Goal: Contribute content

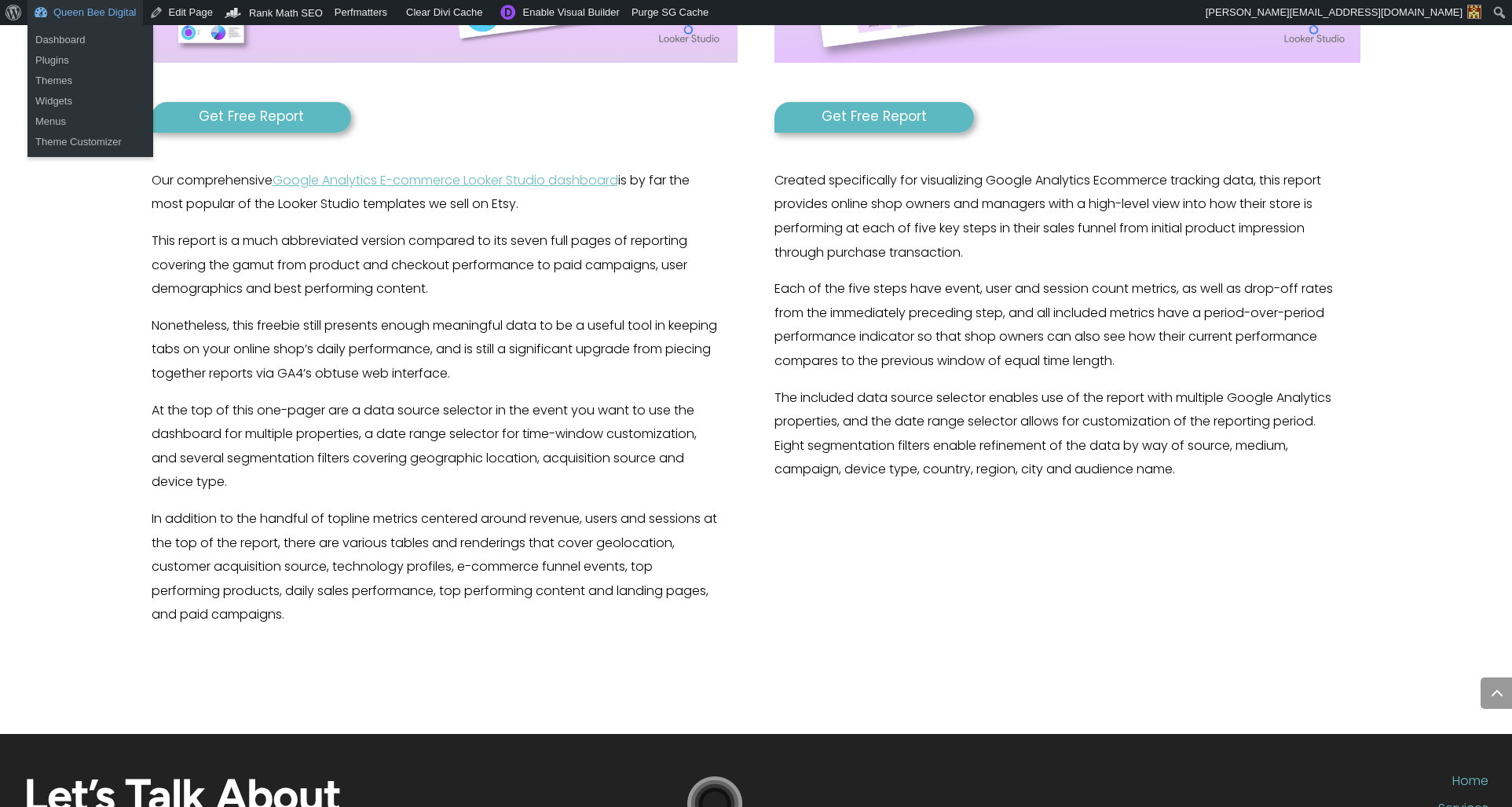
scroll to position [809, 1]
click at [80, 39] on link "Dashboard" at bounding box center [90, 40] width 126 height 20
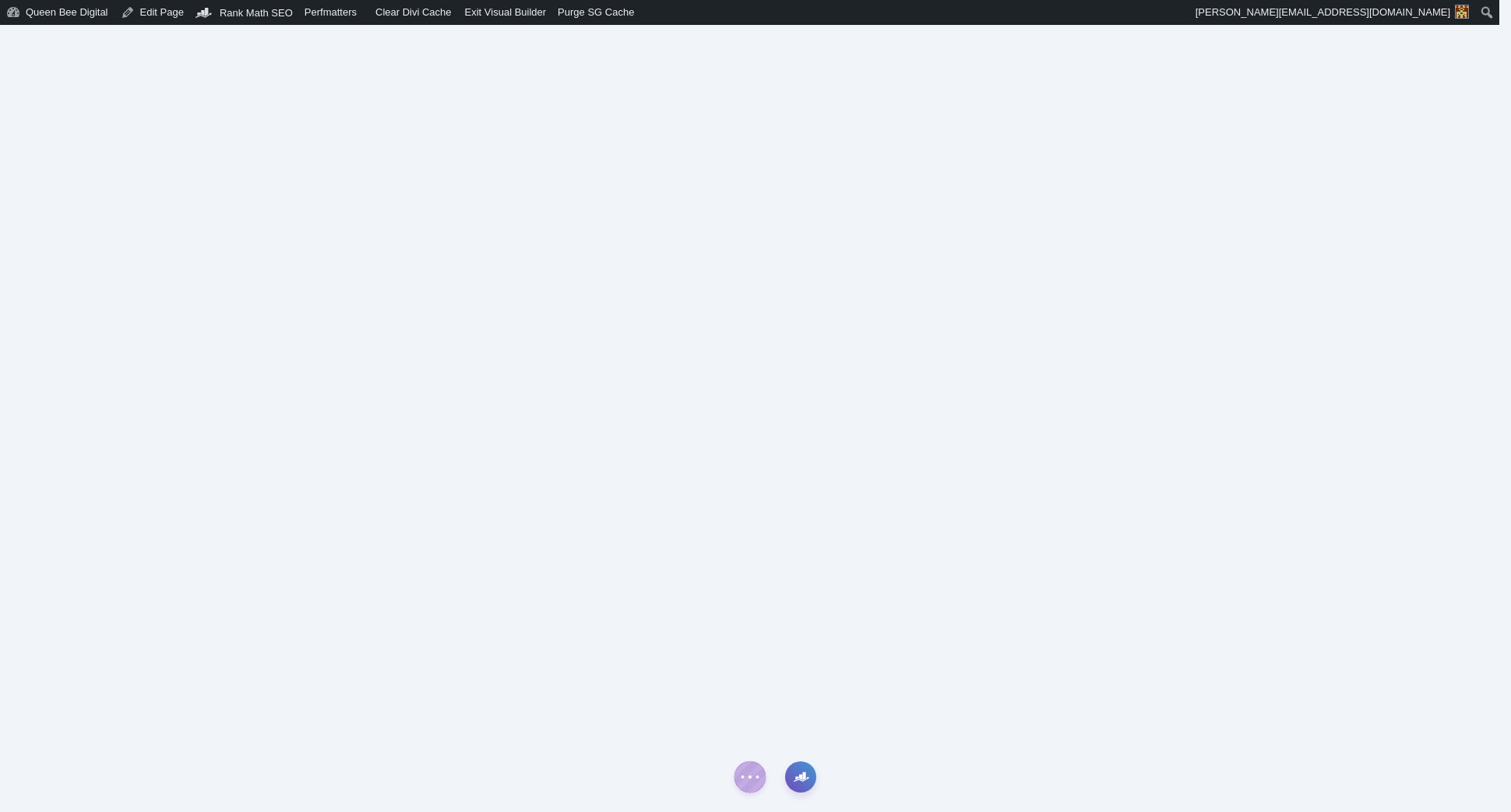
click at [805, 777] on icon "button" at bounding box center [800, 775] width 11 height 8
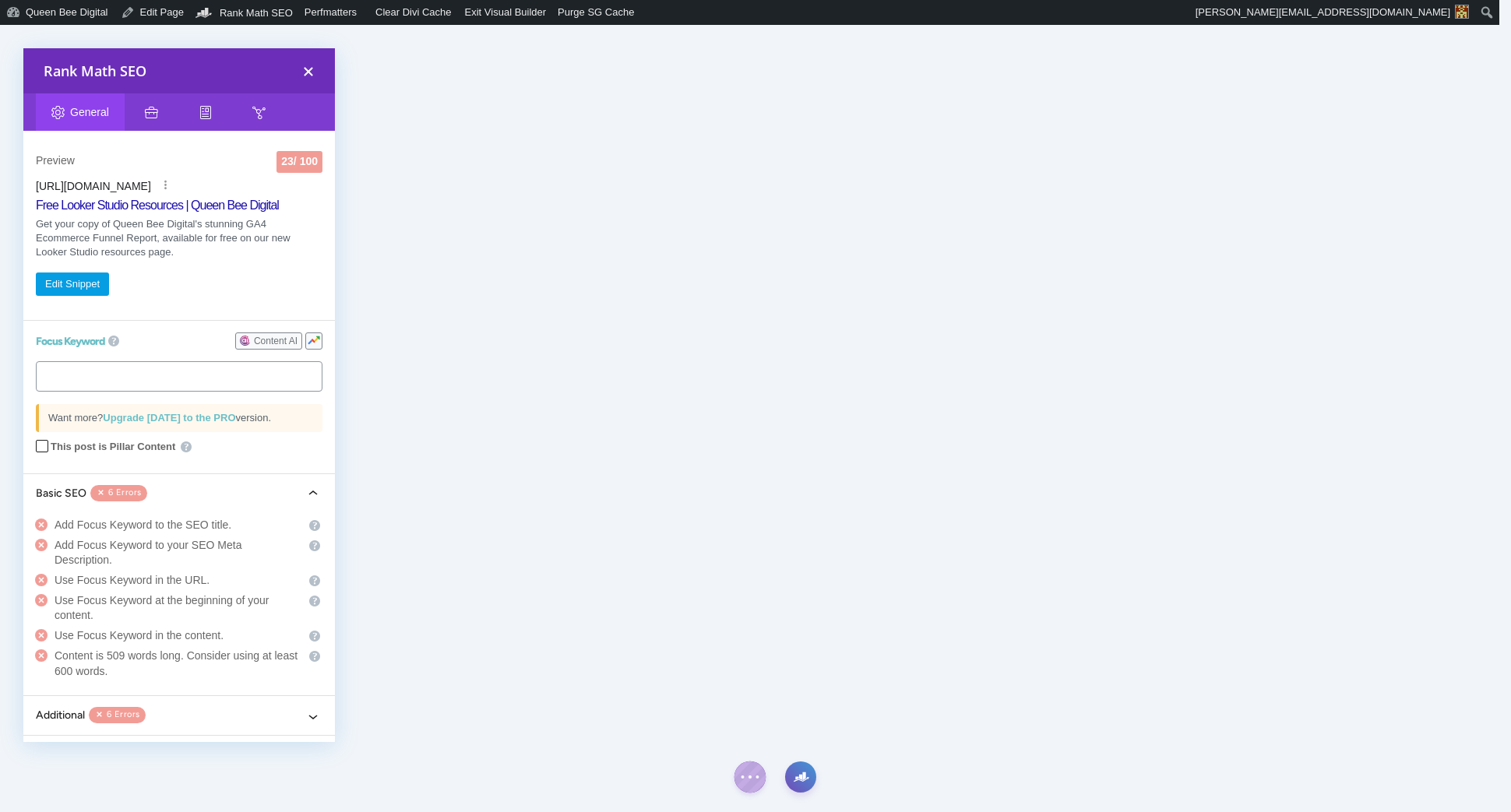
click at [128, 376] on tags "​" at bounding box center [179, 376] width 287 height 31
type input "Looker Studio Resources"
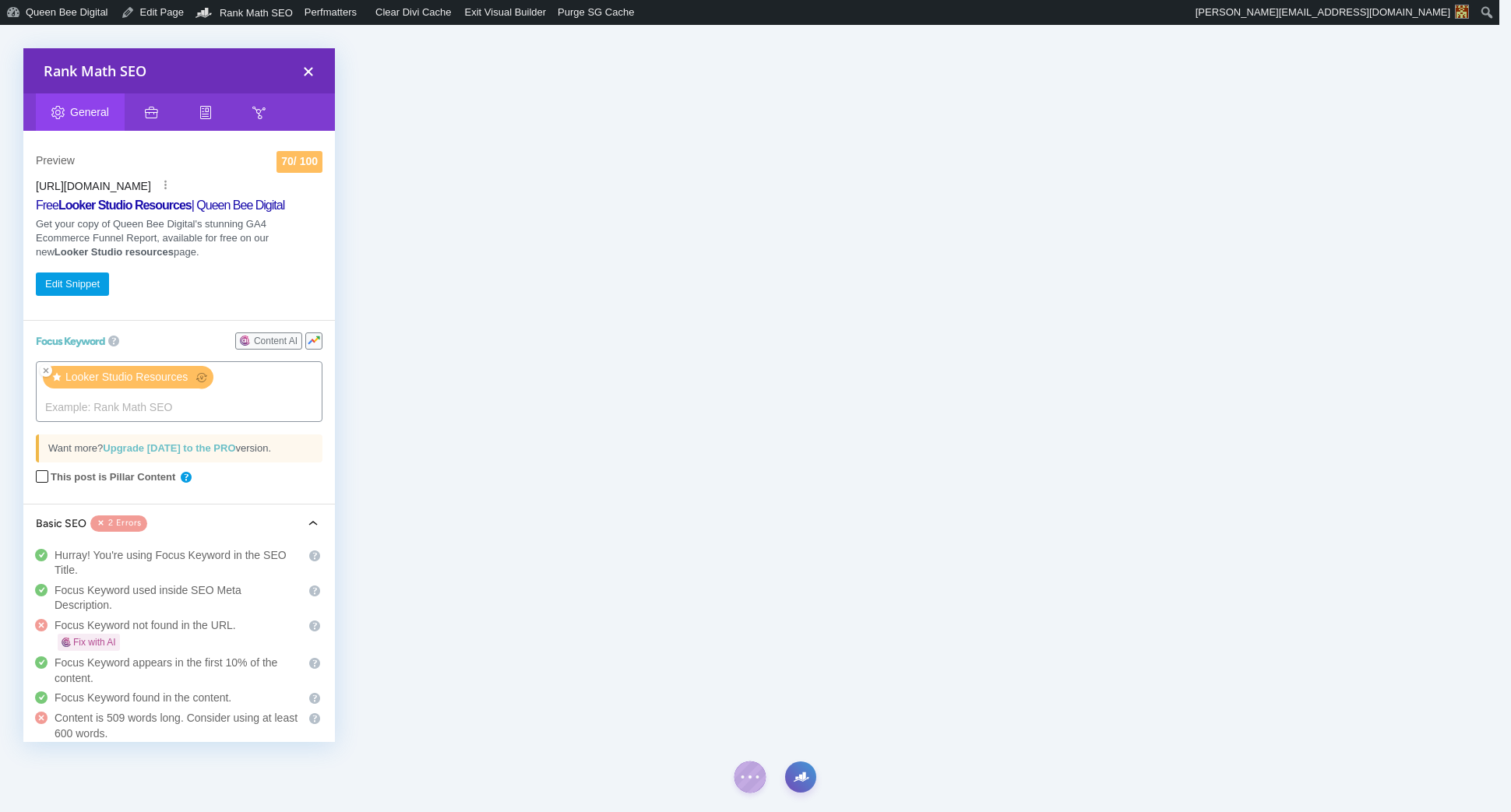
click at [188, 448] on div "Focus Keyword Insert keywords you want to rank for. Try to attain 100/100 point…" at bounding box center [179, 412] width 311 height 185
click at [188, 476] on link at bounding box center [186, 476] width 16 height 11
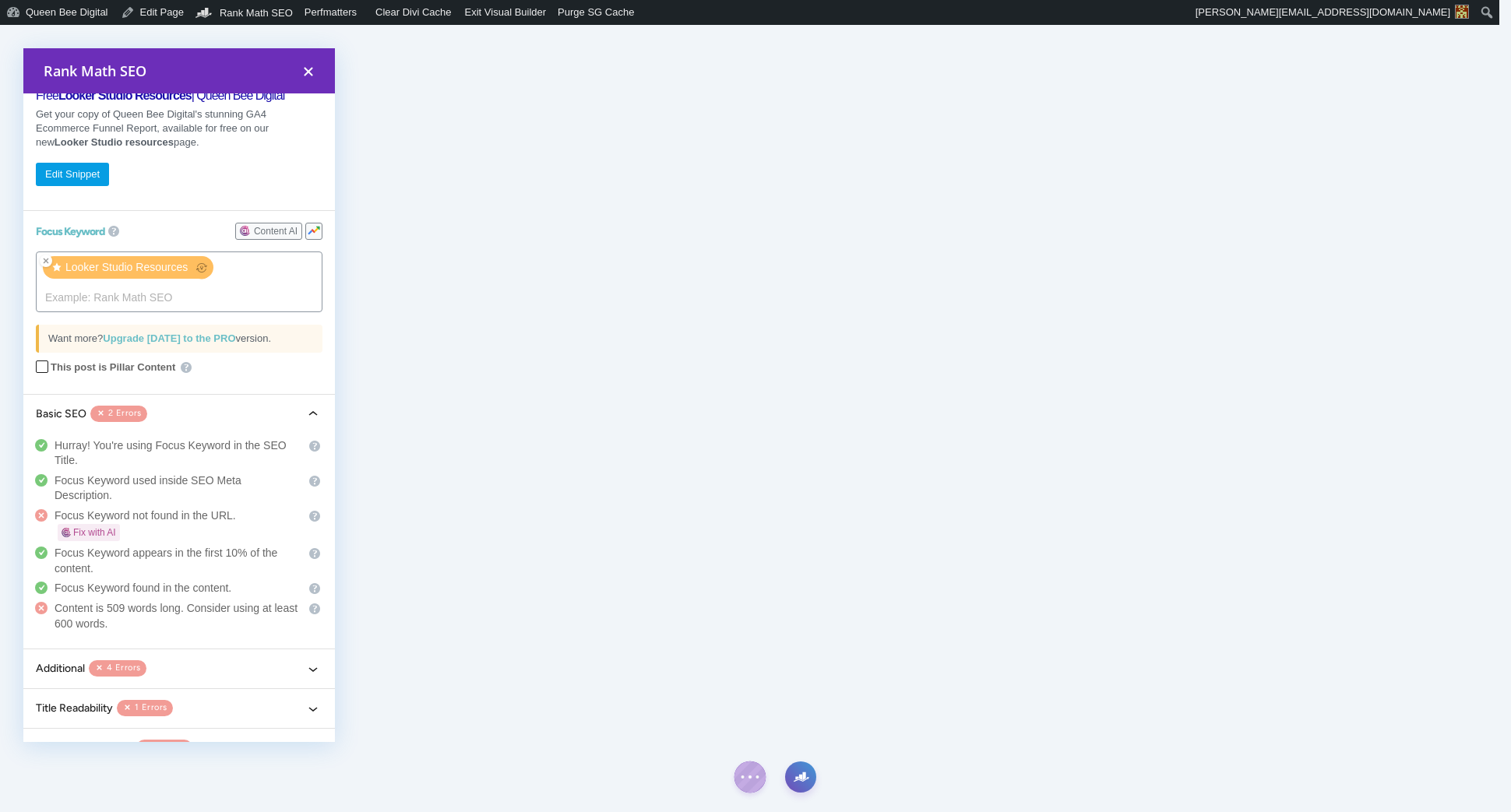
scroll to position [135, 0]
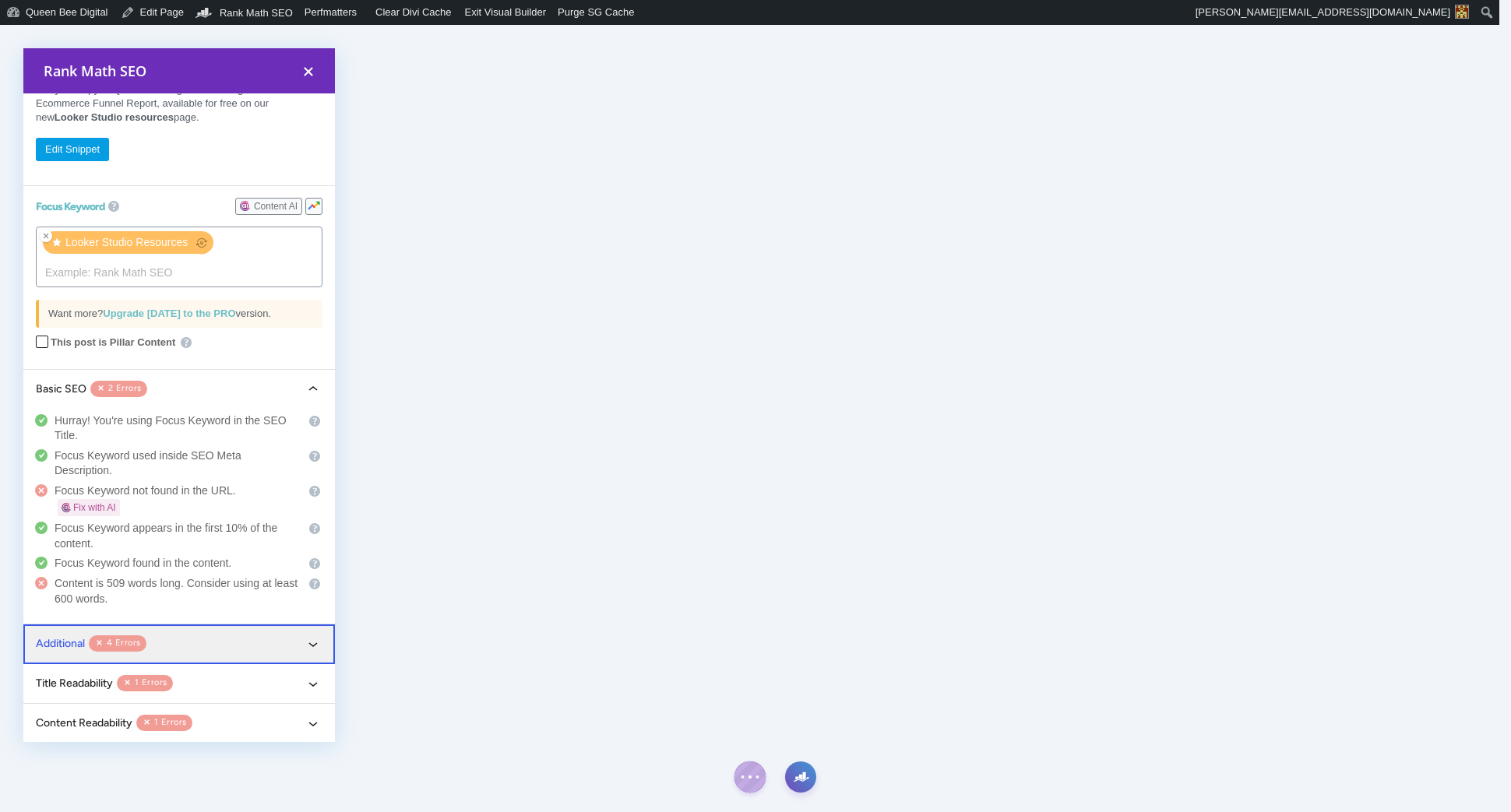
click at [304, 640] on icon "button" at bounding box center [313, 643] width 18 height 18
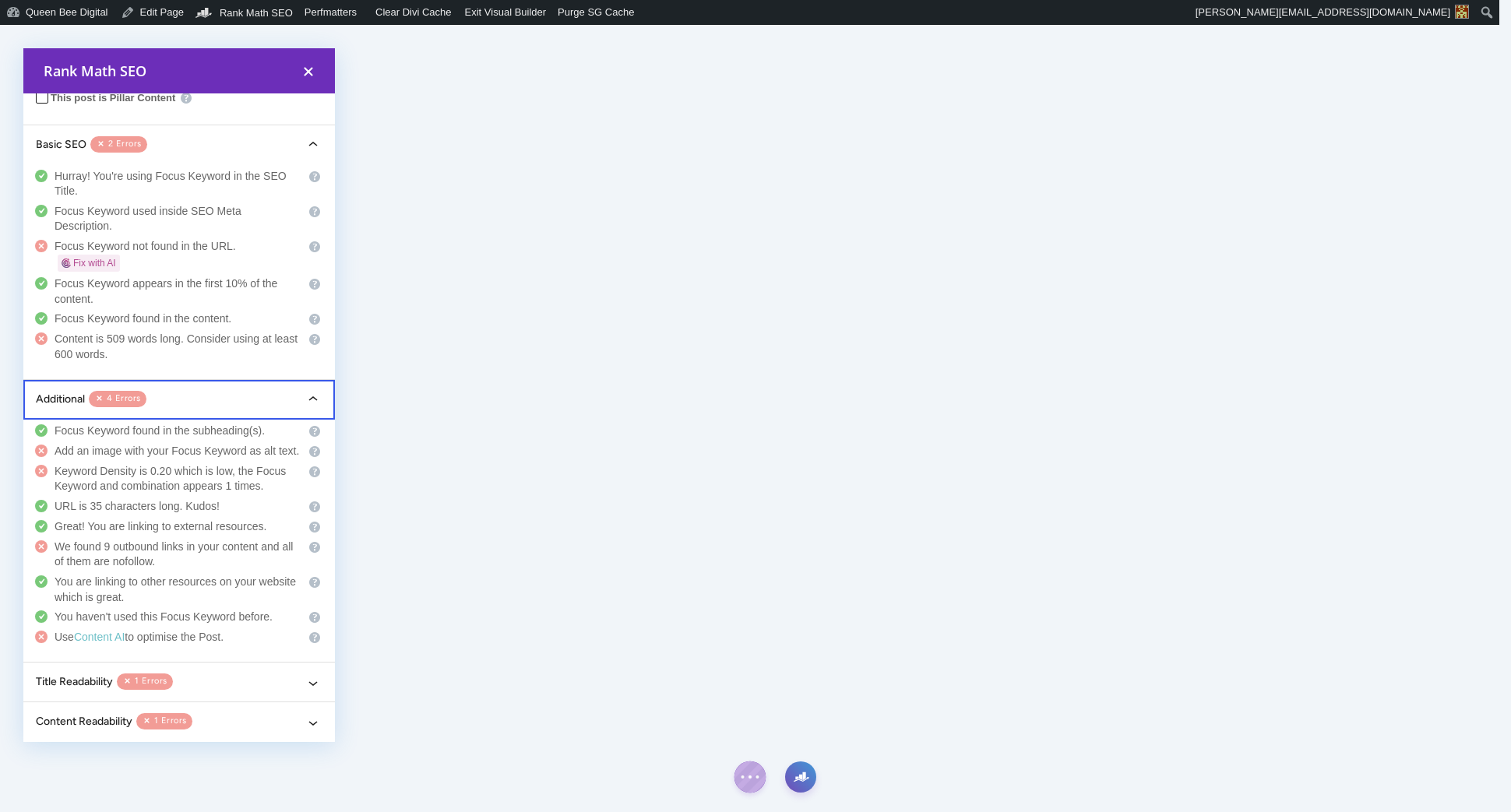
scroll to position [408, 0]
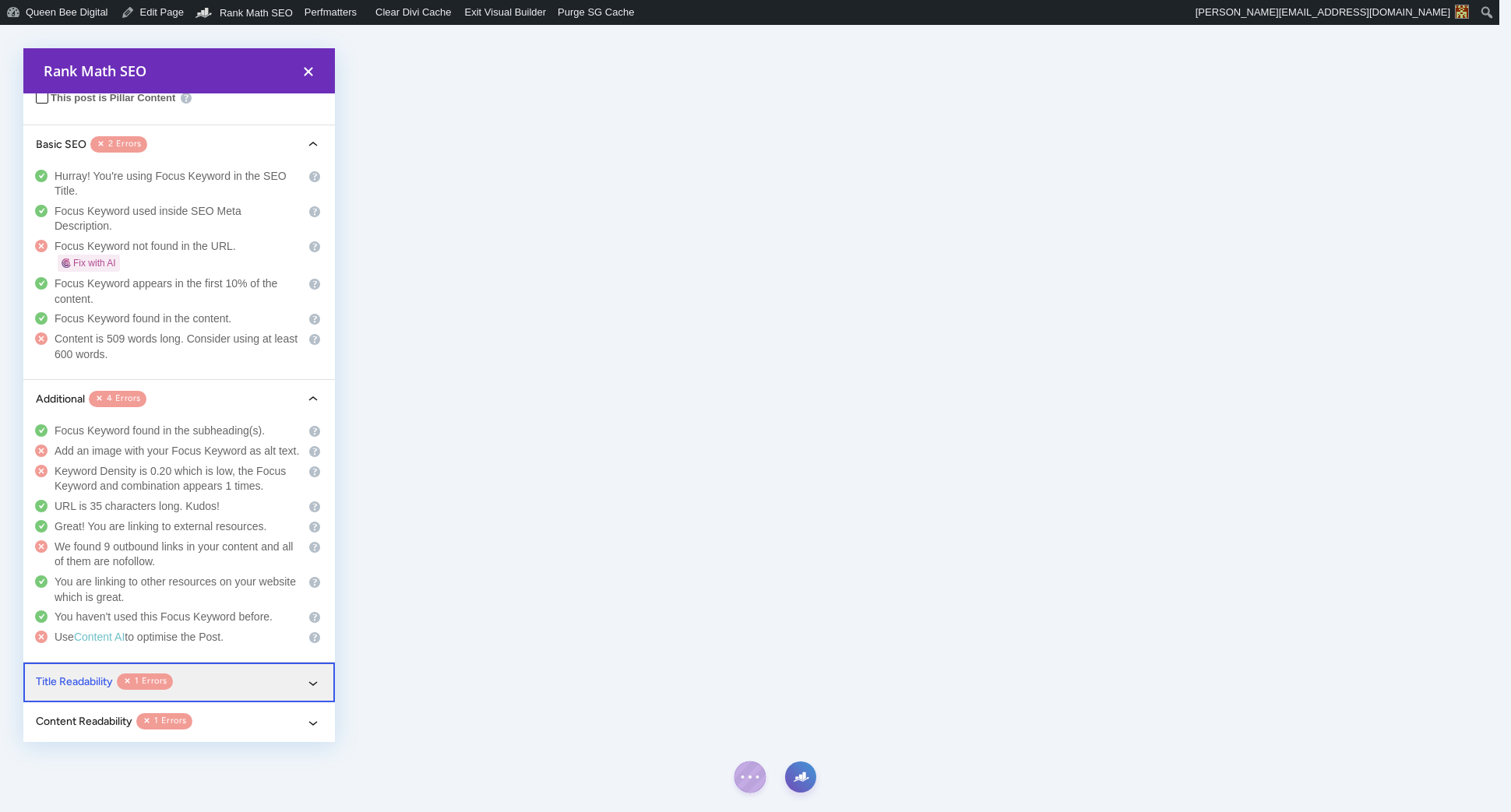
click at [255, 681] on button "Title Readability 1 Errors" at bounding box center [179, 681] width 311 height 39
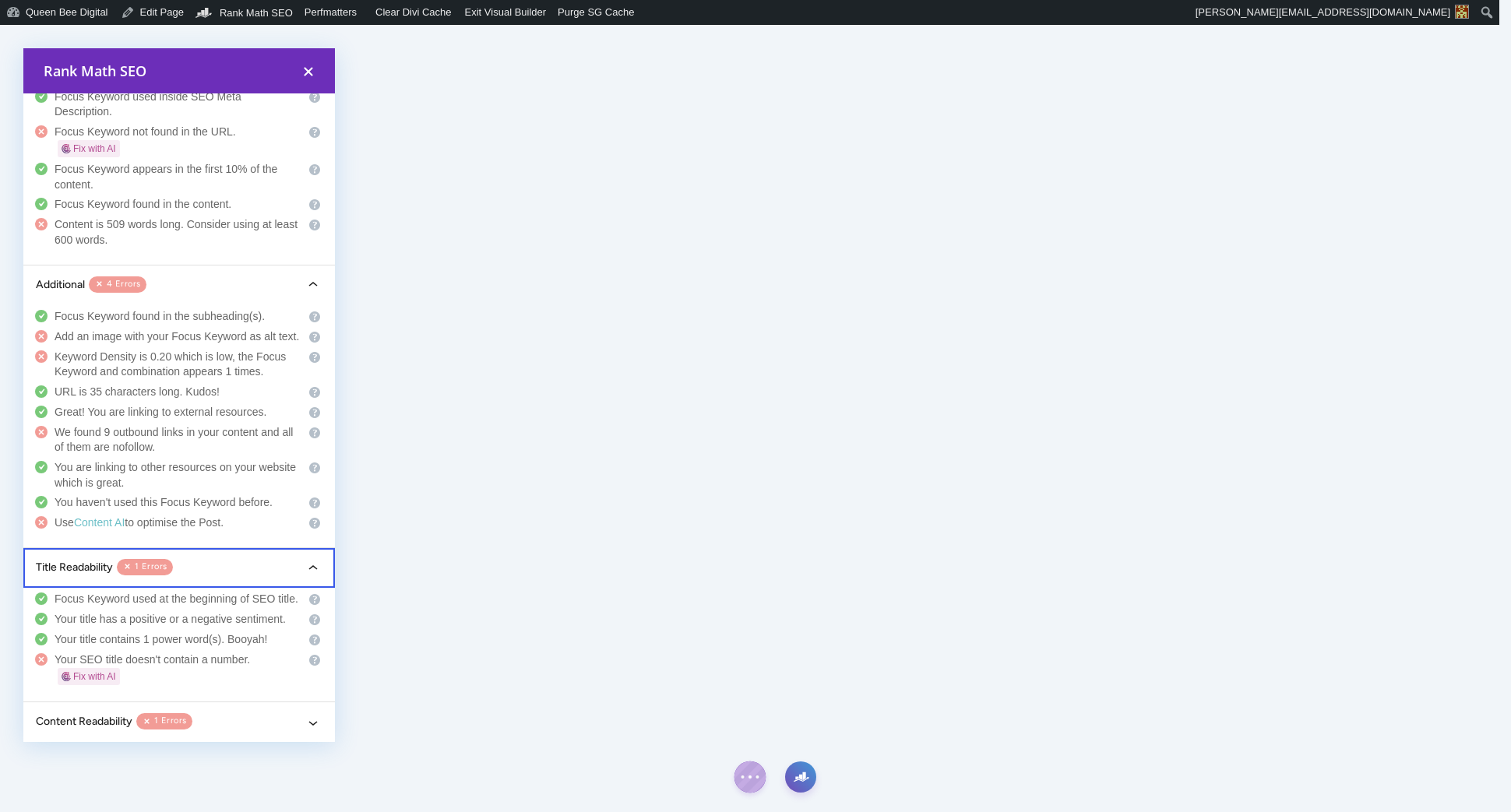
scroll to position [553, 0]
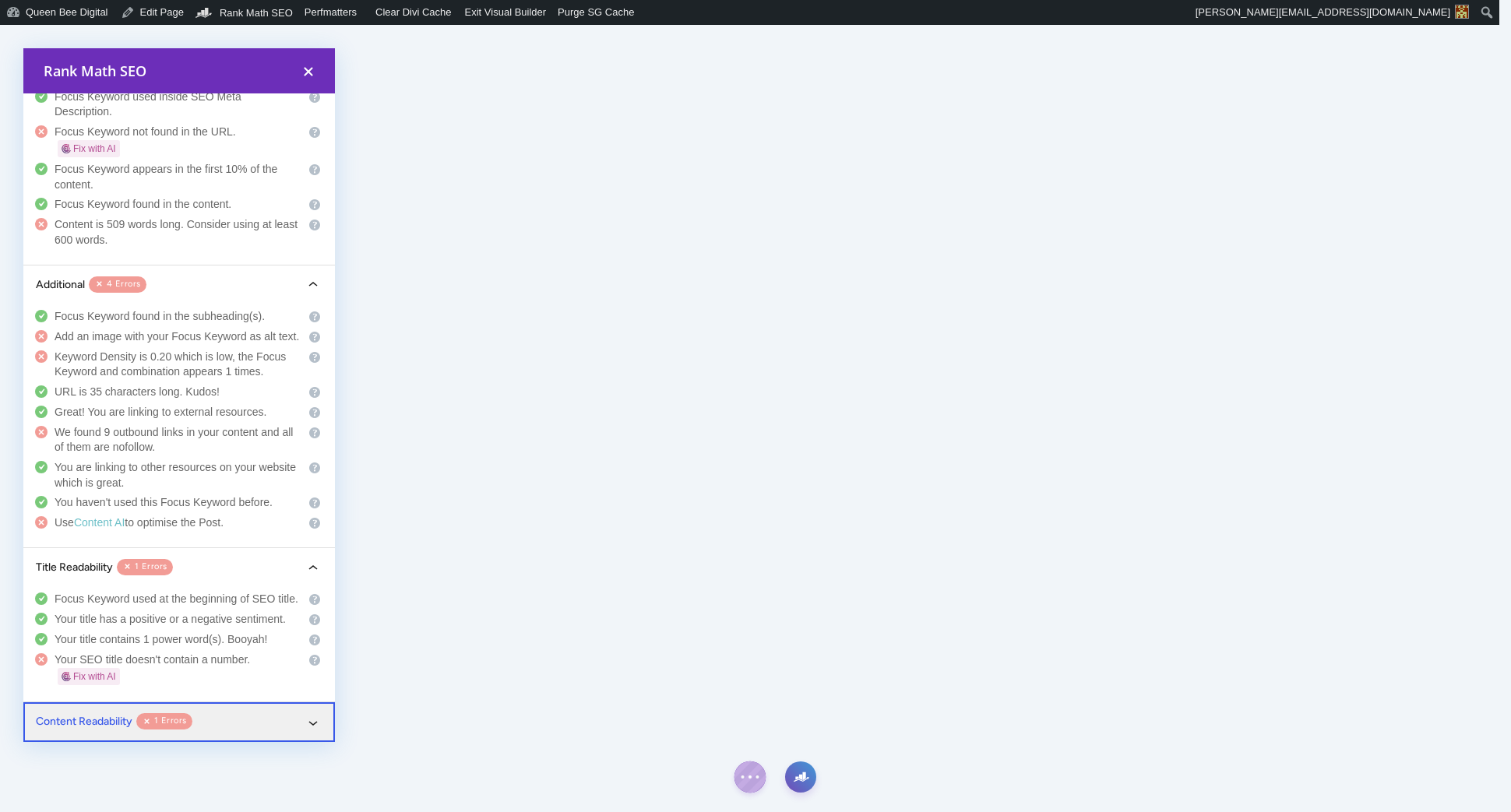
click at [265, 710] on button "Content Readability 1 Errors" at bounding box center [179, 721] width 311 height 39
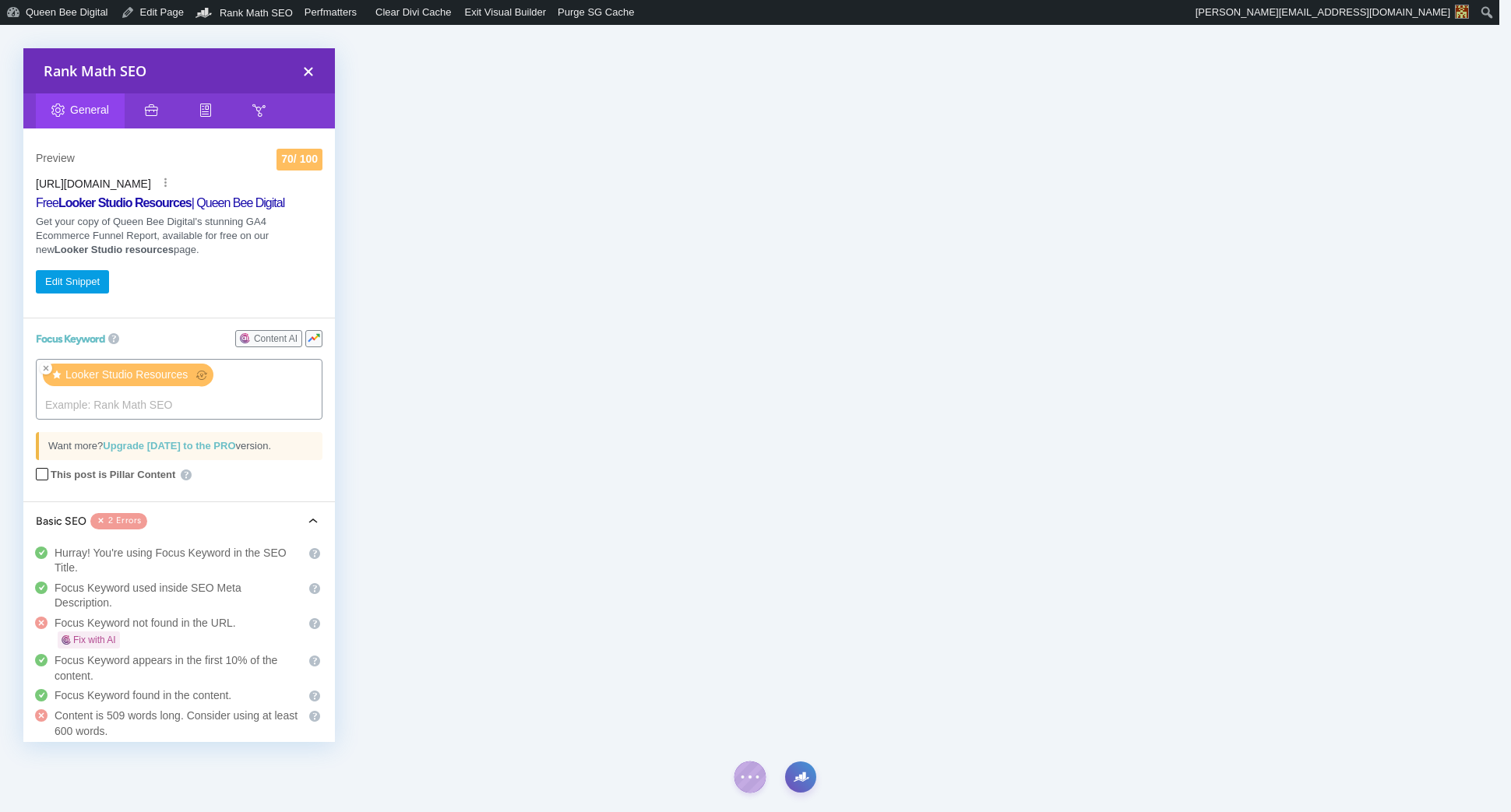
scroll to position [0, 0]
click at [79, 284] on button "Edit Snippet" at bounding box center [73, 284] width 74 height 24
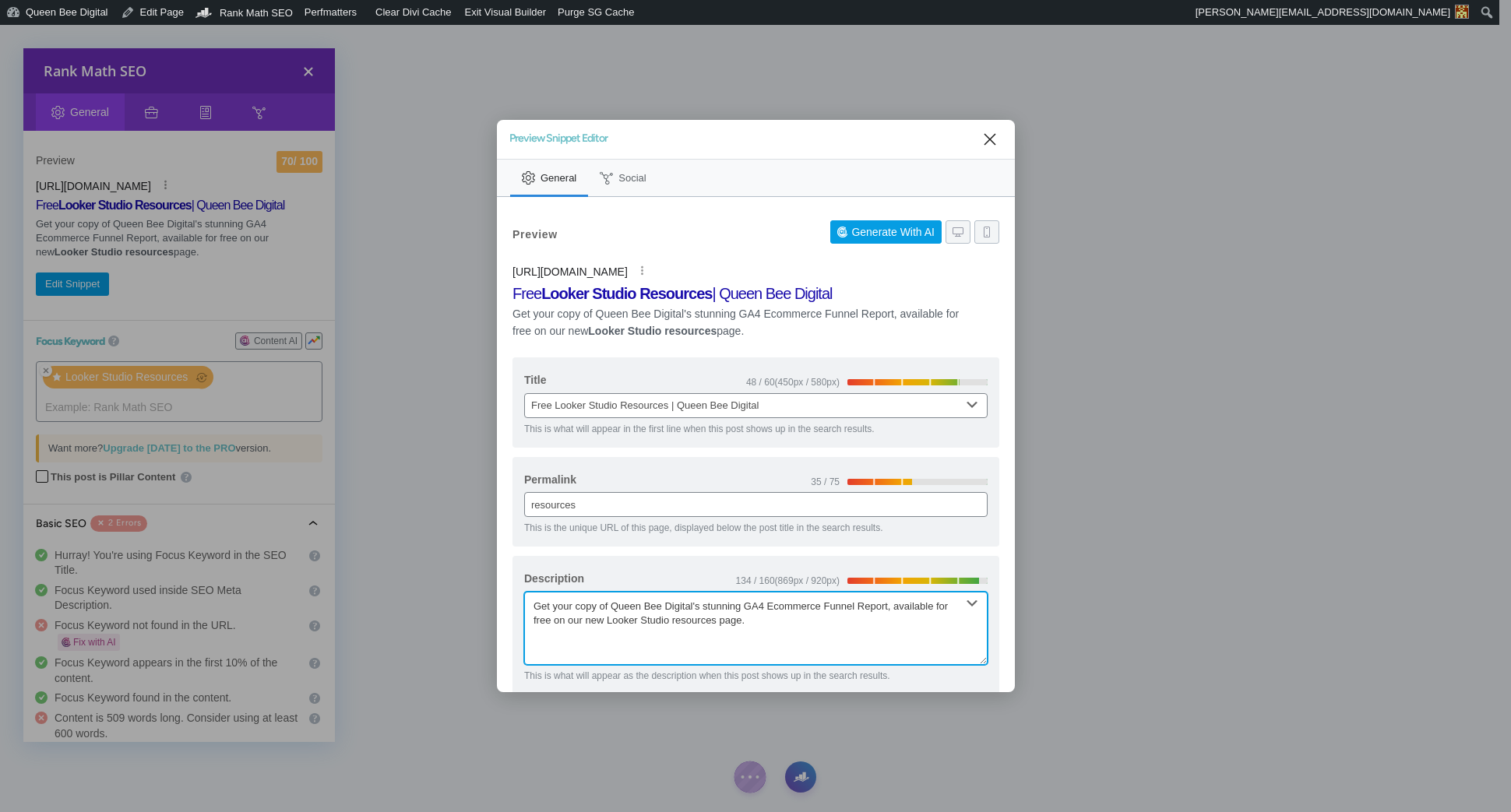
drag, startPoint x: 555, startPoint y: 605, endPoint x: 597, endPoint y: 608, distance: 42.1
click at [597, 608] on textarea "Get your copy of Queen Bee Digital's stunning GA4 Ecommerce Funnel Report, avai…" at bounding box center [756, 628] width 464 height 74
drag, startPoint x: 756, startPoint y: 606, endPoint x: 945, endPoint y: 633, distance: 190.9
click at [902, 611] on textarea "Get your copy of Queen Bee Digital's stunning GA4 Ecommerce Funnel Report, avai…" at bounding box center [756, 628] width 464 height 74
click at [711, 604] on textarea "Get your copy of Queen Bee Digital's stunning Looker Studio reports, available …" at bounding box center [756, 628] width 464 height 74
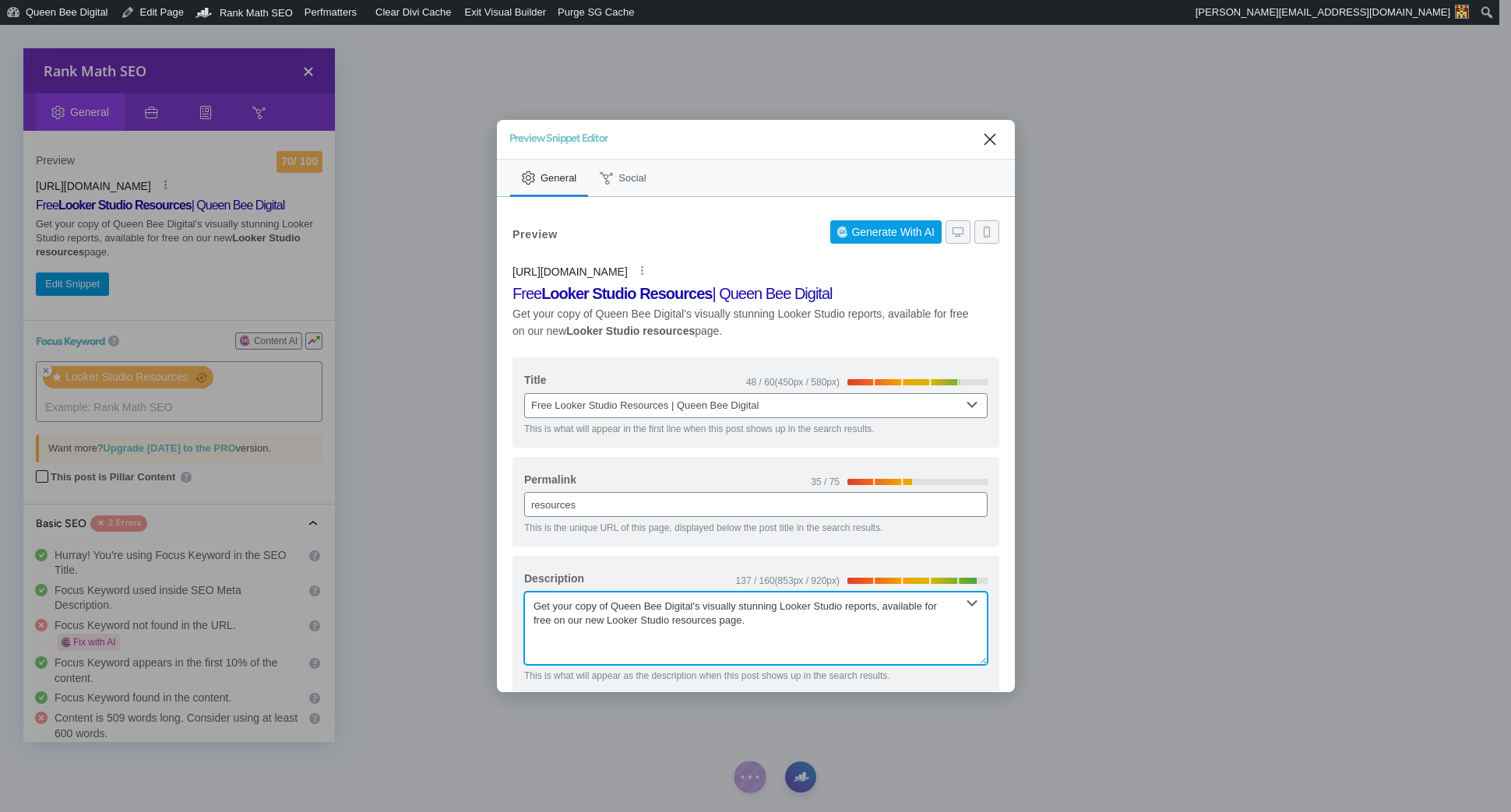
drag, startPoint x: 614, startPoint y: 606, endPoint x: 531, endPoint y: 609, distance: 83.1
click at [531, 609] on textarea "Get your copy of Queen Bee Digital's visually stunning Looker Studio reports, a…" at bounding box center [756, 628] width 464 height 74
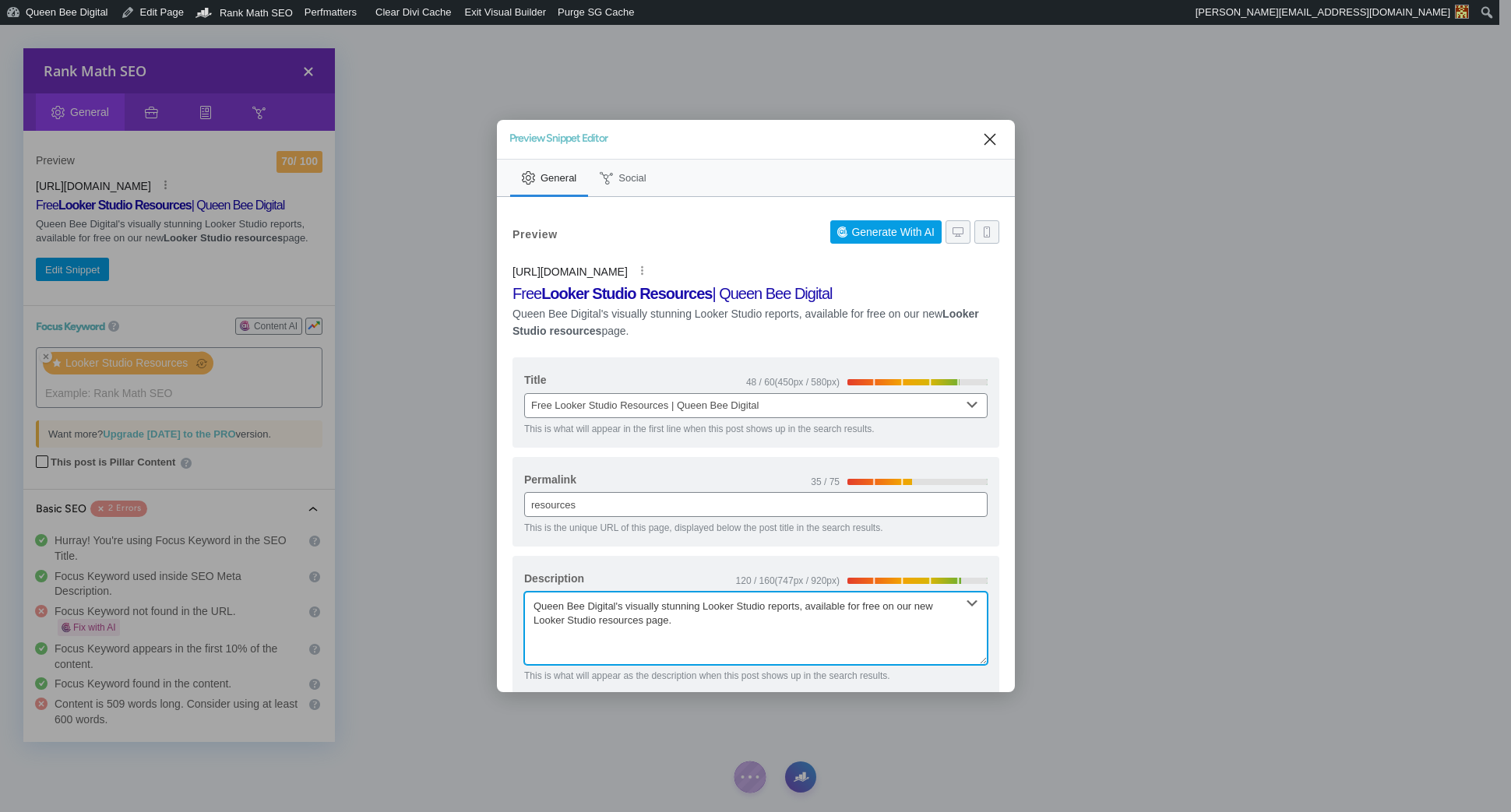
drag, startPoint x: 625, startPoint y: 607, endPoint x: 642, endPoint y: 609, distance: 17.1
click at [625, 607] on textarea "Queen Bee Digital's visually stunning Looker Studio reports, available for free…" at bounding box center [756, 628] width 464 height 74
click at [823, 609] on textarea "Add Queen Bee Digital visually stunning Looker Studio reports, available for fr…" at bounding box center [756, 628] width 464 height 74
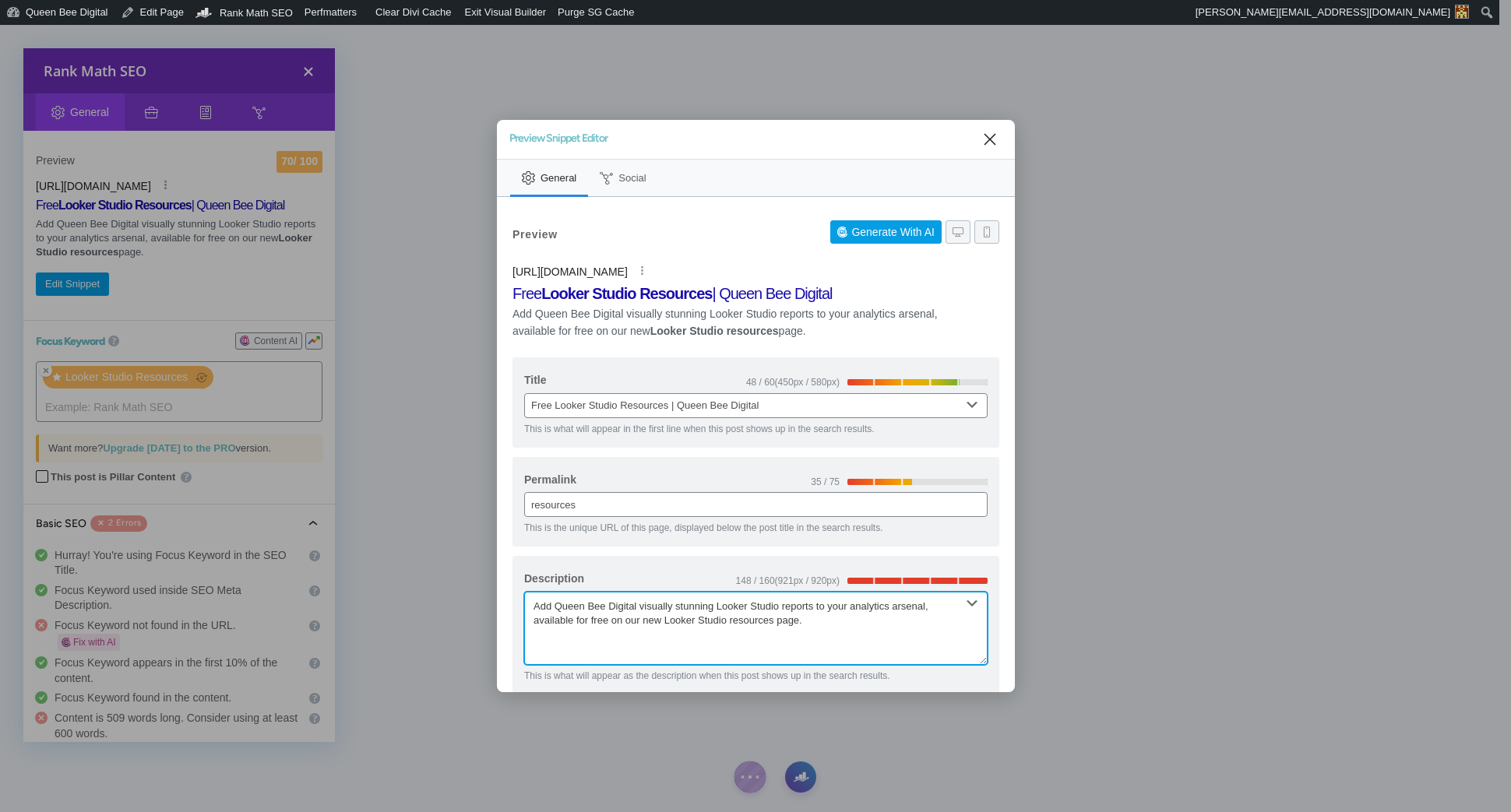
click at [642, 606] on textarea "Add Queen Bee Digital visually stunning Looker Studio reports to your analytics…" at bounding box center [756, 628] width 464 height 74
drag, startPoint x: 624, startPoint y: 624, endPoint x: 908, endPoint y: 628, distance: 284.0
click at [907, 629] on textarea "Add Queen Bee Digital's FREE visually stunning Looker Studio reports to your an…" at bounding box center [756, 628] width 464 height 74
drag, startPoint x: 556, startPoint y: 606, endPoint x: 646, endPoint y: 606, distance: 90.0
click at [646, 606] on textarea "Add Queen Bee Digital's FREE visually stunning Looker Studio reports to your an…" at bounding box center [756, 628] width 464 height 74
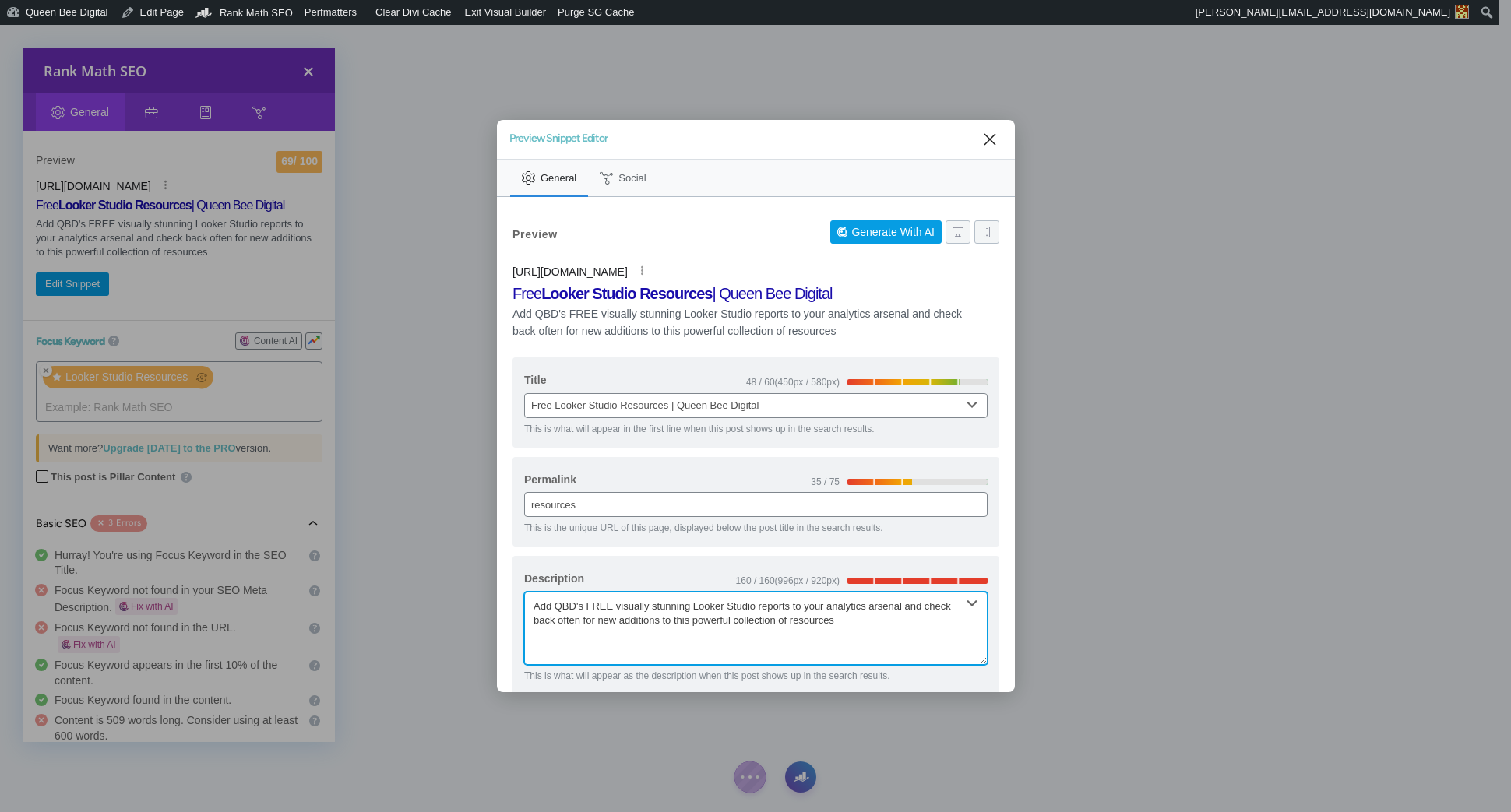
click at [615, 608] on textarea "Add QBD's FREE visually stunning Looker Studio reports to your analytics arsena…" at bounding box center [756, 628] width 464 height 74
click at [611, 609] on textarea "Add QBD's FREE visually stunning Looker Studio reports to your analytics arsena…" at bounding box center [756, 628] width 464 height 74
drag, startPoint x: 611, startPoint y: 608, endPoint x: 699, endPoint y: 611, distance: 88.1
click at [699, 611] on textarea "Add QBD's FREE, visually stunning Looker Studio reports to your analytics arsen…" at bounding box center [756, 627] width 464 height 74
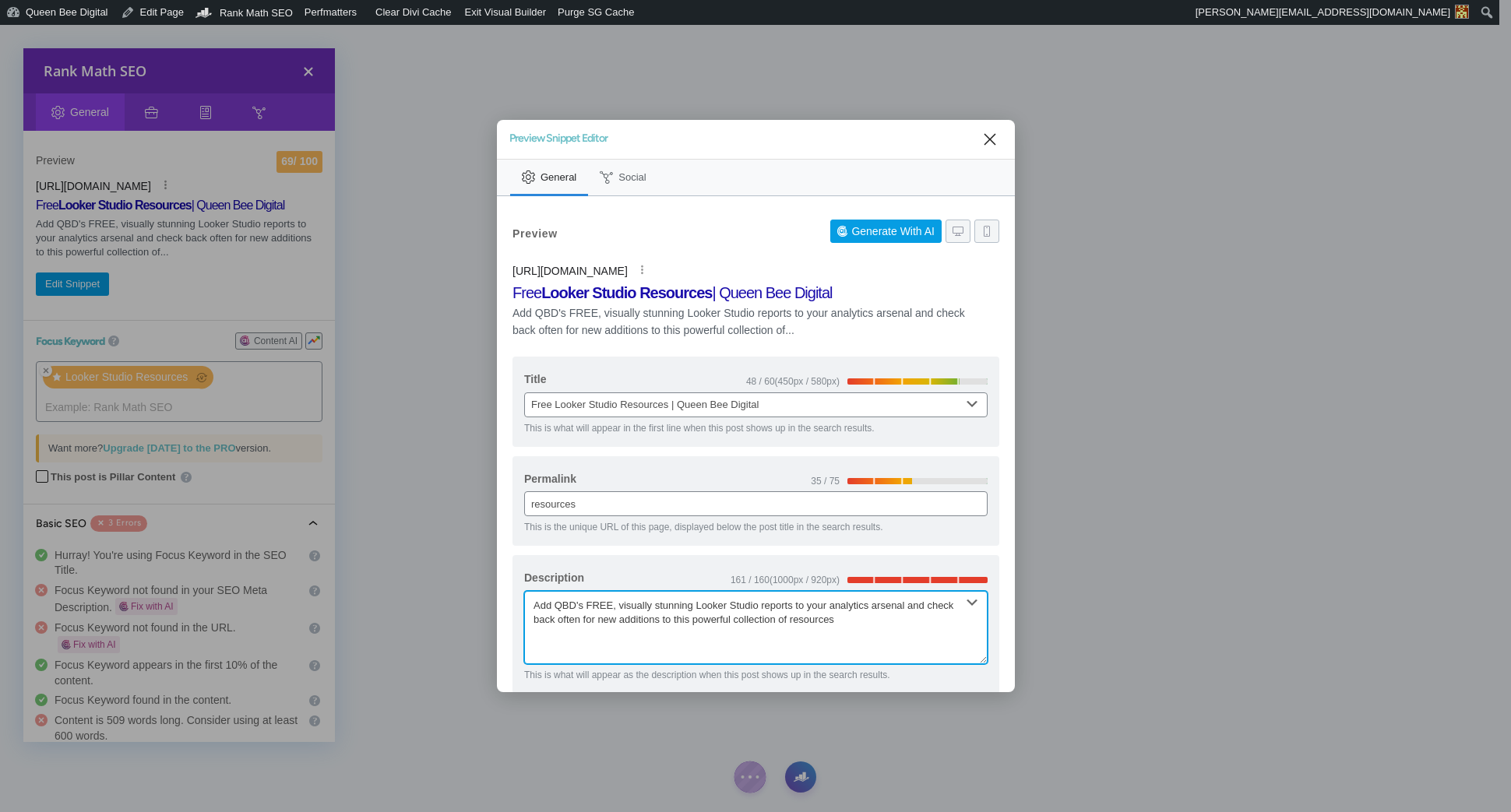
scroll to position [2, 0]
click at [838, 622] on textarea "Add QBD's FREE Looker Studio reports to your analytics arsenal and check back o…" at bounding box center [756, 626] width 464 height 74
click at [611, 602] on textarea "Add QBD's FREE Looker Studio reports to your analytics arsenal and check back o…" at bounding box center [756, 626] width 464 height 74
click at [610, 608] on textarea "Add QBD's FREE Looker Studio reports to your analytics arsenal and check back o…" at bounding box center [756, 626] width 464 height 74
click at [782, 619] on textarea "Add QBD's stunning Looker Studio reports to your analytics arsenal and check ba…" at bounding box center [756, 626] width 464 height 74
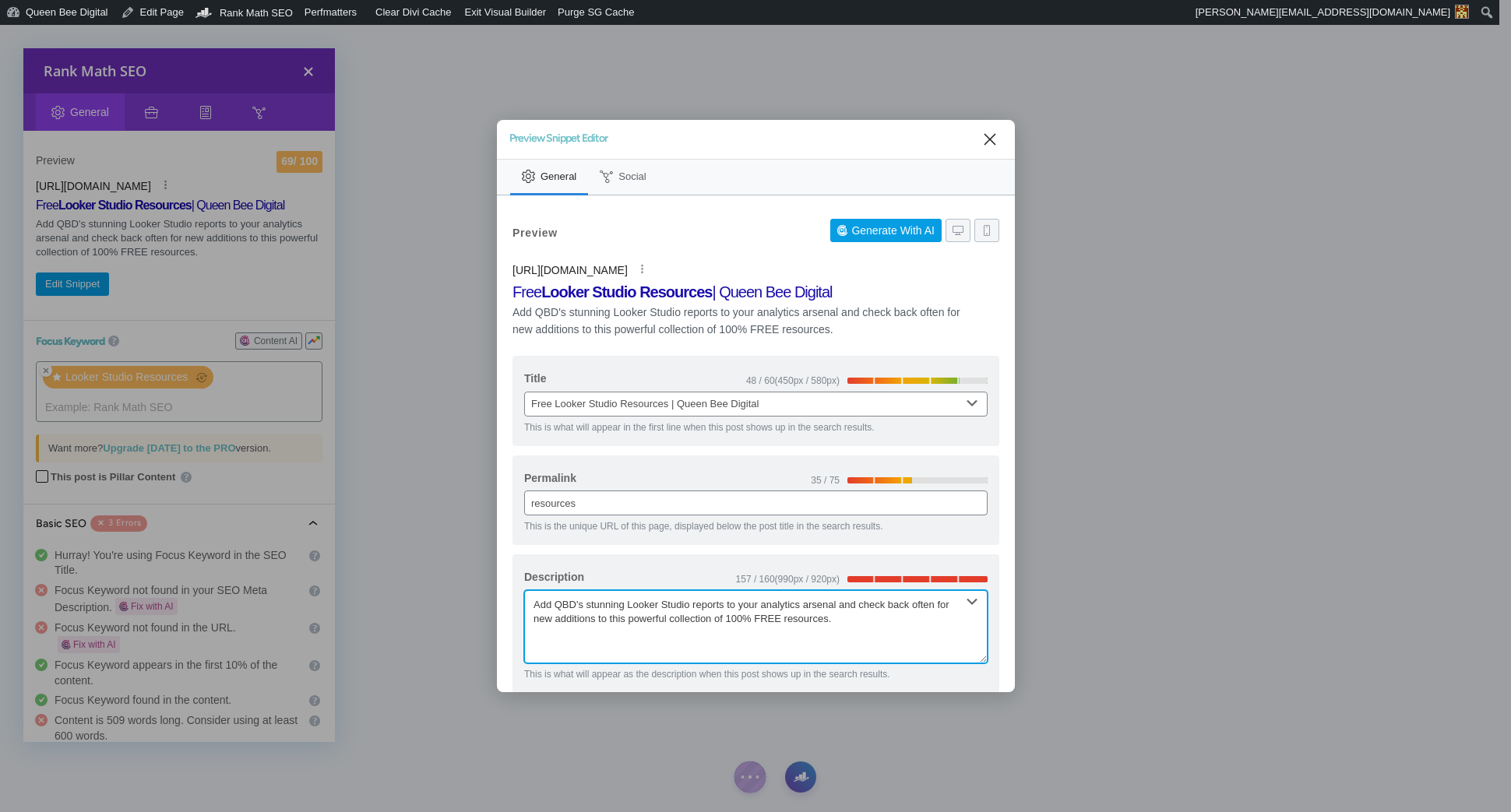
scroll to position [18, 0]
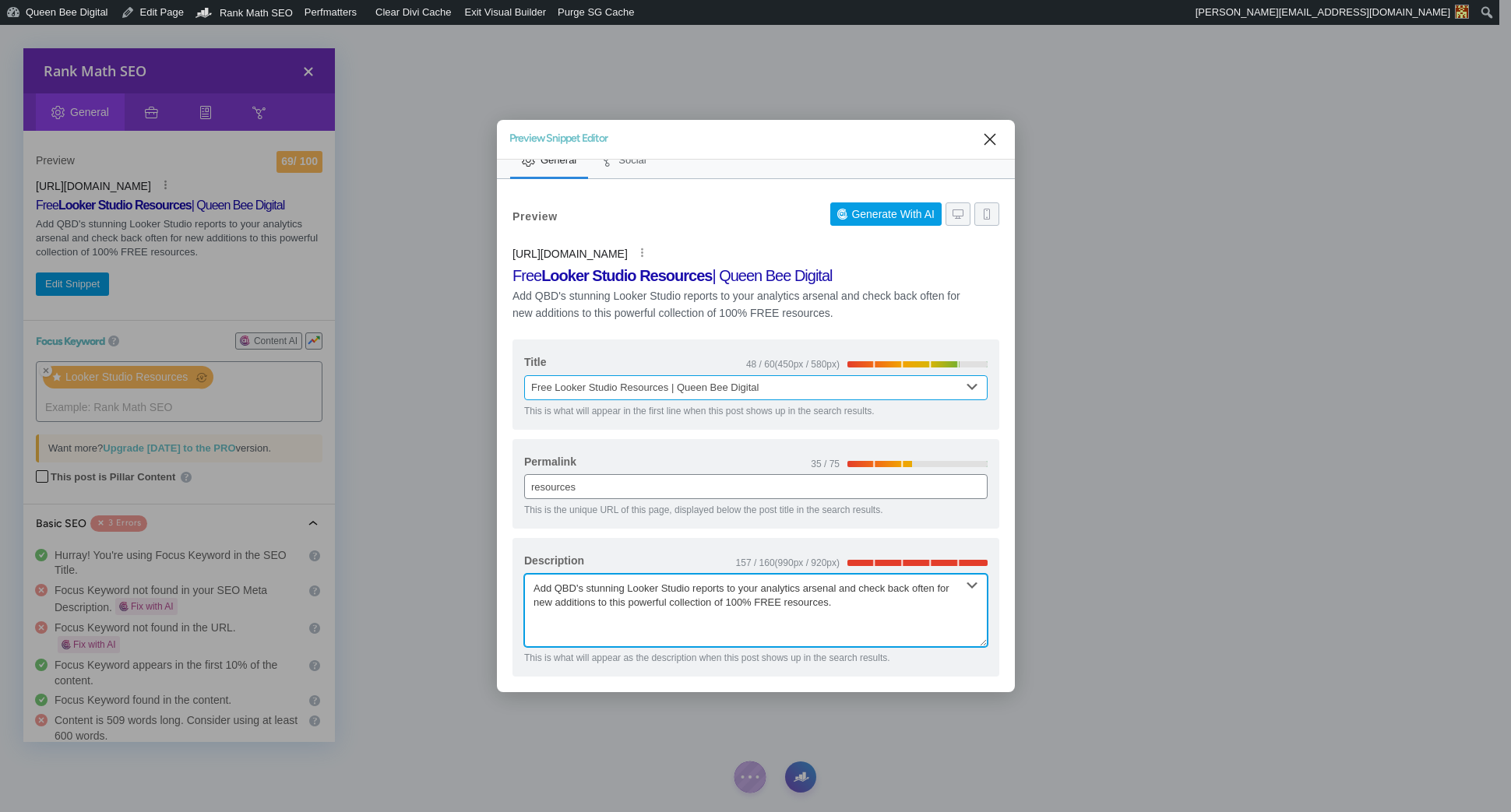
type textarea "Add QBD's stunning Looker Studio reports to your analytics arsenal and check ba…"
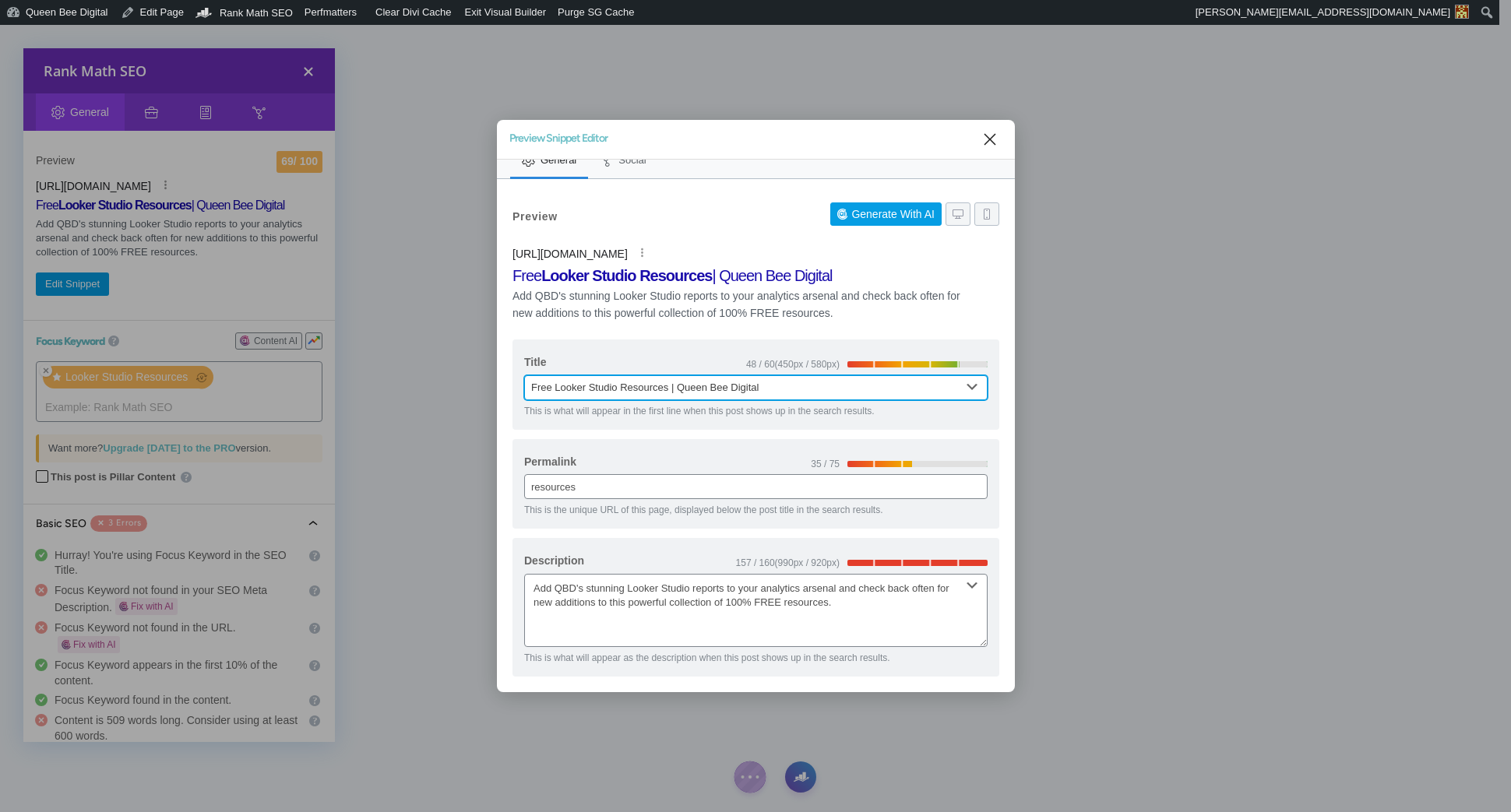
drag, startPoint x: 622, startPoint y: 387, endPoint x: 670, endPoint y: 388, distance: 48.0
click at [670, 388] on input "Free Looker Studio Resources | Queen Bee Digital" at bounding box center [756, 387] width 464 height 25
drag, startPoint x: 536, startPoint y: 386, endPoint x: 551, endPoint y: 386, distance: 15.0
click at [551, 386] on input "Free Looker Studio Resources | Queen Bee Digital" at bounding box center [756, 387] width 464 height 25
drag, startPoint x: 627, startPoint y: 388, endPoint x: 674, endPoint y: 388, distance: 47.0
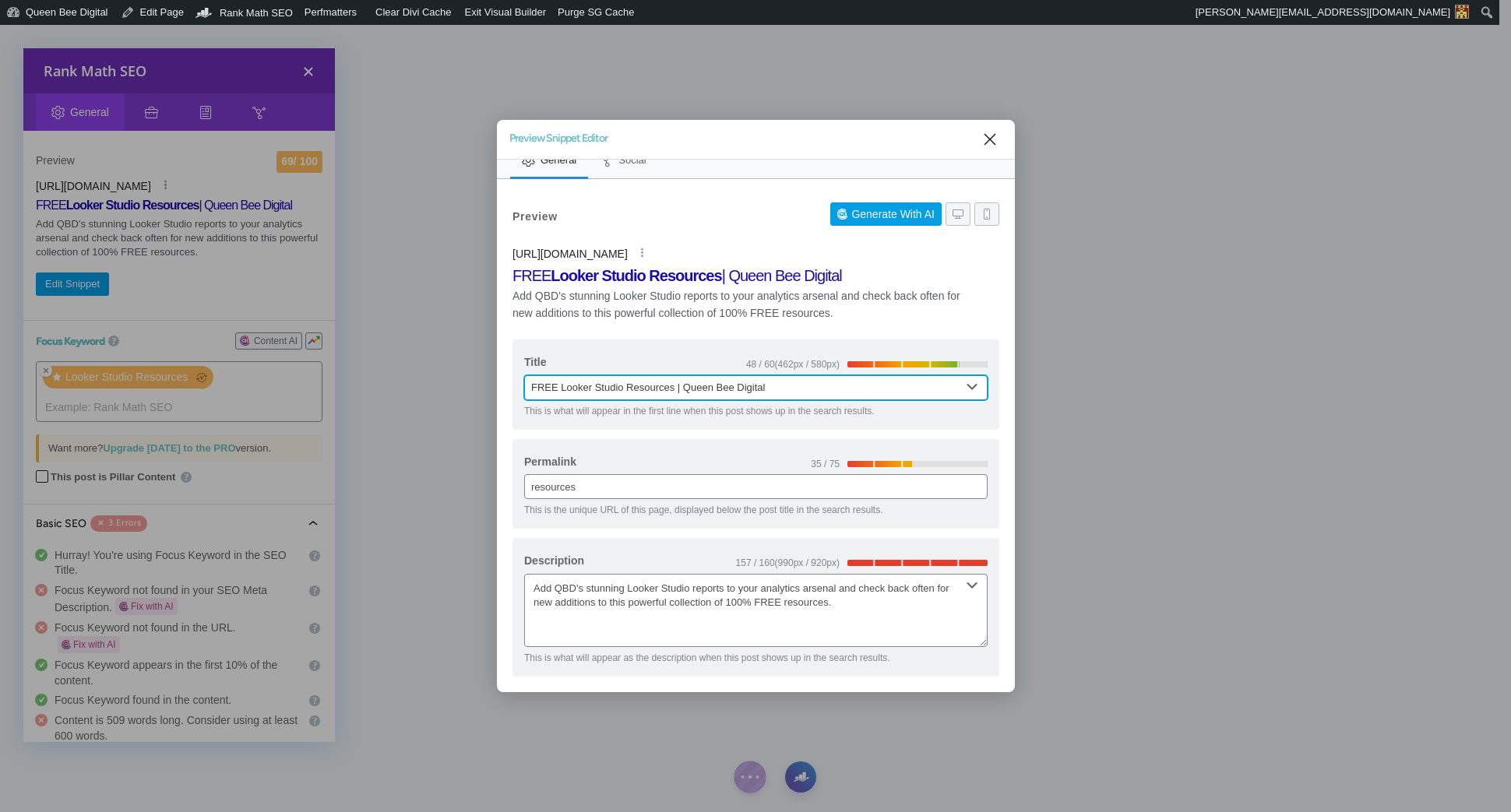
click at [674, 388] on input "FREE Looker Studio Resources | Queen Bee Digital" at bounding box center [756, 387] width 464 height 25
click at [626, 388] on input "FREE Looker Studio Resources | Queen Bee Digital" at bounding box center [756, 387] width 464 height 25
drag, startPoint x: 557, startPoint y: 388, endPoint x: 528, endPoint y: 387, distance: 29.0
click at [528, 387] on input "FREE Looker Studio Resources | Queen Bee Digital" at bounding box center [756, 387] width 464 height 25
drag, startPoint x: 646, startPoint y: 386, endPoint x: 653, endPoint y: 388, distance: 7.3
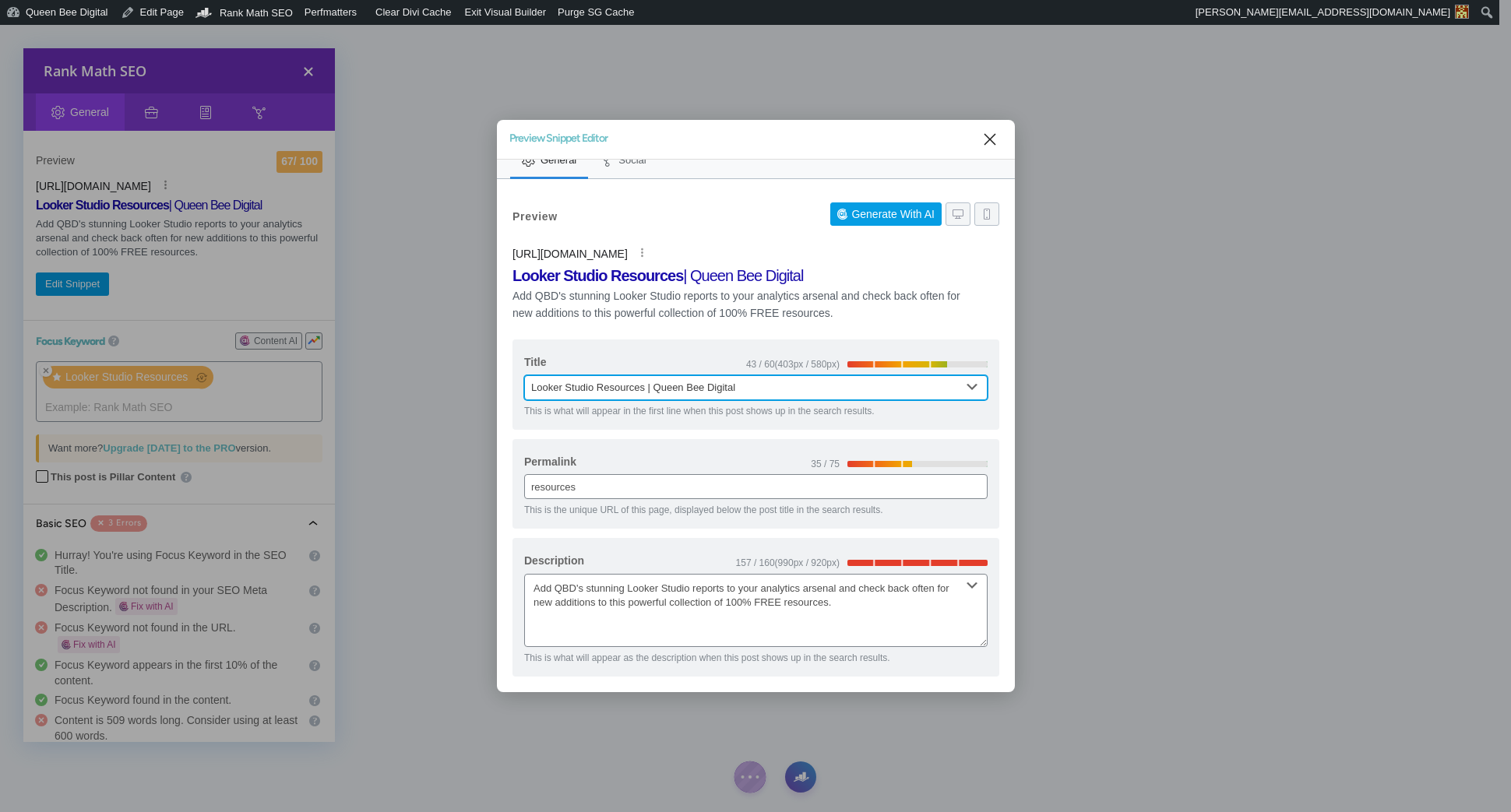
click at [646, 387] on input "Looker Studio Resources | Queen Bee Digital" at bounding box center [756, 387] width 464 height 25
click at [654, 388] on input "Looker Studio Resources - FREE Reports | Queen Bee Digital" at bounding box center [756, 387] width 464 height 25
click at [528, 387] on input "Looker Studio Resources & FREE Reports | Queen Bee Digital" at bounding box center [756, 387] width 464 height 25
drag, startPoint x: 688, startPoint y: 386, endPoint x: 716, endPoint y: 387, distance: 28.0
click at [716, 386] on input "FREE Looker Studio Resources & FREE Reports | Queen Bee Digital" at bounding box center [756, 387] width 464 height 25
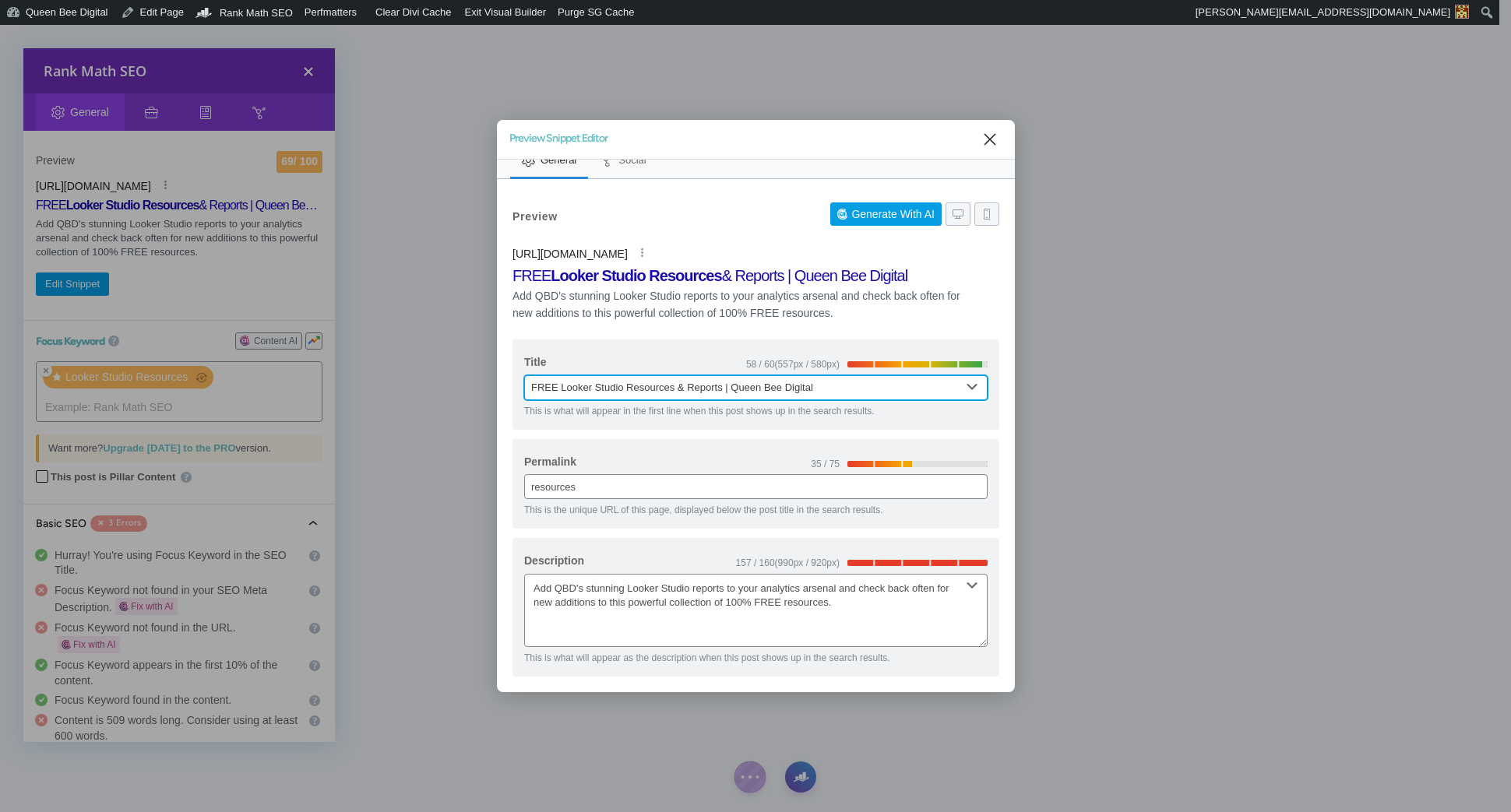
type input "FREE Looker Studio Resources & Reports | Queen Bee Digital"
click at [635, 163] on span "Social" at bounding box center [631, 159] width 27 height 11
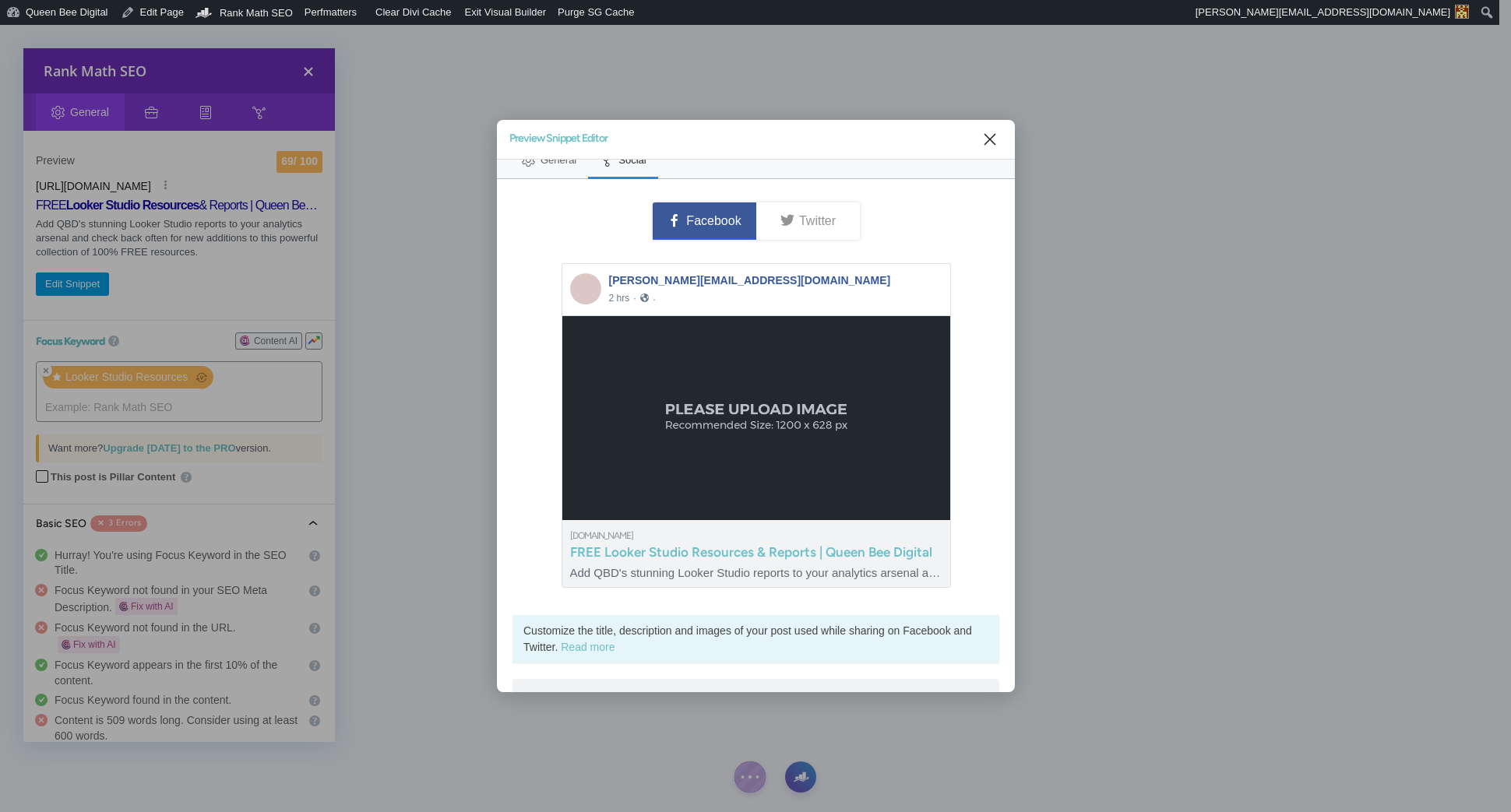
click at [758, 413] on img "Scrollable section" at bounding box center [756, 418] width 387 height 204
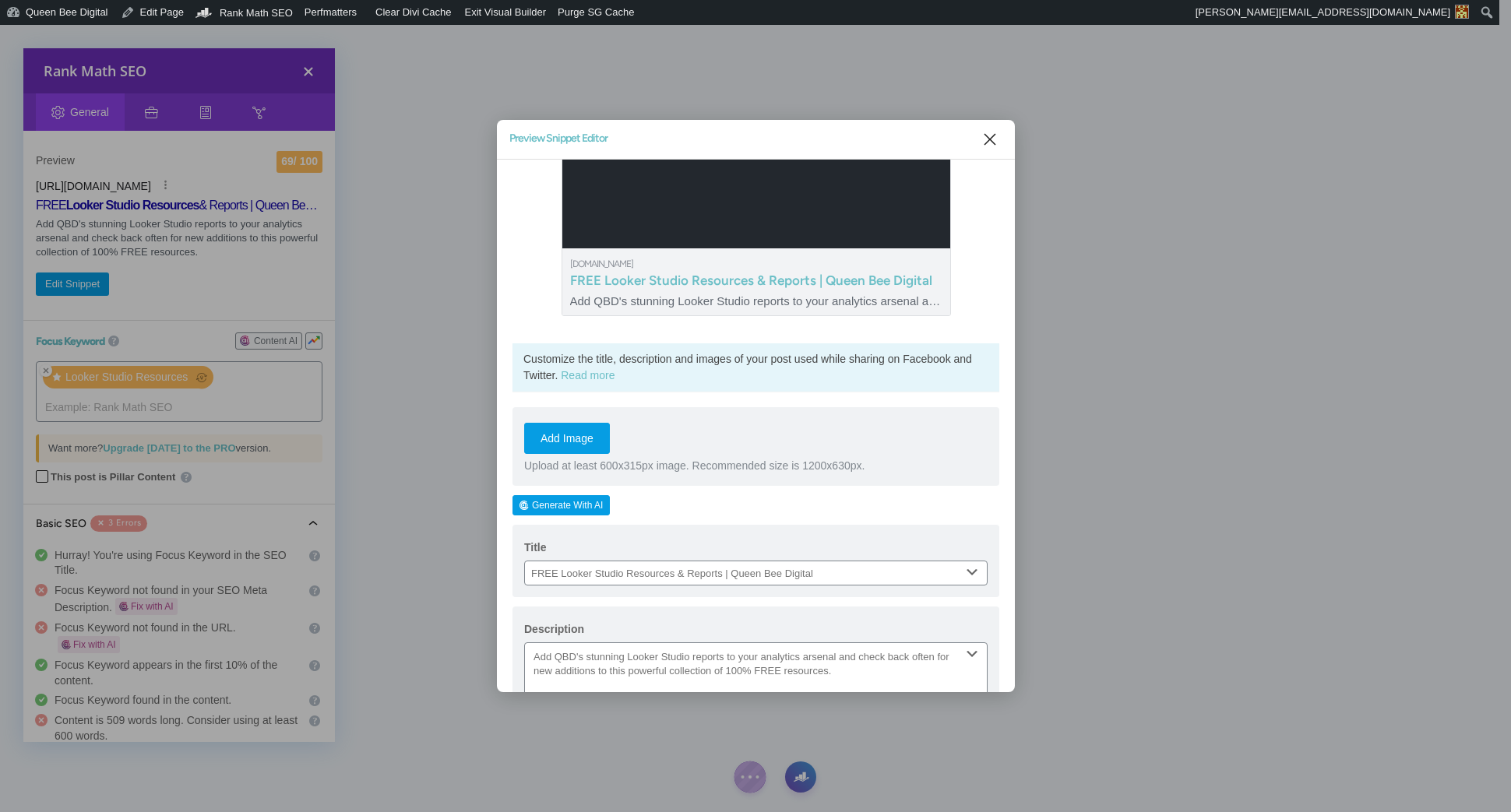
scroll to position [300, 0]
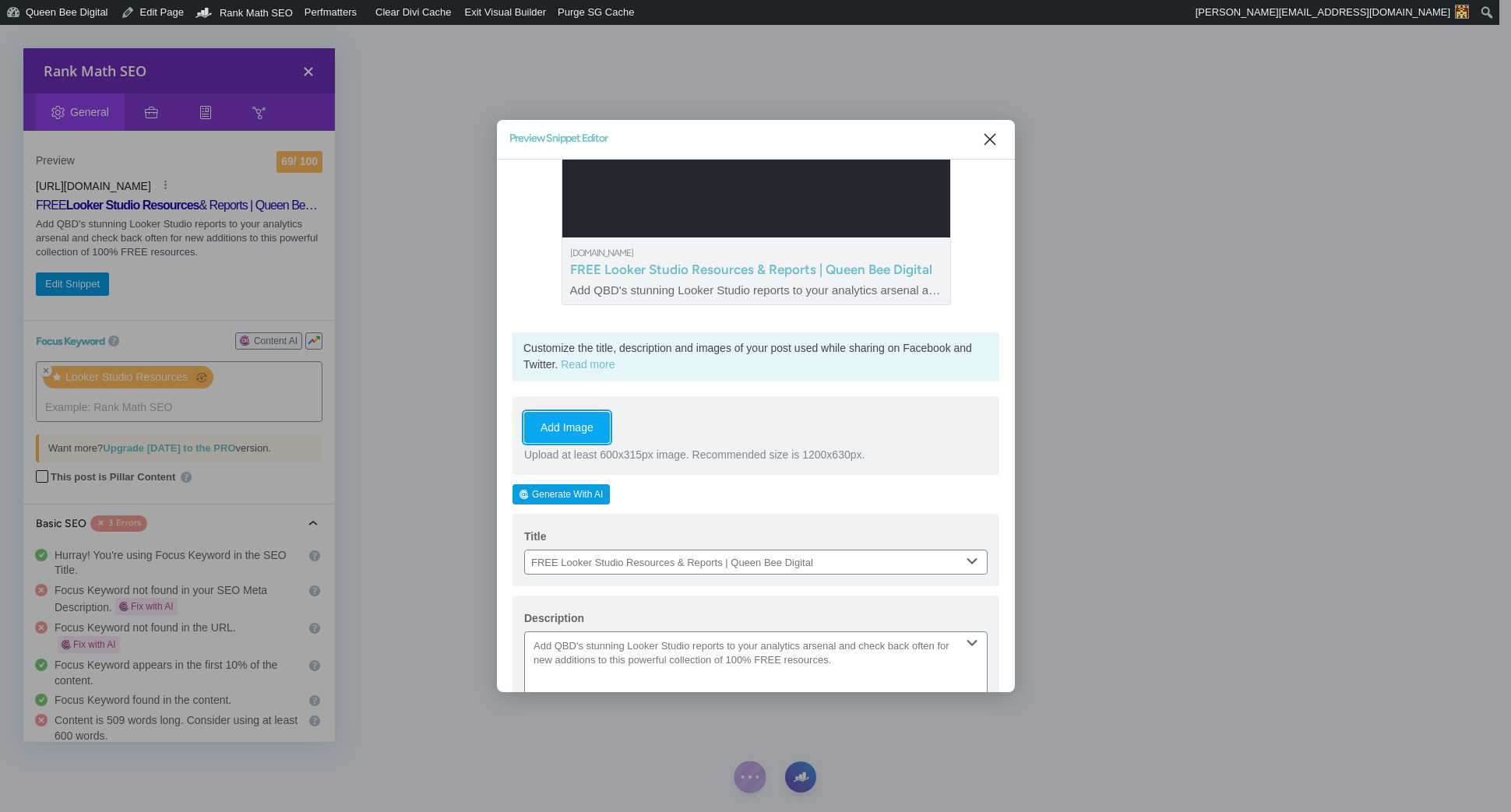
click at [550, 424] on button "Add Image" at bounding box center [567, 427] width 86 height 32
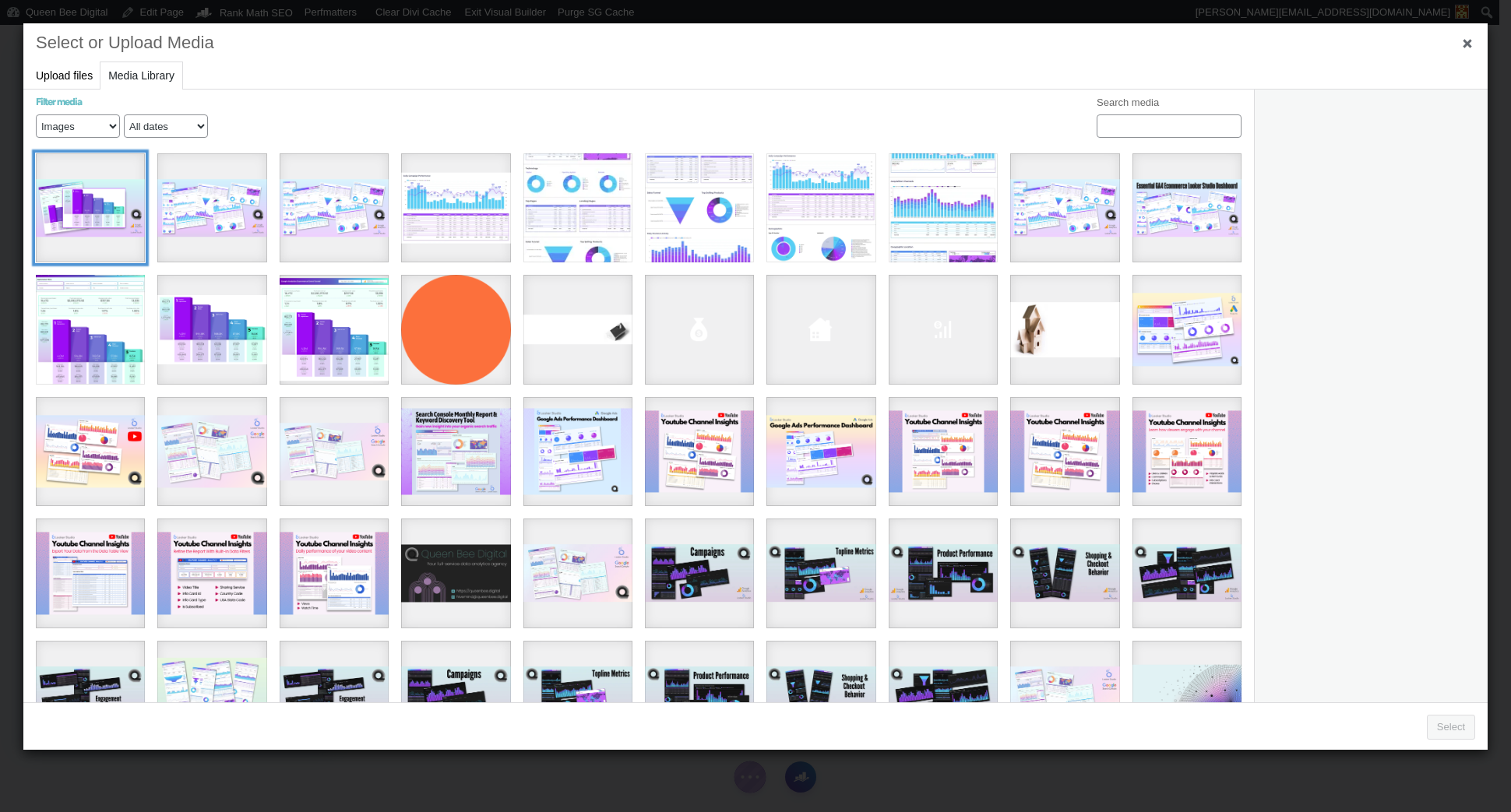
click at [102, 202] on div "11" at bounding box center [90, 208] width 109 height 109
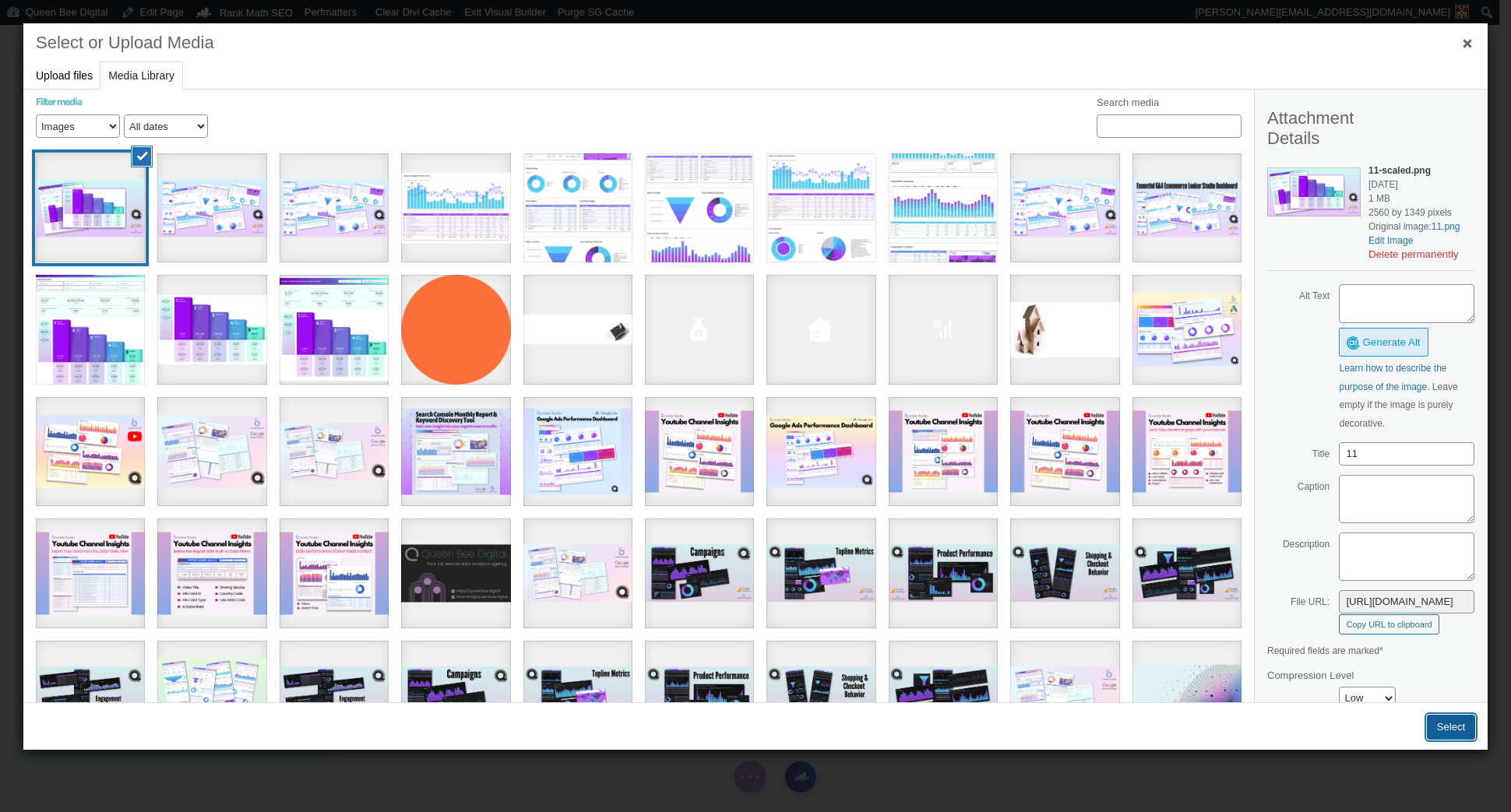
click at [1448, 731] on button "Select" at bounding box center [1451, 727] width 48 height 25
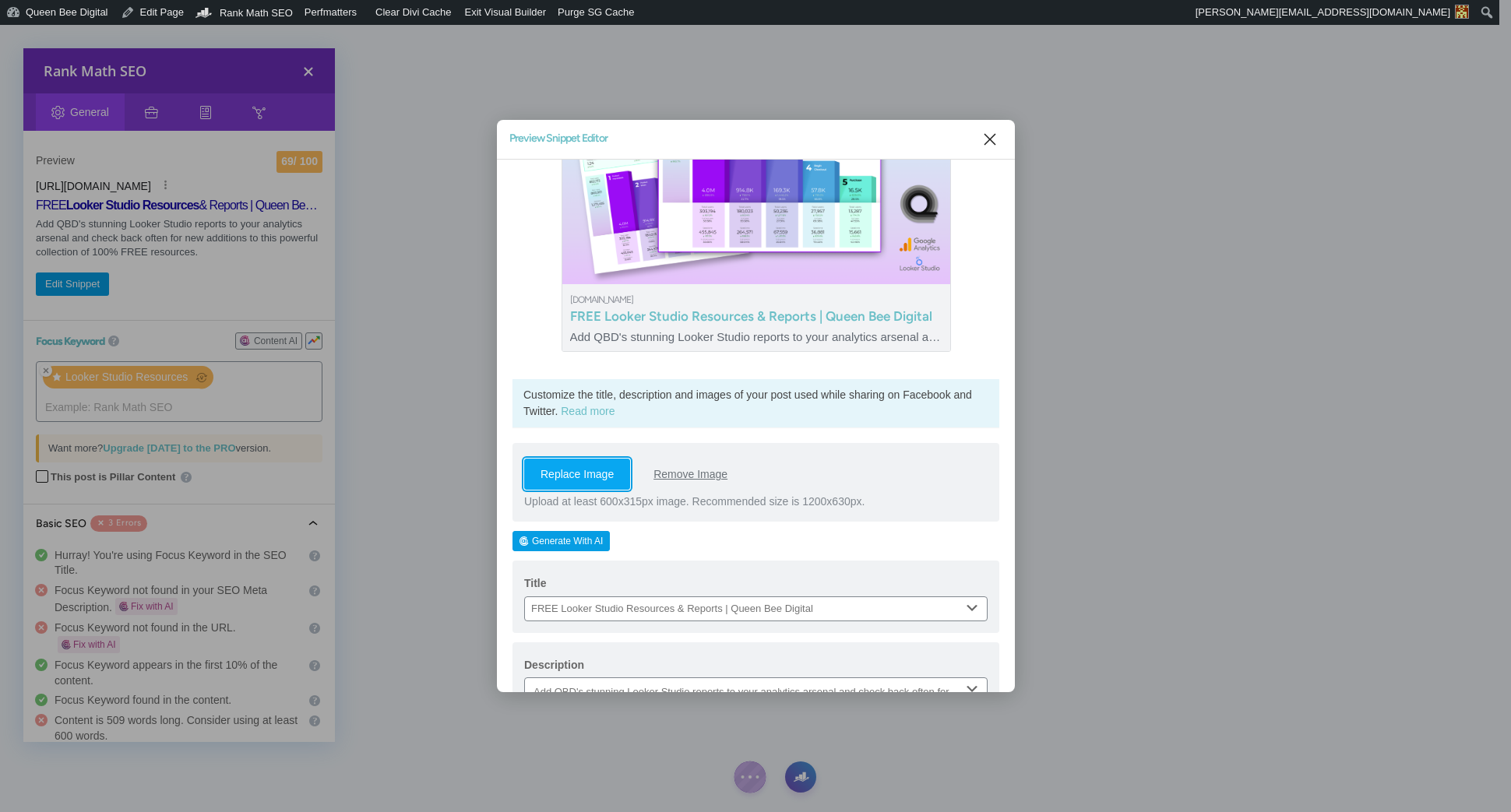
scroll to position [0, 0]
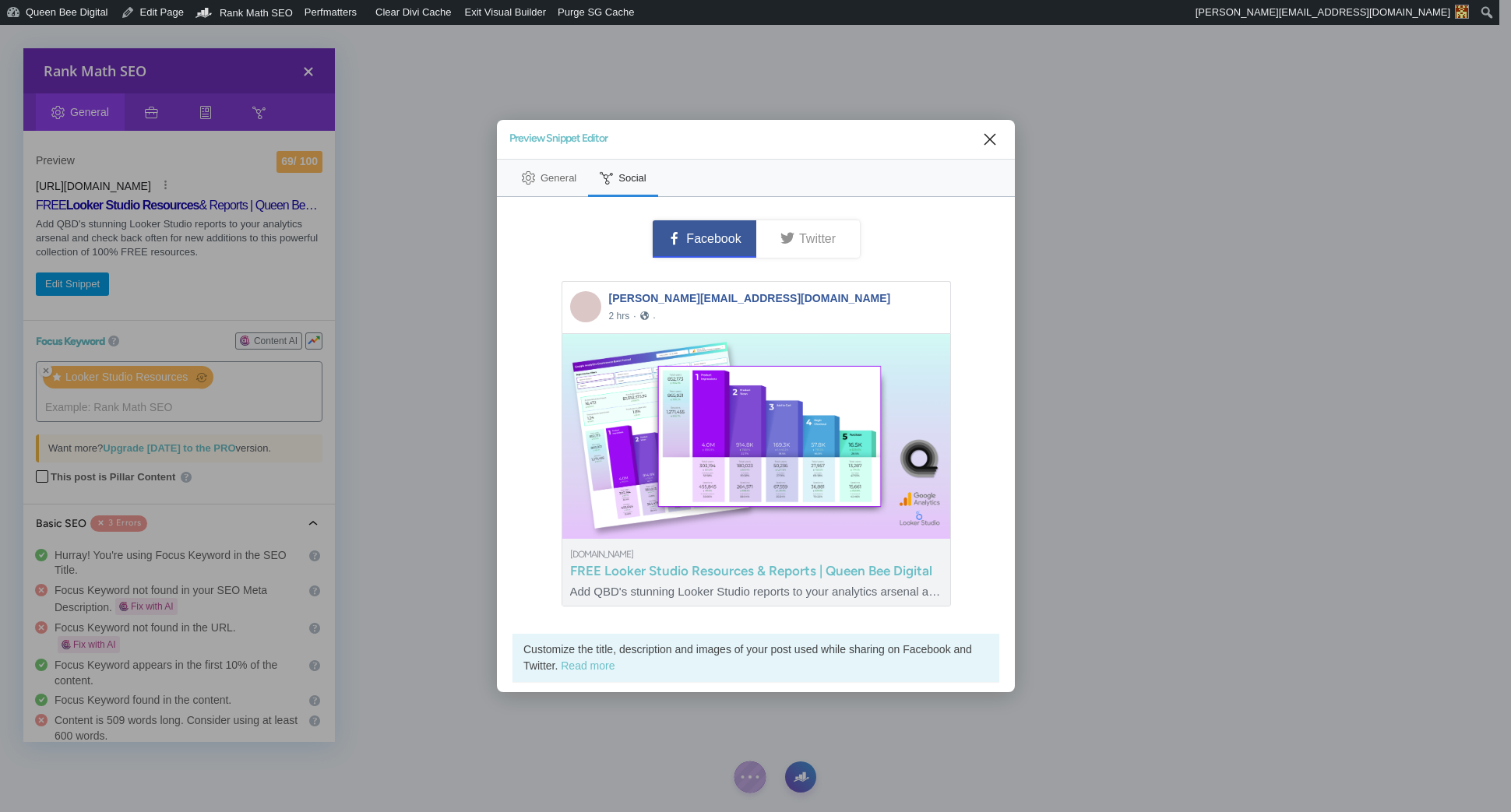
click at [557, 174] on span "General" at bounding box center [558, 177] width 36 height 11
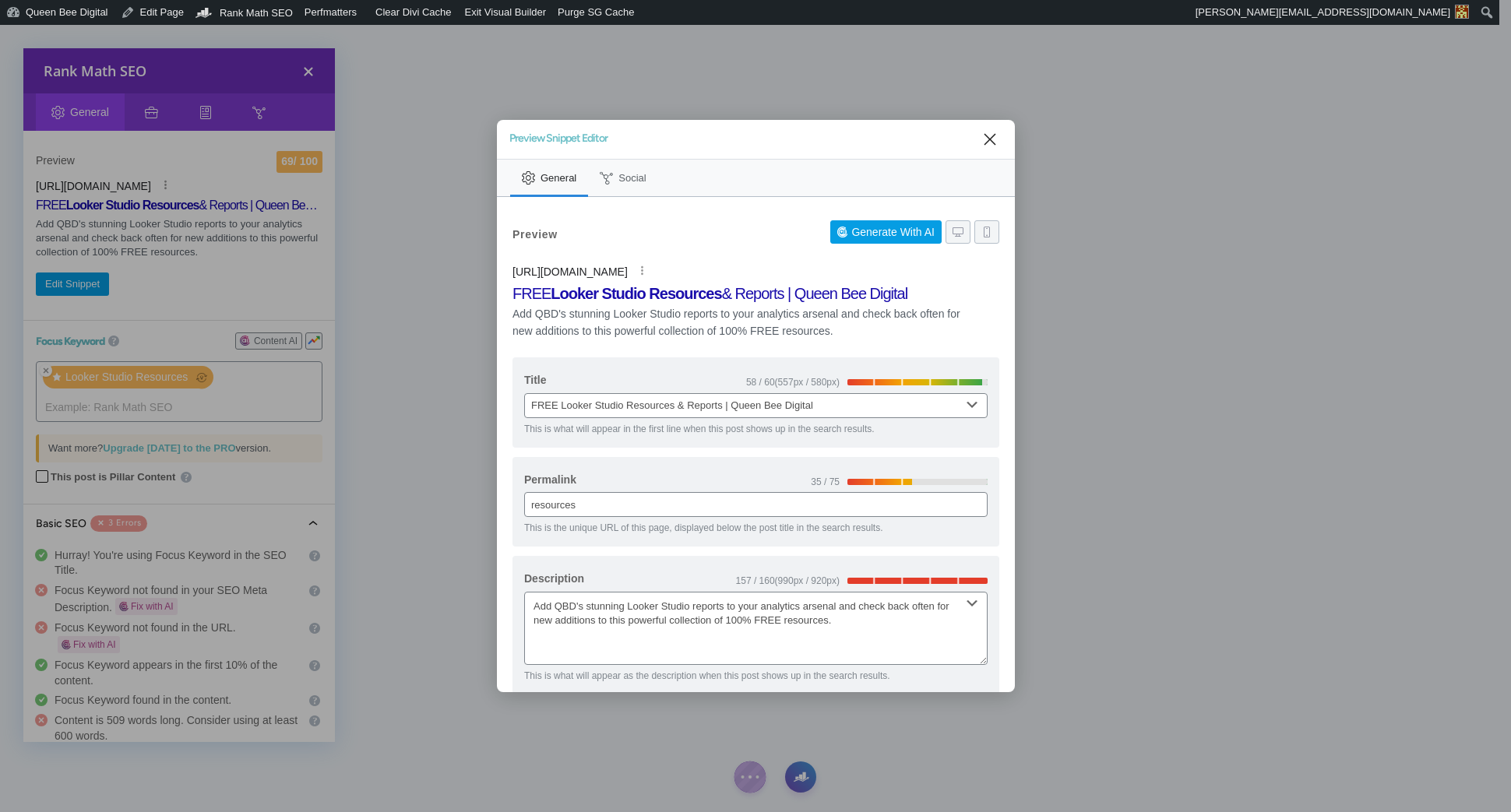
scroll to position [18, 0]
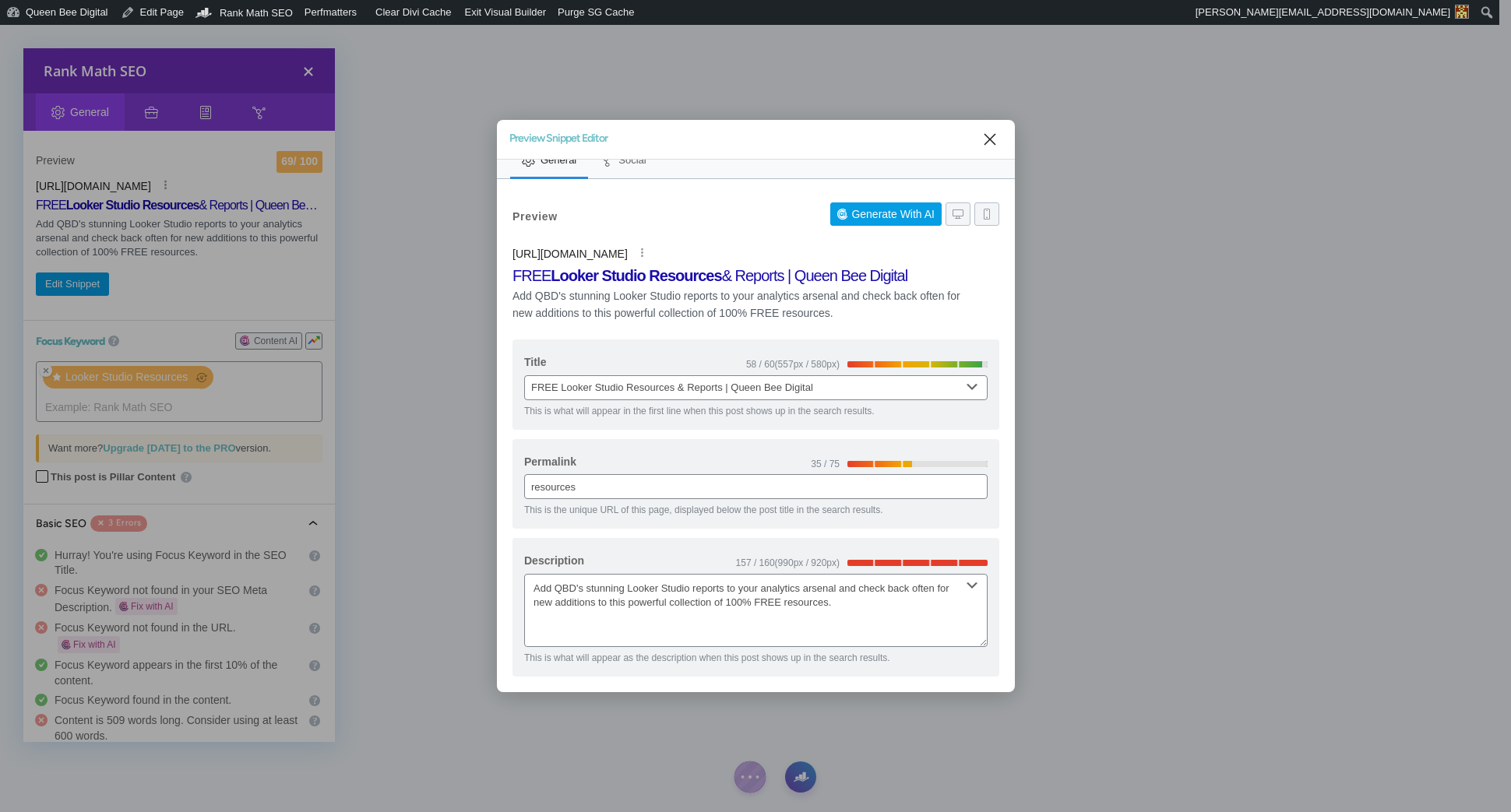
click at [748, 774] on div "Preview Snippet Editor General Social Generate With AI Looker Studio Resources …" at bounding box center [756, 406] width 1511 height 812
click at [981, 139] on icon "Close" at bounding box center [990, 138] width 18 height 18
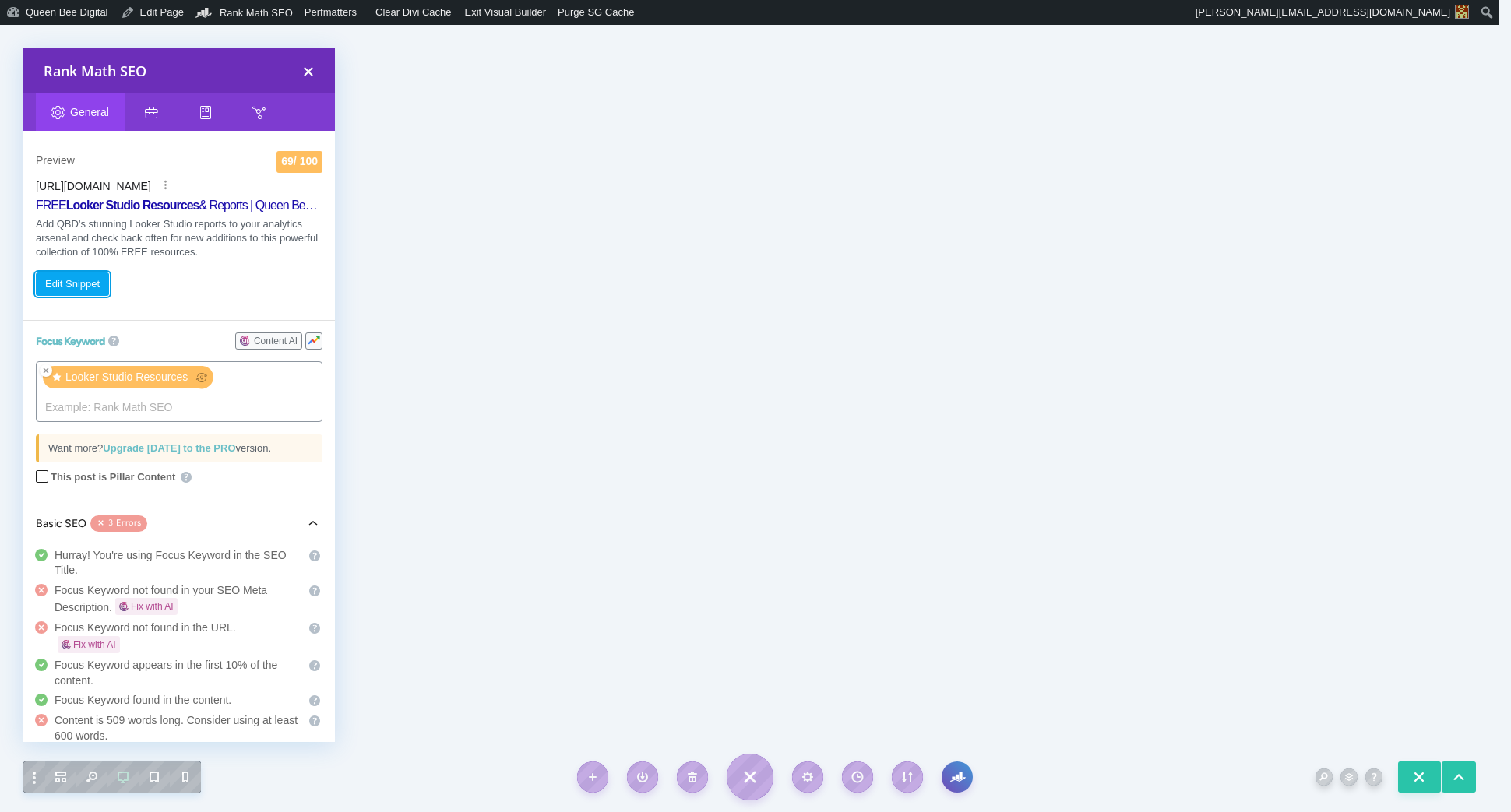
click at [85, 277] on button "Edit Snippet" at bounding box center [73, 284] width 74 height 24
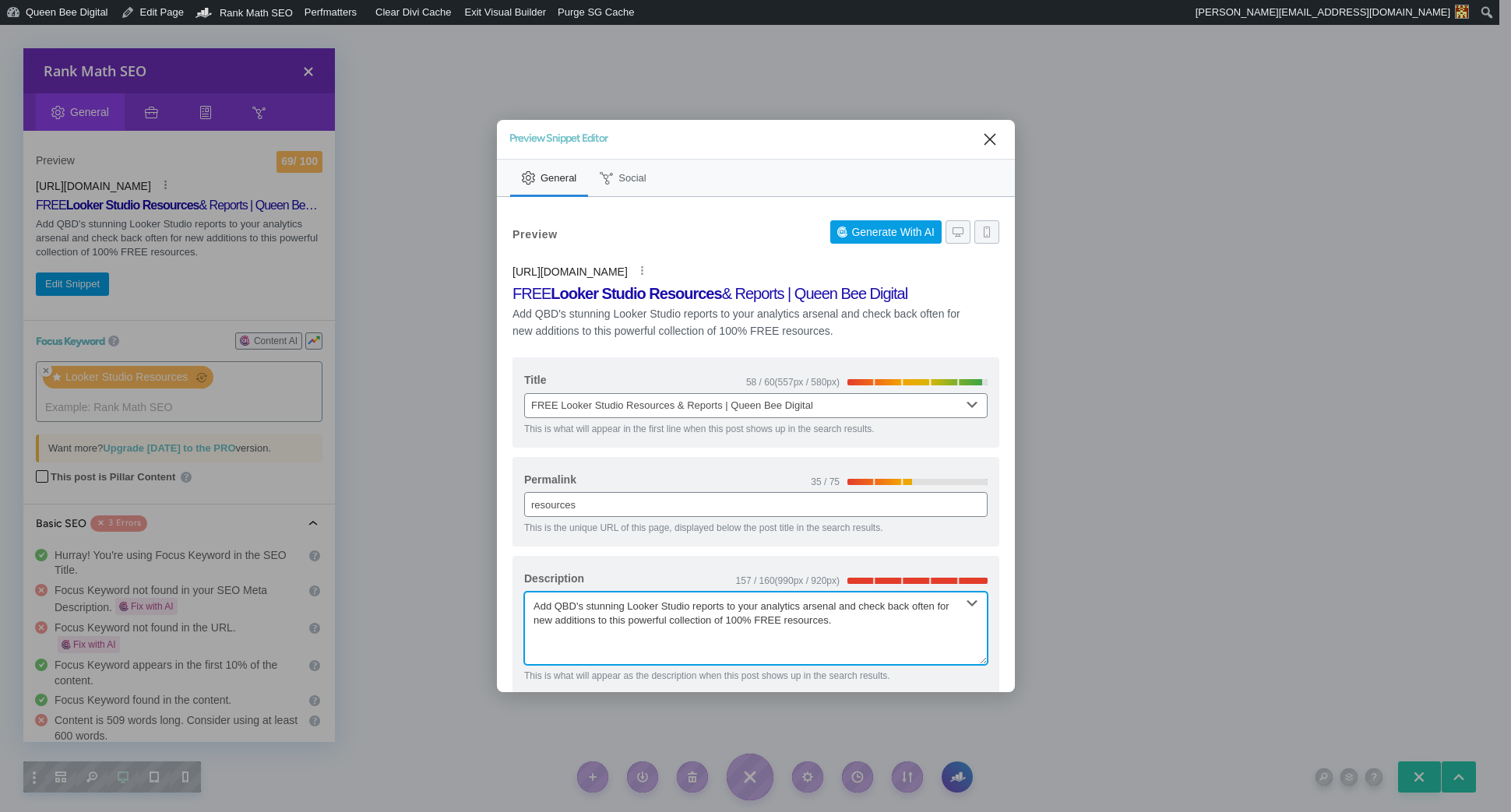
drag, startPoint x: 784, startPoint y: 616, endPoint x: 834, endPoint y: 620, distance: 50.2
click at [833, 620] on textarea "Add QBD's stunning Looker Studio reports to your analytics arsenal and check ba…" at bounding box center [756, 628] width 464 height 74
drag, startPoint x: 632, startPoint y: 605, endPoint x: 699, endPoint y: 608, distance: 67.1
click at [699, 608] on textarea "Add QBD's stunning Looker Studio reports to your analytics arsenal and check ba…" at bounding box center [756, 628] width 464 height 74
drag, startPoint x: 588, startPoint y: 605, endPoint x: 627, endPoint y: 606, distance: 39.0
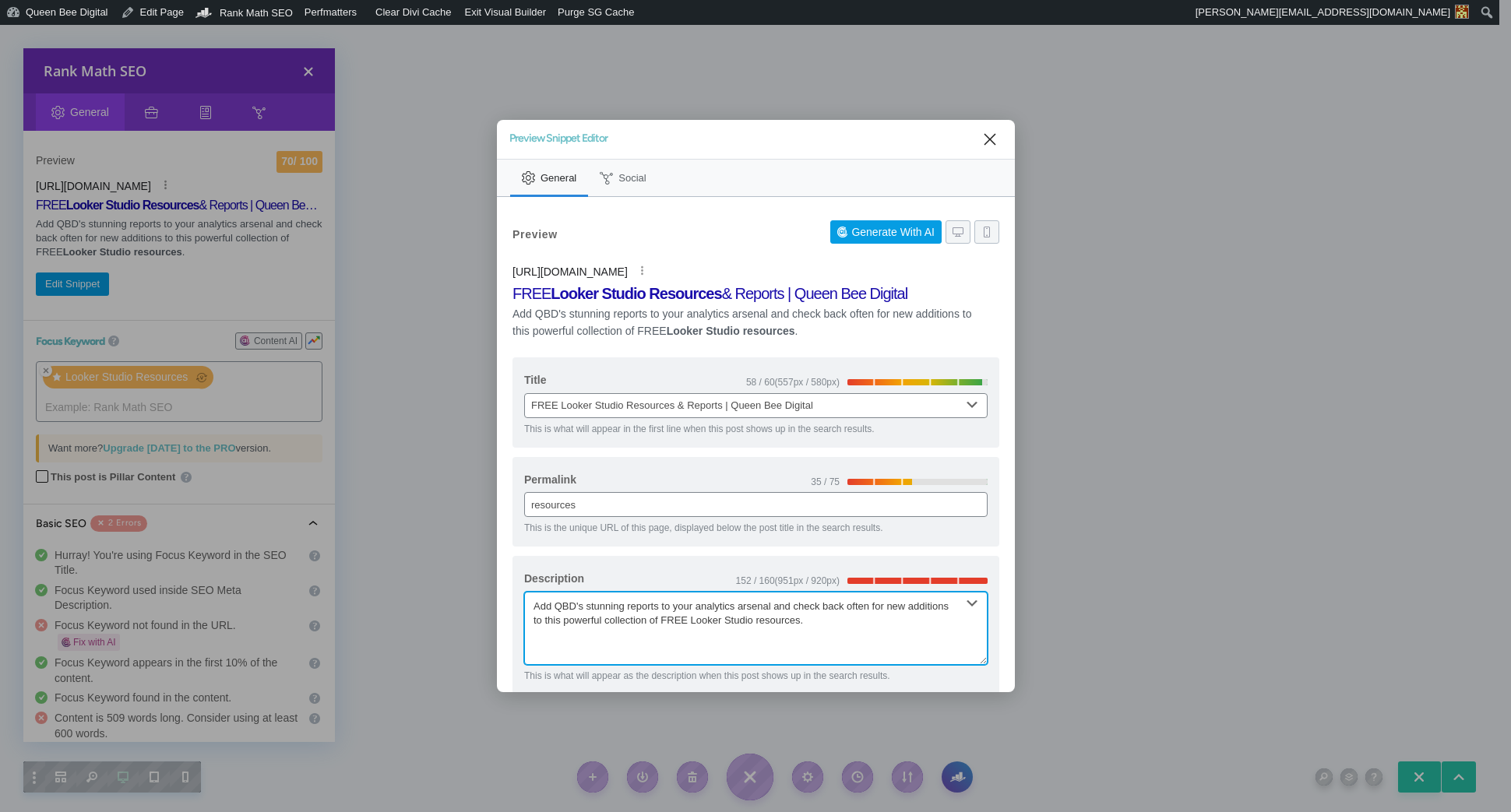
click at [627, 606] on textarea "Add QBD's stunning reports to your analytics arsenal and check back often for n…" at bounding box center [756, 628] width 464 height 74
click at [591, 622] on textarea "Add QBD's stunning reports to your analytics arsenal and check back often for n…" at bounding box center [756, 628] width 464 height 74
drag, startPoint x: 877, startPoint y: 619, endPoint x: 886, endPoint y: 619, distance: 9.0
click at [880, 619] on textarea "Add QBD's stunning reports to your analytics arsenal and check back often for n…" at bounding box center [756, 628] width 464 height 74
drag, startPoint x: 592, startPoint y: 622, endPoint x: 529, endPoint y: 606, distance: 65.0
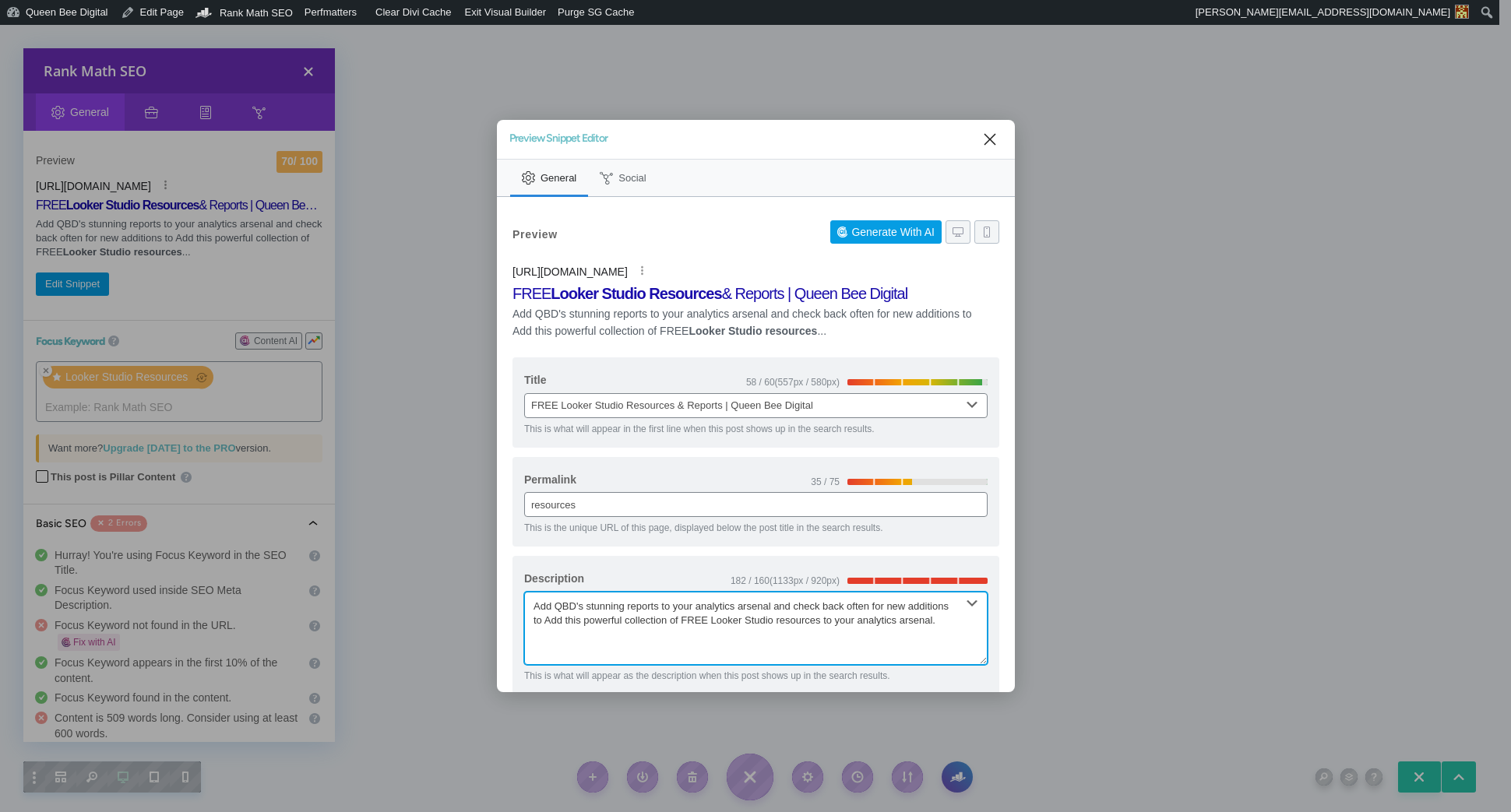
click at [529, 606] on textarea "Add QBD's stunning reports to your analytics arsenal and check back often for n…" at bounding box center [756, 628] width 464 height 74
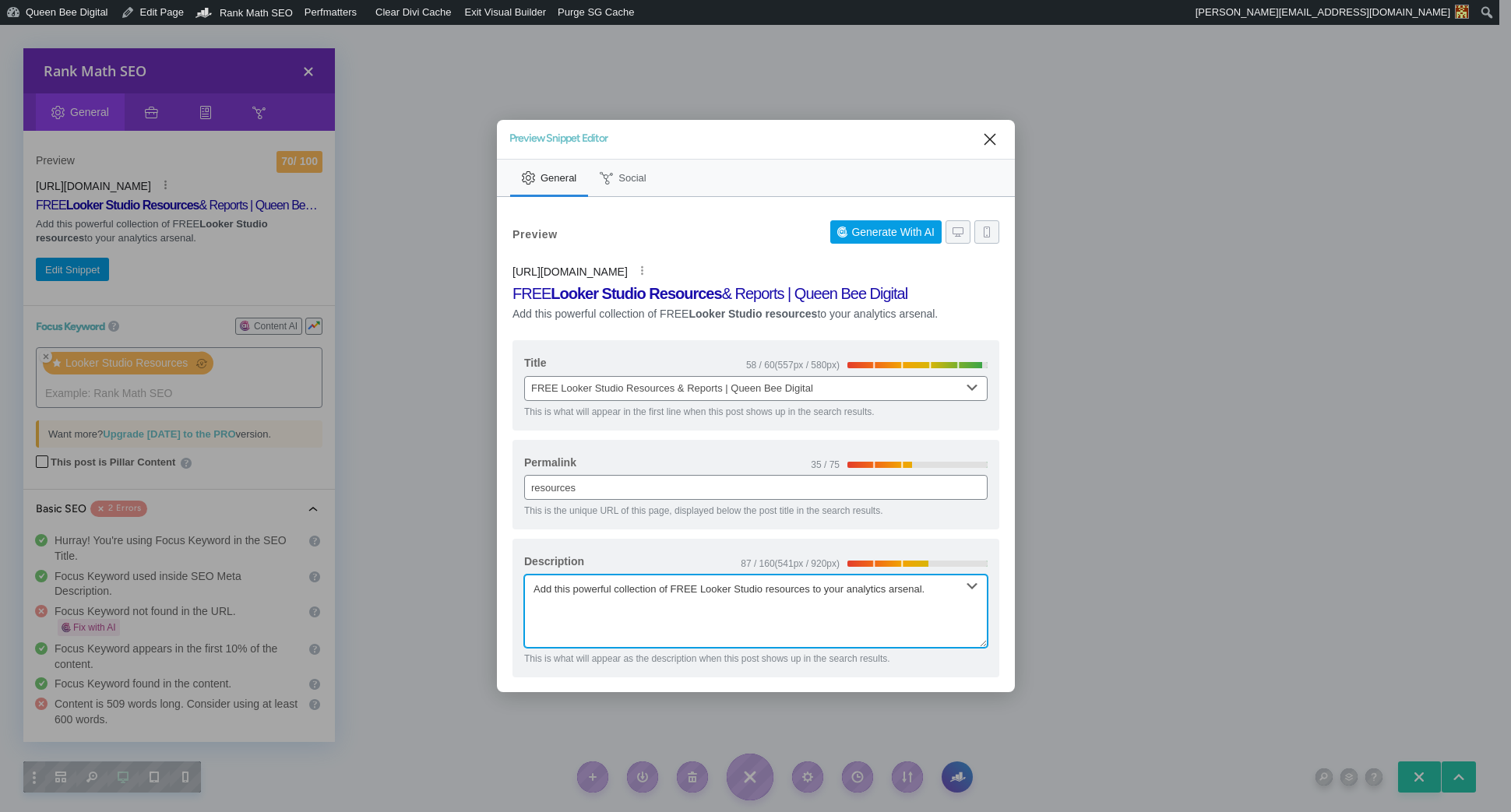
click at [556, 588] on textarea "Add this powerful collection of FREE Looker Studio resources to your analytics …" at bounding box center [756, 611] width 464 height 74
click at [576, 604] on textarea "Add QBD's powerful collection of FREE Looker Studio resources to your analytics…" at bounding box center [756, 611] width 464 height 74
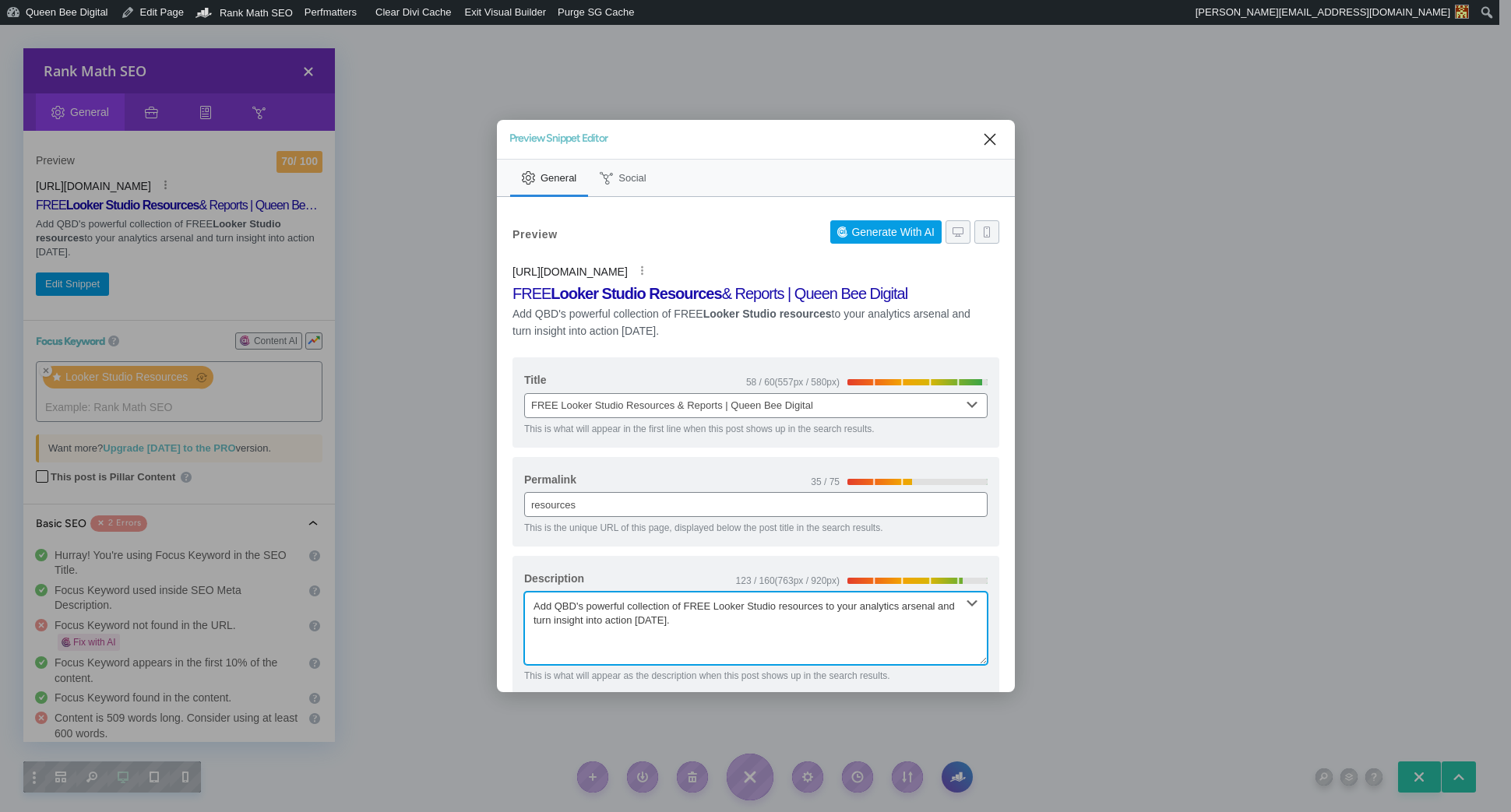
click at [535, 604] on textarea "Add QBD's powerful collection of FREE Looker Studio resources to your analytics…" at bounding box center [756, 628] width 464 height 74
drag, startPoint x: 582, startPoint y: 623, endPoint x: 837, endPoint y: 629, distance: 255.1
click at [837, 629] on textarea "Turn insights into action with QBD's powerful collection of FREE Looker Studio …" at bounding box center [756, 628] width 464 height 74
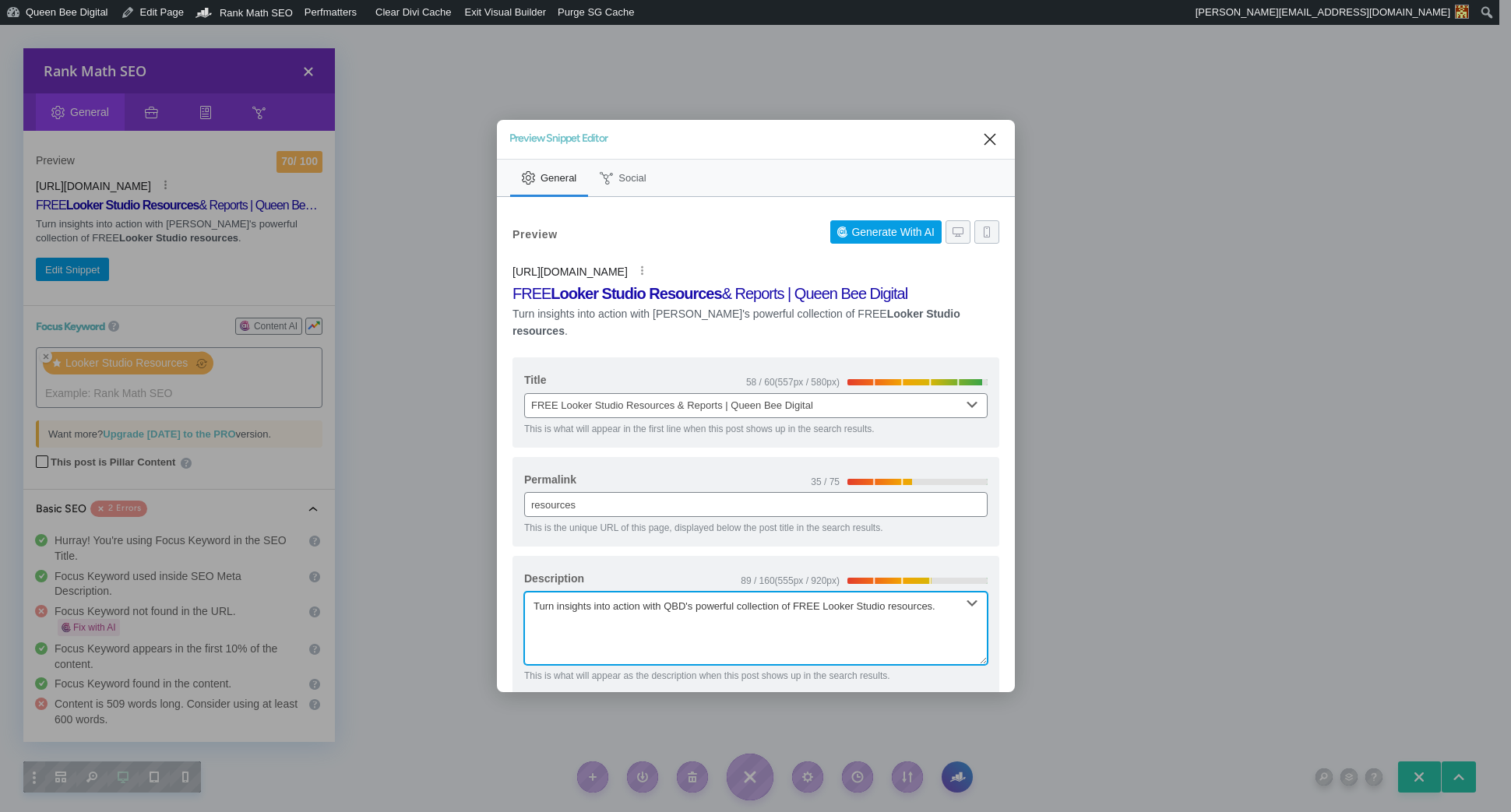
drag, startPoint x: 534, startPoint y: 590, endPoint x: 614, endPoint y: 590, distance: 80.0
click at [535, 591] on textarea "Turn insights into action with QBD's powerful collection of FREE Looker Studio …" at bounding box center [756, 628] width 464 height 74
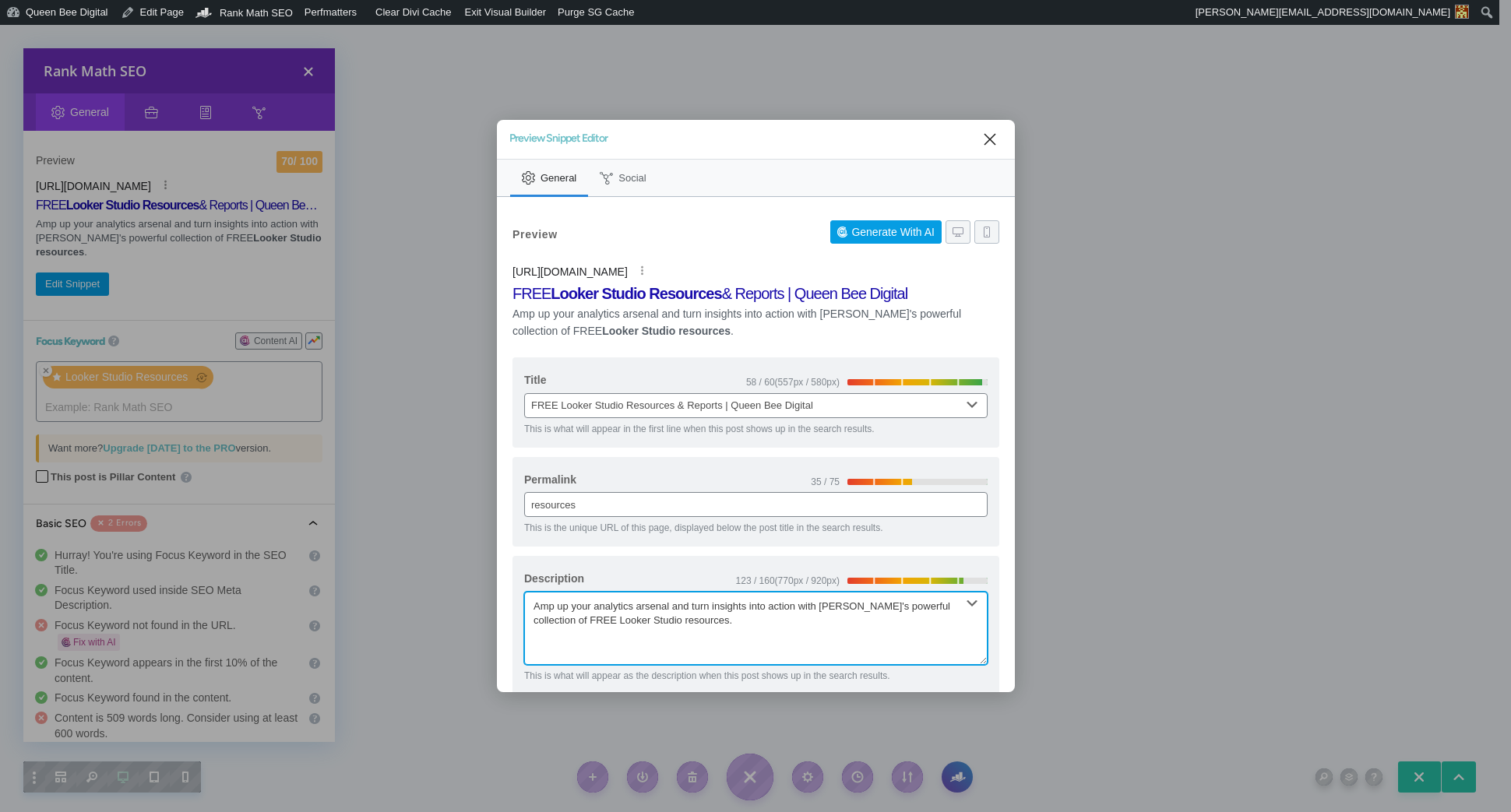
click at [756, 608] on textarea "Amp up your analytics arsenal and turn insights into action with QBD's powerful…" at bounding box center [756, 628] width 464 height 74
type textarea "Amp up your analytics arsenal and turn insights into action with QBD's powerful…"
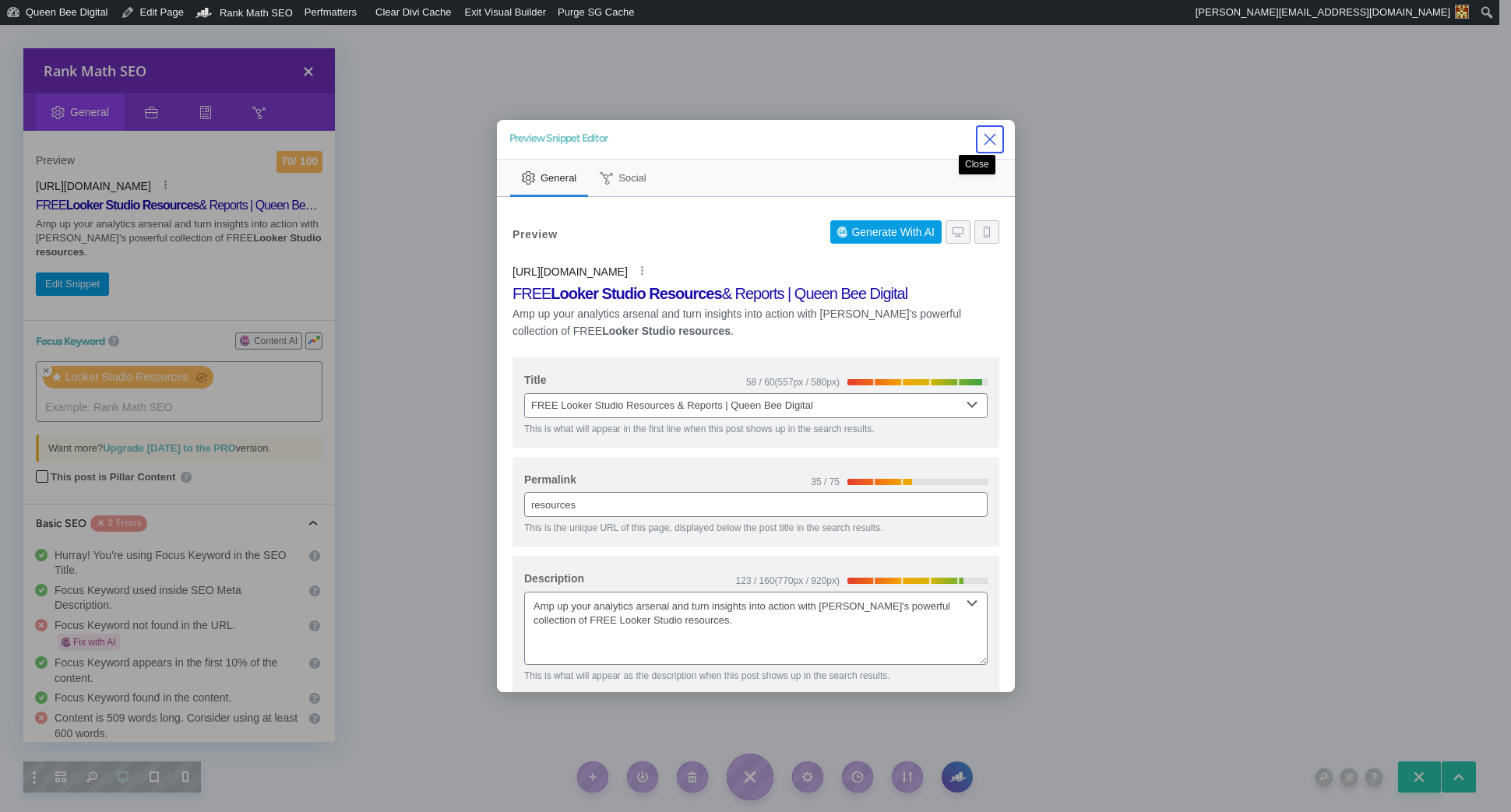
click at [983, 138] on icon "Close" at bounding box center [989, 138] width 11 height 11
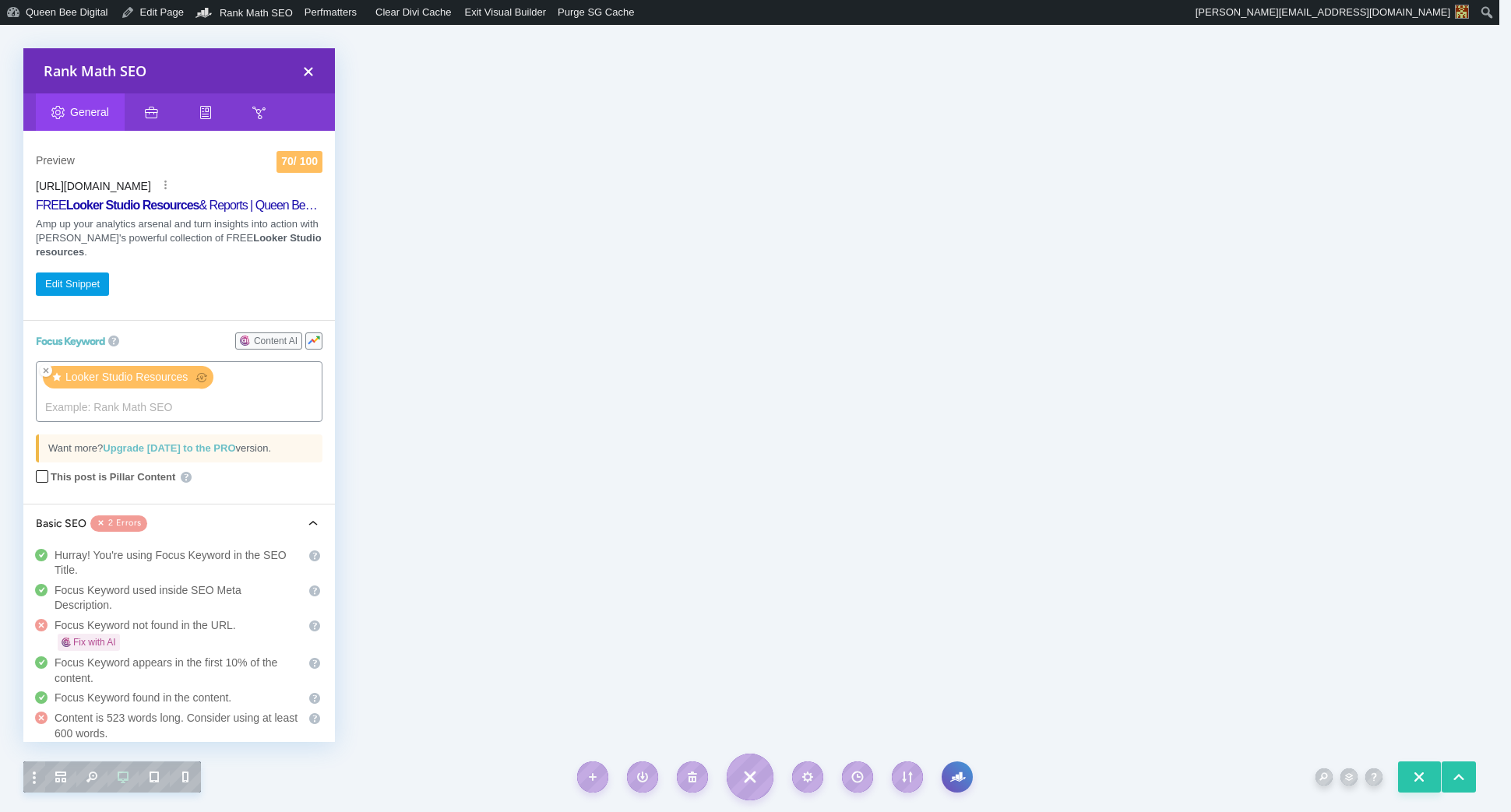
click at [200, 402] on tags "Looker Studio Resources Show Intent ​" at bounding box center [179, 391] width 287 height 60
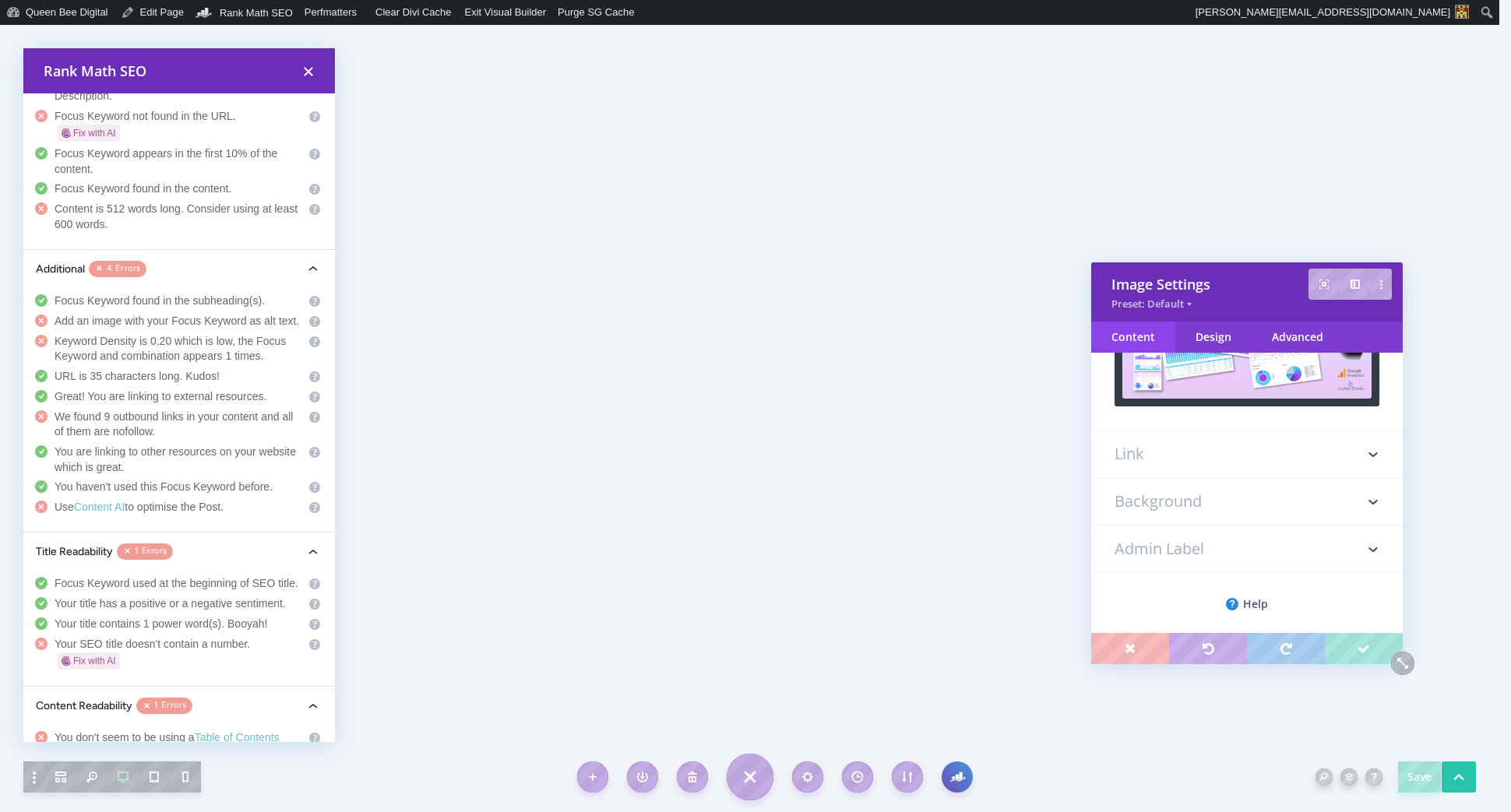
scroll to position [195, 0]
click at [1182, 540] on h3 "Admin Label" at bounding box center [1246, 546] width 265 height 46
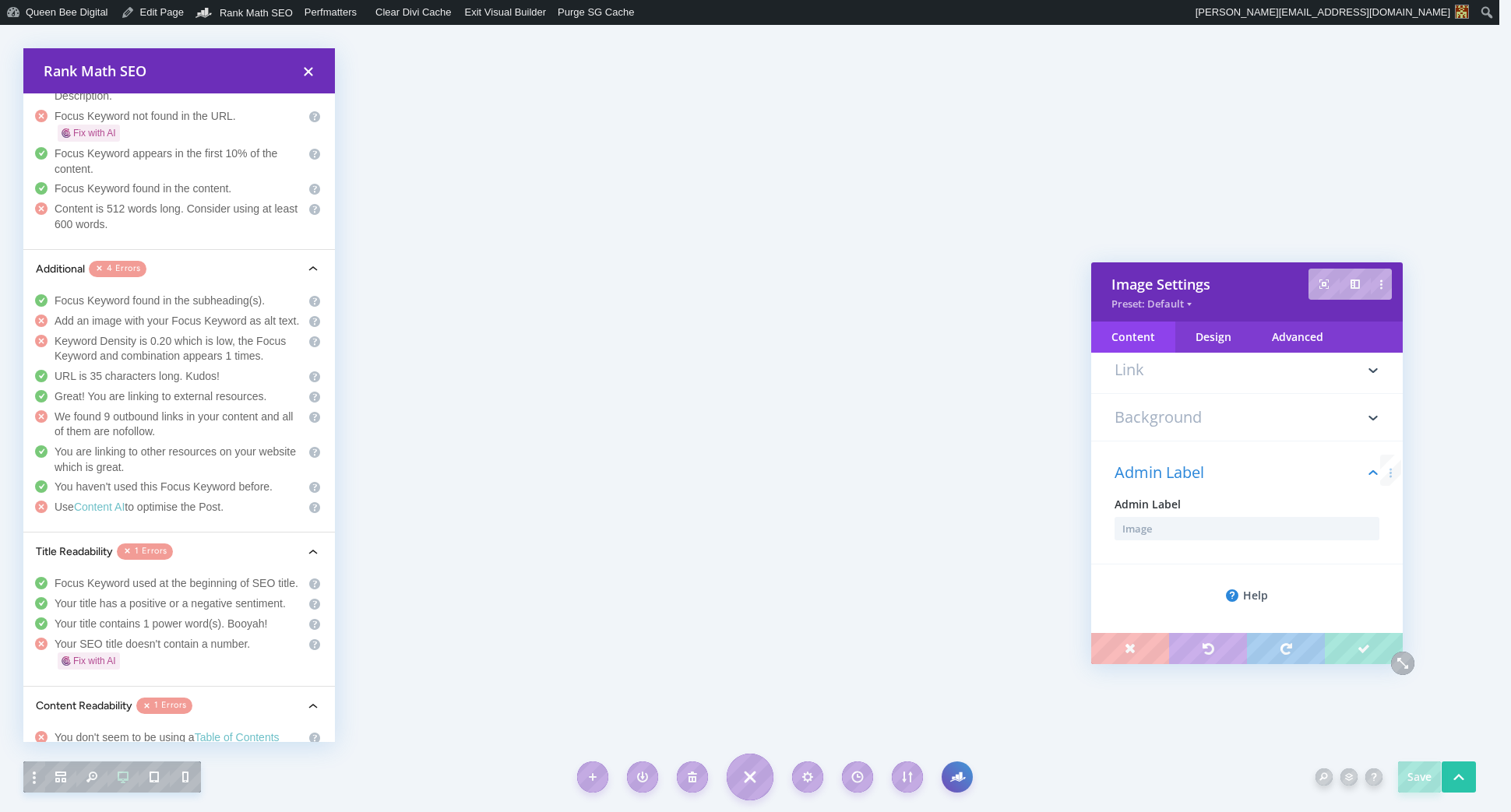
scroll to position [87, 0]
click at [1170, 420] on h3 "Background" at bounding box center [1246, 415] width 265 height 46
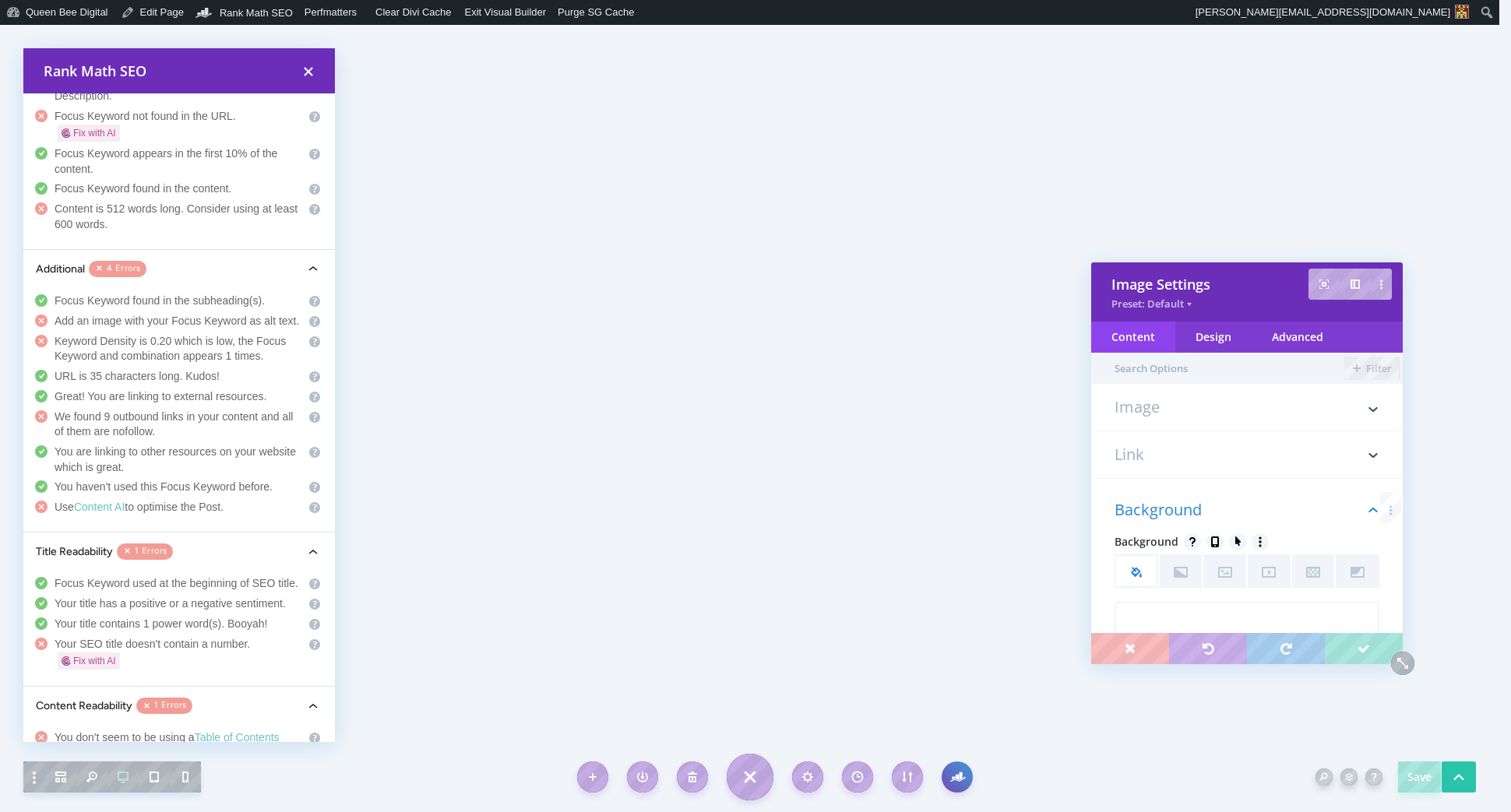
click at [1142, 448] on h3 "Link" at bounding box center [1246, 454] width 265 height 46
click at [1143, 411] on h3 "Image" at bounding box center [1246, 415] width 265 height 32
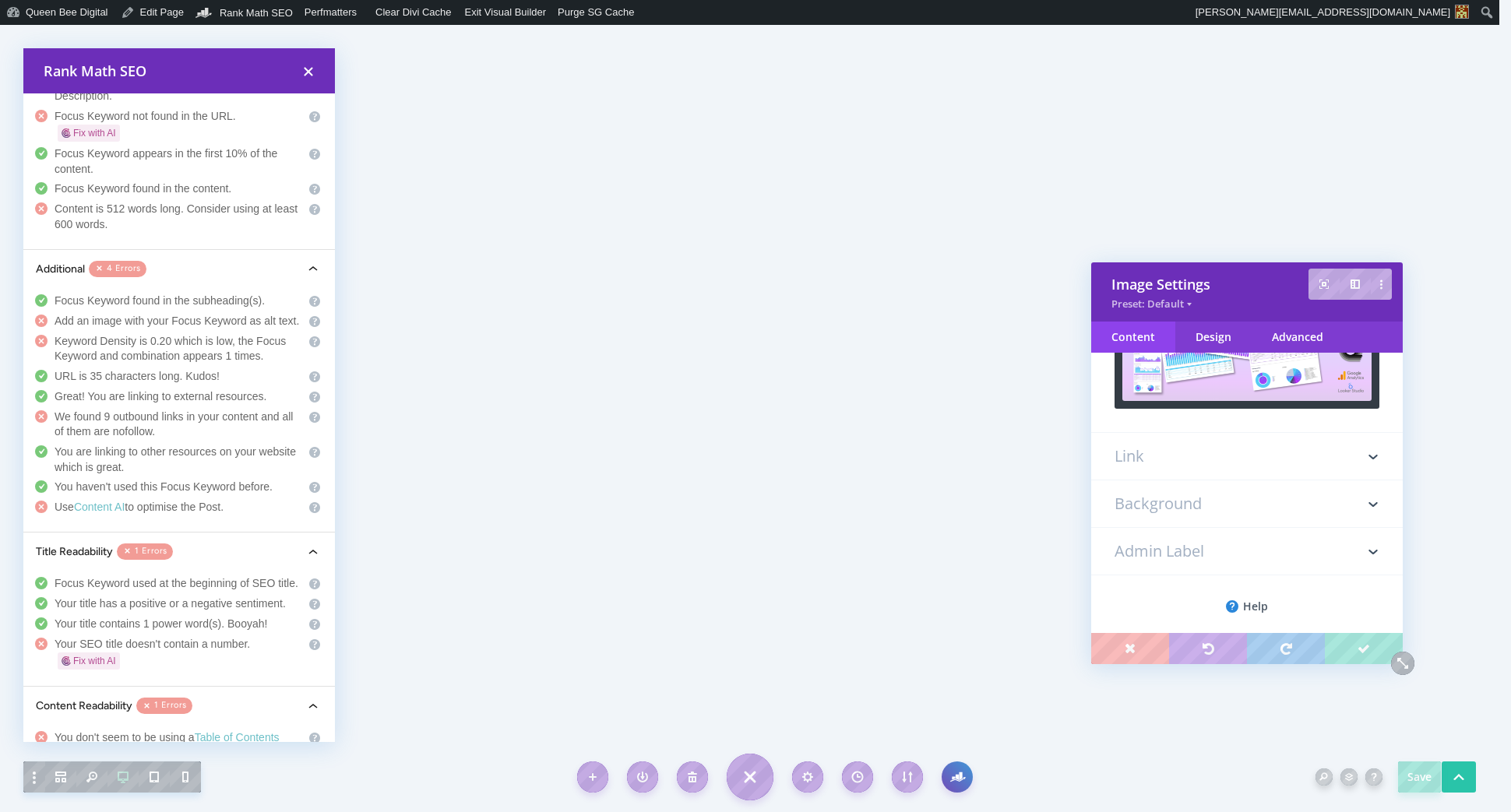
scroll to position [203, 0]
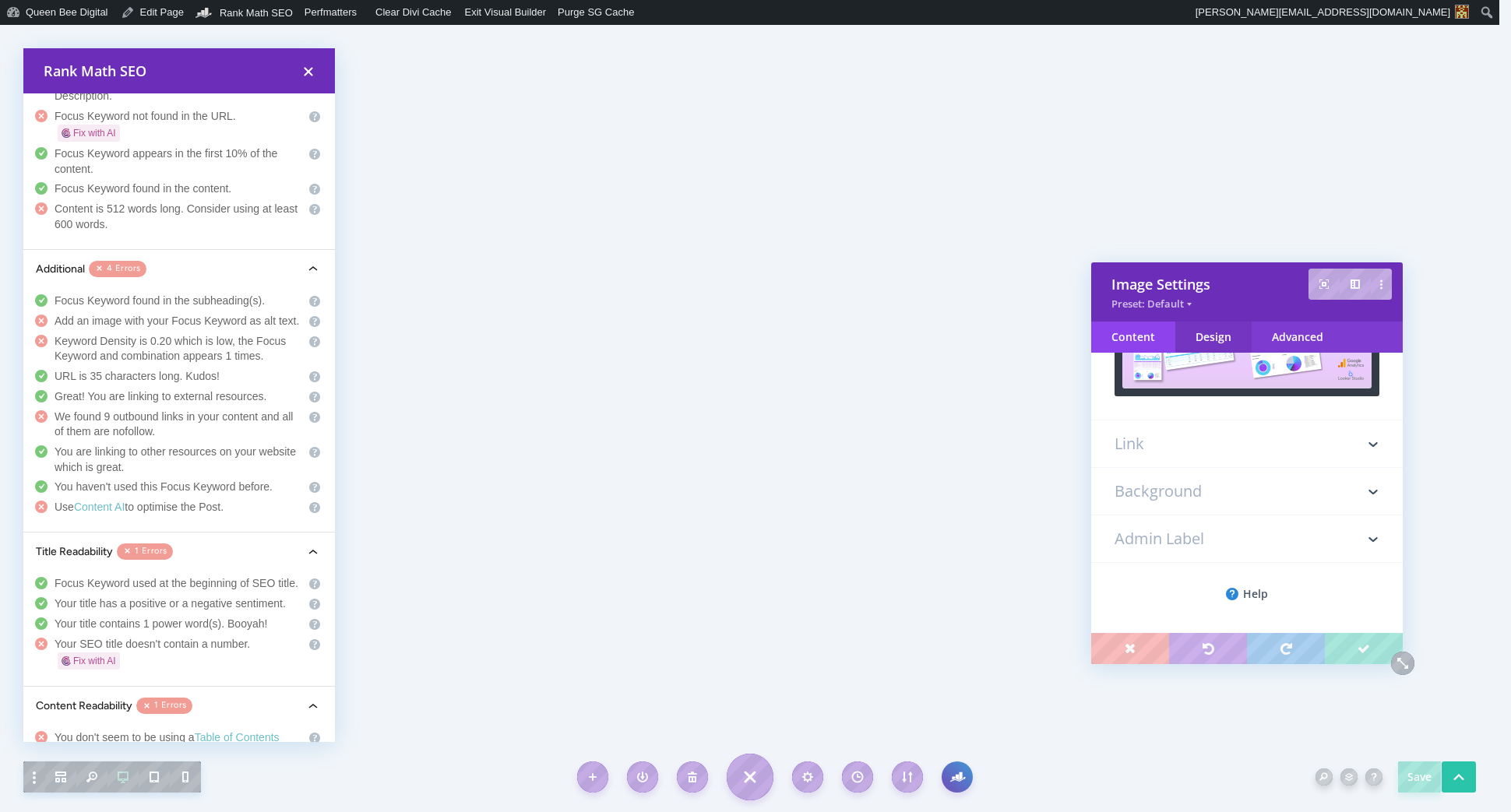
click at [1215, 331] on div "Design" at bounding box center [1213, 337] width 76 height 32
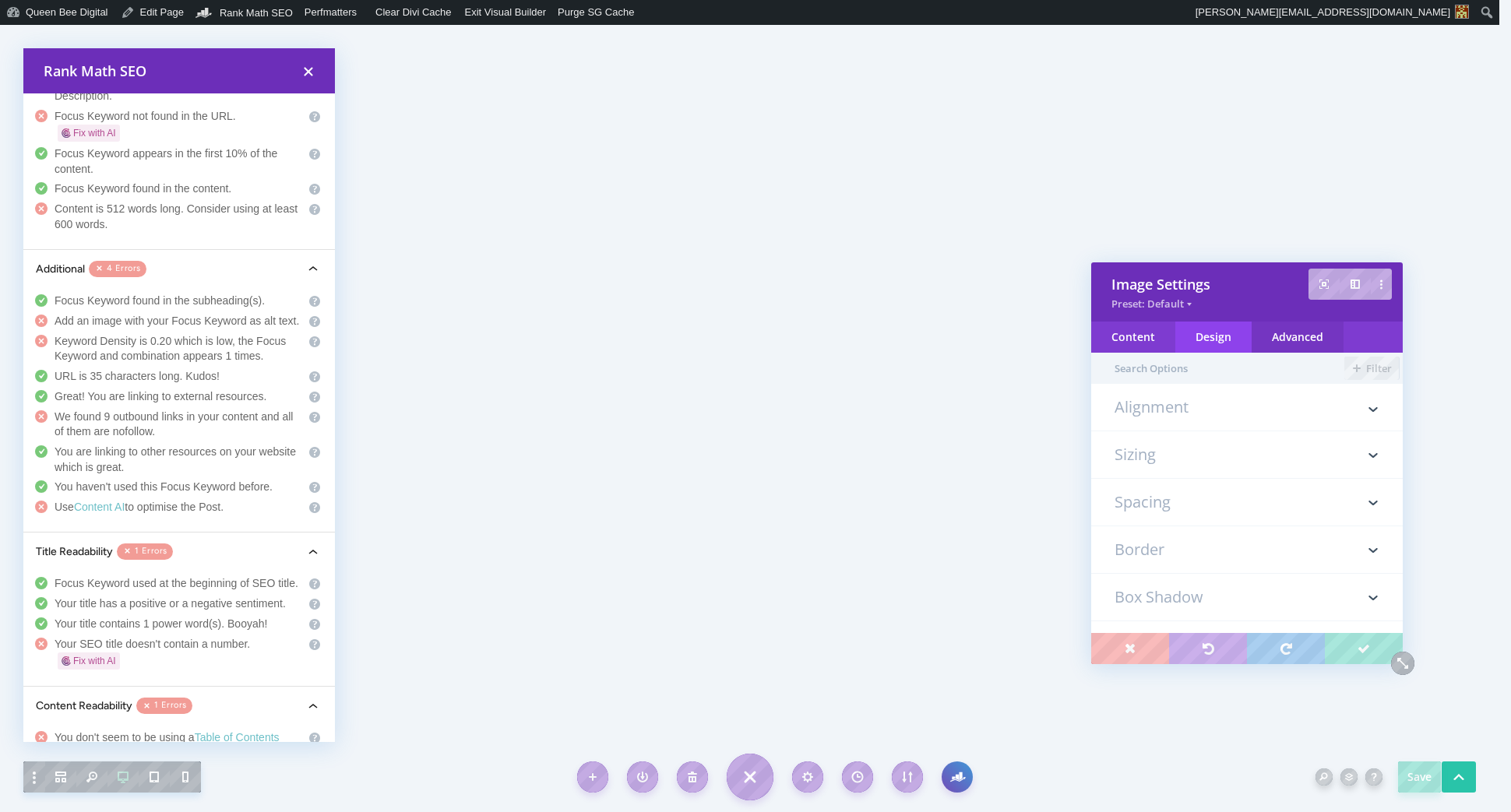
click at [1295, 335] on div "Advanced" at bounding box center [1297, 337] width 92 height 32
click at [1225, 505] on h3 "Attributes" at bounding box center [1246, 501] width 265 height 46
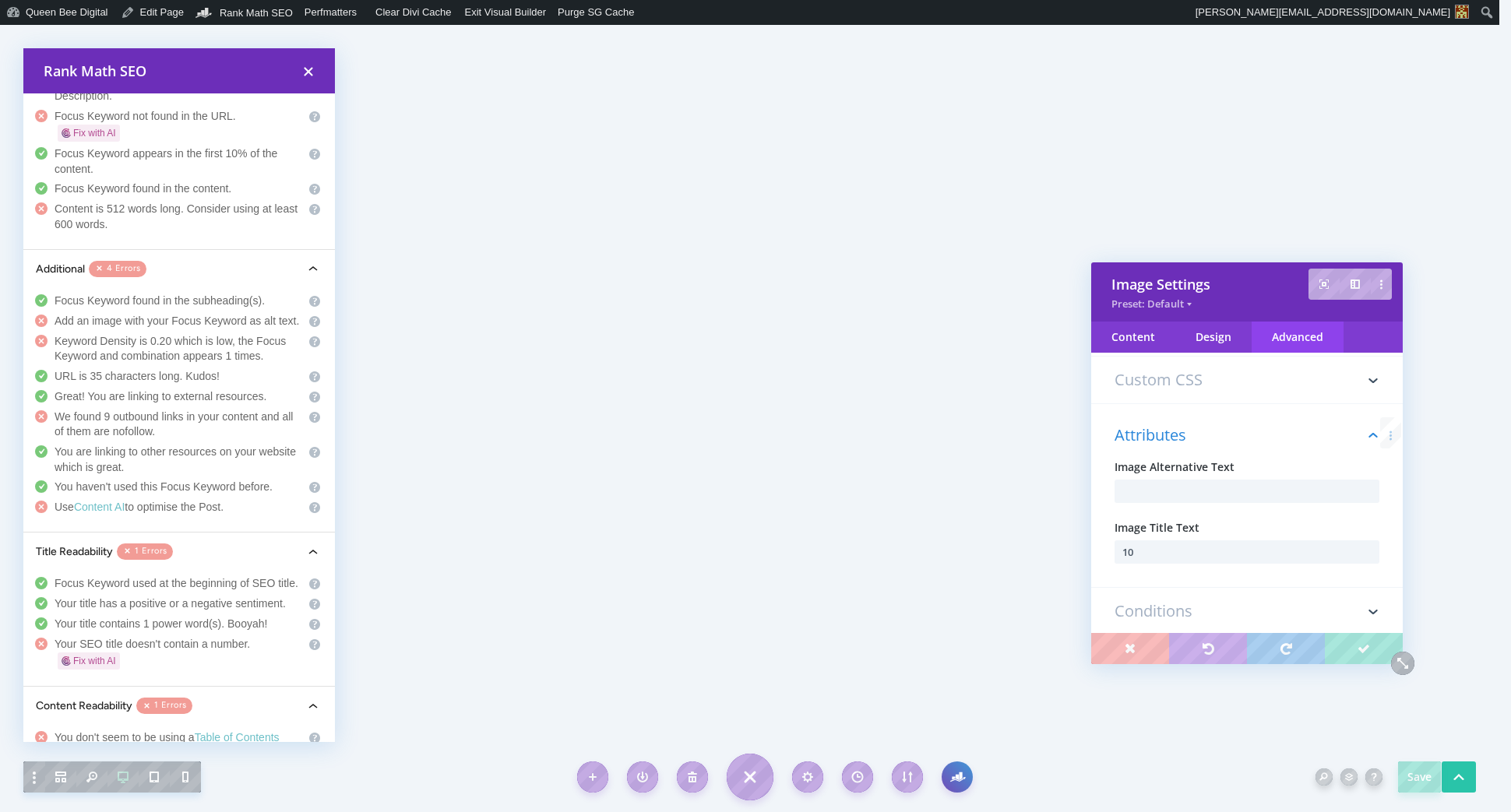
scroll to position [135, 0]
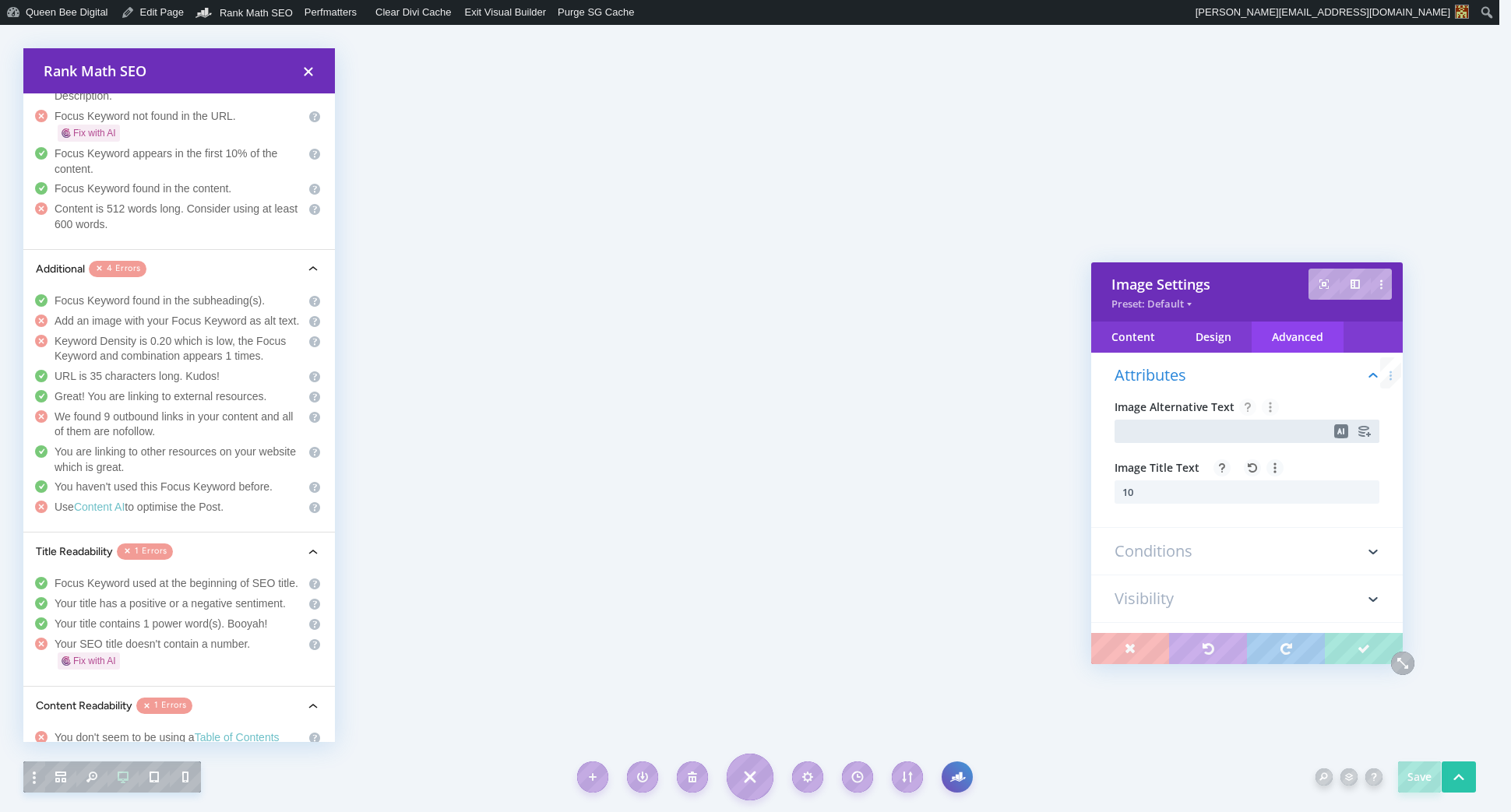
click at [1177, 429] on input "text" at bounding box center [1246, 431] width 265 height 24
click at [1170, 433] on input "Free Looker Studio Resources - Google Analytics Ecommerce Dashboard" at bounding box center [1246, 431] width 265 height 24
type input "Free Looker Studio Resources - 1-Page Google Analytics Ecommerce Dashboard"
click at [1156, 486] on input "10" at bounding box center [1246, 491] width 265 height 24
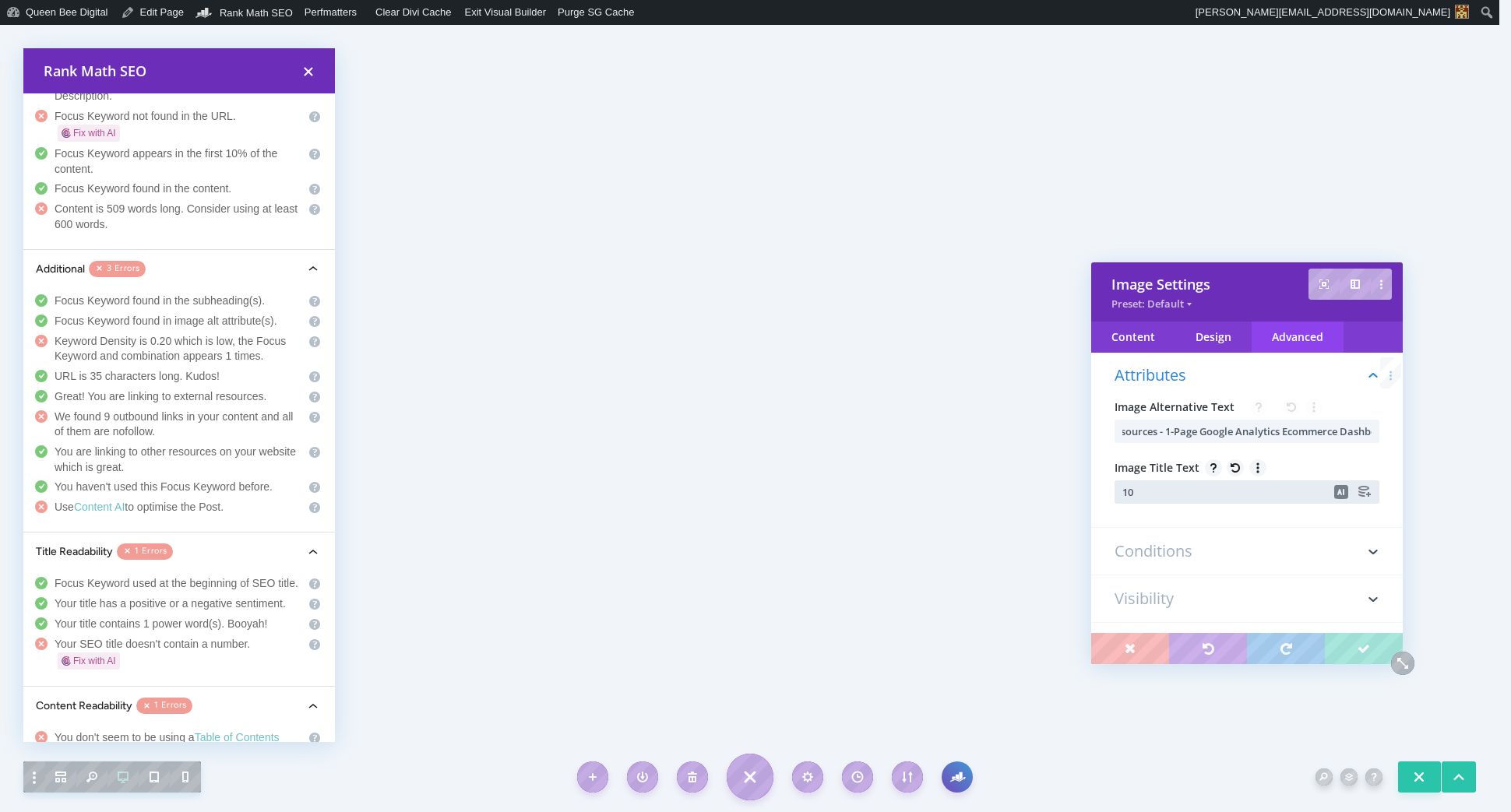
scroll to position [0, 0]
paste input "Free Looker Studio Resources - 1-Page Google Analytics Ecommerce Dashboard"
type input "Free Looker Studio Resources - 1-Page Google Analytics Ecommerce Dashboard"
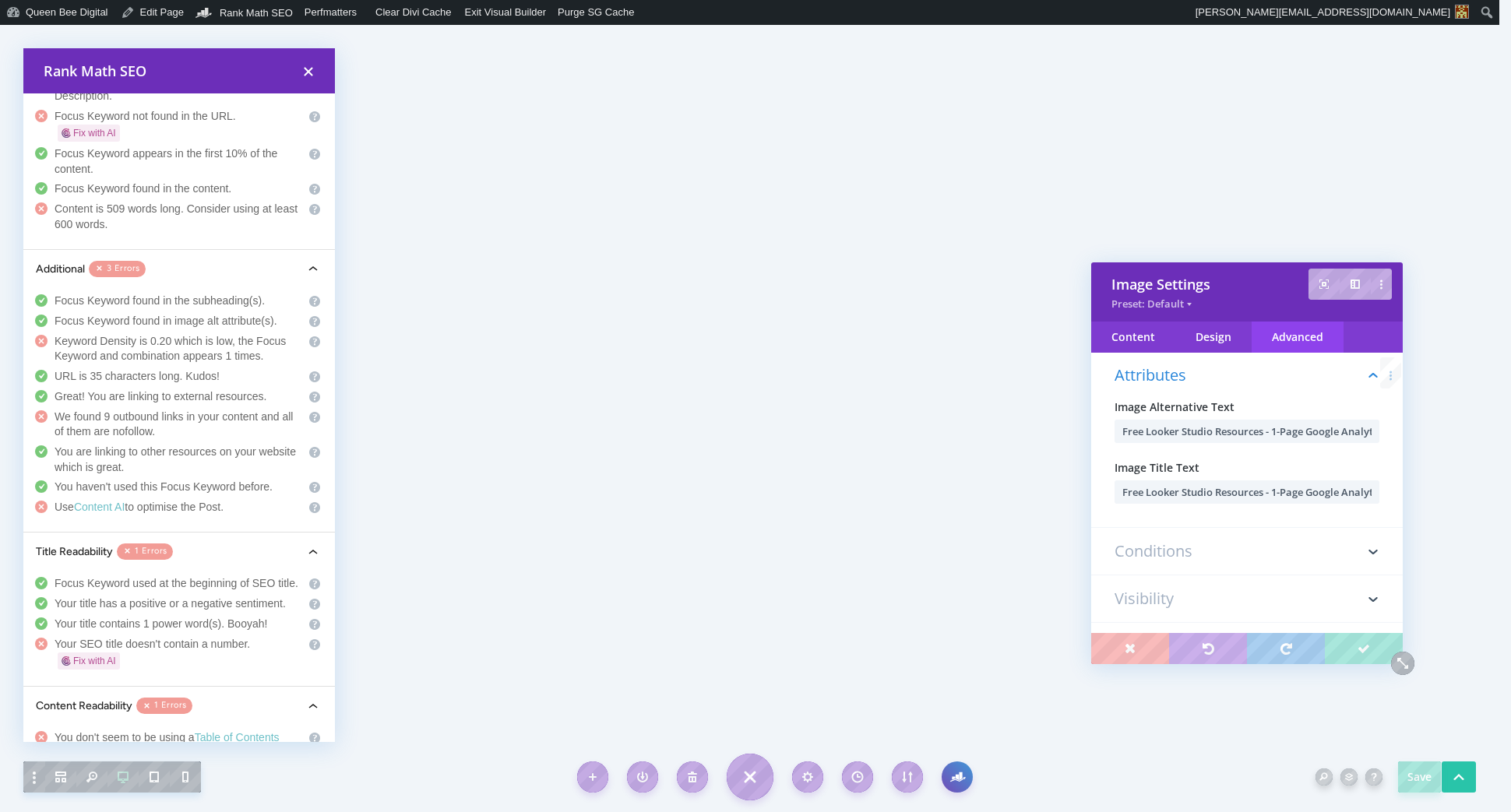
click at [1199, 517] on div "Attributes Image Alternative Text Free Looker Studio Resources - 1-Page Google …" at bounding box center [1246, 436] width 311 height 184
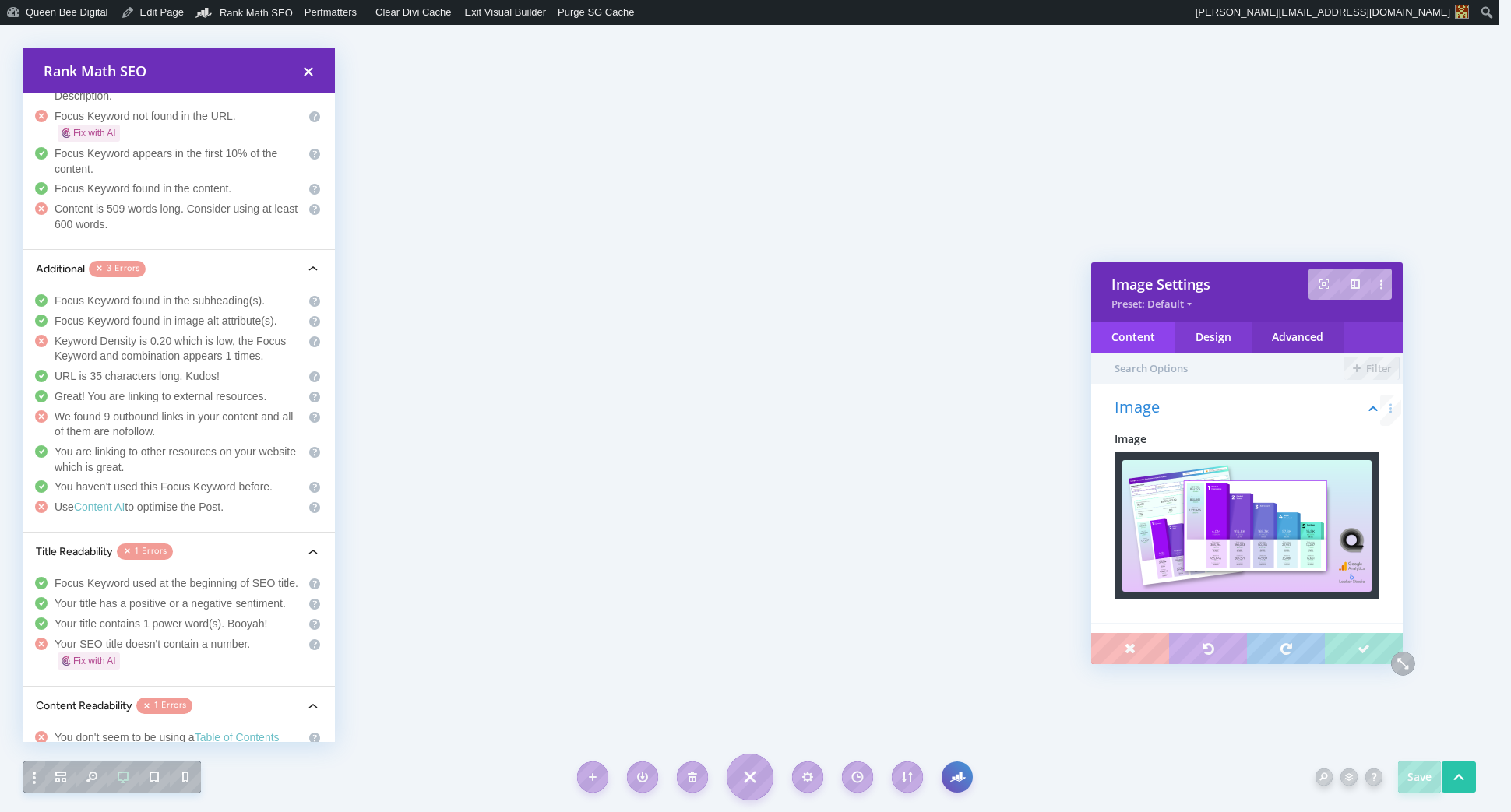
click at [1307, 339] on div "Advanced" at bounding box center [1297, 337] width 92 height 32
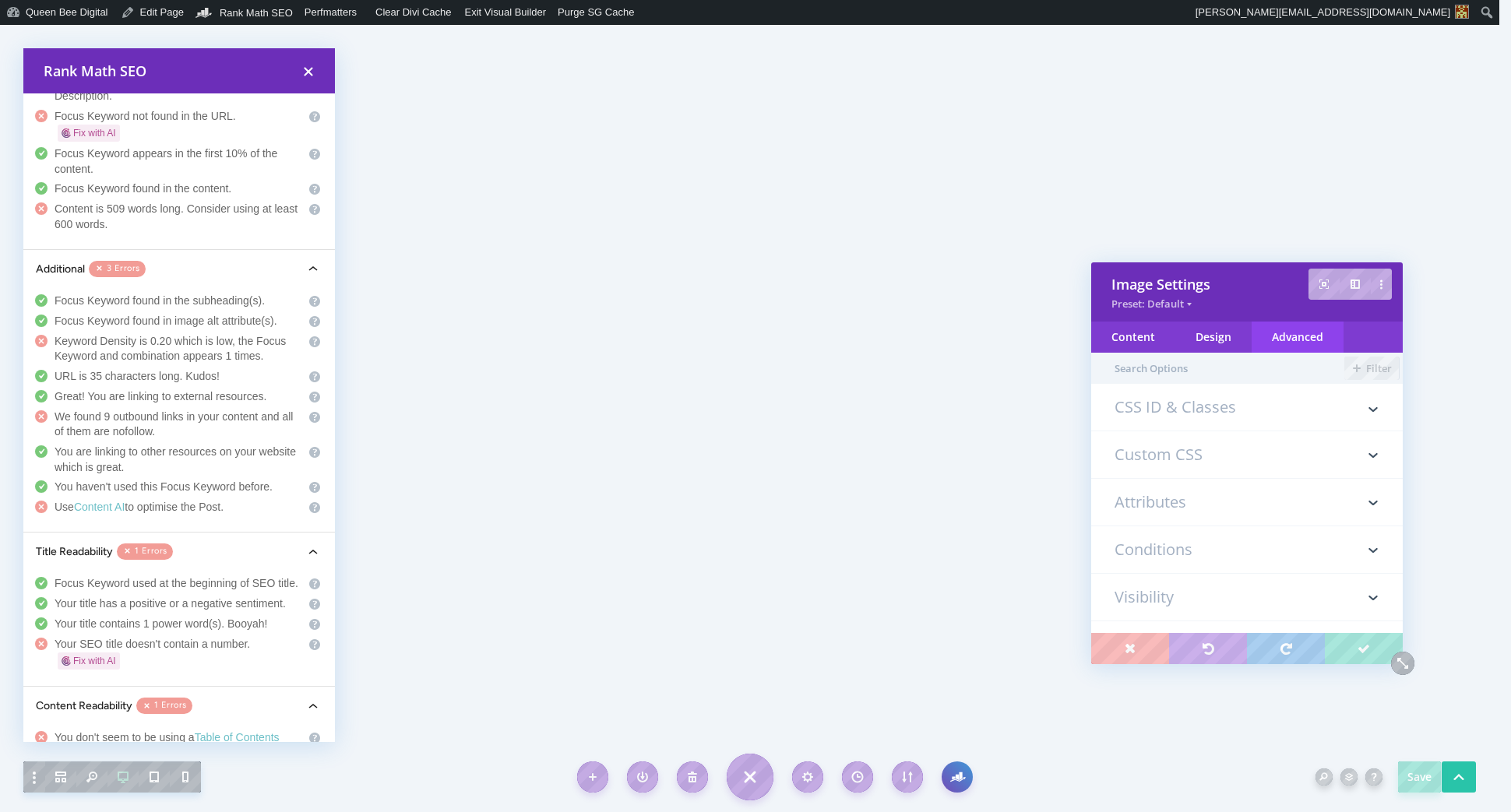
click at [1178, 504] on h3 "Attributes" at bounding box center [1246, 501] width 265 height 46
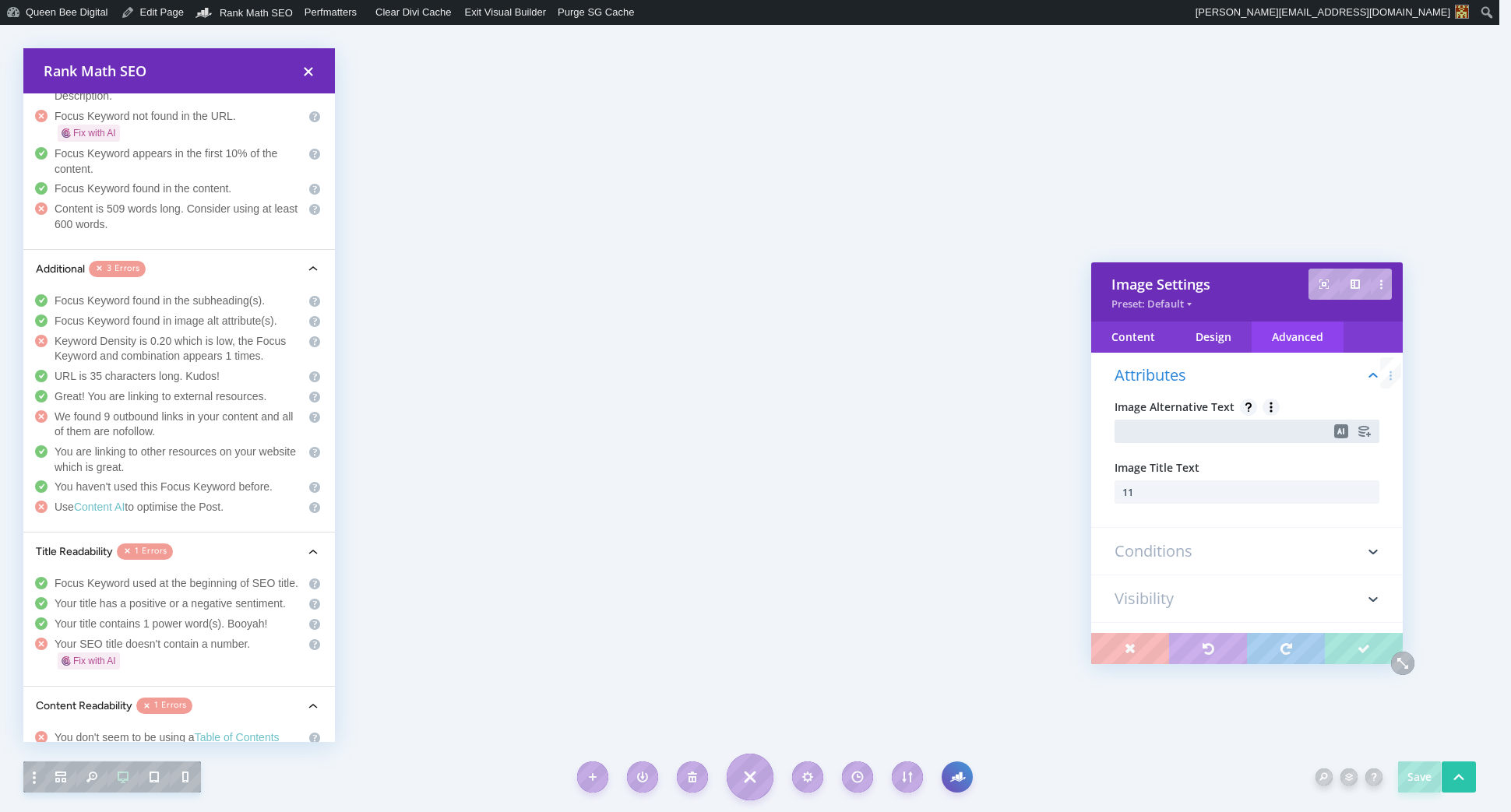
click at [1151, 429] on input "text" at bounding box center [1246, 431] width 265 height 24
paste input "Free Looker Studio Resources - 1-Page Google Analytics Ecommerce Dashboard"
drag, startPoint x: 1134, startPoint y: 430, endPoint x: 1168, endPoint y: 434, distance: 34.2
click at [1171, 433] on input "Free Looker Studio Resources - 1-Page Google Analytics Ecommerce Dashboard" at bounding box center [1246, 431] width 265 height 24
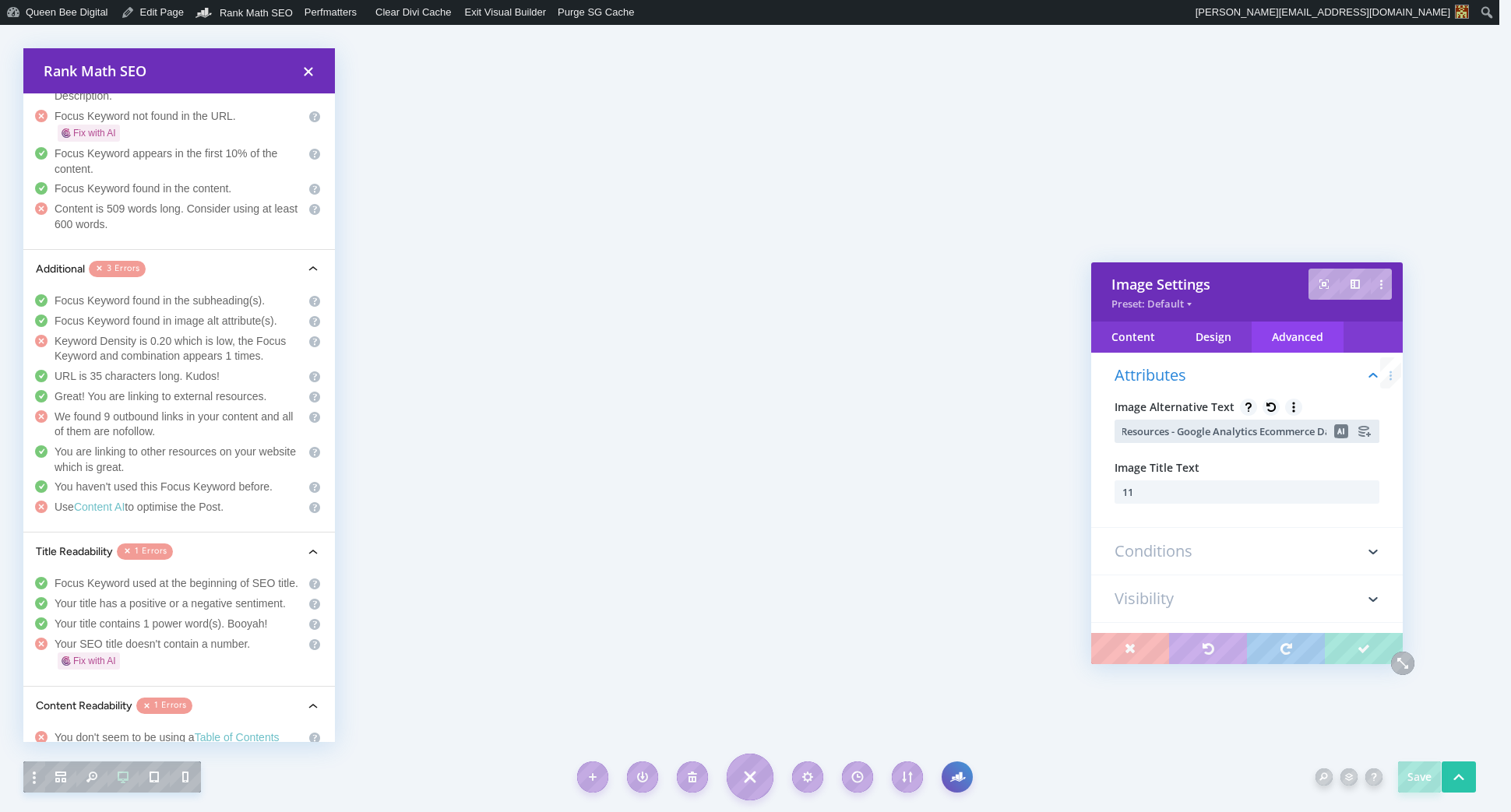
scroll to position [0, 106]
drag, startPoint x: 1313, startPoint y: 429, endPoint x: 1326, endPoint y: 431, distance: 13.2
click at [1332, 429] on div "Free Looker Studio Resources - Google Analytics Ecommerce Dashboard" at bounding box center [1246, 431] width 265 height 24
click at [1272, 427] on input "Free Looker Studio Resources - Google Analytics Ecommerce Funnel Vihboard" at bounding box center [1246, 431] width 265 height 24
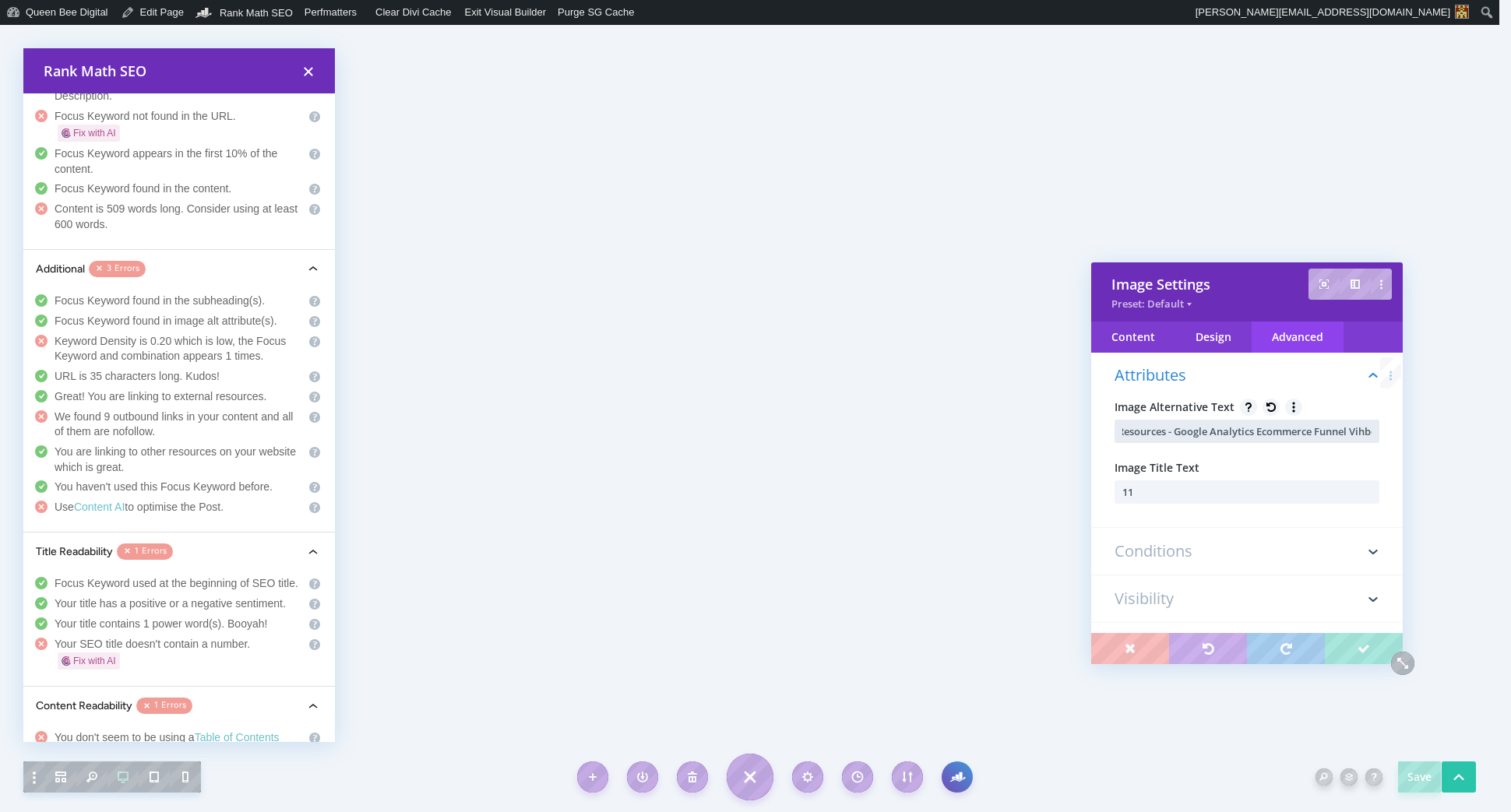
scroll to position [0, 132]
drag, startPoint x: 1261, startPoint y: 430, endPoint x: 1397, endPoint y: 436, distance: 136.1
click at [1398, 435] on div "Filter CSS ID & Classes Custom CSS Attributes Image Alternative Text Free Looke…" at bounding box center [1246, 492] width 311 height 280
type input "Free Looker Studio Resources - Google Analytics Ecommerce Funnel Visualization"
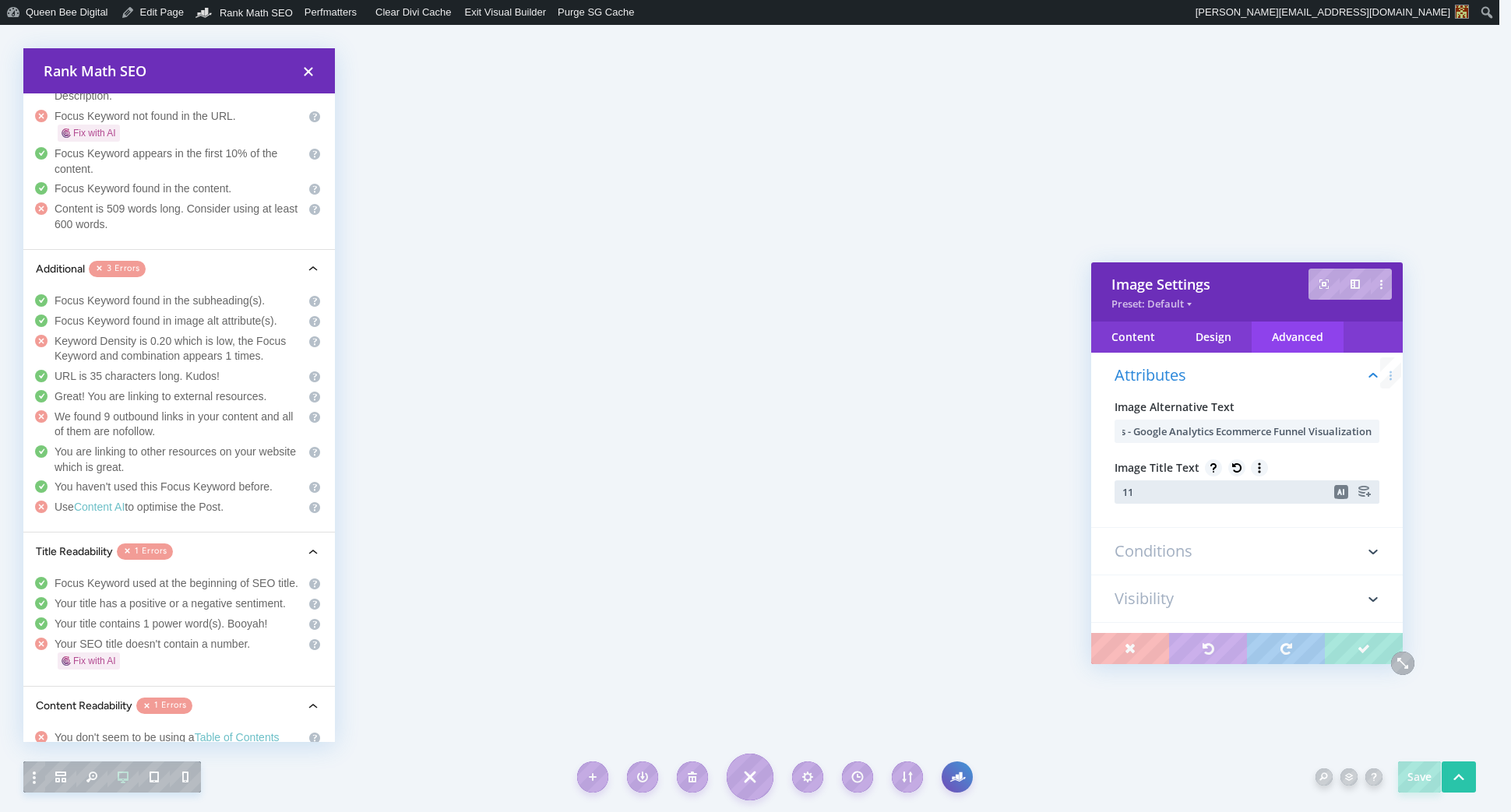
click at [1158, 498] on input "11" at bounding box center [1246, 491] width 265 height 24
paste input "Free Looker Studio Resources - Google Analytics Ecommerce Funnel Visualization"
click at [1125, 491] on input "Free Looker Studio Resources - Google Analytics Ecommerce Funnel Visualization" at bounding box center [1246, 491] width 265 height 24
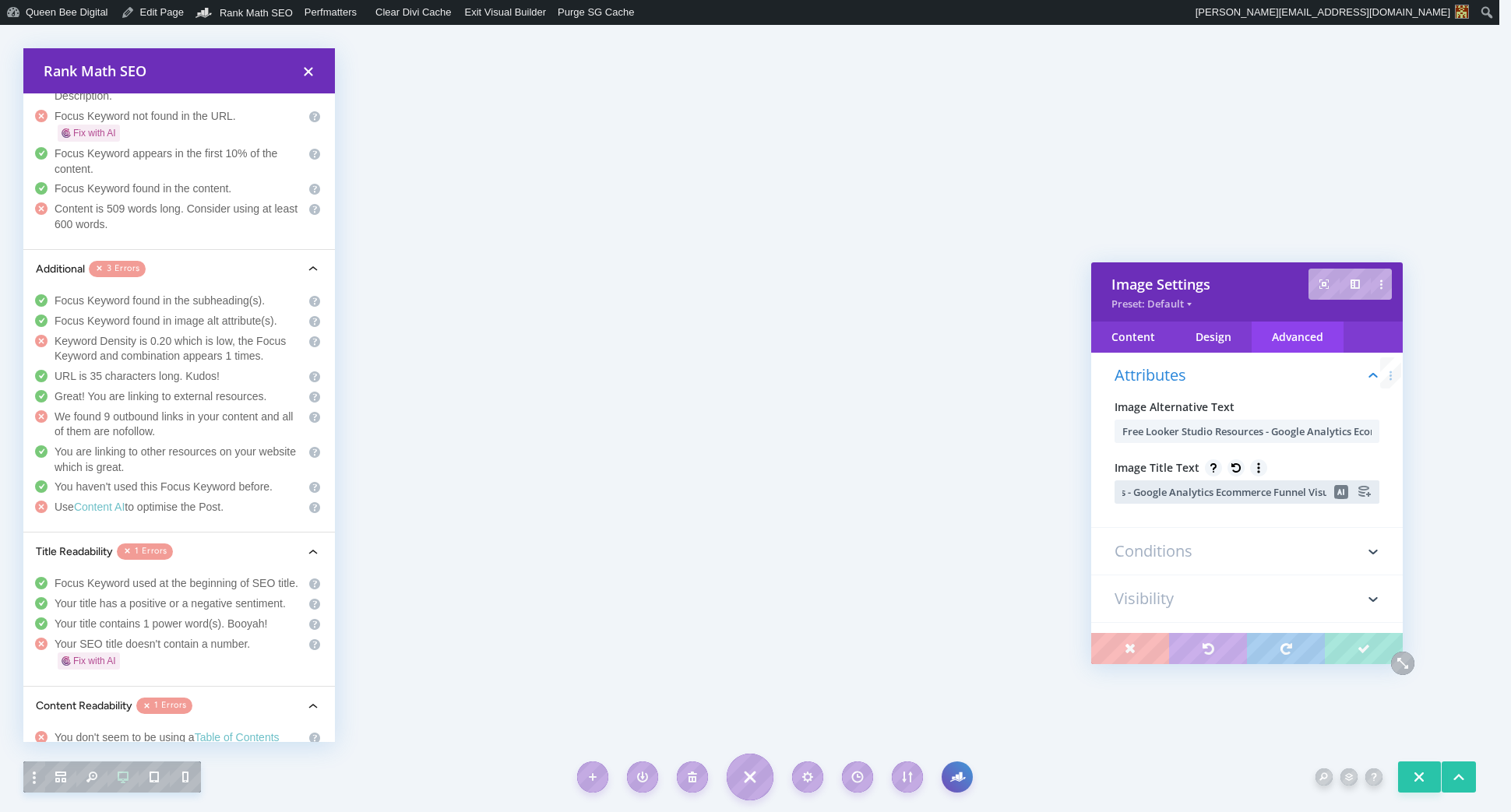
scroll to position [0, 0]
type input "Free Looker Studio Resources - Google Analytics Ecommerce Funnel Visualization"
click at [1144, 516] on div "Attributes Image Alternative Text Free Looker Studio Resources - Google Analyti…" at bounding box center [1246, 436] width 311 height 184
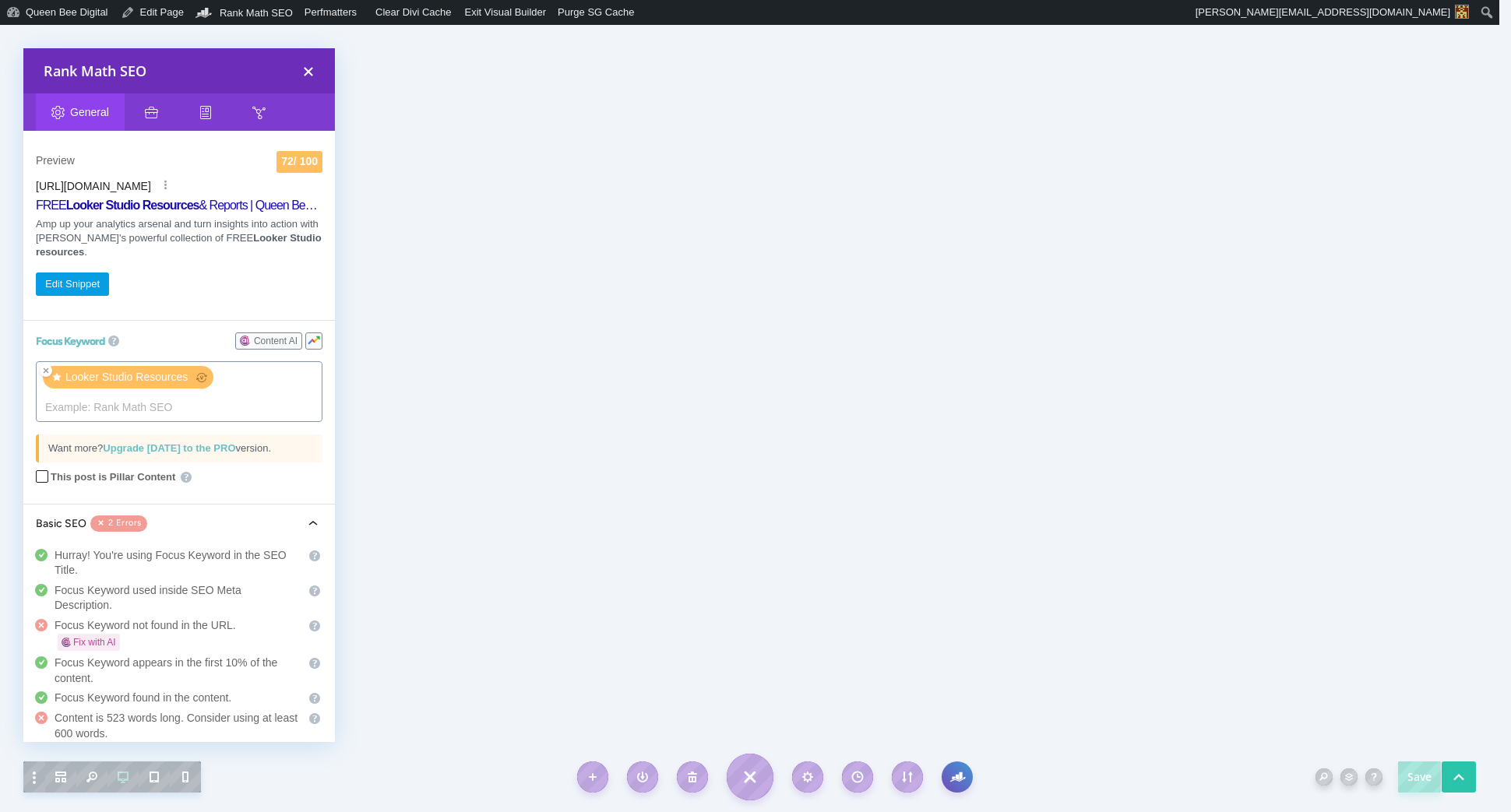
click at [309, 67] on icon "button" at bounding box center [308, 71] width 20 height 20
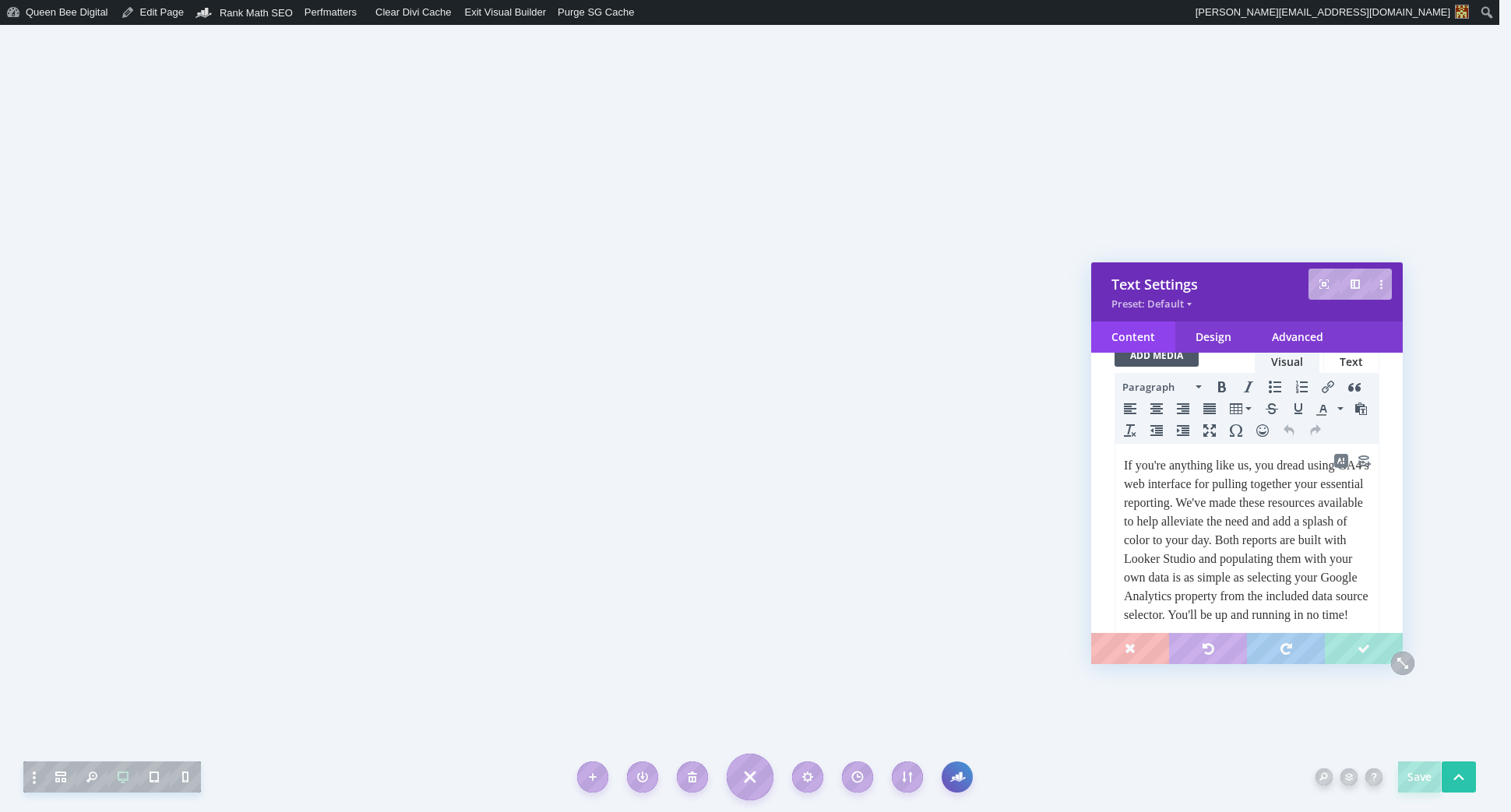
scroll to position [193, 0]
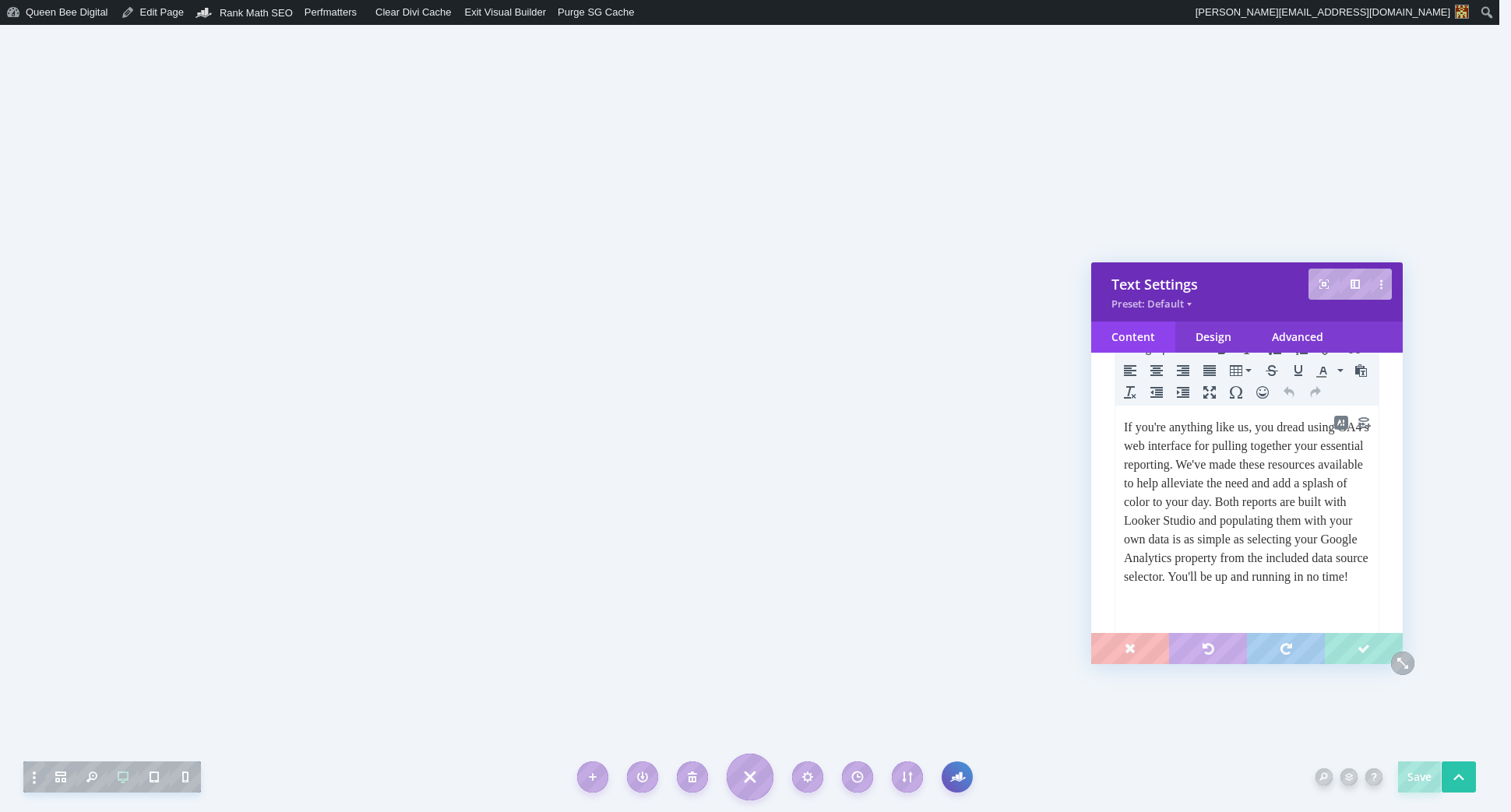
click at [1361, 464] on p "If you're anything like us, you dread using GA4's web interface for pulling tog…" at bounding box center [1246, 502] width 246 height 168
drag, startPoint x: 1224, startPoint y: 519, endPoint x: 1264, endPoint y: 541, distance: 45.7
click at [1264, 541] on p "If you're anything like us, you dread using GA4's web interface for pulling tog…" at bounding box center [1246, 511] width 246 height 187
drag, startPoint x: 1287, startPoint y: 519, endPoint x: 1312, endPoint y: 520, distance: 25.0
click at [1312, 520] on p "If you're anything like us, you dread using GA4's web interface for pulling tog…" at bounding box center [1246, 502] width 246 height 168
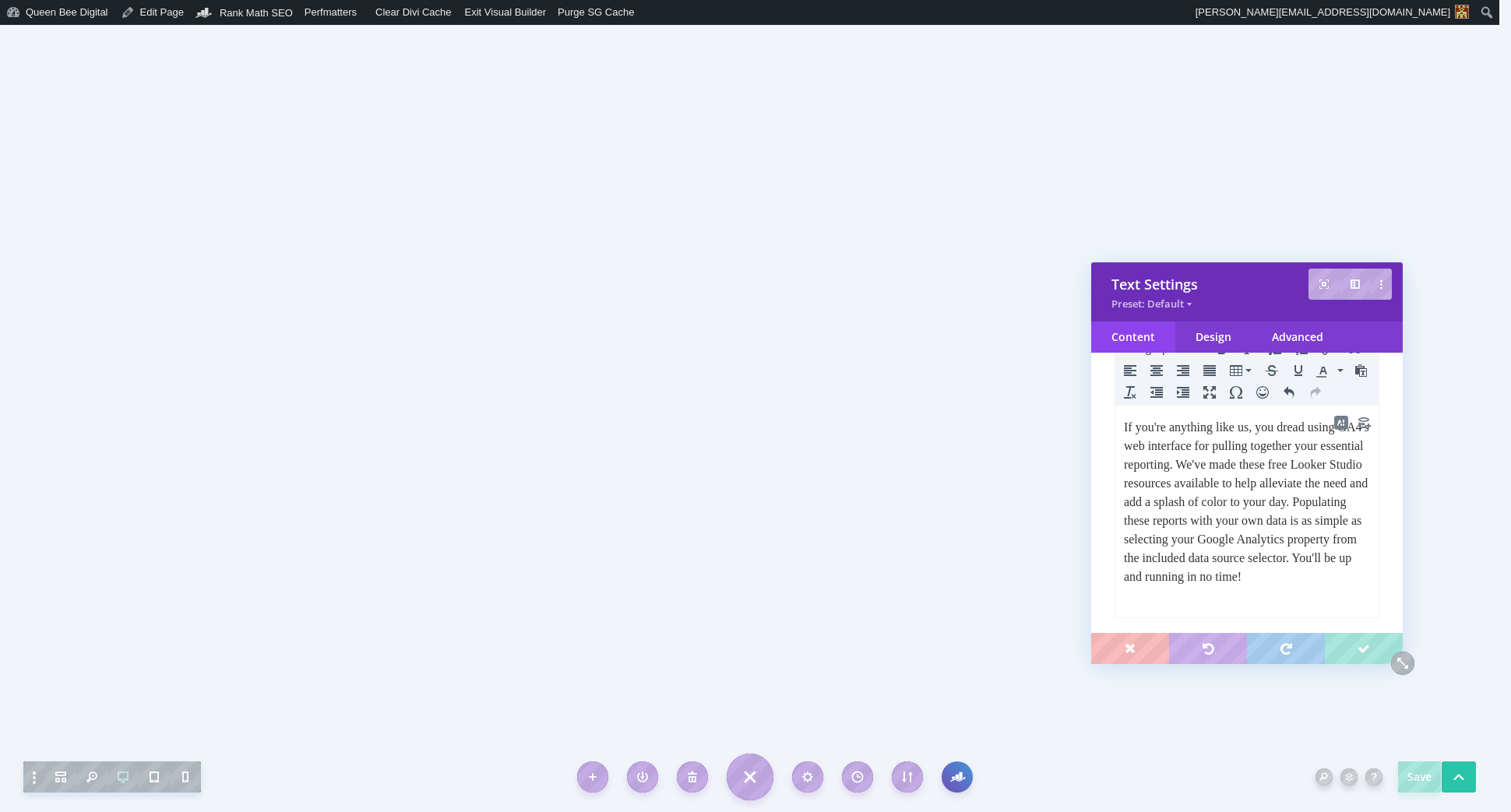
click at [1224, 520] on p "If you're anything like us, you dread using GA4's web interface for pulling tog…" at bounding box center [1246, 502] width 246 height 168
click at [1273, 504] on p "If you're anything like us, you dread using GA4's web interface for pulling tog…" at bounding box center [1246, 502] width 246 height 168
drag, startPoint x: 1152, startPoint y: 502, endPoint x: 1246, endPoint y: 503, distance: 94.0
click at [1247, 503] on p "If you're anything like us, you dread using GA4's web interface for pulling tog…" at bounding box center [1246, 502] width 246 height 168
click at [1261, 464] on p "If you're anything like us, you dread using GA4's web interface for pulling tog…" at bounding box center [1246, 498] width 246 height 168
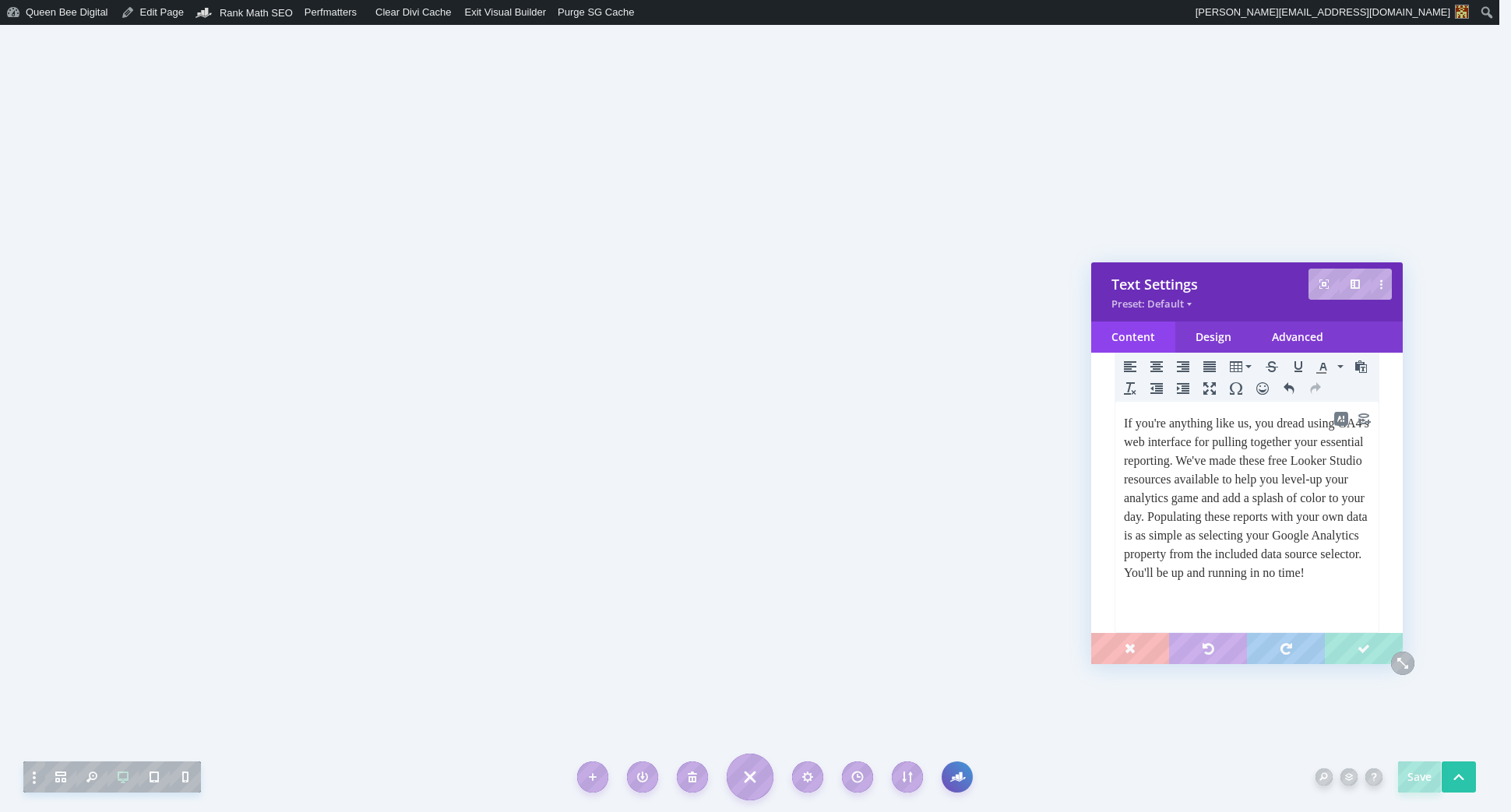
scroll to position [194, 0]
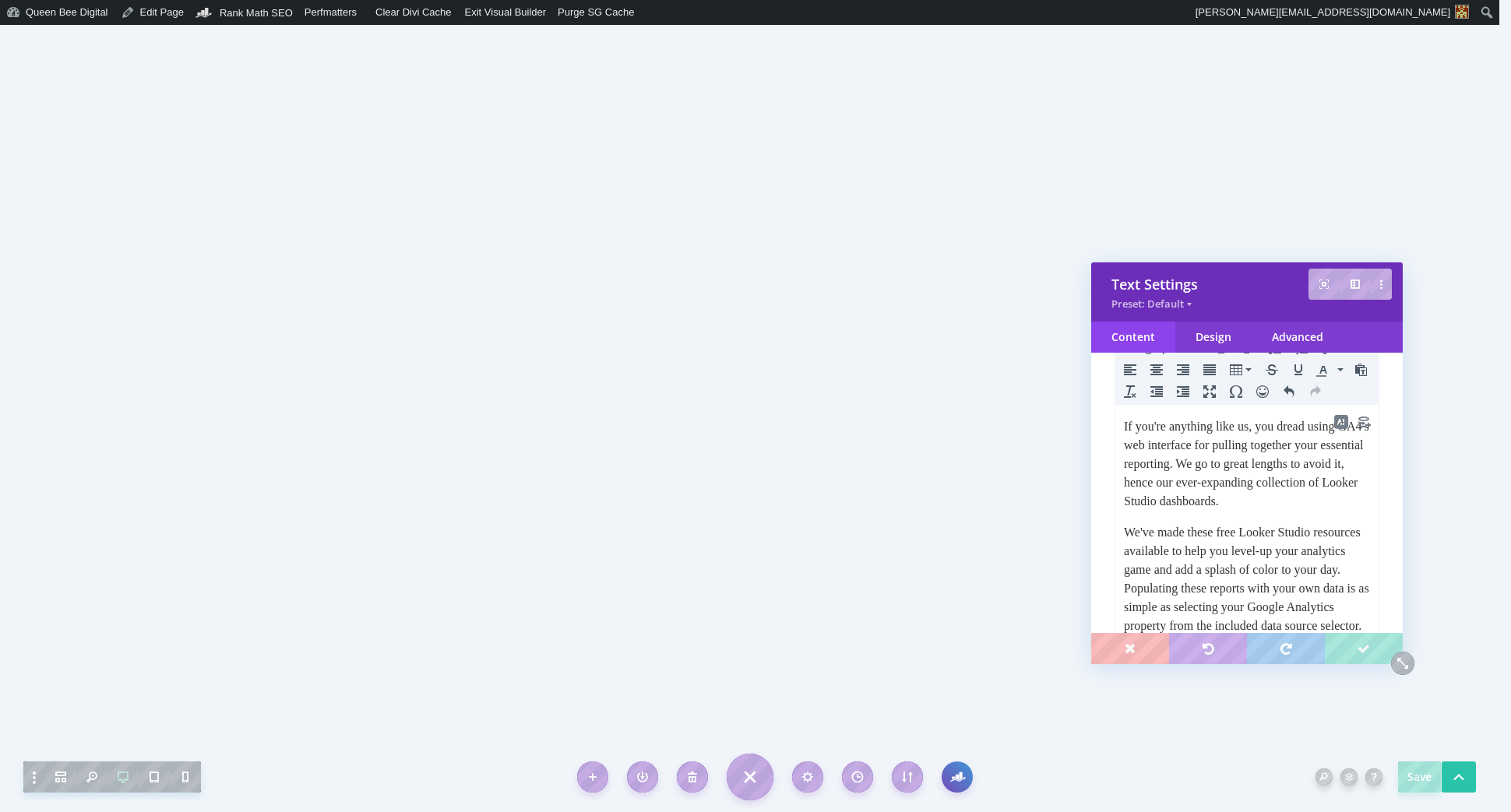
click at [1185, 511] on p "If you're anything like us, you dread using GA4's web interface for pulling tog…" at bounding box center [1246, 463] width 246 height 94
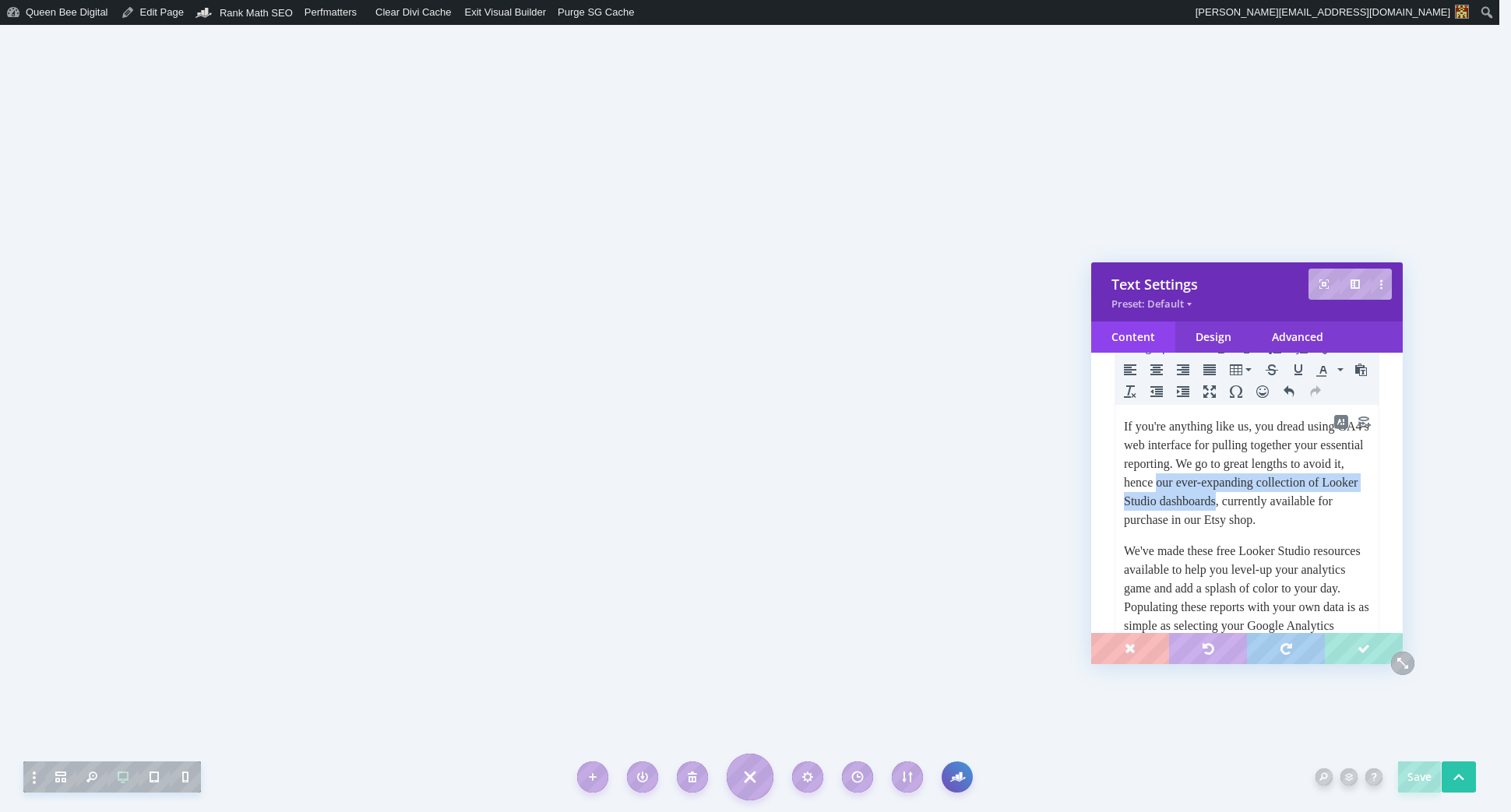
drag, startPoint x: 1264, startPoint y: 483, endPoint x: 1185, endPoint y: 516, distance: 85.6
click at [1185, 516] on p "If you're anything like us, you dread using GA4's web interface for pulling tog…" at bounding box center [1246, 473] width 246 height 112
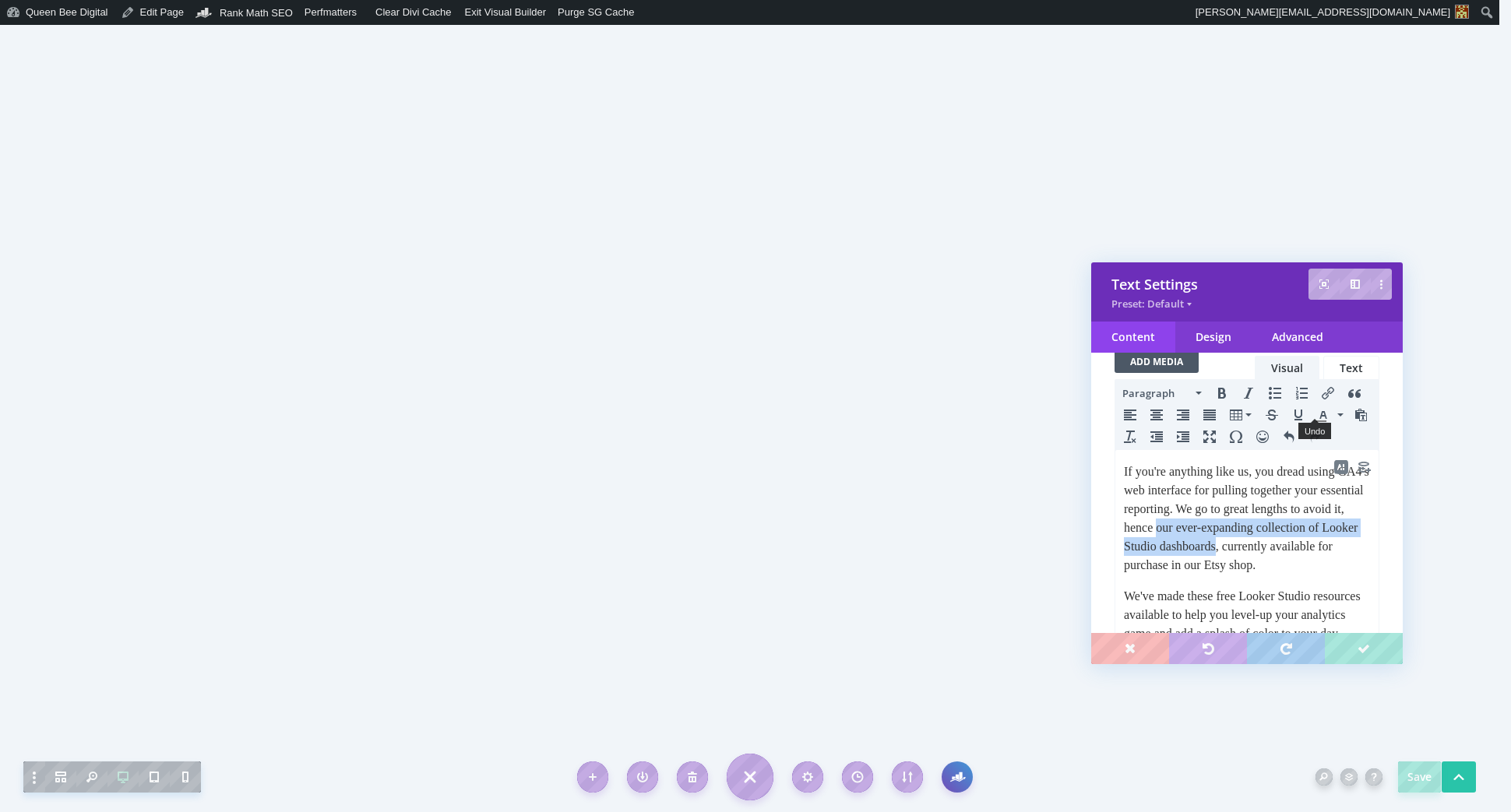
scroll to position [131, 0]
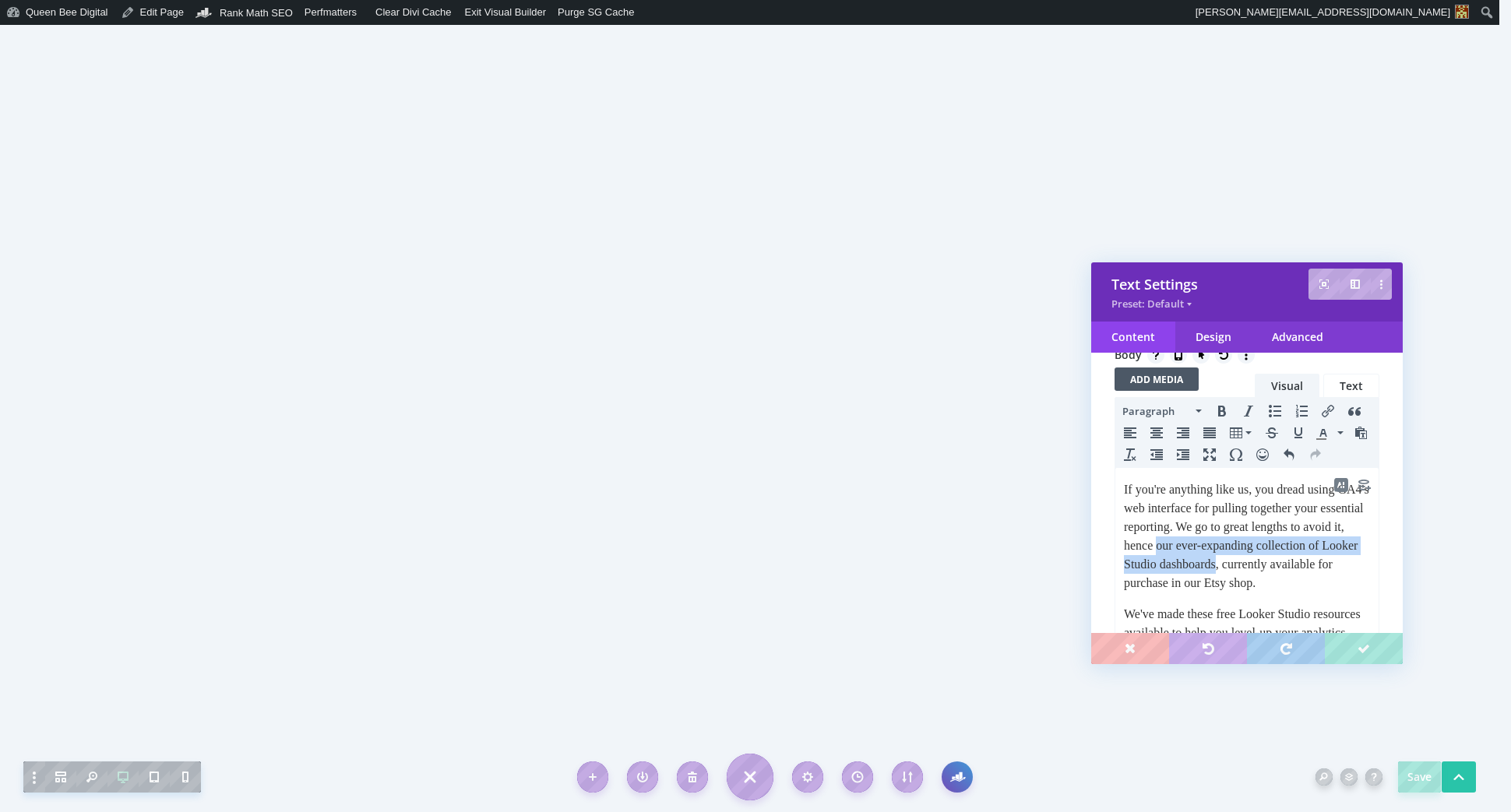
click at [1324, 410] on icon "Insert/edit link" at bounding box center [1328, 411] width 12 height 12
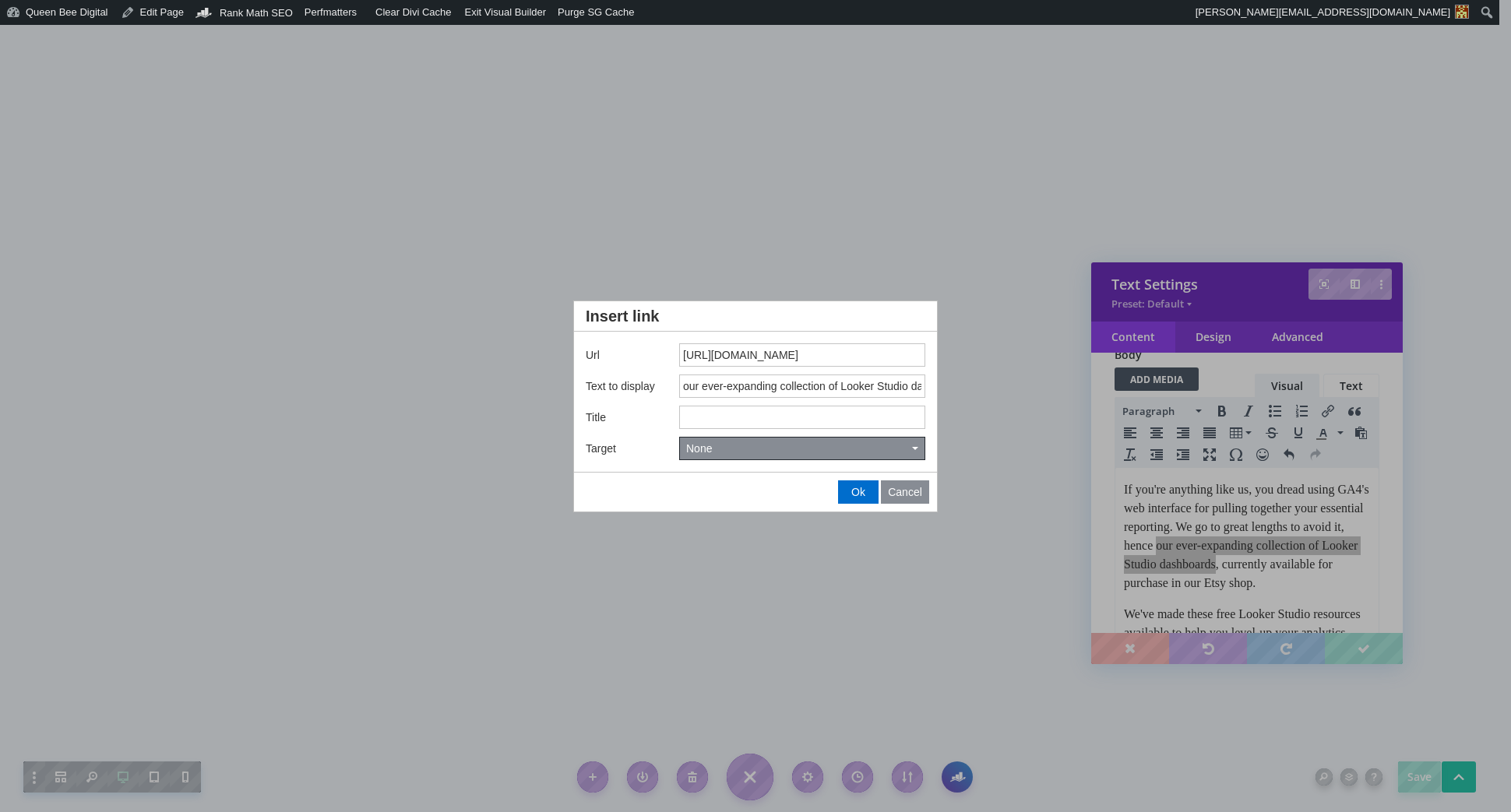
type input "https://queenbeedataviz.etsy.com"
click at [772, 386] on input "our ever-expanding collection of Looker Studio dashboards" at bounding box center [802, 385] width 246 height 24
click at [749, 418] on input "Title" at bounding box center [802, 417] width 246 height 24
paste input "our ever-expanding collection of Looker Studio dashboards"
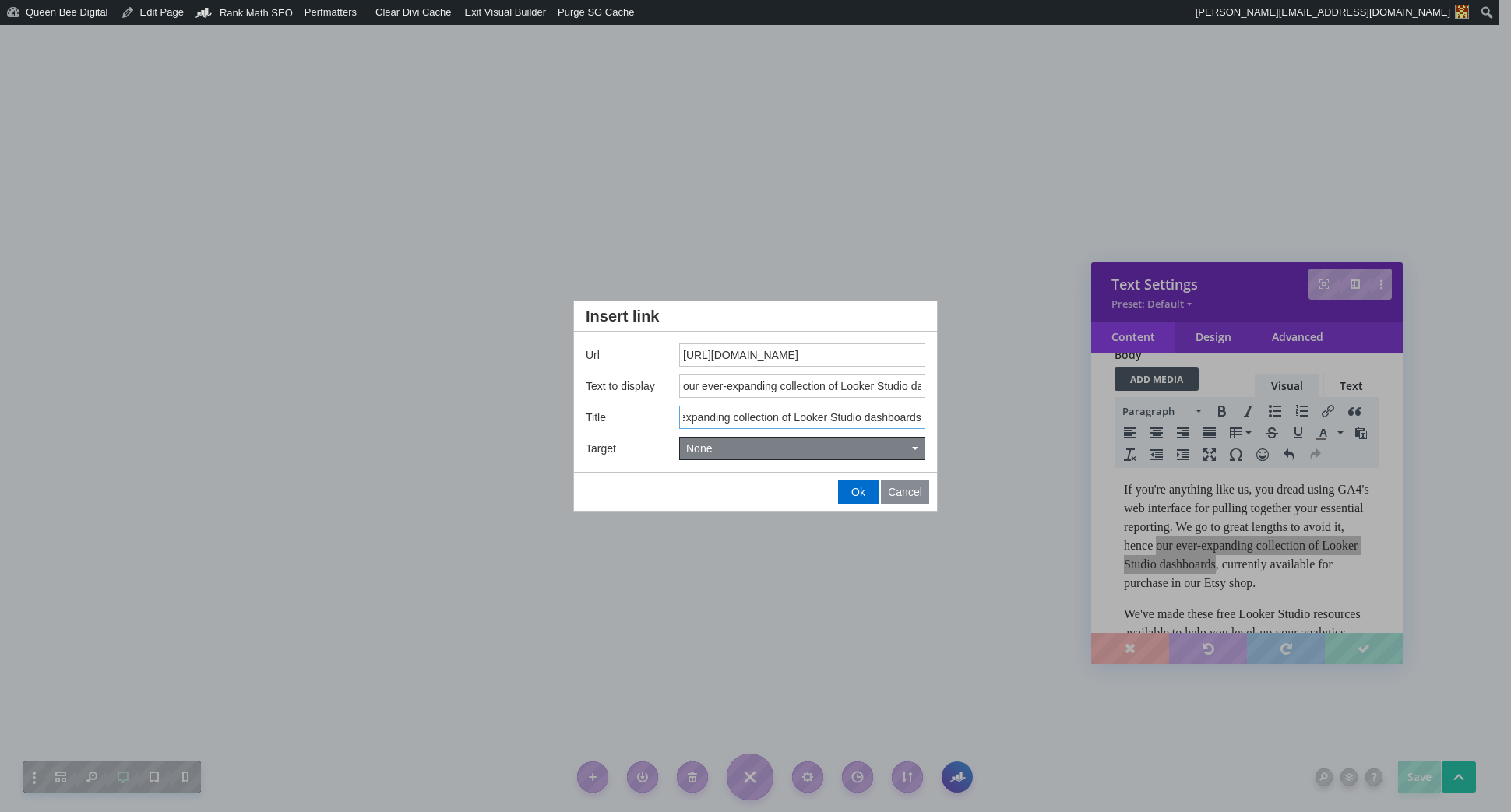
click at [759, 444] on button "None" at bounding box center [802, 448] width 245 height 22
type input "our ever-expanding collection of Looker Studio dashboards"
click at [754, 495] on span "New window" at bounding box center [727, 500] width 63 height 14
click at [855, 491] on span "Ok" at bounding box center [858, 491] width 14 height 12
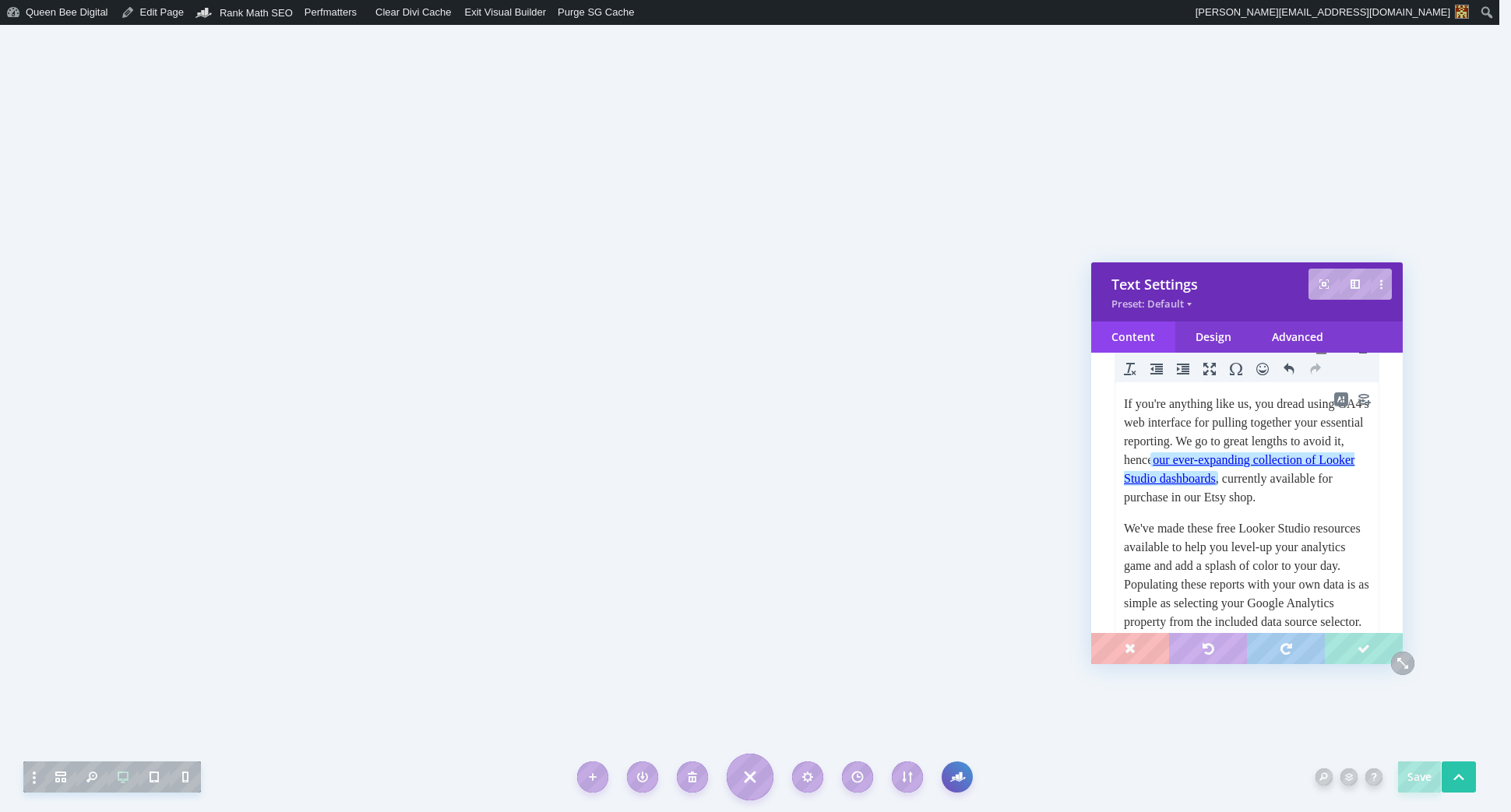
scroll to position [215, 0]
drag, startPoint x: 1247, startPoint y: 567, endPoint x: 1292, endPoint y: 570, distance: 45.1
click at [1292, 570] on p "We've made these free Looker Studio resources available to help you level-up yo…" at bounding box center [1246, 585] width 246 height 131
click at [1317, 567] on p "We've made these free Looker Studio resources available to assist in level-up y…" at bounding box center [1246, 585] width 246 height 131
click at [1225, 604] on p "We've made these free Looker Studio resources available to assist in leveling u…" at bounding box center [1246, 585] width 246 height 131
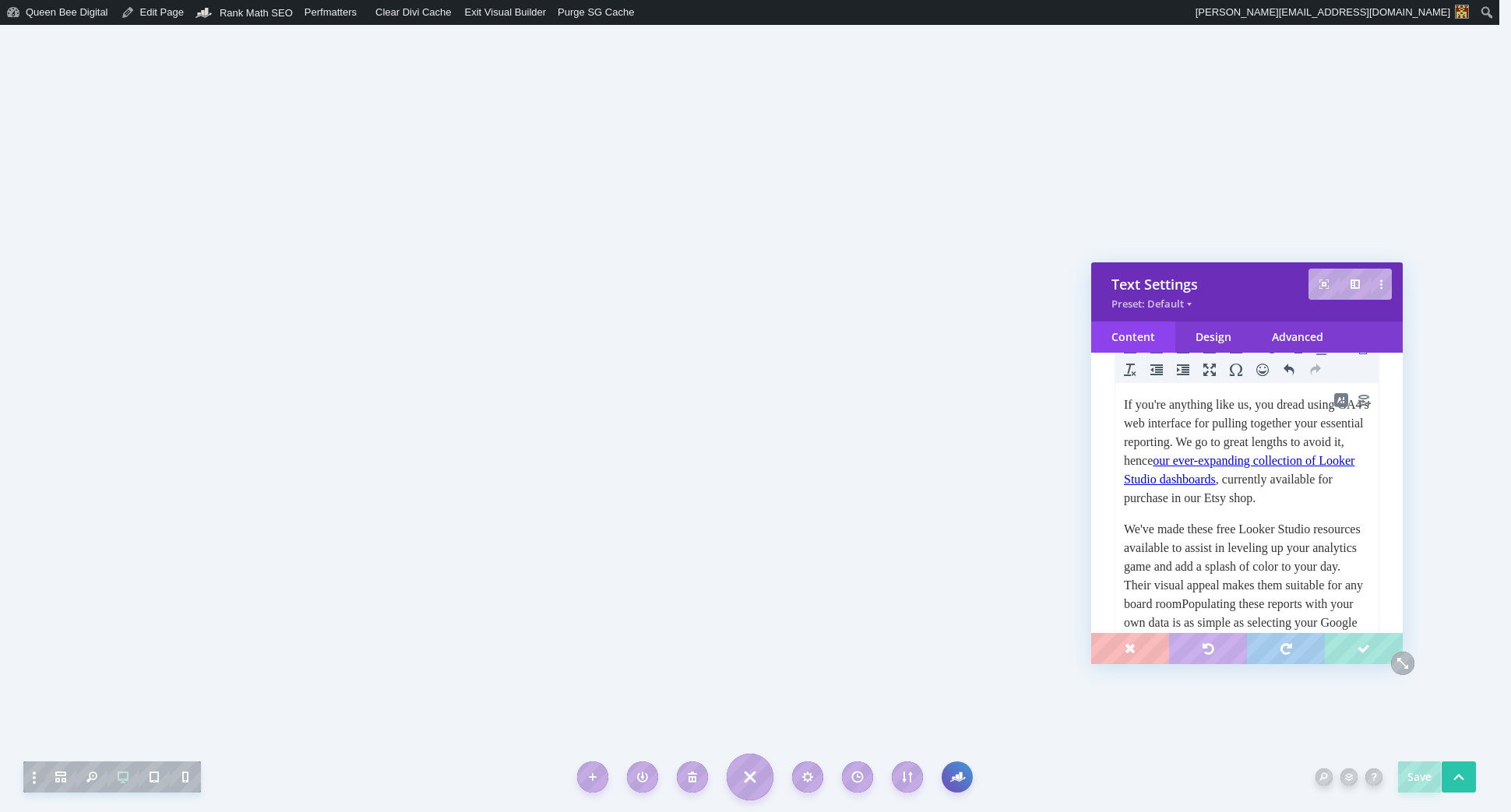
scroll to position [231, 0]
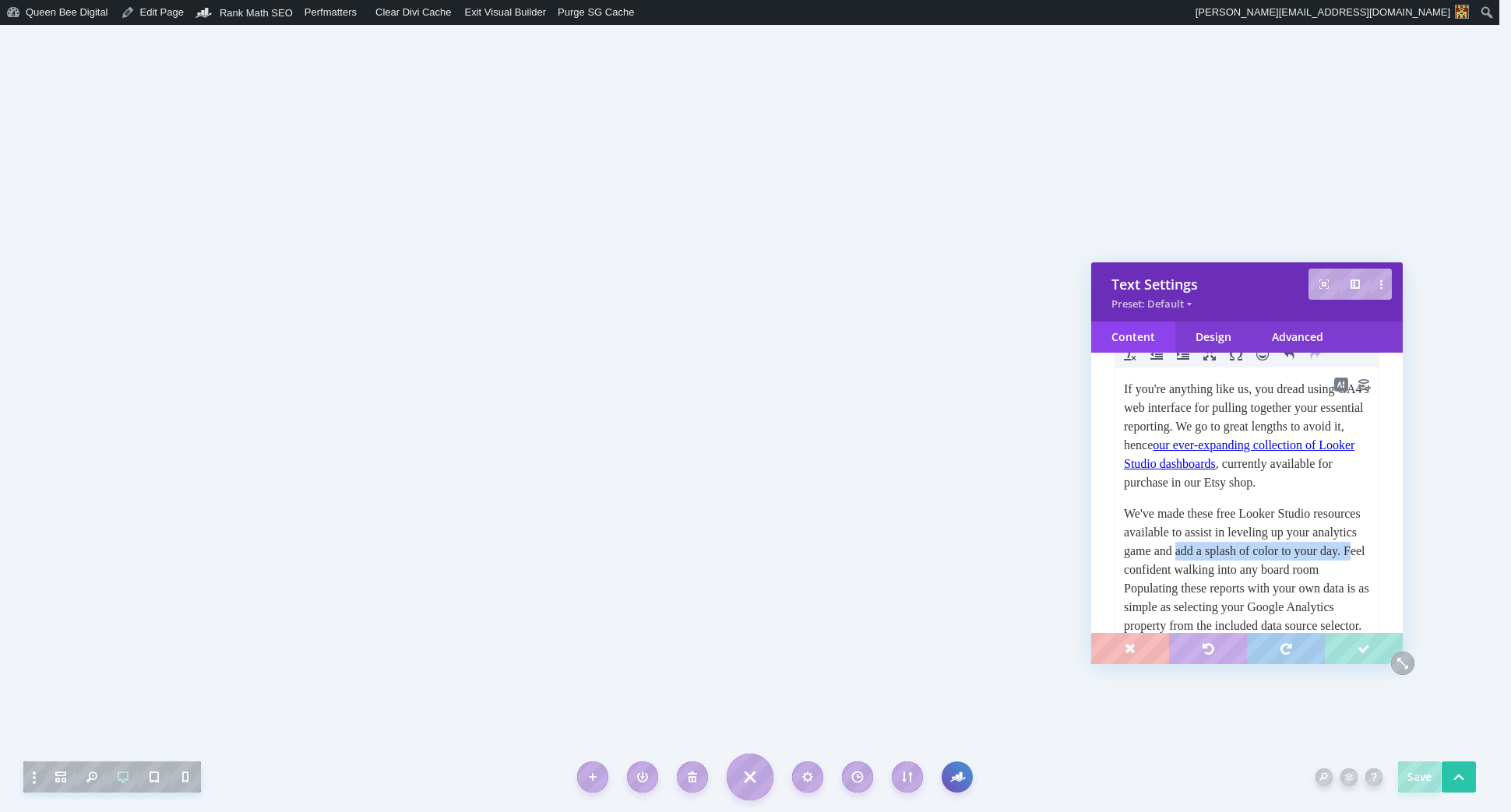
drag, startPoint x: 1261, startPoint y: 570, endPoint x: 1231, endPoint y: 590, distance: 36.1
click at [1231, 590] on p "We've made these free Looker Studio resources available to assist in leveling u…" at bounding box center [1246, 579] width 246 height 150
click at [1236, 572] on p "We've made these free Looker Studio resources available to assist in leveling u…" at bounding box center [1246, 579] width 246 height 150
click at [1231, 552] on p "We've made these free Looker Studio resources available to assist in leveling u…" at bounding box center [1246, 579] width 246 height 150
click at [1246, 553] on p "We've made these free Looker Studio resources available to assist in leveling u…" at bounding box center [1246, 579] width 246 height 150
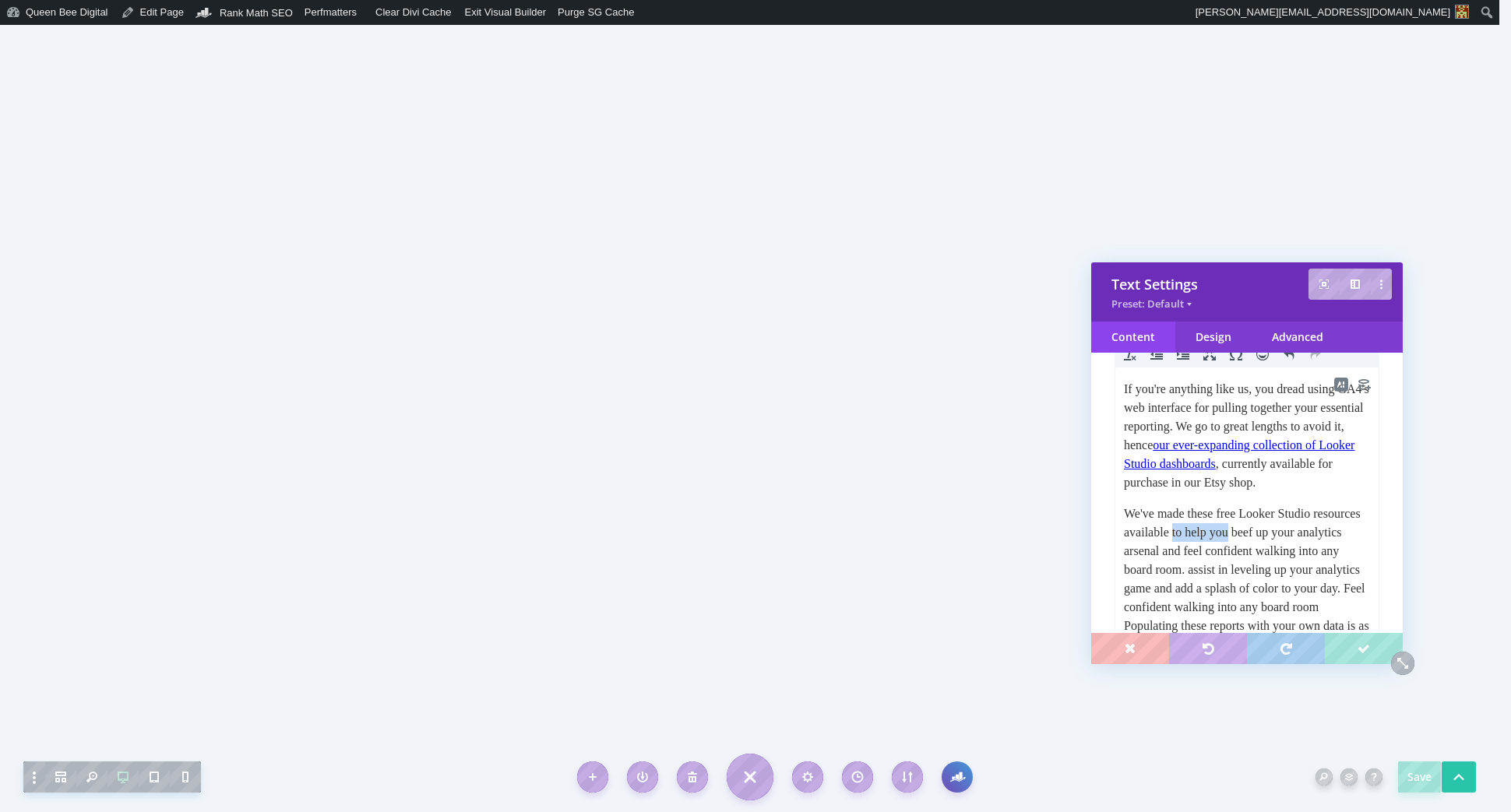
drag, startPoint x: 1231, startPoint y: 550, endPoint x: 1290, endPoint y: 554, distance: 59.1
click at [1290, 554] on p "We've made these free Looker Studio resources available to help you beef up you…" at bounding box center [1246, 597] width 246 height 187
click at [1243, 551] on p "We've made these free Looker Studio resources available to help you beef up you…" at bounding box center [1246, 597] width 246 height 187
click at [1232, 552] on p "We've made these free Looker Studio resources available to help you beef up you…" at bounding box center [1246, 597] width 246 height 187
drag, startPoint x: 1232, startPoint y: 551, endPoint x: 1296, endPoint y: 553, distance: 64.0
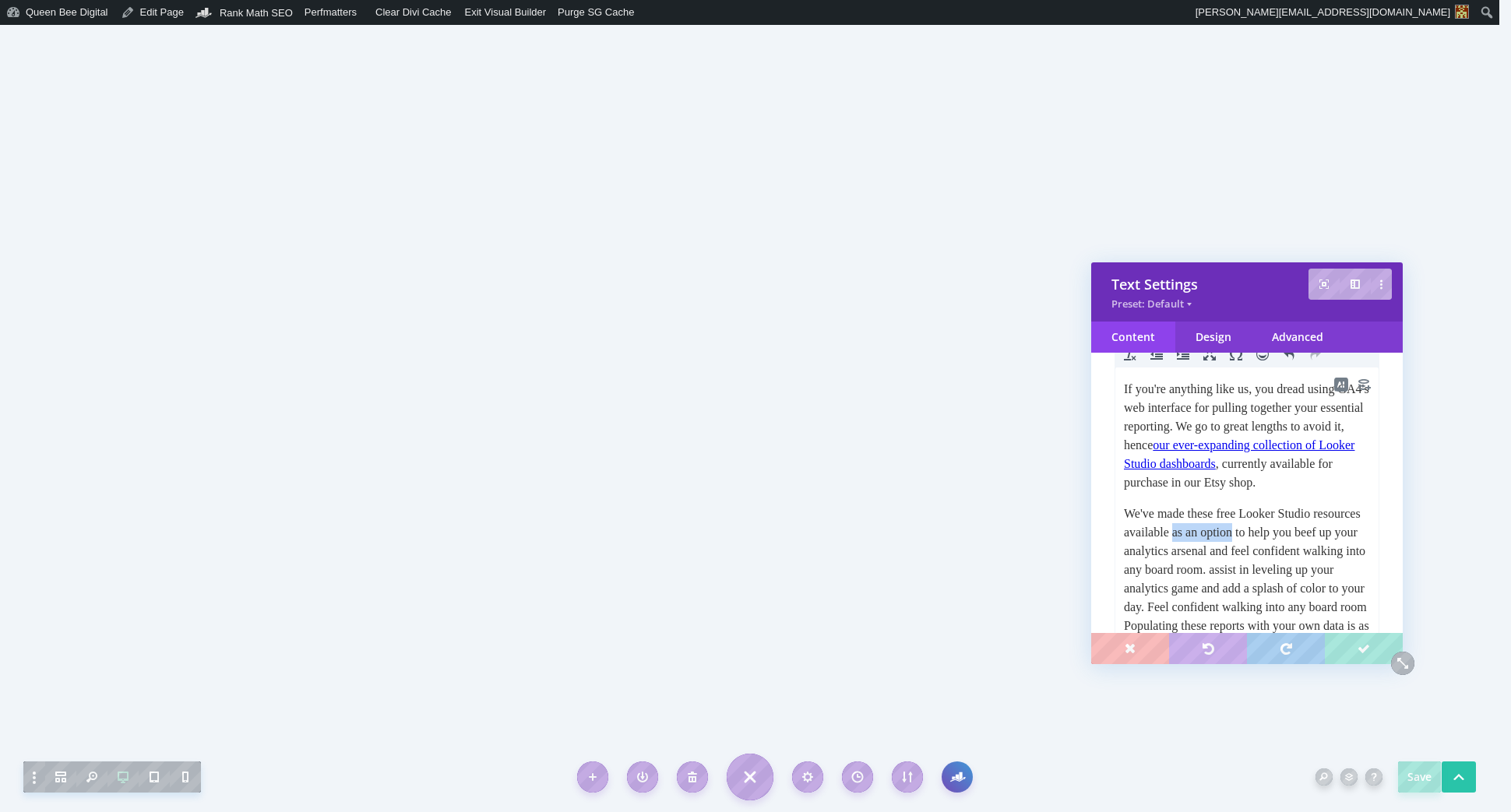
click at [1296, 553] on p "We've made these free Looker Studio resources available as an option to help yo…" at bounding box center [1246, 597] width 246 height 187
drag, startPoint x: 1245, startPoint y: 551, endPoint x: 1318, endPoint y: 554, distance: 73.1
click at [1318, 554] on p "We've made these free Looker Studio resources available to toughen any analytic…" at bounding box center [1246, 607] width 246 height 206
click at [1124, 533] on p "We've made these free Looker Studio resources available to fortify the set of t…" at bounding box center [1246, 617] width 246 height 224
click at [1270, 549] on p "Our intention in making these free Looker Studio resources available to fortify…" at bounding box center [1246, 617] width 246 height 224
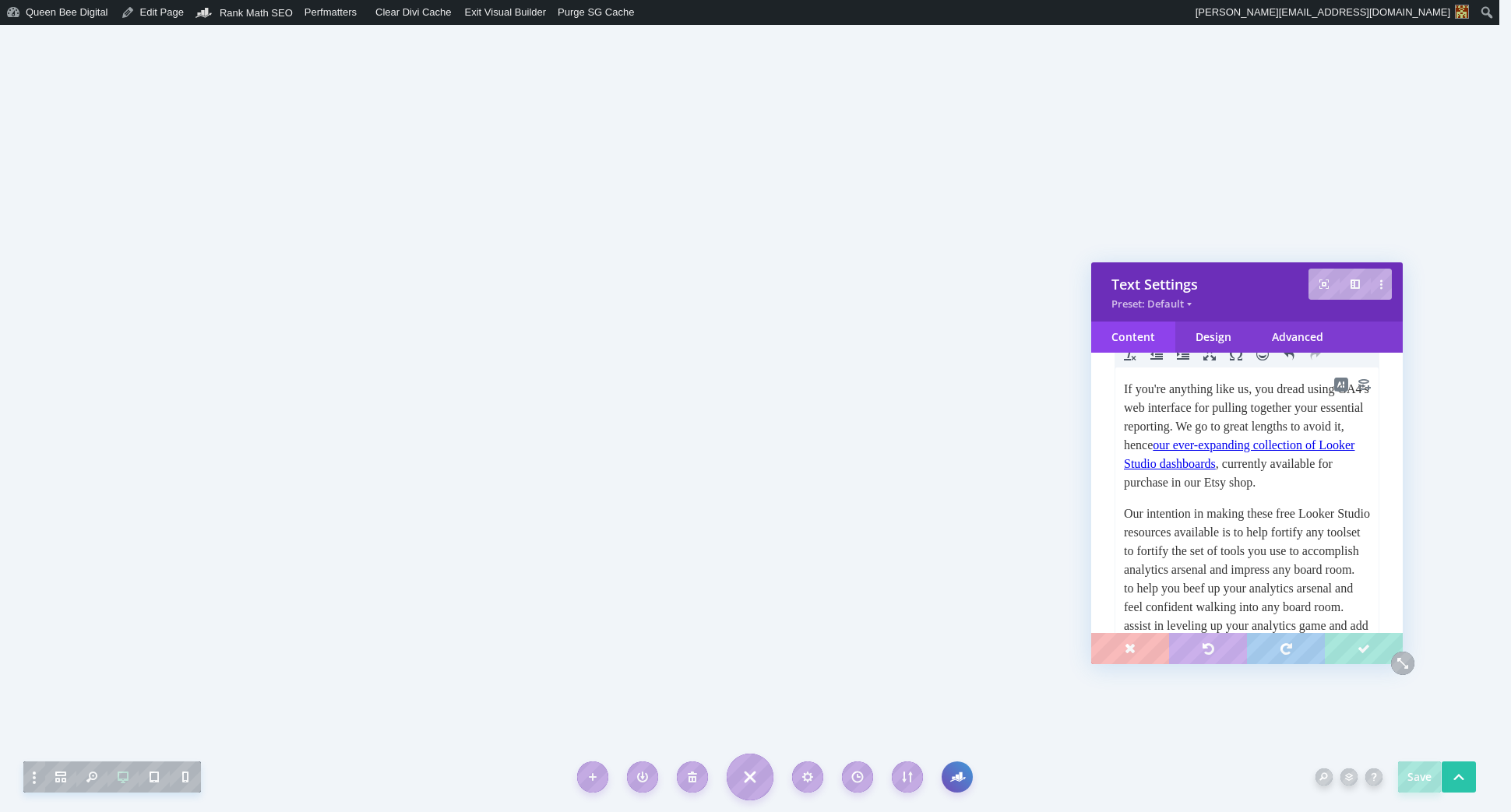
click at [1142, 569] on p "Our intention in making these free Looker Studio resources available is to help…" at bounding box center [1246, 625] width 246 height 243
drag, startPoint x: 1122, startPoint y: 570, endPoint x: 1167, endPoint y: 573, distance: 45.1
click at [1167, 573] on html "If you're anything like us, you dread using GA4's web interface for pulling tog…" at bounding box center [1246, 563] width 263 height 392
drag, startPoint x: 1173, startPoint y: 569, endPoint x: 1118, endPoint y: 569, distance: 55.0
click at [1118, 569] on html "If you're anything like us, you dread using GA4's web interface for pulling tog…" at bounding box center [1246, 563] width 263 height 392
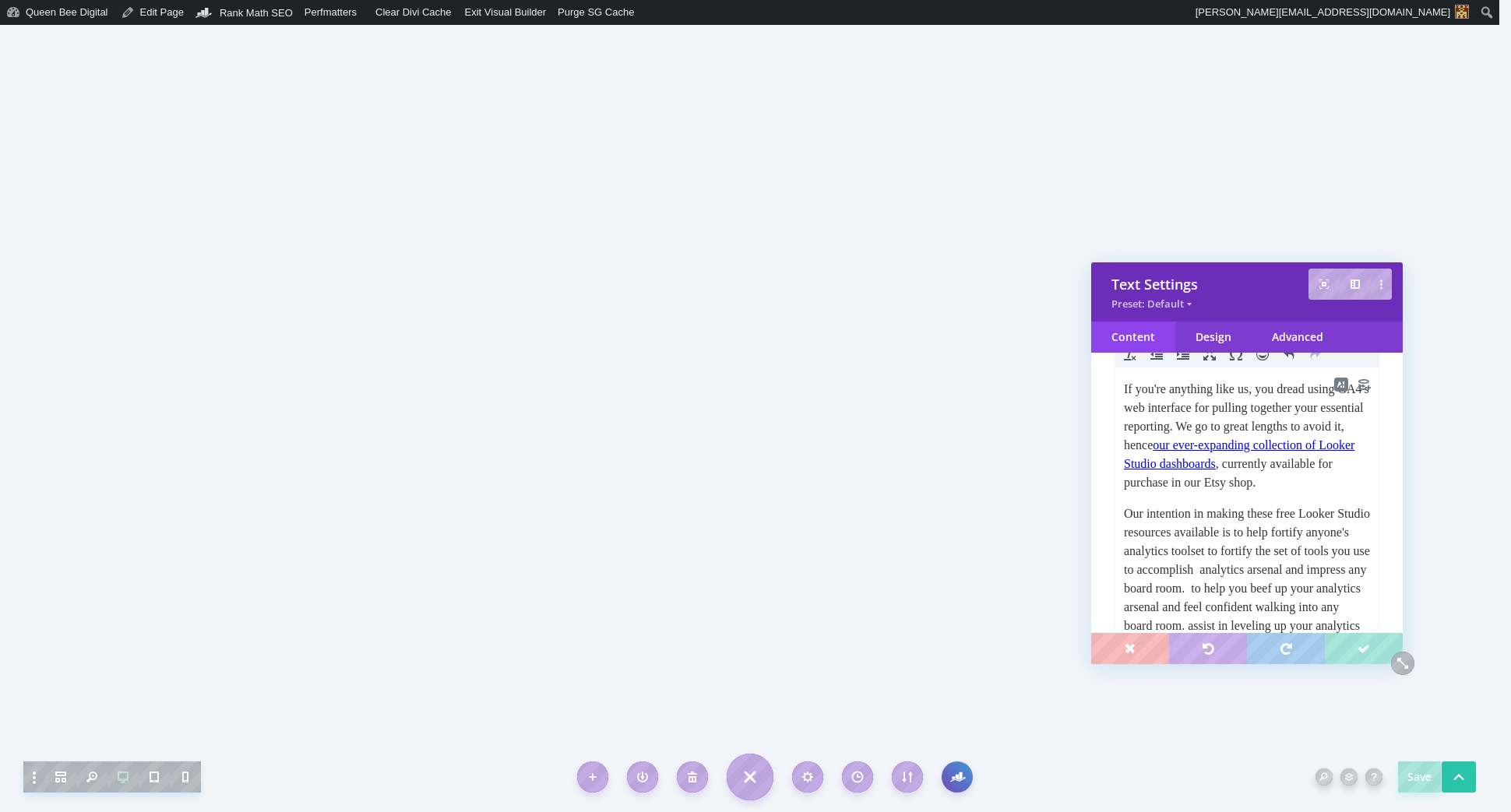
click at [1322, 549] on p "Our intention in making these free Looker Studio resources available is to help…" at bounding box center [1246, 625] width 246 height 243
drag, startPoint x: 1323, startPoint y: 551, endPoint x: 1355, endPoint y: 551, distance: 32.0
click at [1355, 551] on p "Our intention in making these free Looker Studio resources available is to help…" at bounding box center [1246, 625] width 246 height 243
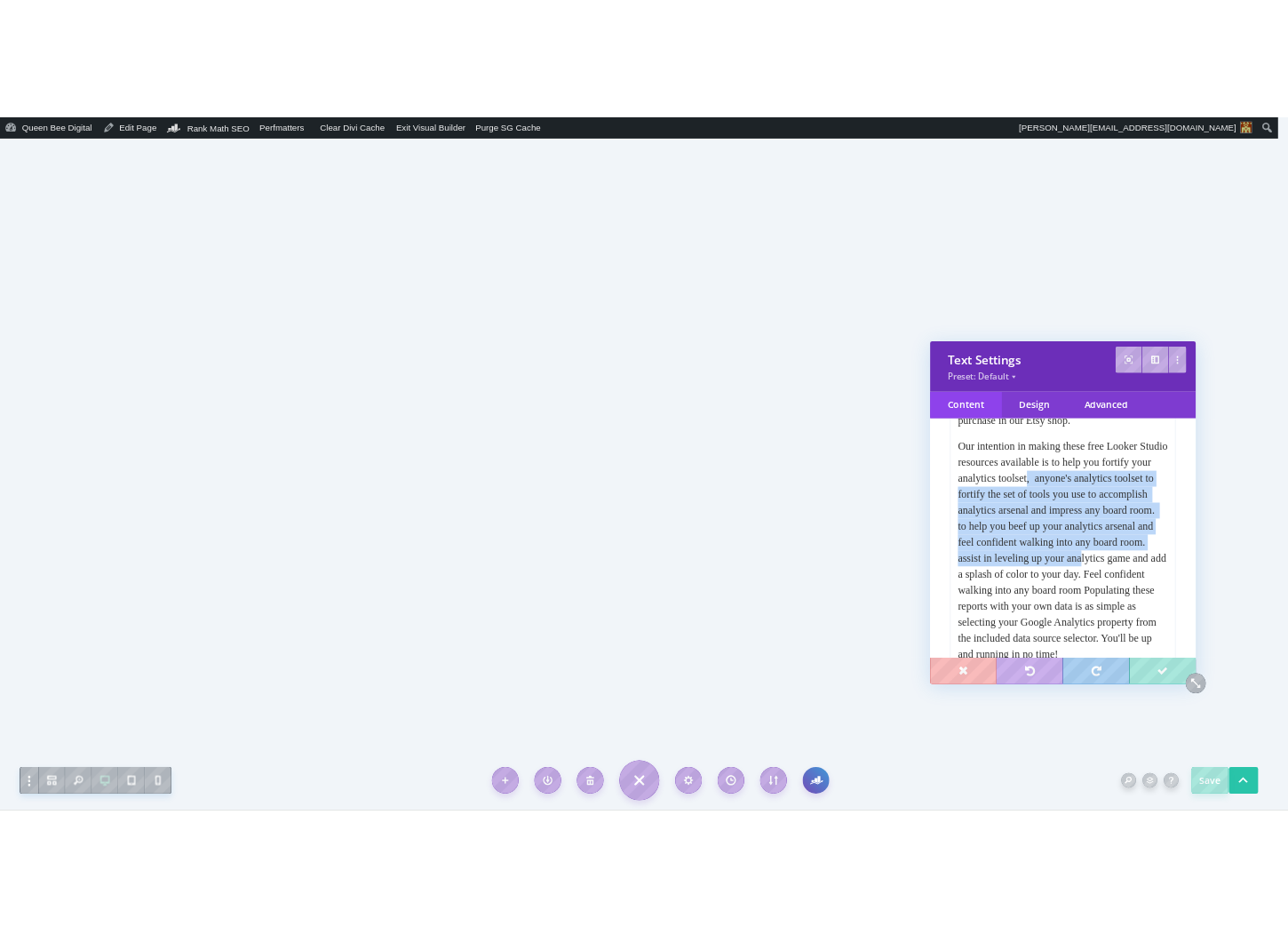
scroll to position [410, 0]
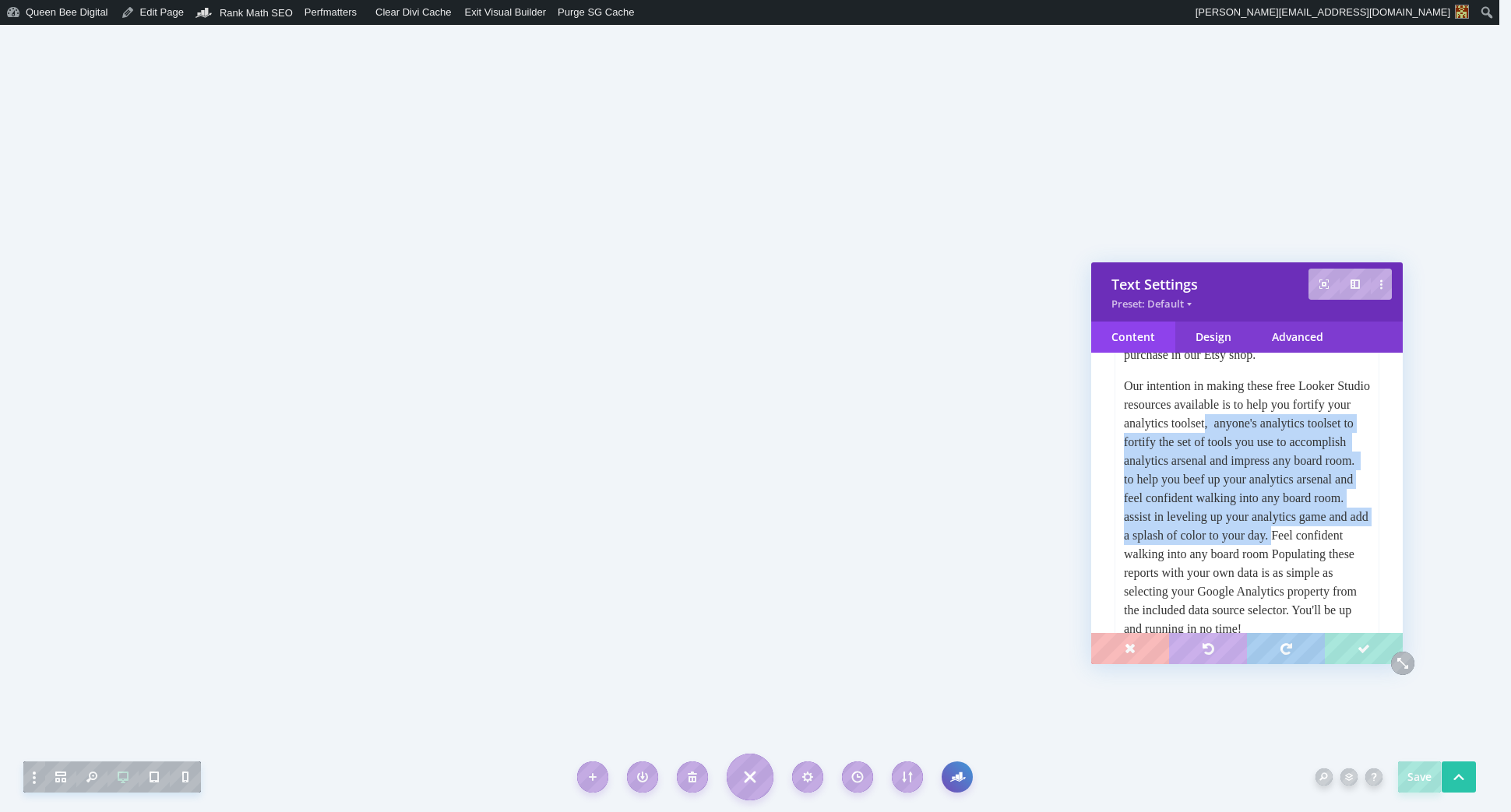
drag, startPoint x: 1276, startPoint y: 443, endPoint x: 1329, endPoint y: 575, distance: 142.2
click at [1330, 575] on p "Our intention in making these free Looker Studio resources available is to help…" at bounding box center [1246, 507] width 246 height 262
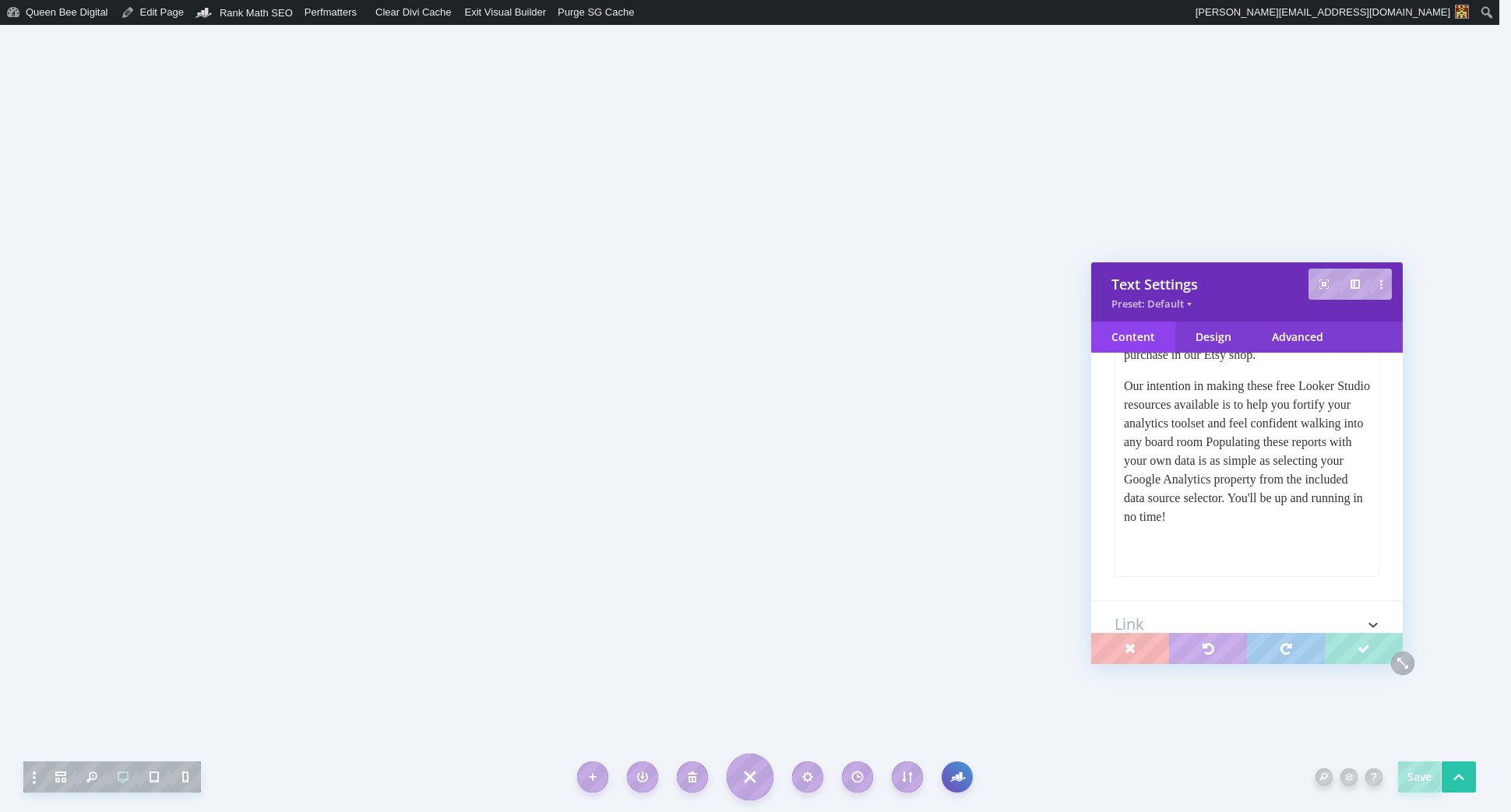
click at [1337, 462] on p "Our intention in making these free Looker Studio resources available is to help…" at bounding box center [1246, 451] width 246 height 150
click at [1280, 444] on p "Our intention in making these free Looker Studio resources available is to help…" at bounding box center [1246, 451] width 246 height 150
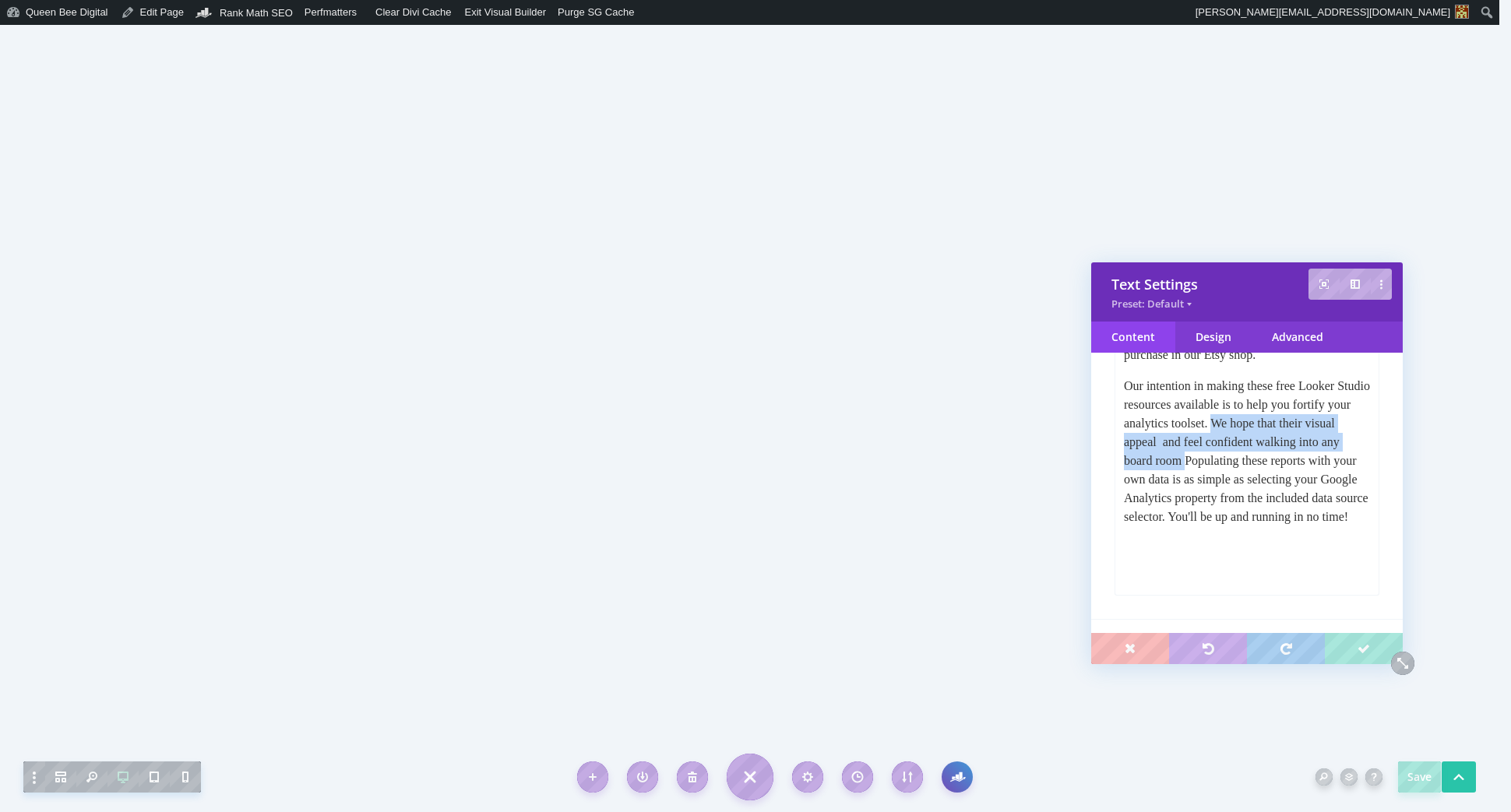
drag, startPoint x: 1283, startPoint y: 441, endPoint x: 1288, endPoint y: 478, distance: 37.3
click at [1288, 478] on p "Our intention in making these free Looker Studio resources available is to help…" at bounding box center [1246, 451] width 246 height 150
click at [1278, 433] on p "Our intention in making these free Looker Studio resources available is to help…" at bounding box center [1246, 405] width 246 height 56
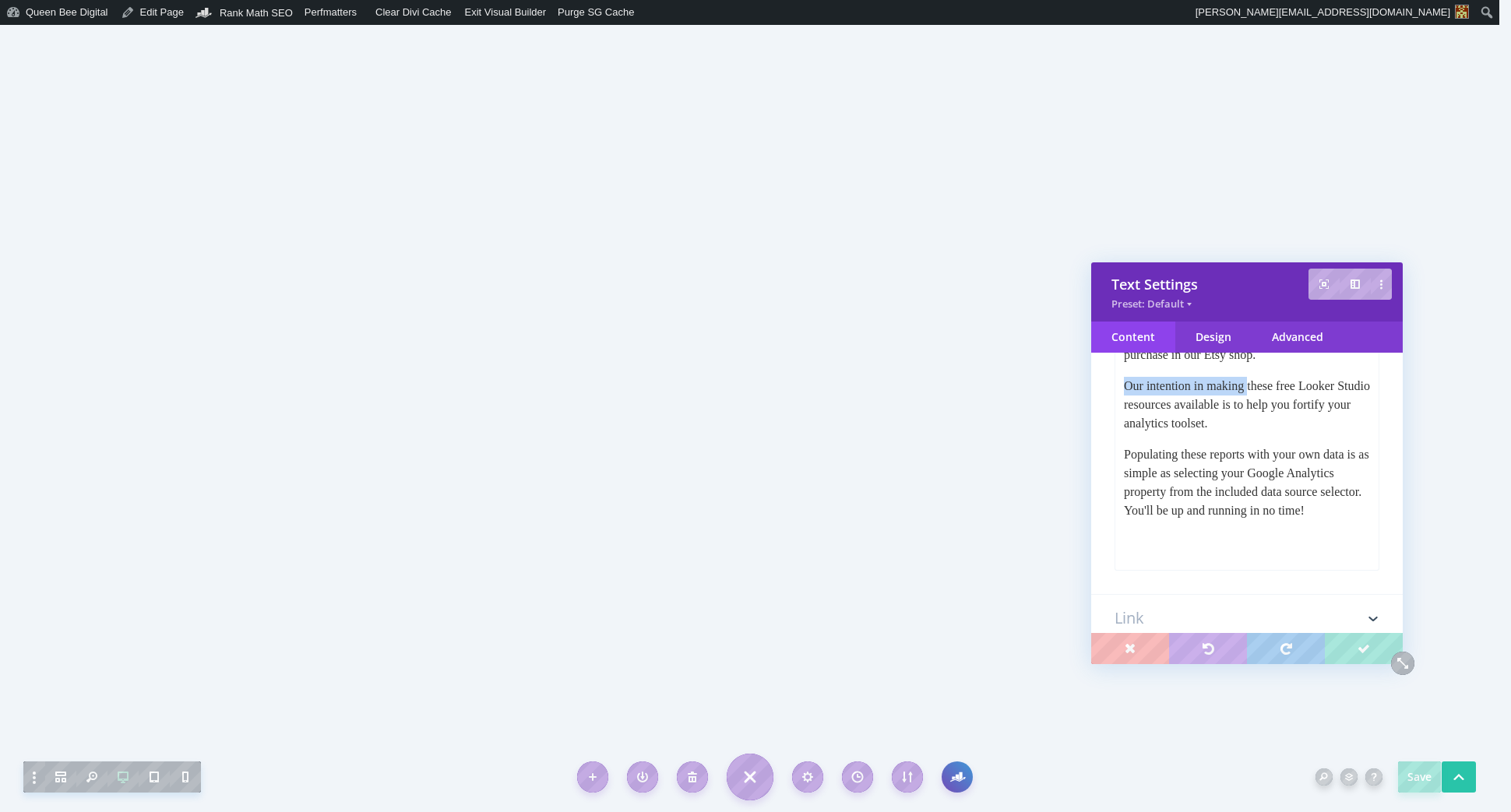
drag, startPoint x: 1126, startPoint y: 404, endPoint x: 1261, endPoint y: 408, distance: 135.1
click at [1261, 408] on p "Our intention in making these free Looker Studio resources available is to help…" at bounding box center [1246, 405] width 246 height 56
drag, startPoint x: 1231, startPoint y: 423, endPoint x: 1250, endPoint y: 436, distance: 23.0
click at [1250, 433] on p "We've made these free Looker Studio resources available is to help you fortify …" at bounding box center [1246, 405] width 246 height 56
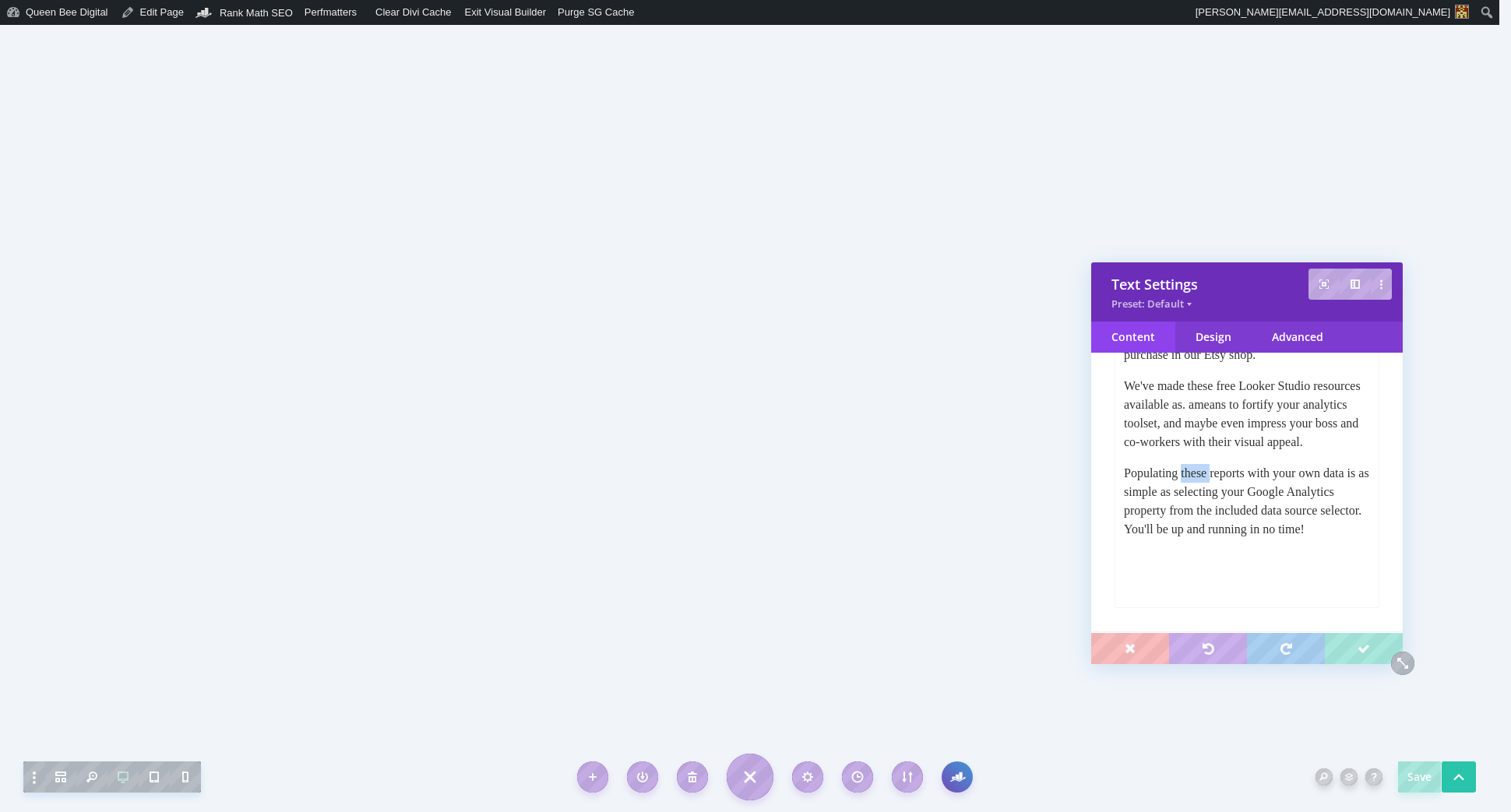
drag, startPoint x: 1188, startPoint y: 511, endPoint x: 1218, endPoint y: 512, distance: 30.0
click at [1218, 512] on p "Populating these reports with your own data is as simple as selecting your Goog…" at bounding box center [1246, 501] width 246 height 74
drag, startPoint x: 1226, startPoint y: 547, endPoint x: 1275, endPoint y: 548, distance: 49.0
click at [1275, 539] on p "Populating them with your own data is as simple as selecting your Google Analyt…" at bounding box center [1246, 501] width 246 height 74
click at [1333, 539] on p "Populating them with your own data is as simple as selecting your Google Analyt…" at bounding box center [1246, 501] width 246 height 74
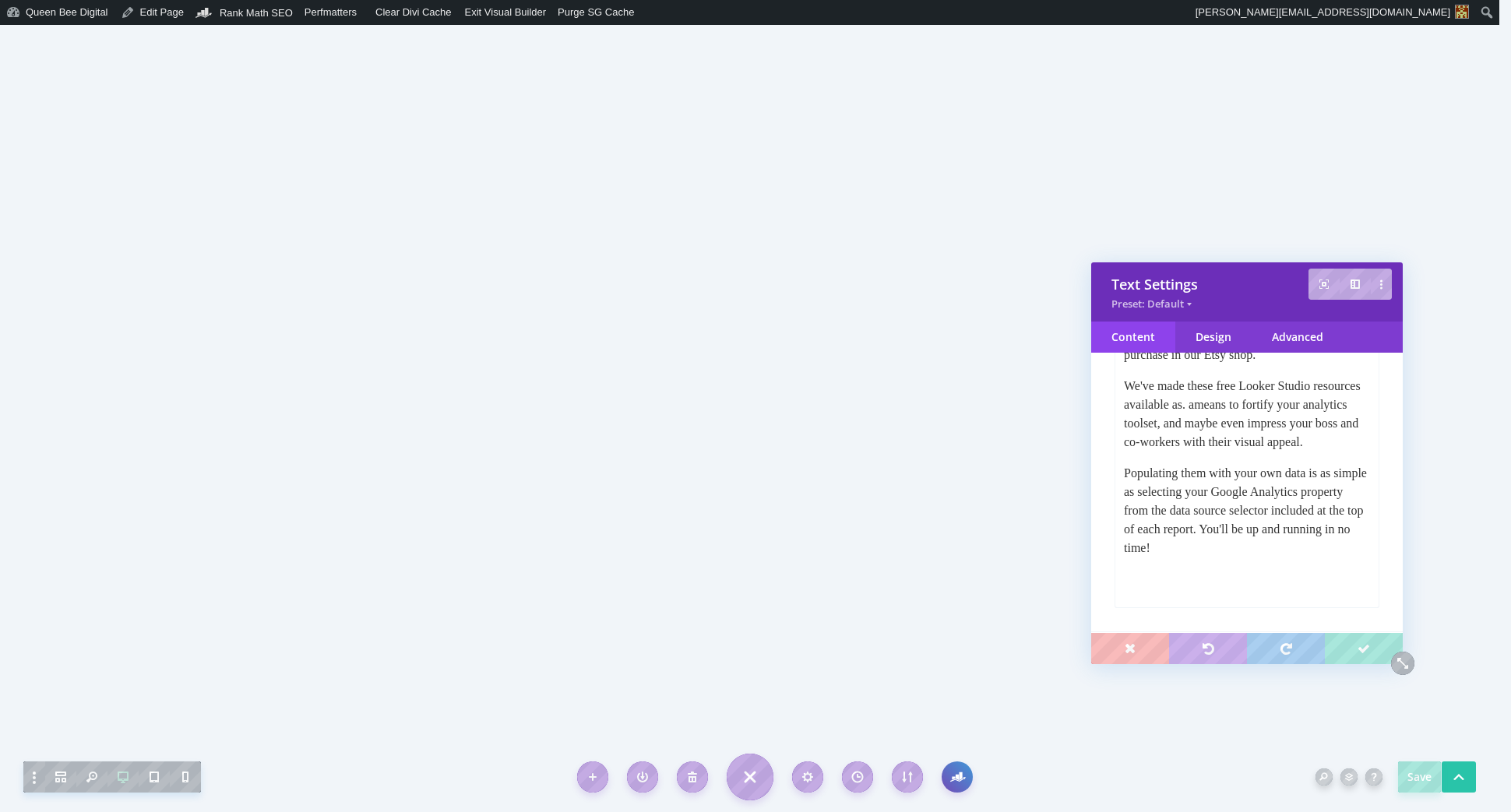
click at [1240, 425] on p "We've made these free Looker Studio resources available as. ameans to fortify y…" at bounding box center [1246, 413] width 246 height 74
click at [1258, 422] on p "We've made these free Looker Studio resources available as . ameans to fortify …" at bounding box center [1246, 413] width 246 height 74
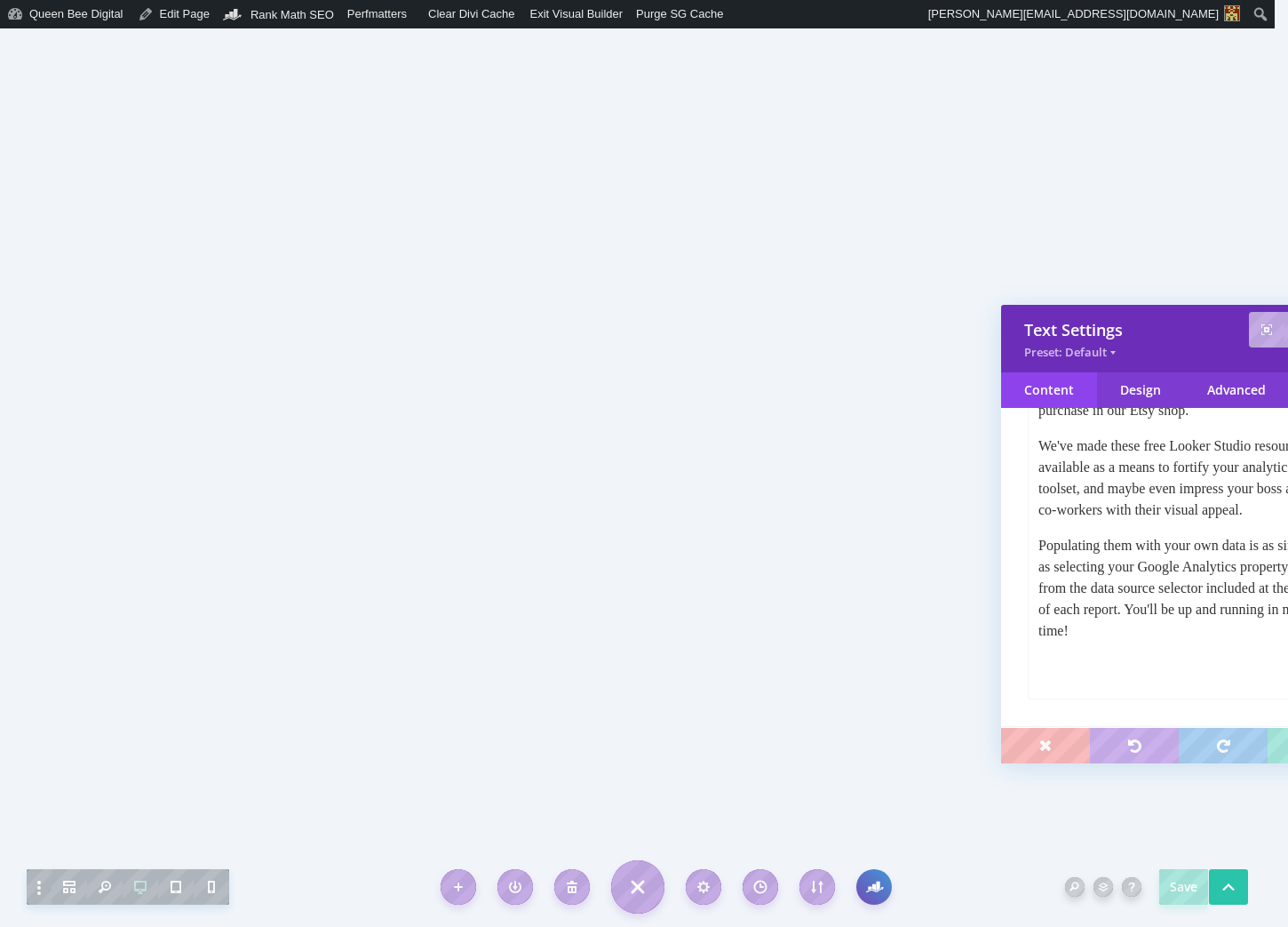
drag, startPoint x: 1149, startPoint y: 323, endPoint x: 1179, endPoint y: 325, distance: 30.3
click at [1147, 323] on div "Text Settings" at bounding box center [1178, 329] width 309 height 21
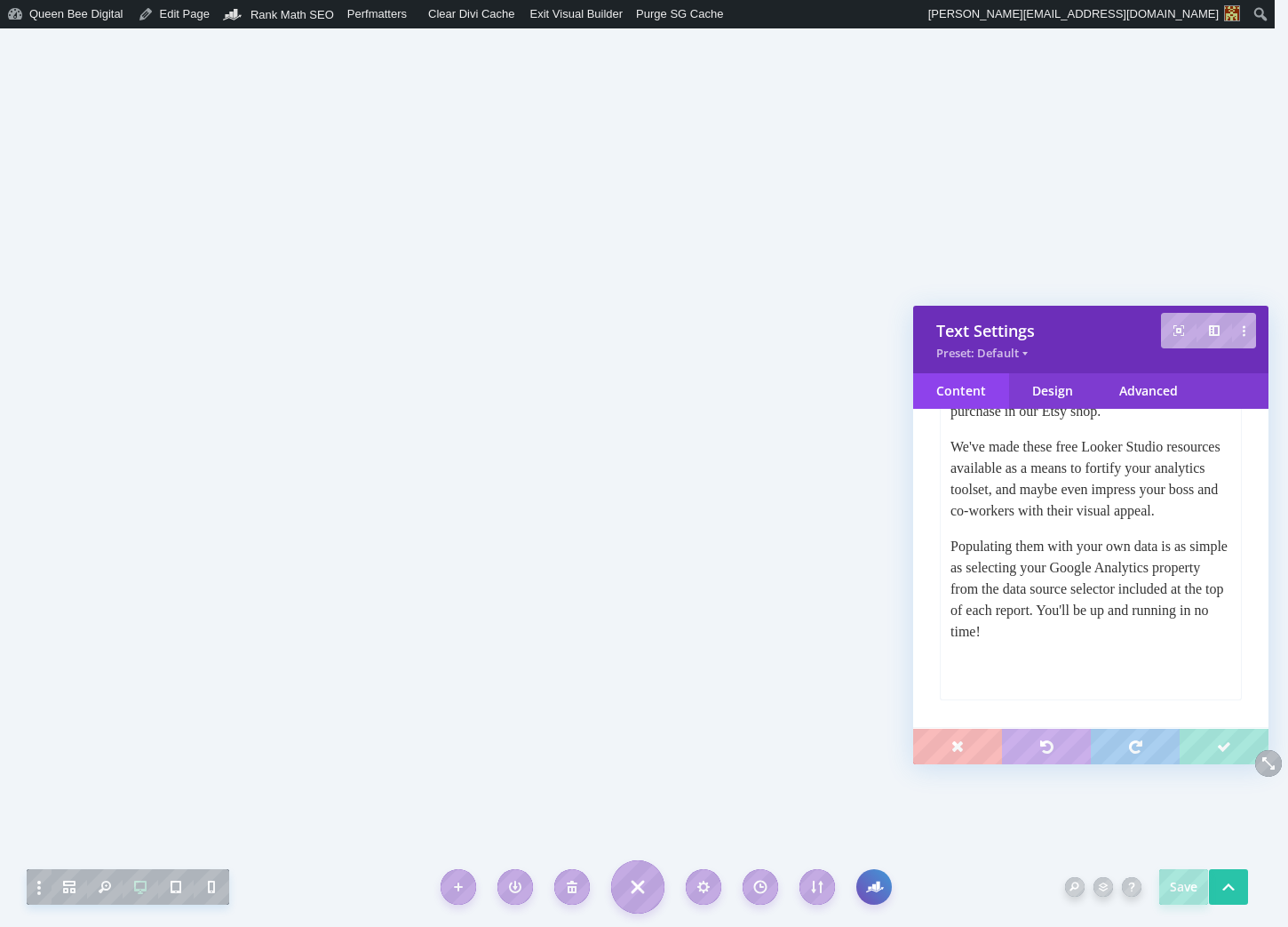
click at [1107, 334] on div "Text Settings" at bounding box center [1090, 330] width 309 height 21
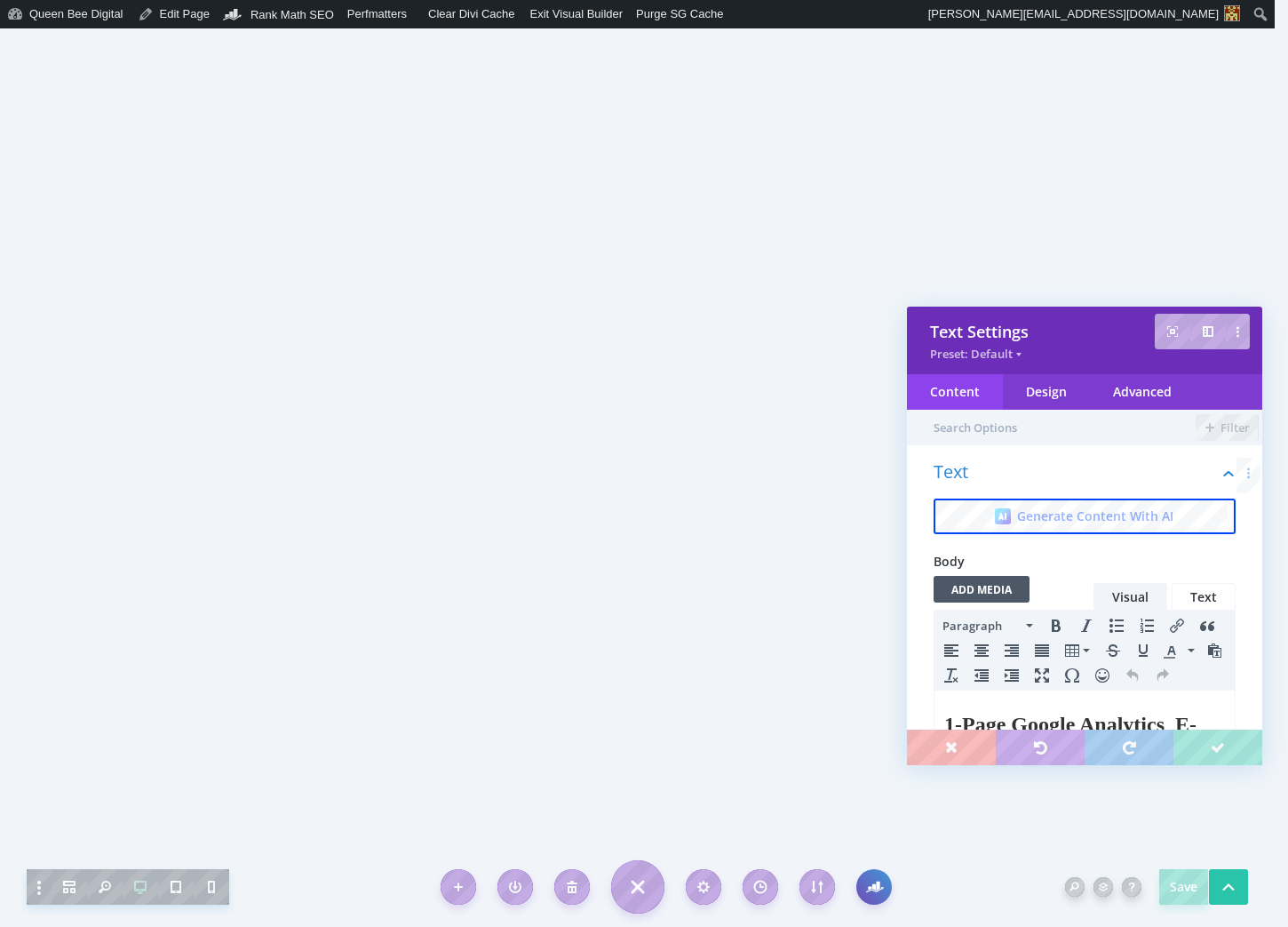
scroll to position [0, 0]
click at [1040, 389] on div "Design" at bounding box center [1046, 392] width 87 height 36
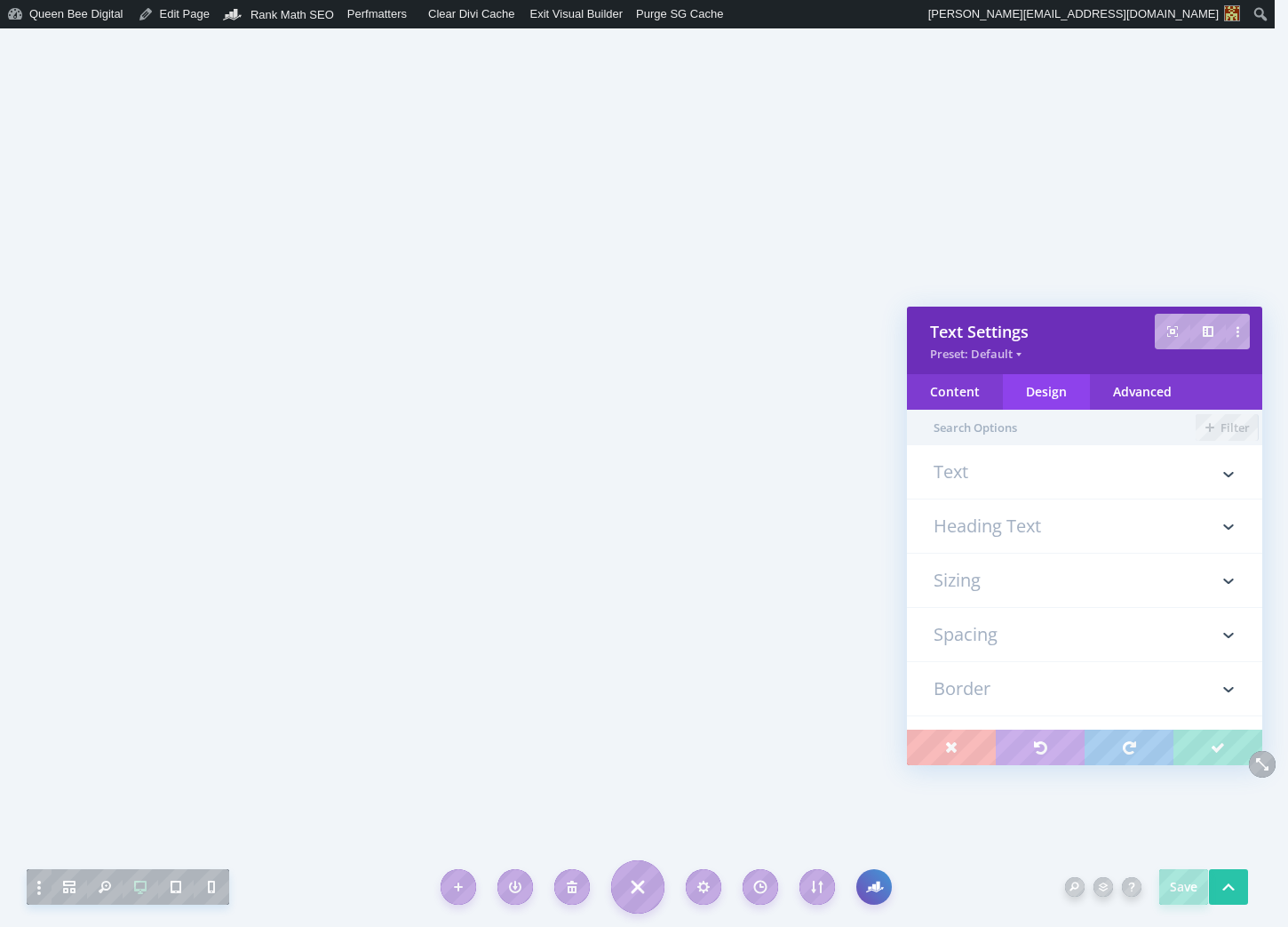
click at [1016, 523] on h3 "Heading Text" at bounding box center [1085, 525] width 302 height 53
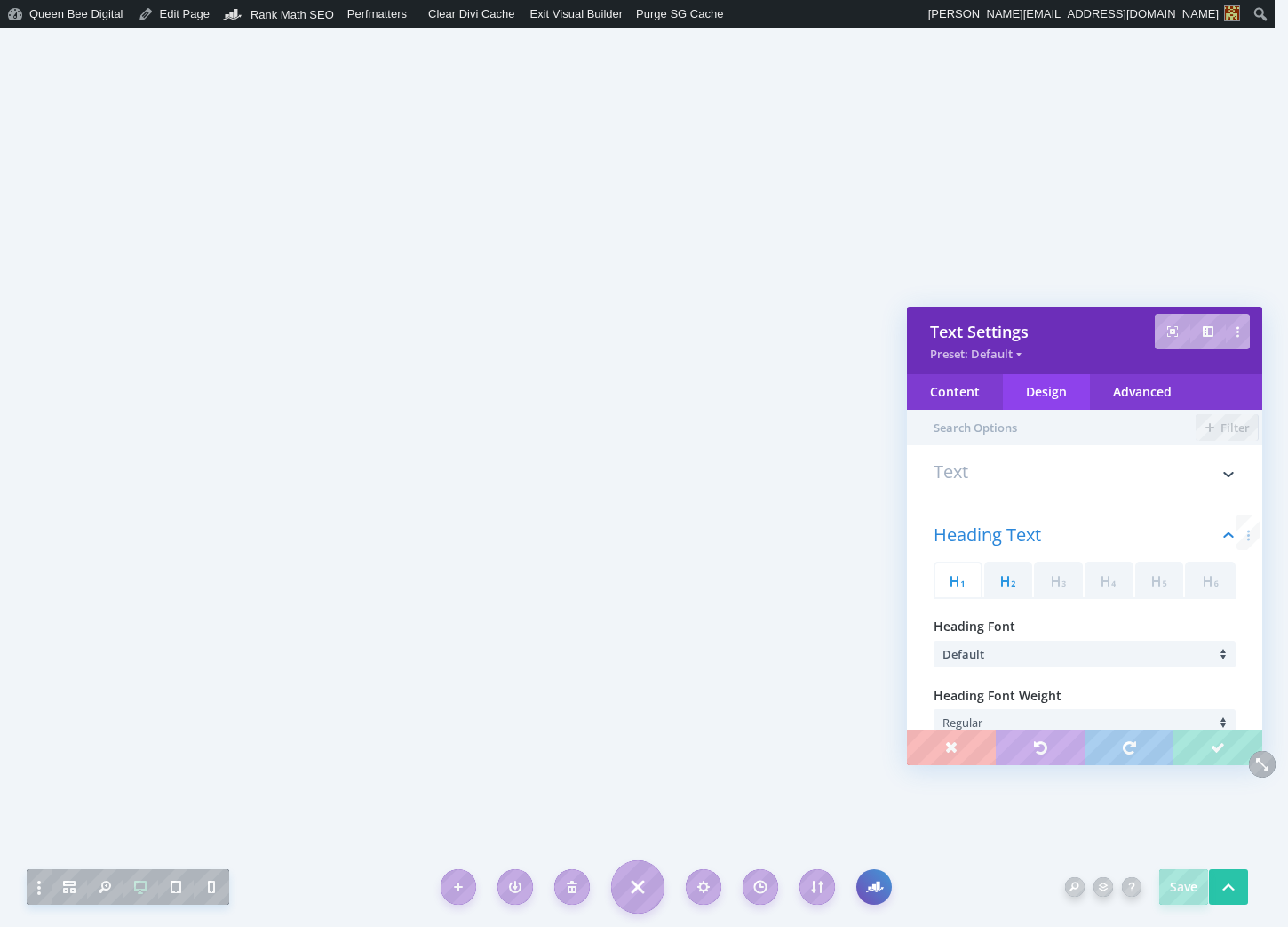
scroll to position [100, 0]
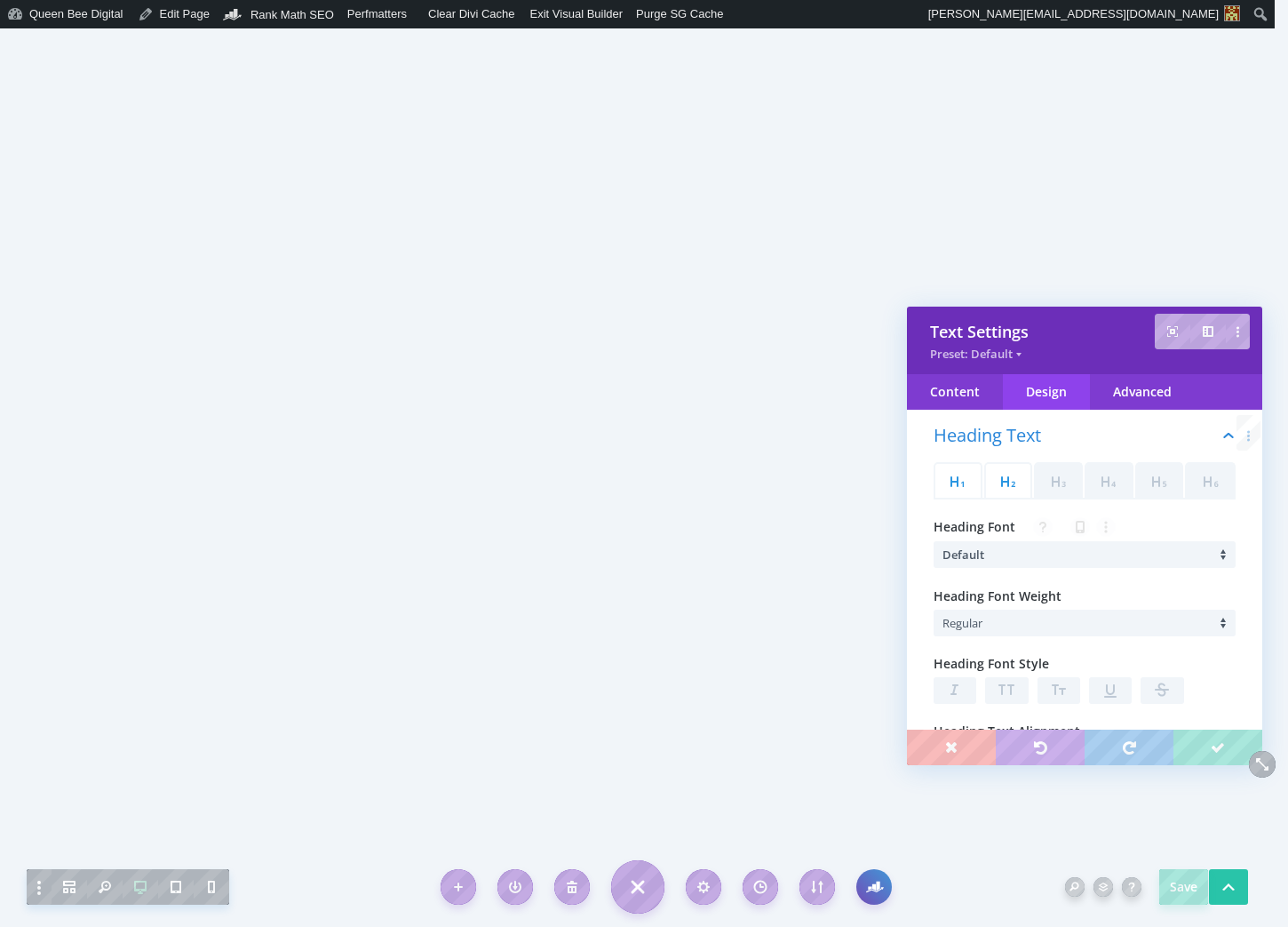
click at [1009, 482] on icon at bounding box center [1008, 481] width 25 height 25
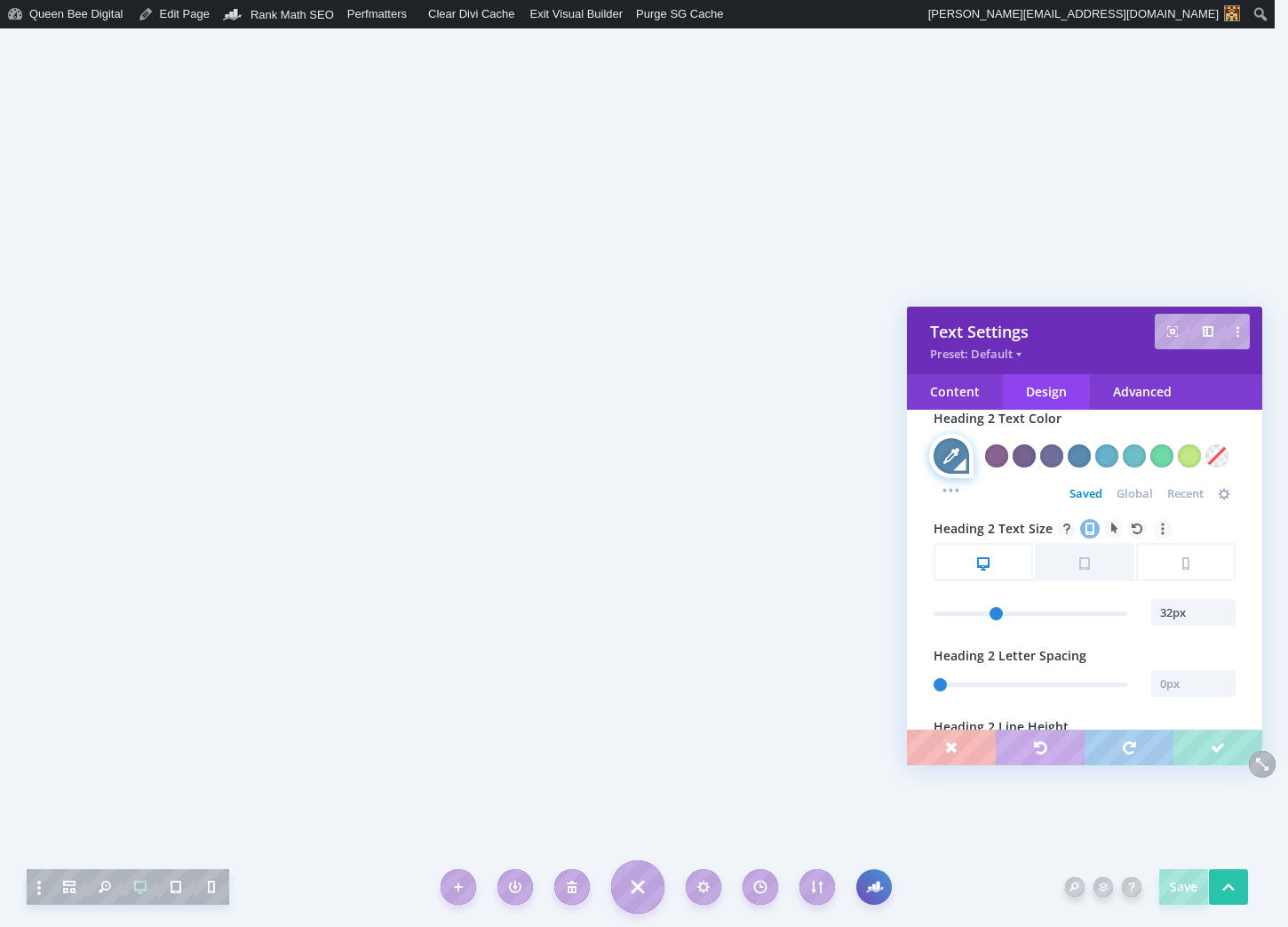
scroll to position [490, 0]
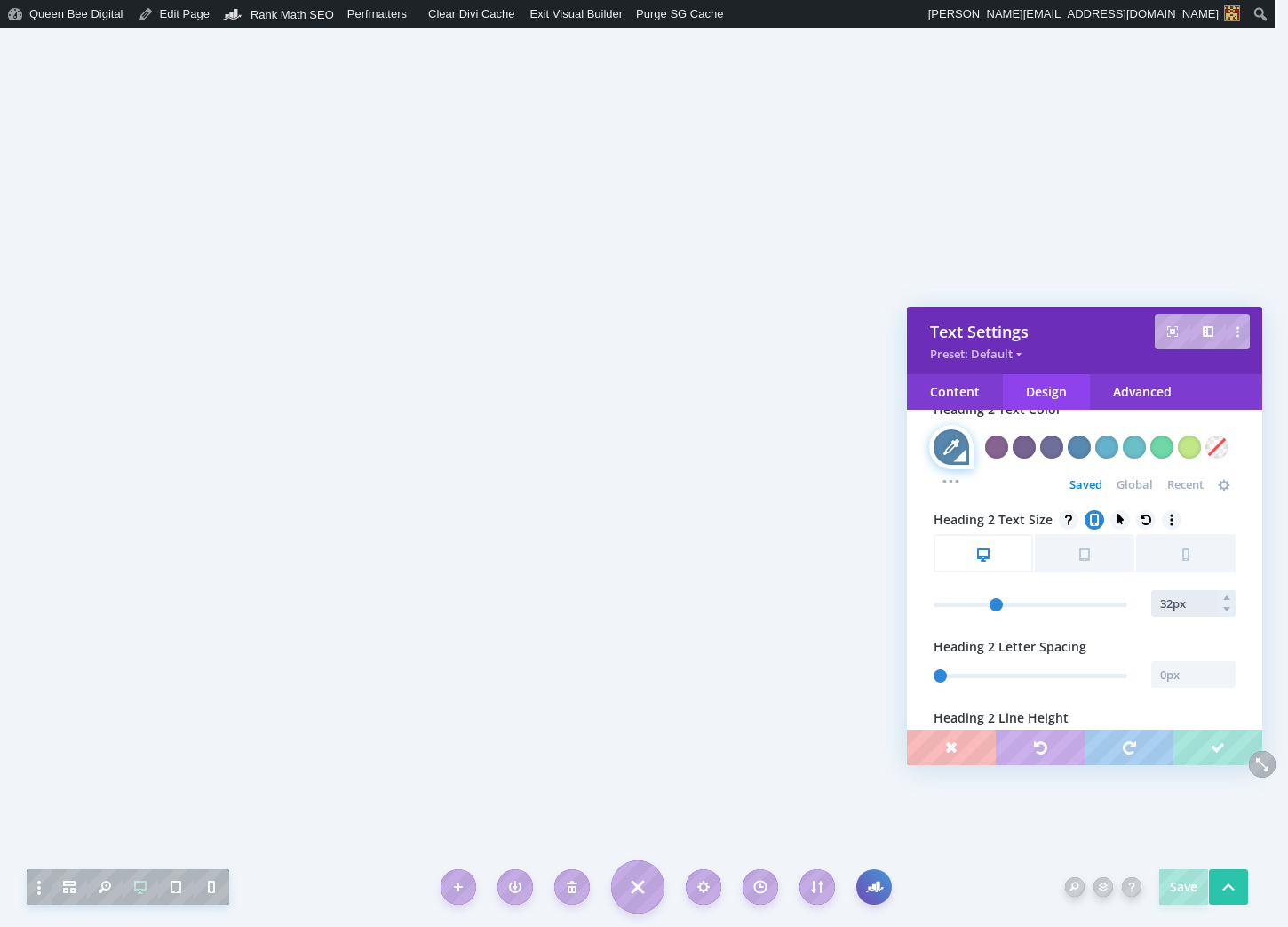
click at [1181, 602] on input "32px" at bounding box center [1194, 603] width 84 height 27
type input "31px"
type input "31"
type input "30px"
type input "30"
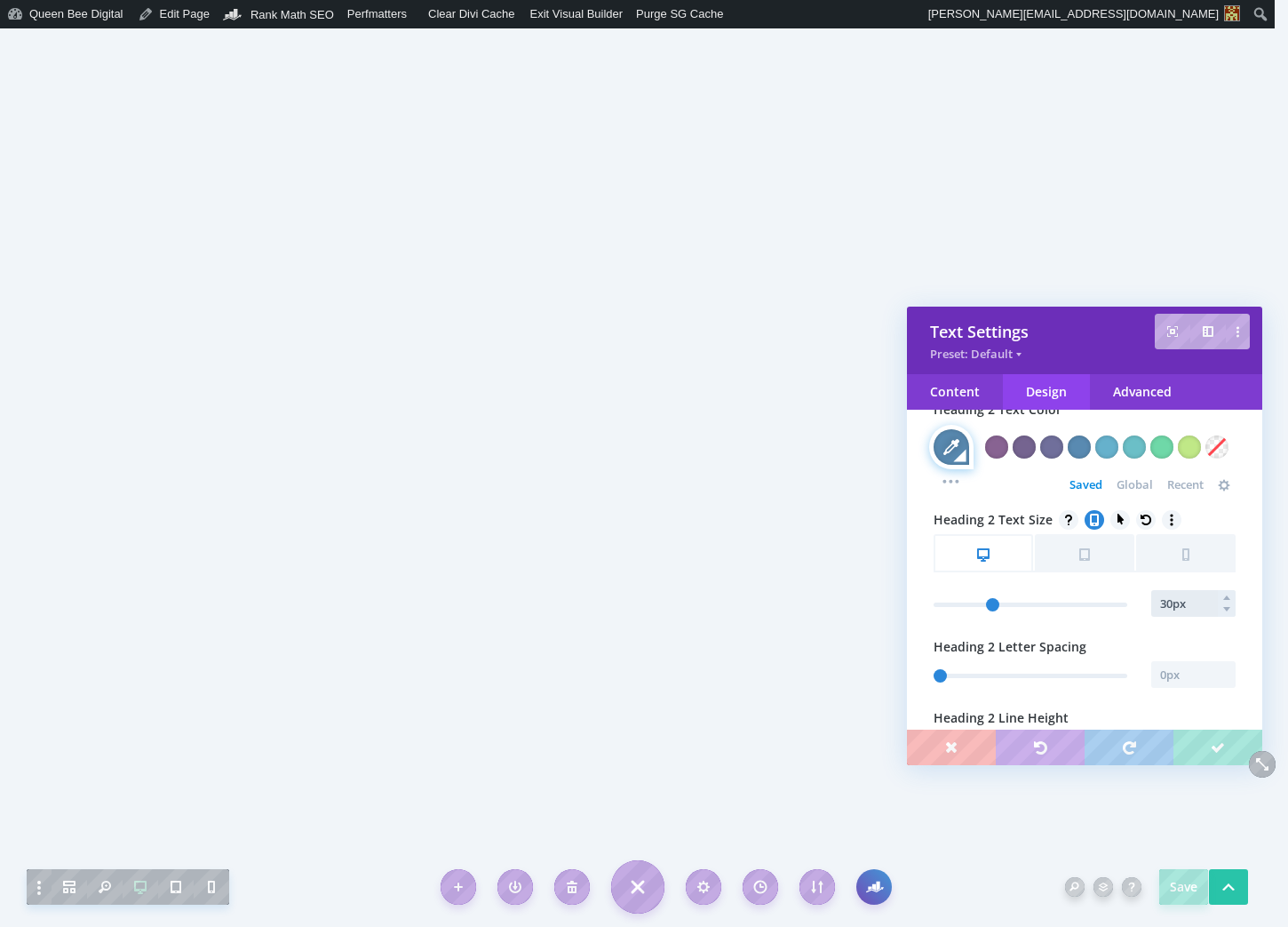
type input "29px"
type input "29"
type input "28px"
type input "28"
type input "27px"
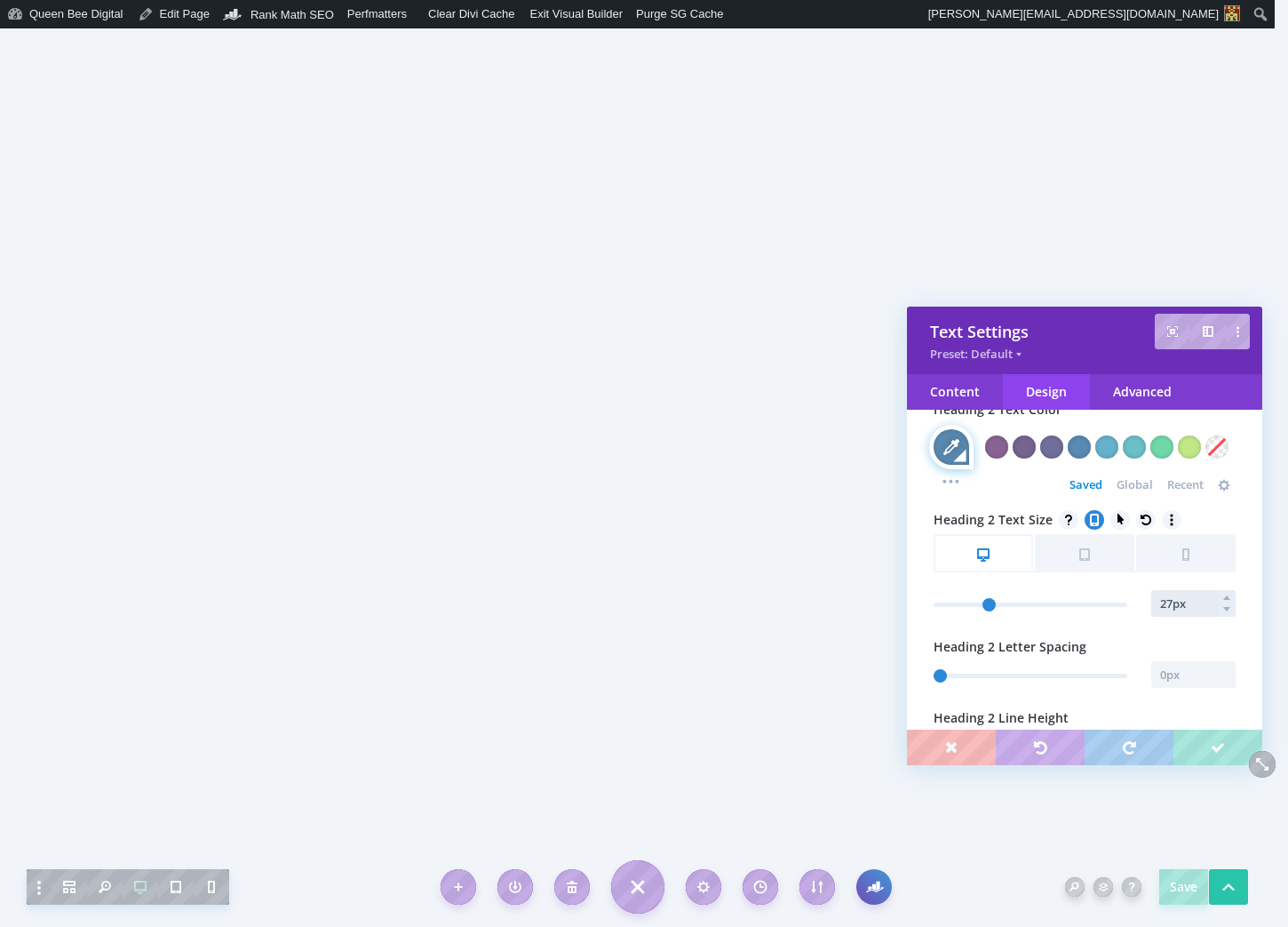
type input "27"
type input "26"
type input "27px"
type input "27"
type input "28px"
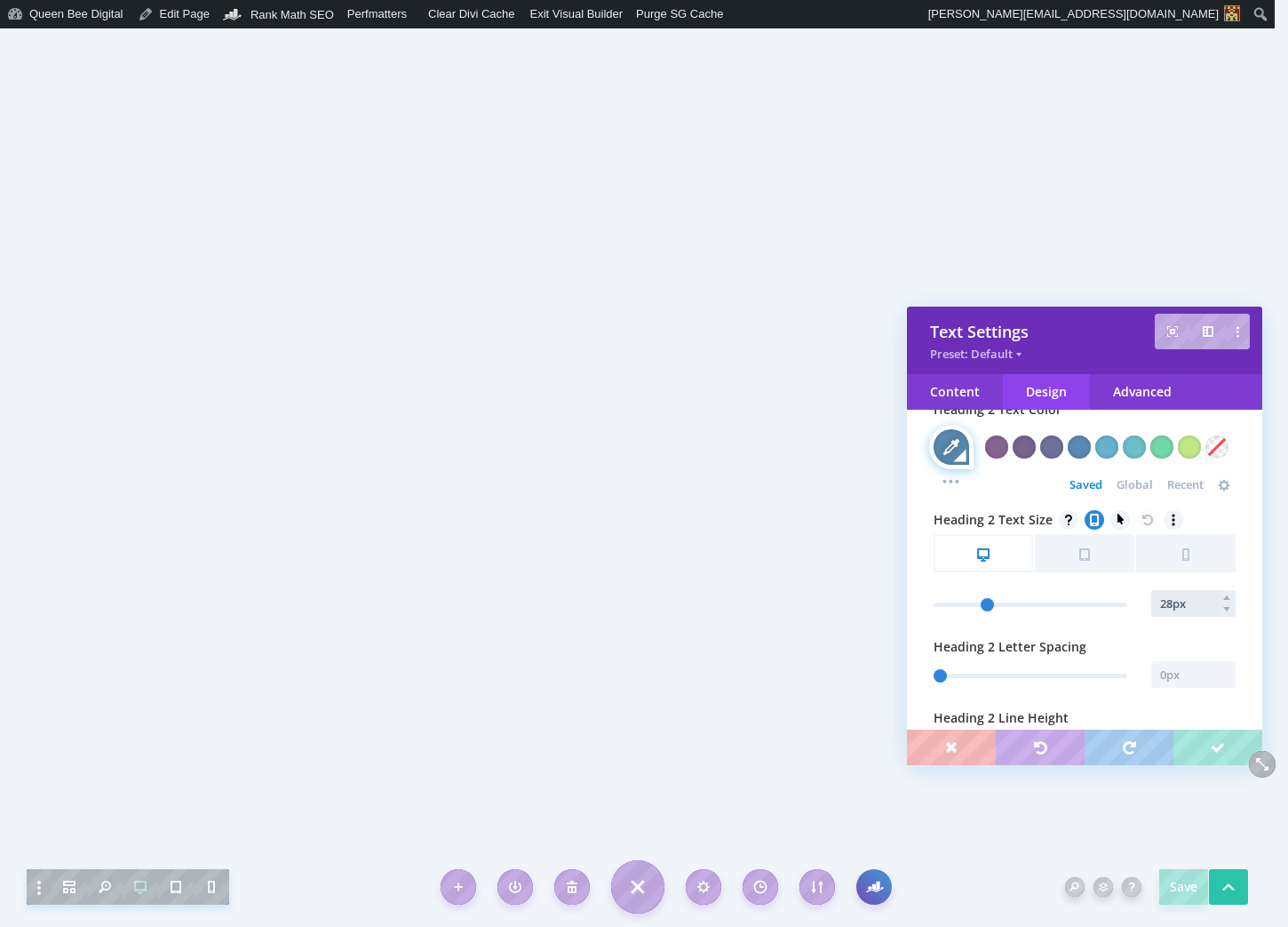
type input "28"
type input "29px"
type input "29"
type input "30px"
type input "30"
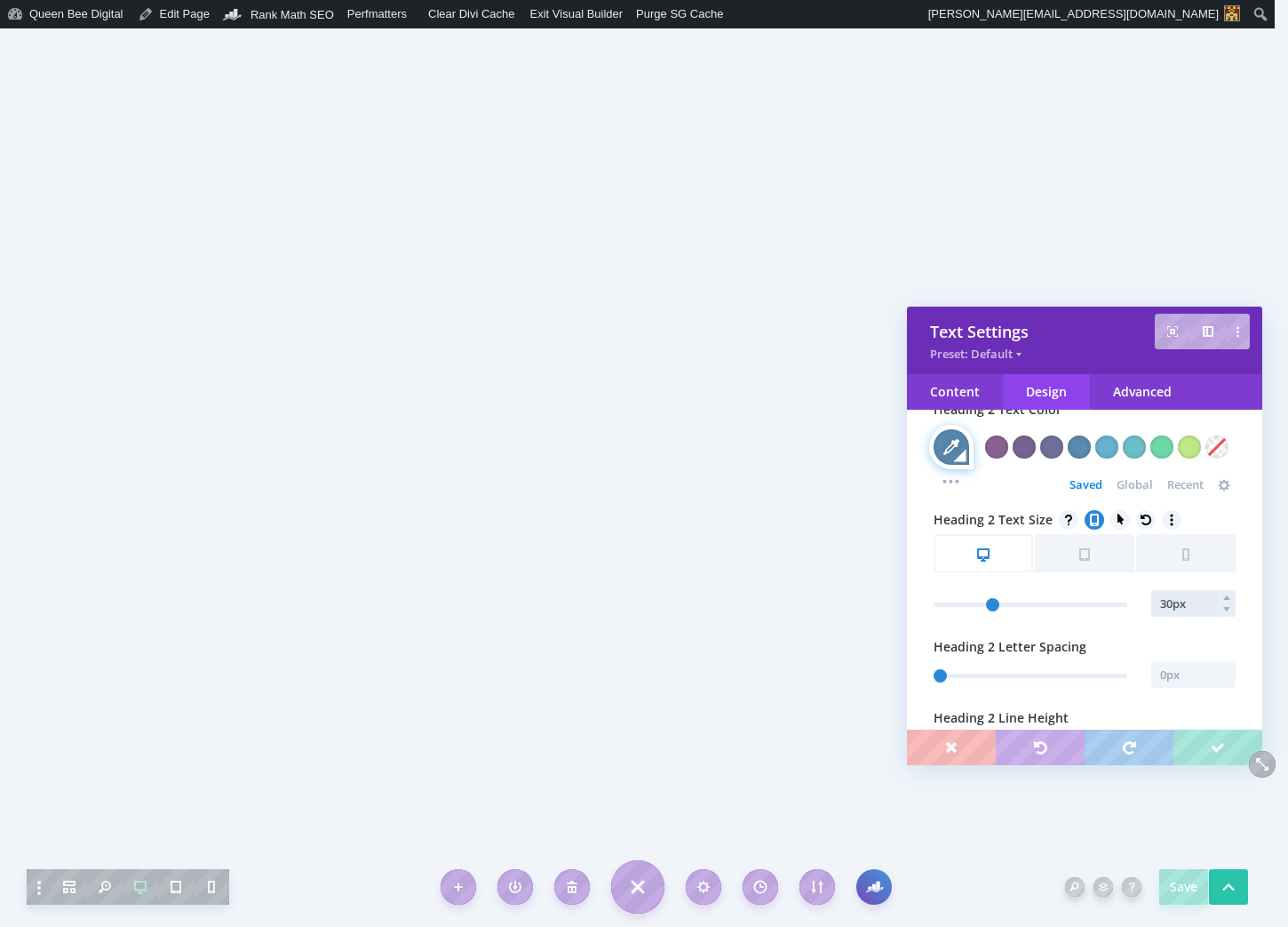
type input "31px"
type input "31"
type input "32px"
type input "32"
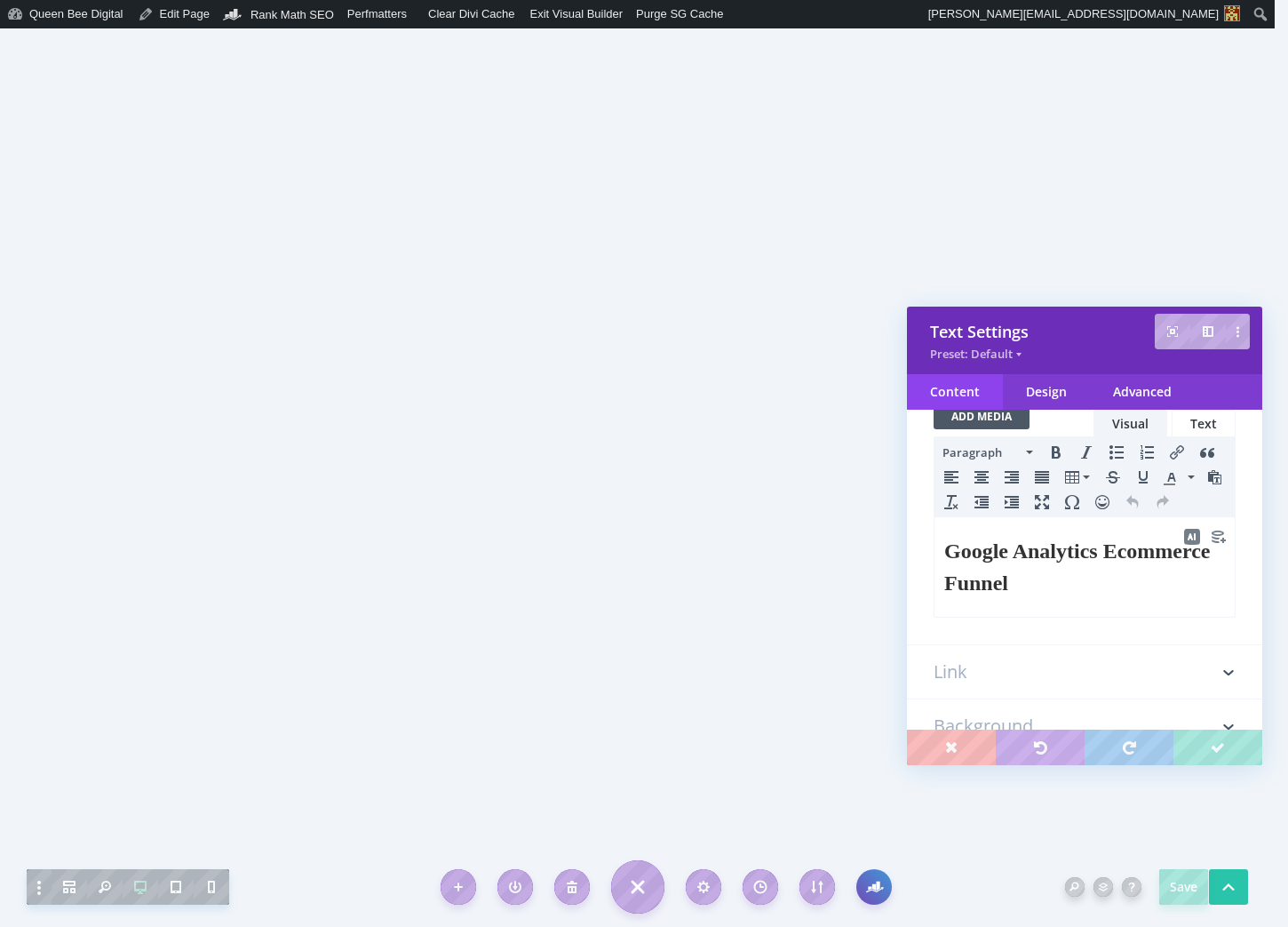
scroll to position [180, 0]
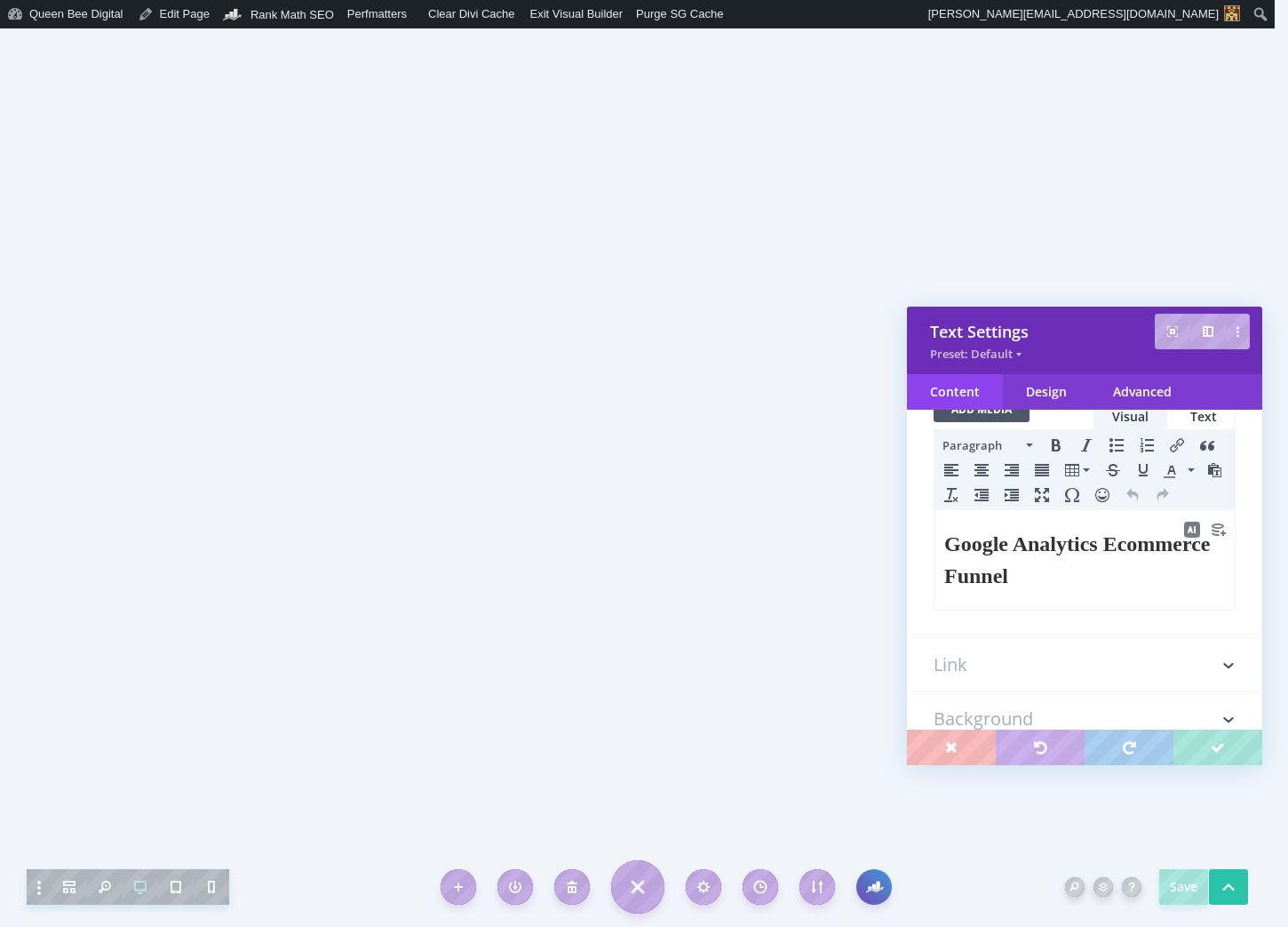
click at [1167, 573] on h2 "Google Analytics Ecommerce Funnel" at bounding box center [1084, 560] width 281 height 64
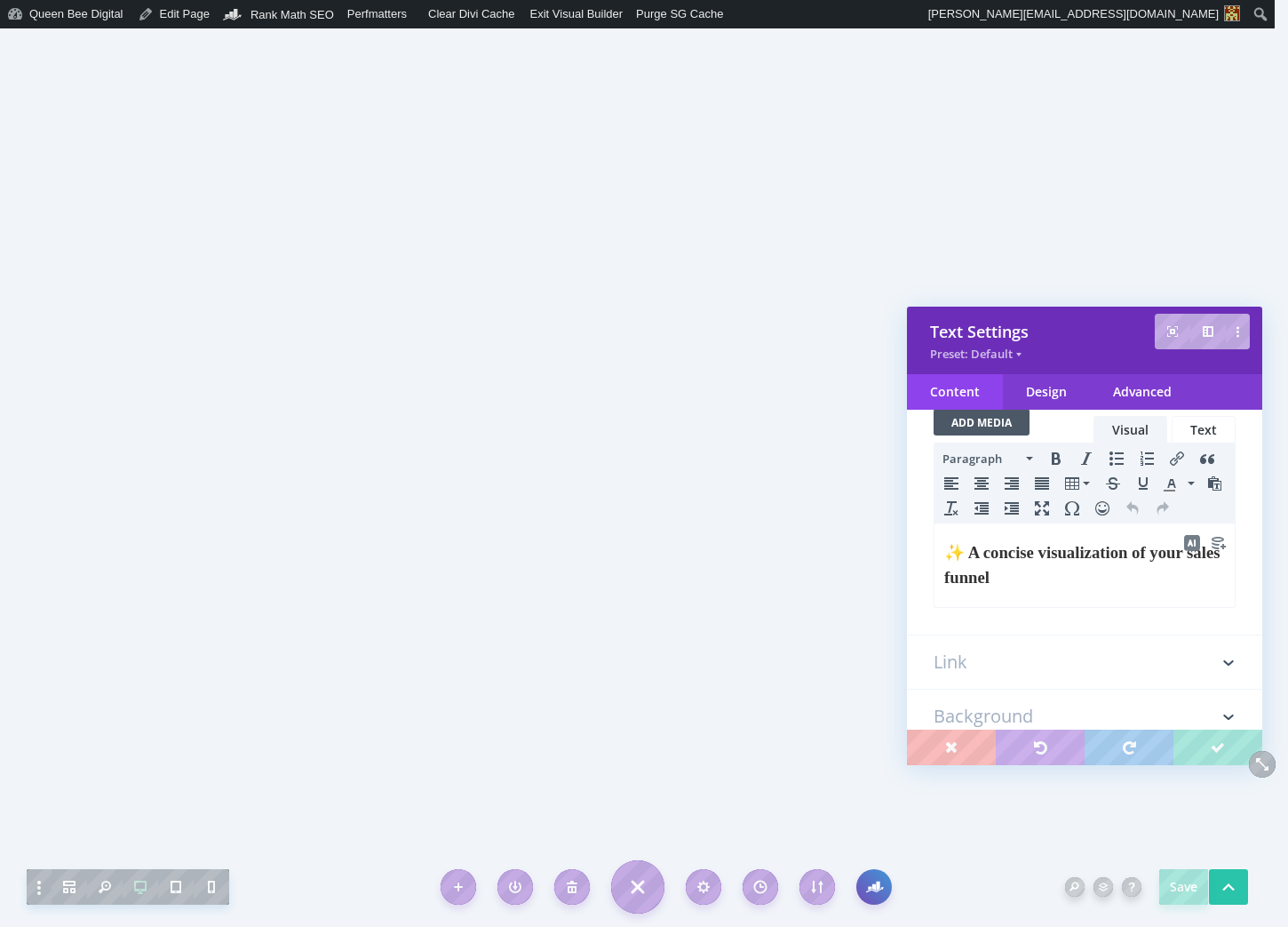
scroll to position [200, 0]
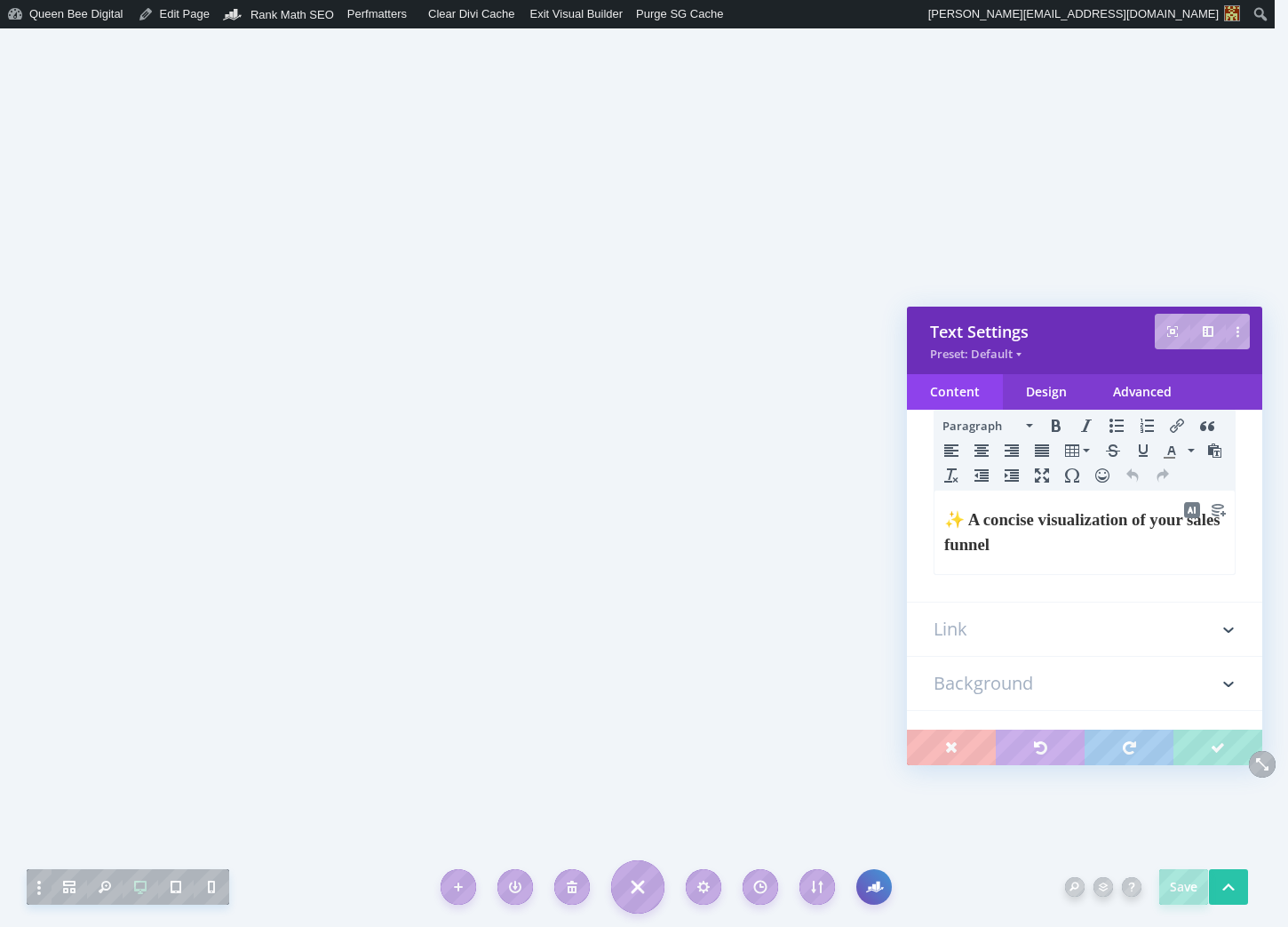
click at [990, 545] on span "✨ A concise visualization of your sales funnel" at bounding box center [1082, 532] width 276 height 44
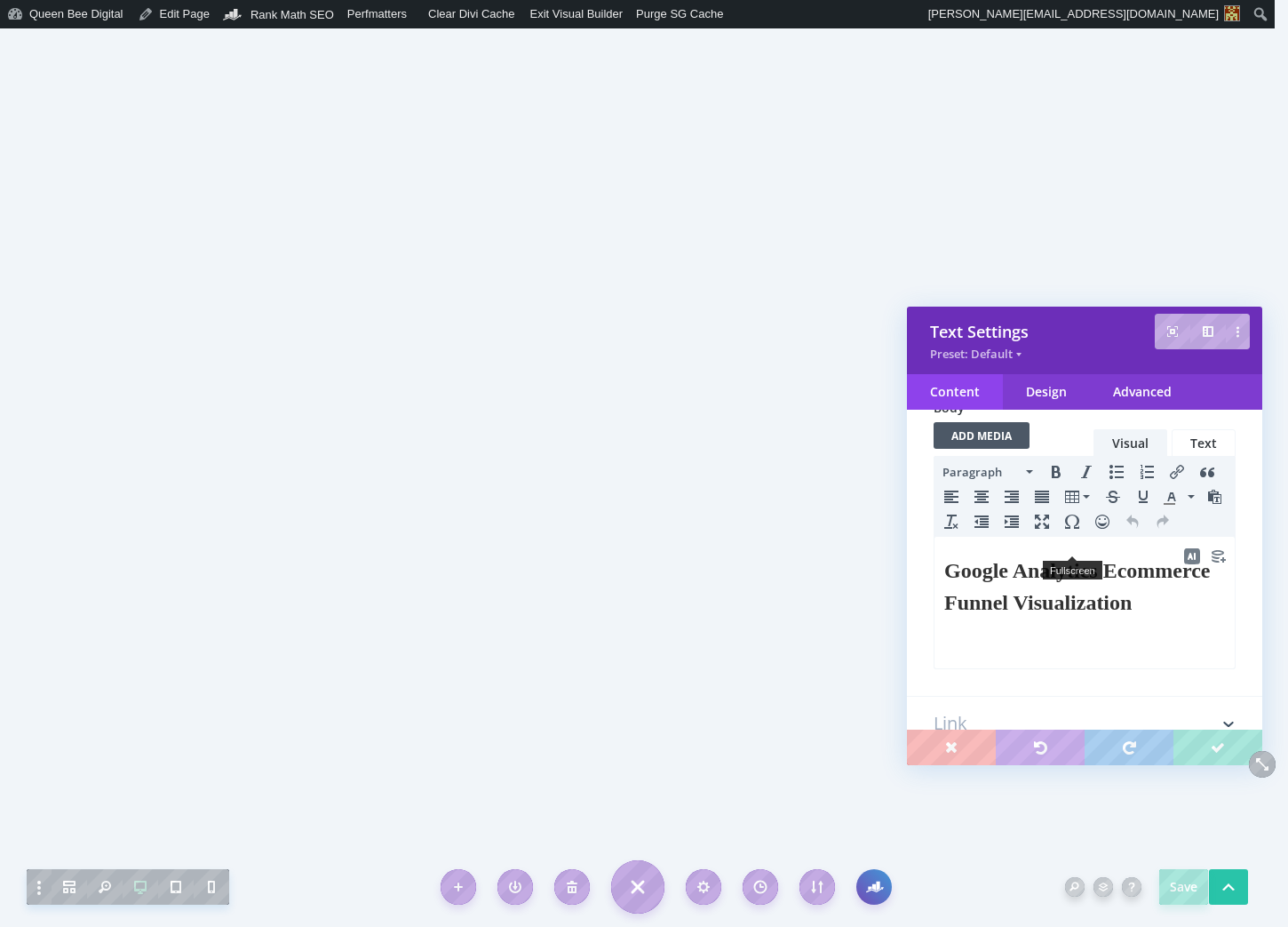
scroll to position [155, 0]
click at [963, 602] on h2 "Google Analytics Ecommerce Funnel Visualization" at bounding box center [1084, 585] width 281 height 64
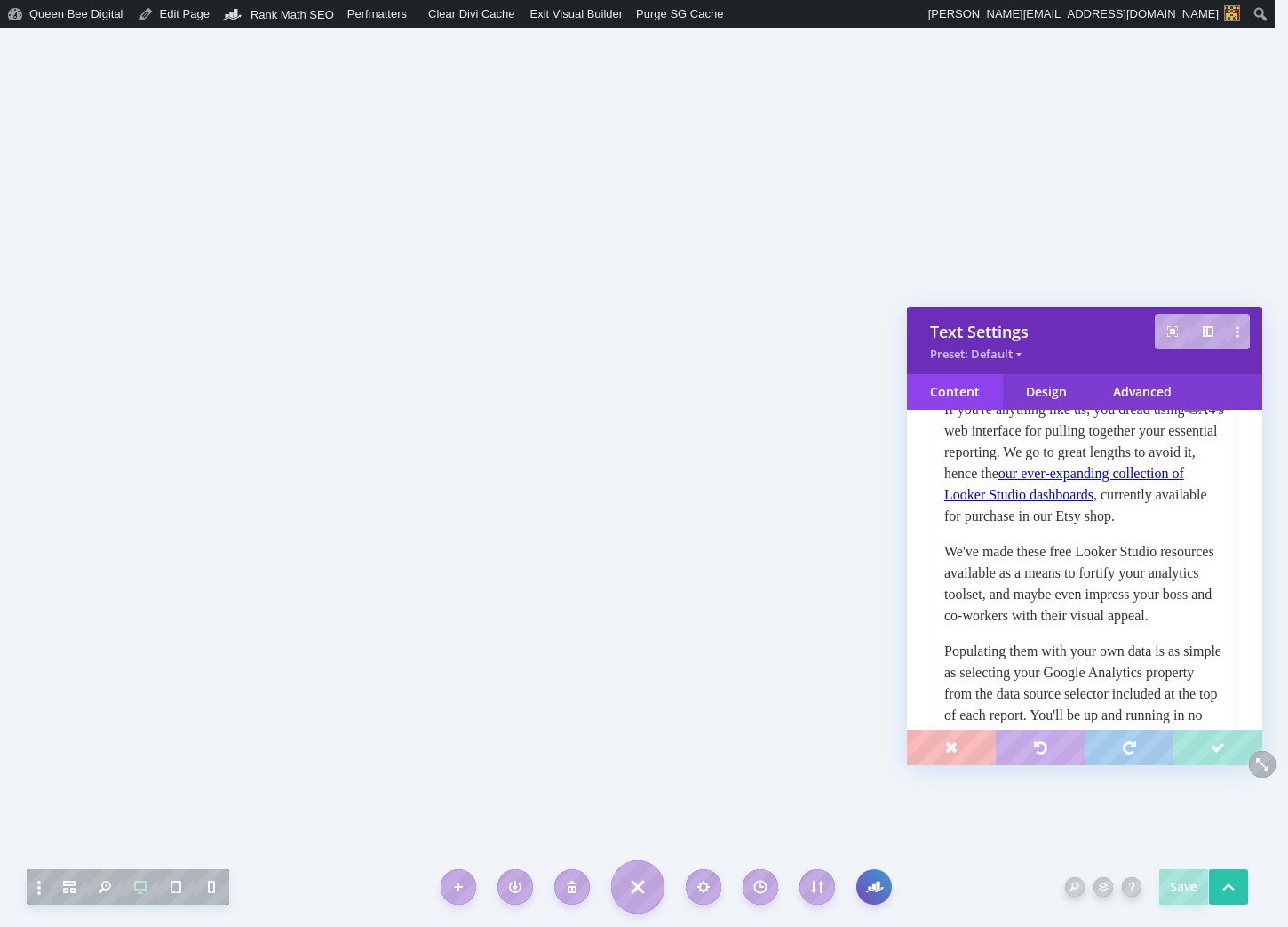
scroll to position [0, 0]
drag, startPoint x: 1129, startPoint y: 473, endPoint x: 1136, endPoint y: 487, distance: 15.5
click at [1136, 487] on link "our ever-expanding collection of Looker Studio dashboards" at bounding box center [1064, 484] width 240 height 36
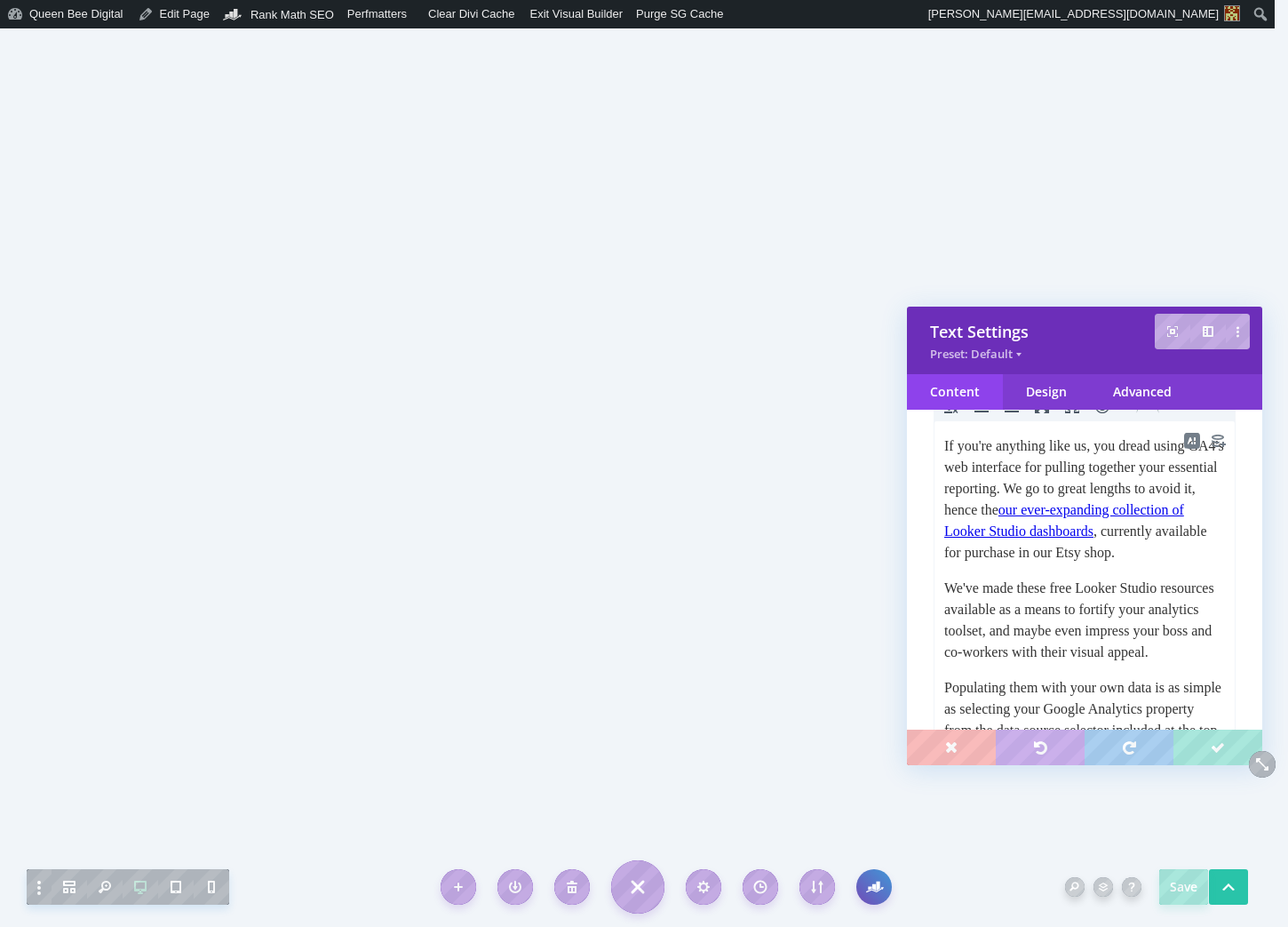
click at [1125, 509] on p "If you're anything like us, you dread using GA4's web interface for pulling tog…" at bounding box center [1084, 499] width 281 height 128
drag, startPoint x: 1128, startPoint y: 510, endPoint x: 1016, endPoint y: 550, distance: 118.0
click at [1016, 538] on link "our ever-expanding collection of Looker Studio dashboards" at bounding box center [1064, 520] width 240 height 36
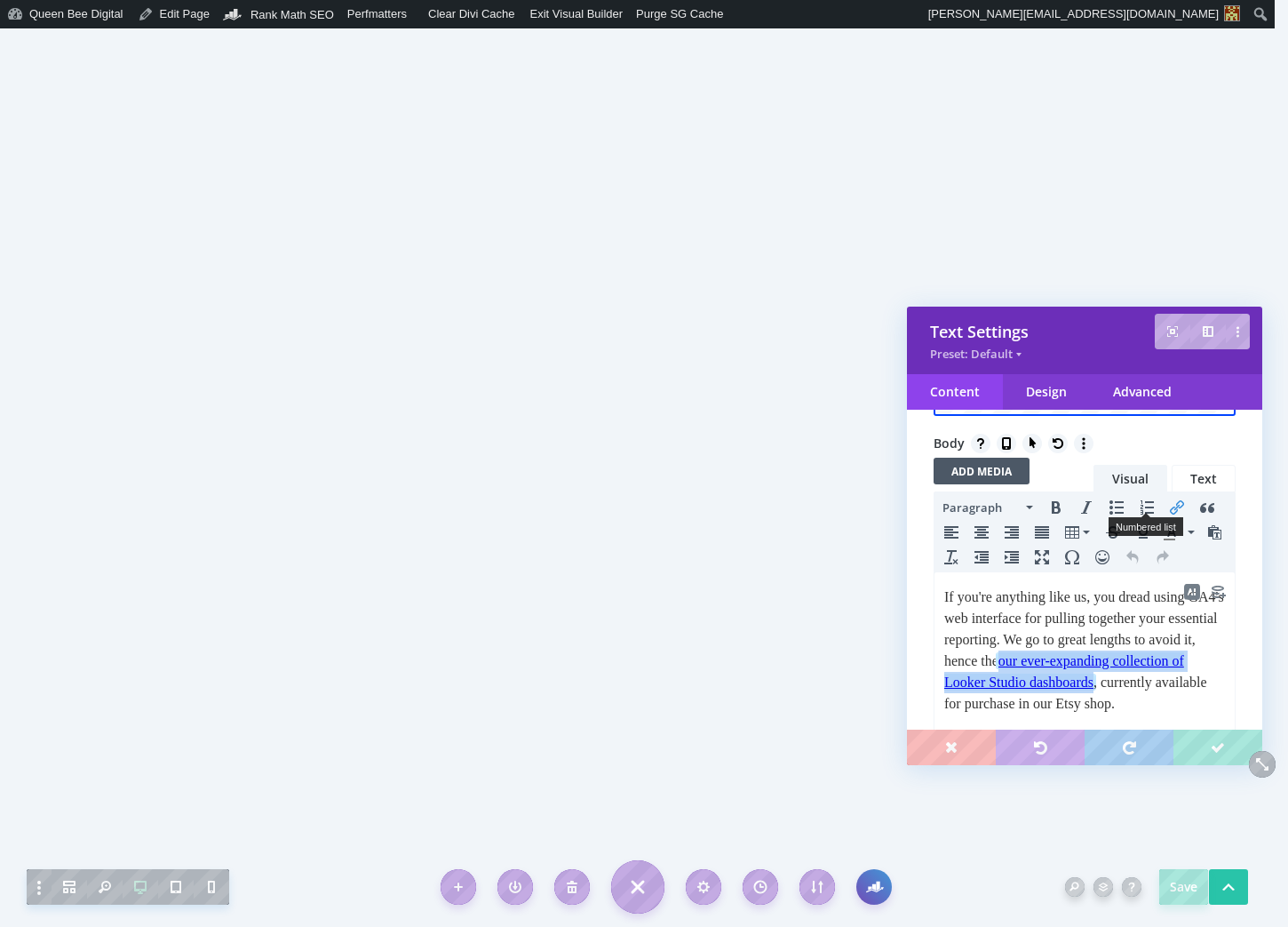
scroll to position [116, 0]
click at [1176, 510] on icon "Insert/edit link" at bounding box center [1177, 509] width 14 height 14
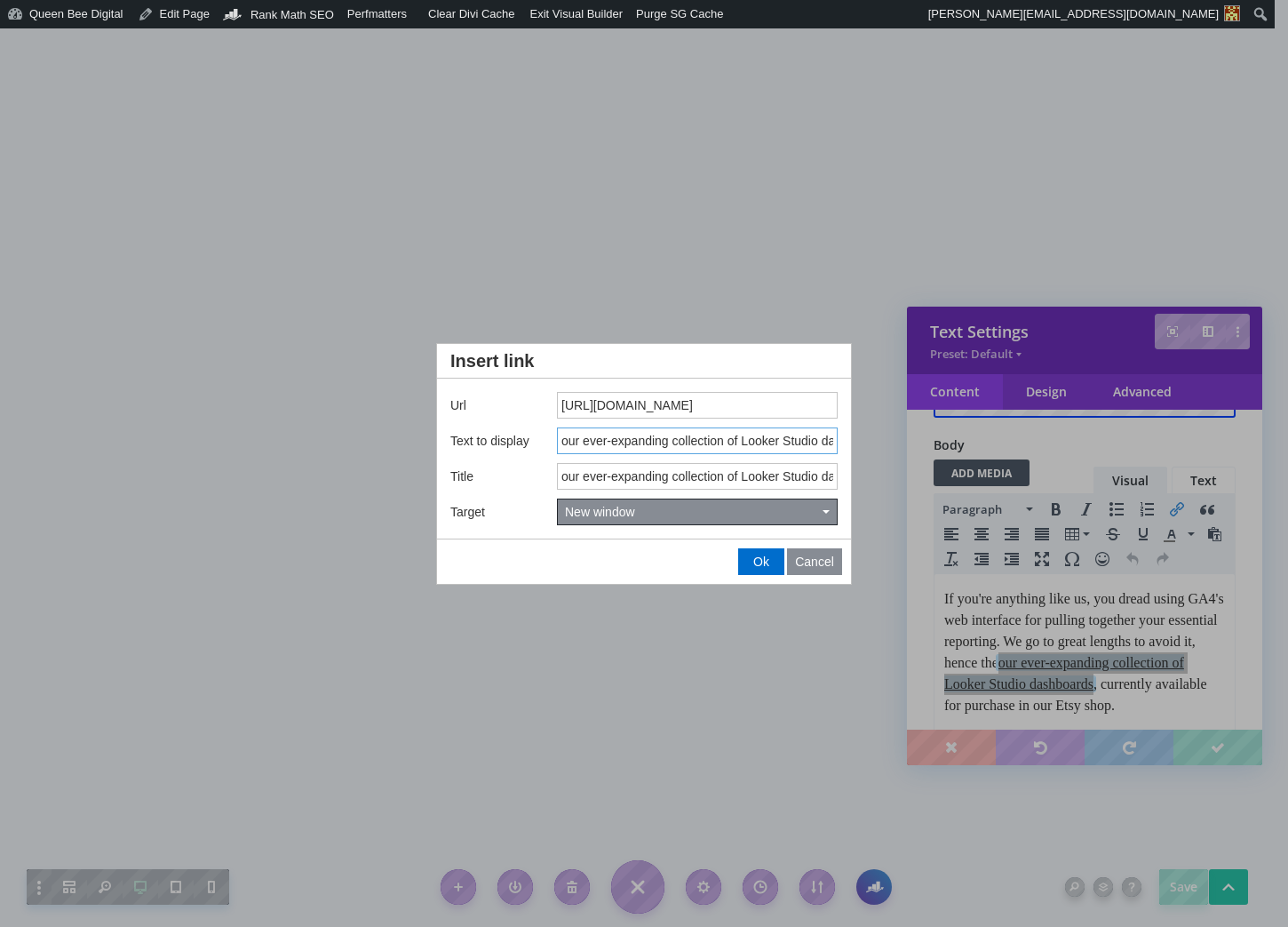
click at [584, 440] on input "our ever-expanding collection of Looker Studio dashboards" at bounding box center [697, 440] width 281 height 27
type input "ever-expanding collection of Looker Studio dashboards"
click at [584, 476] on input "our ever-expanding collection of Looker Studio dashboards" at bounding box center [697, 476] width 281 height 27
type input "ever-expanding collection of Looker Studio dashboards"
click at [763, 564] on span "Ok" at bounding box center [761, 561] width 16 height 14
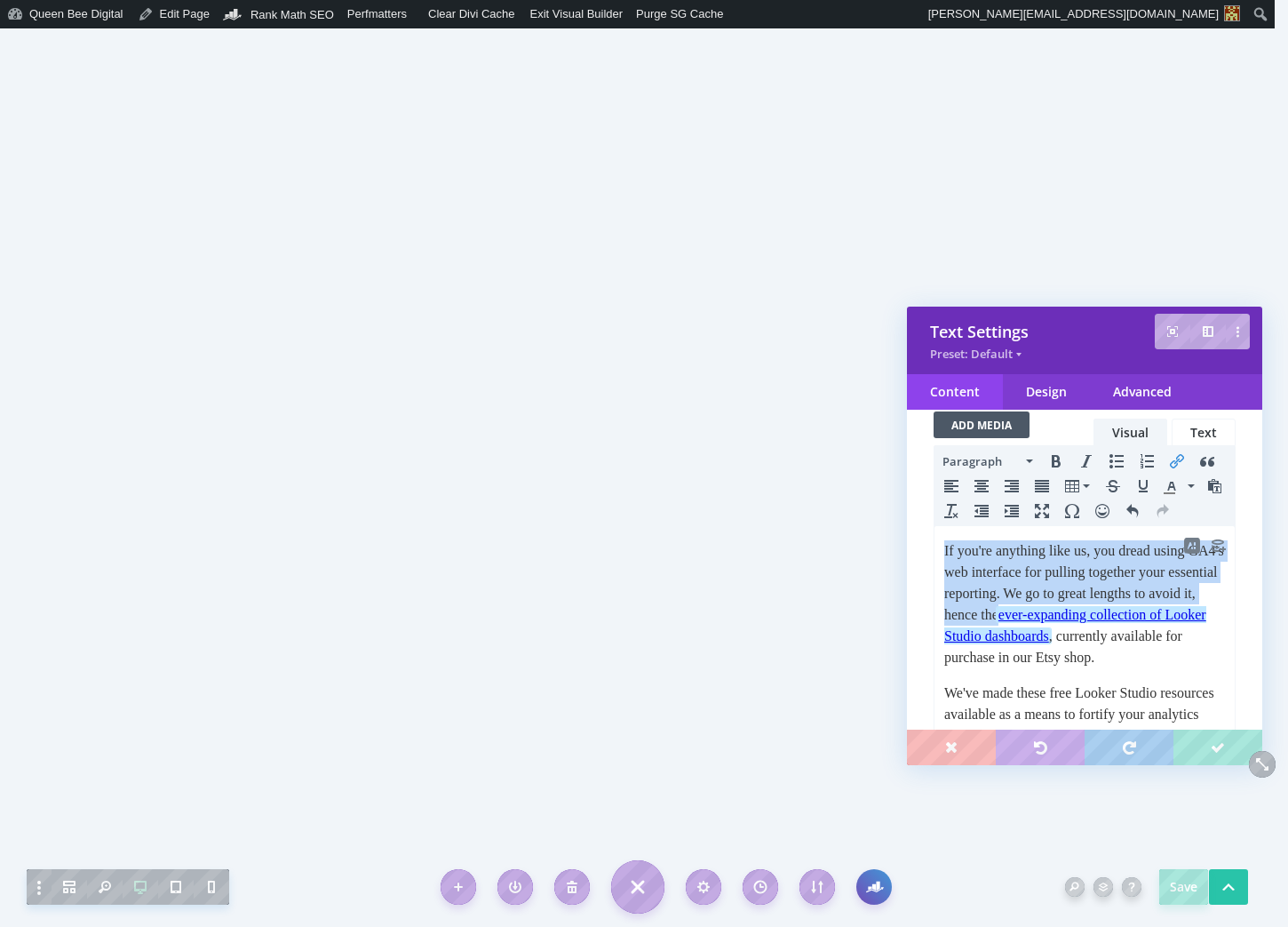
scroll to position [189, 0]
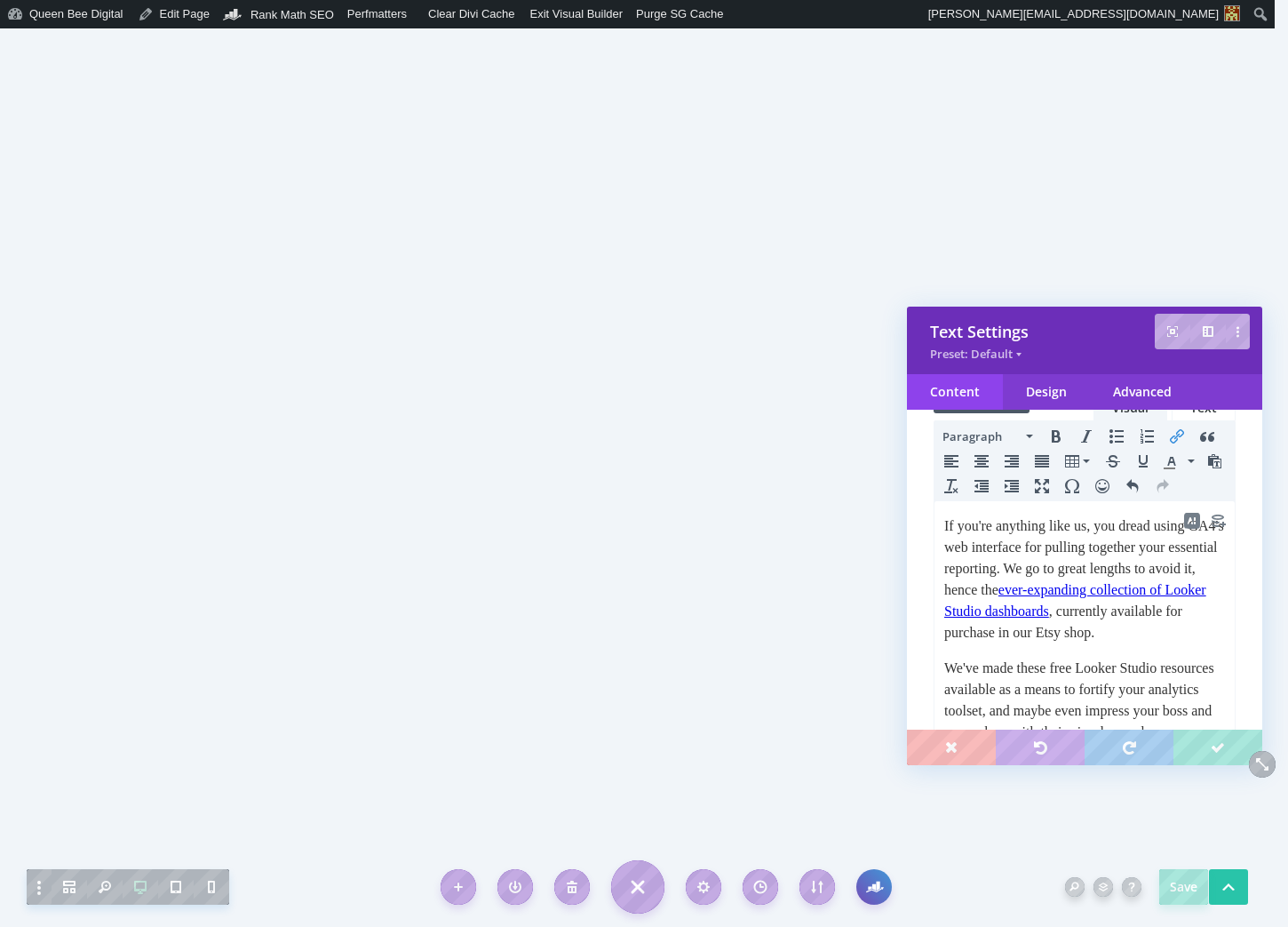
click at [1086, 633] on p "If you're anything like us, you dread using GA4's web interface for pulling tog…" at bounding box center [1084, 579] width 281 height 128
click at [1083, 631] on p "If you're anything like us, you dread using GA4's web interface for pulling tog…" at bounding box center [1084, 579] width 281 height 128
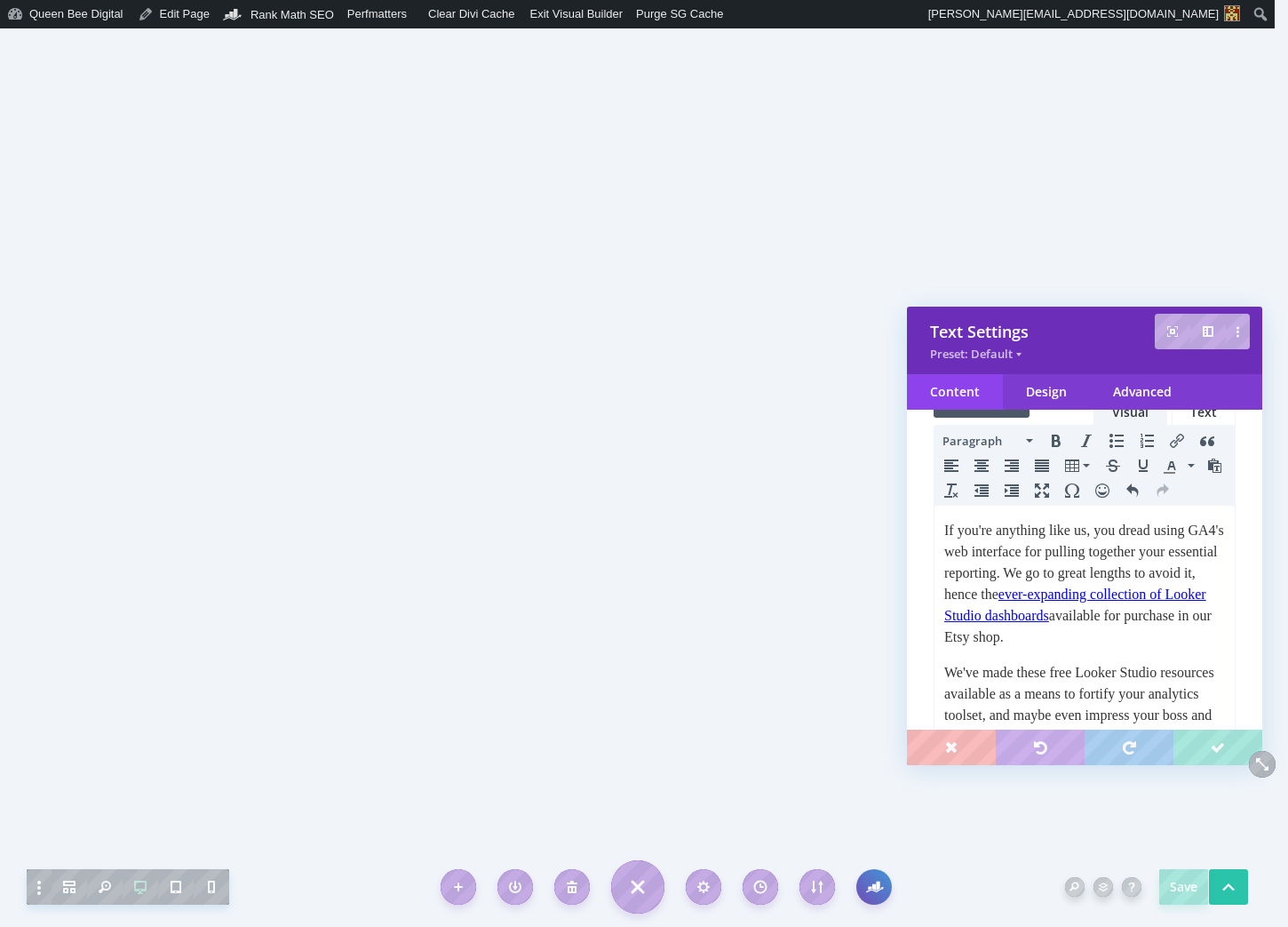
scroll to position [181, 0]
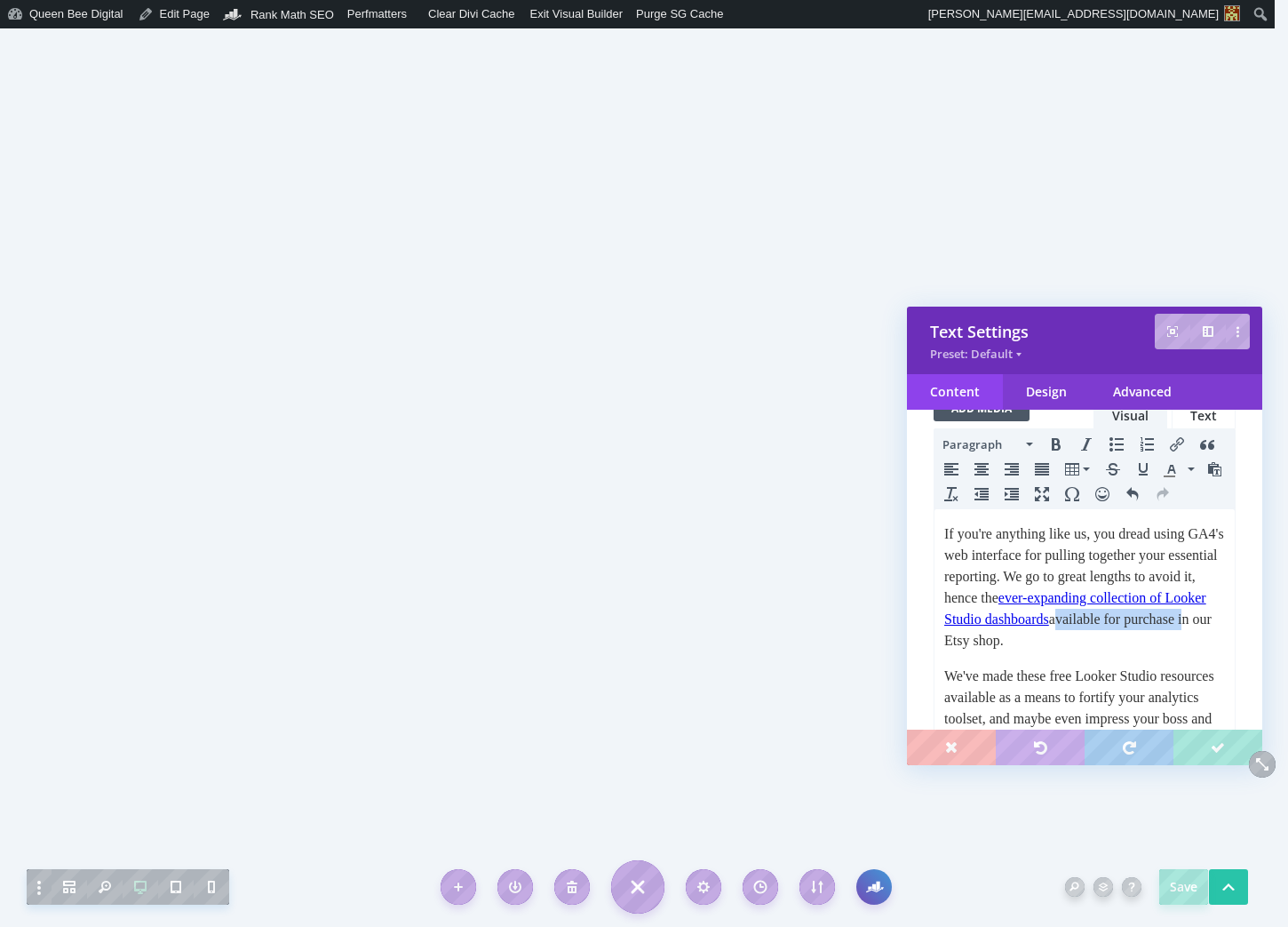
drag, startPoint x: 1161, startPoint y: 640, endPoint x: 1023, endPoint y: 643, distance: 138.7
click at [1023, 643] on p "If you're anything like us, you dread using GA4's web interface for pulling tog…" at bounding box center [1084, 587] width 281 height 128
click at [1158, 698] on p "We've made these free Looker Studio resources available as a means to fortify y…" at bounding box center [1084, 686] width 281 height 85
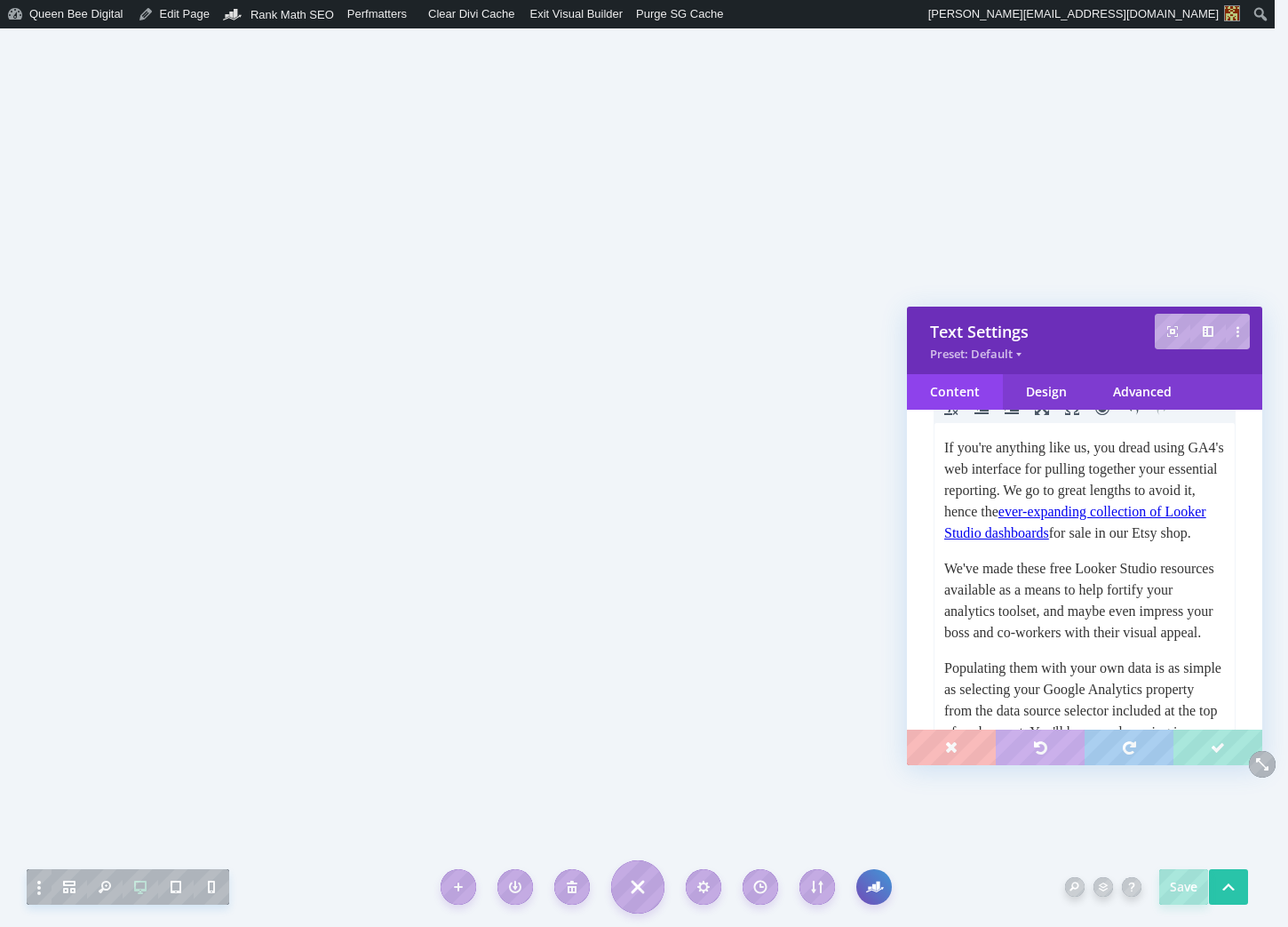
scroll to position [275, 0]
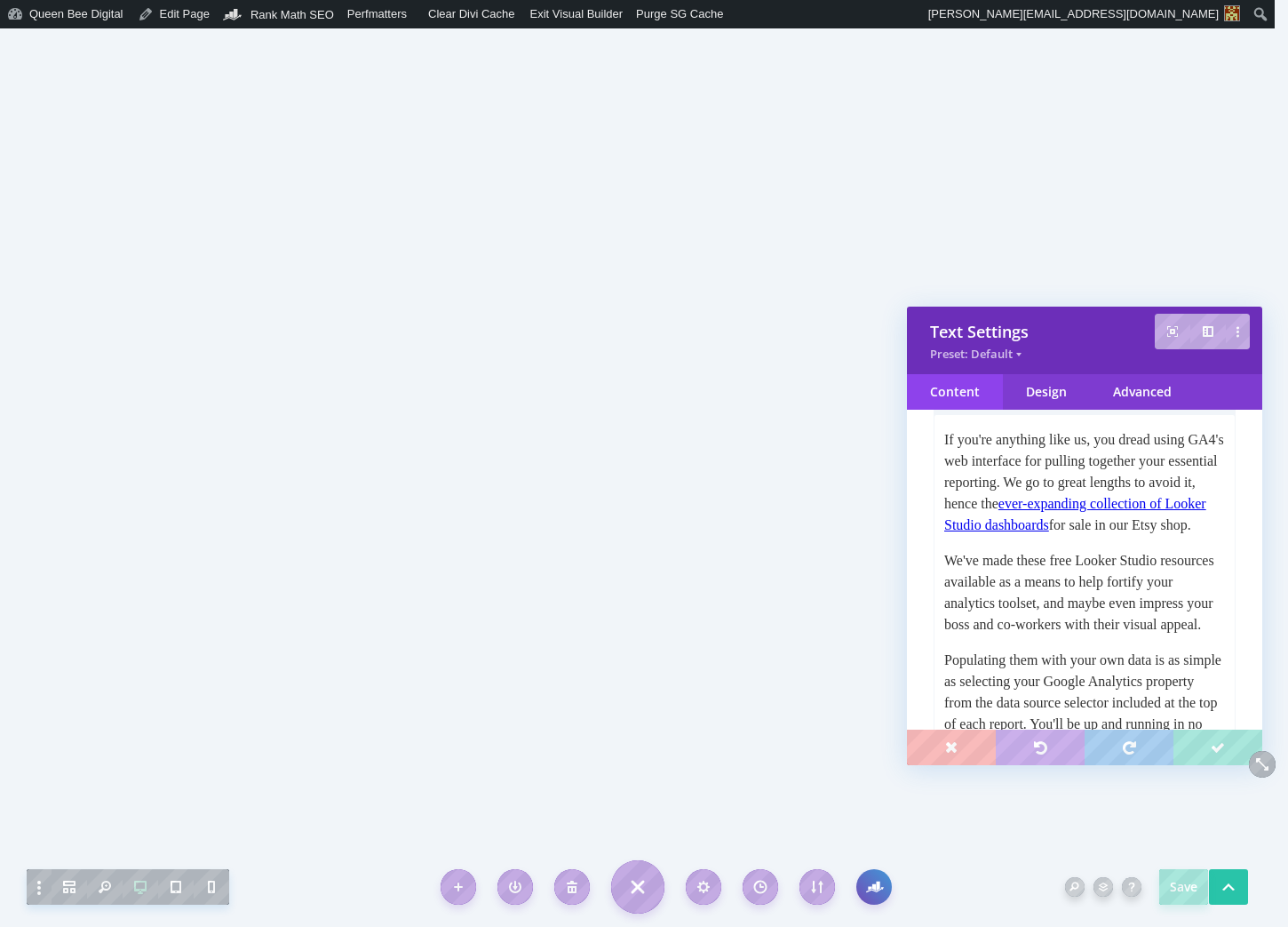
click at [1128, 626] on p "We've made these free Looker Studio resources available as a means to help fort…" at bounding box center [1084, 592] width 281 height 85
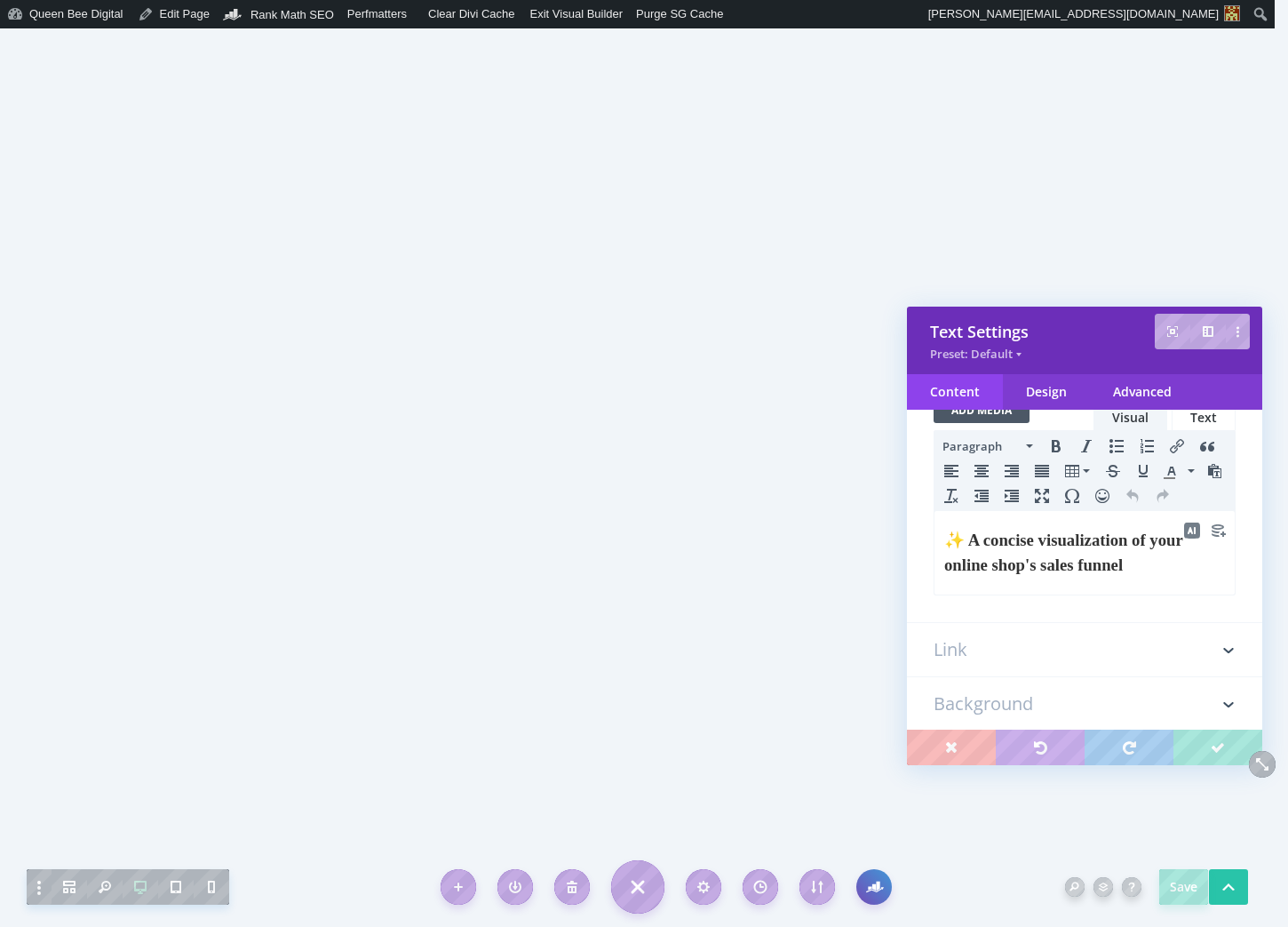
scroll to position [187, 0]
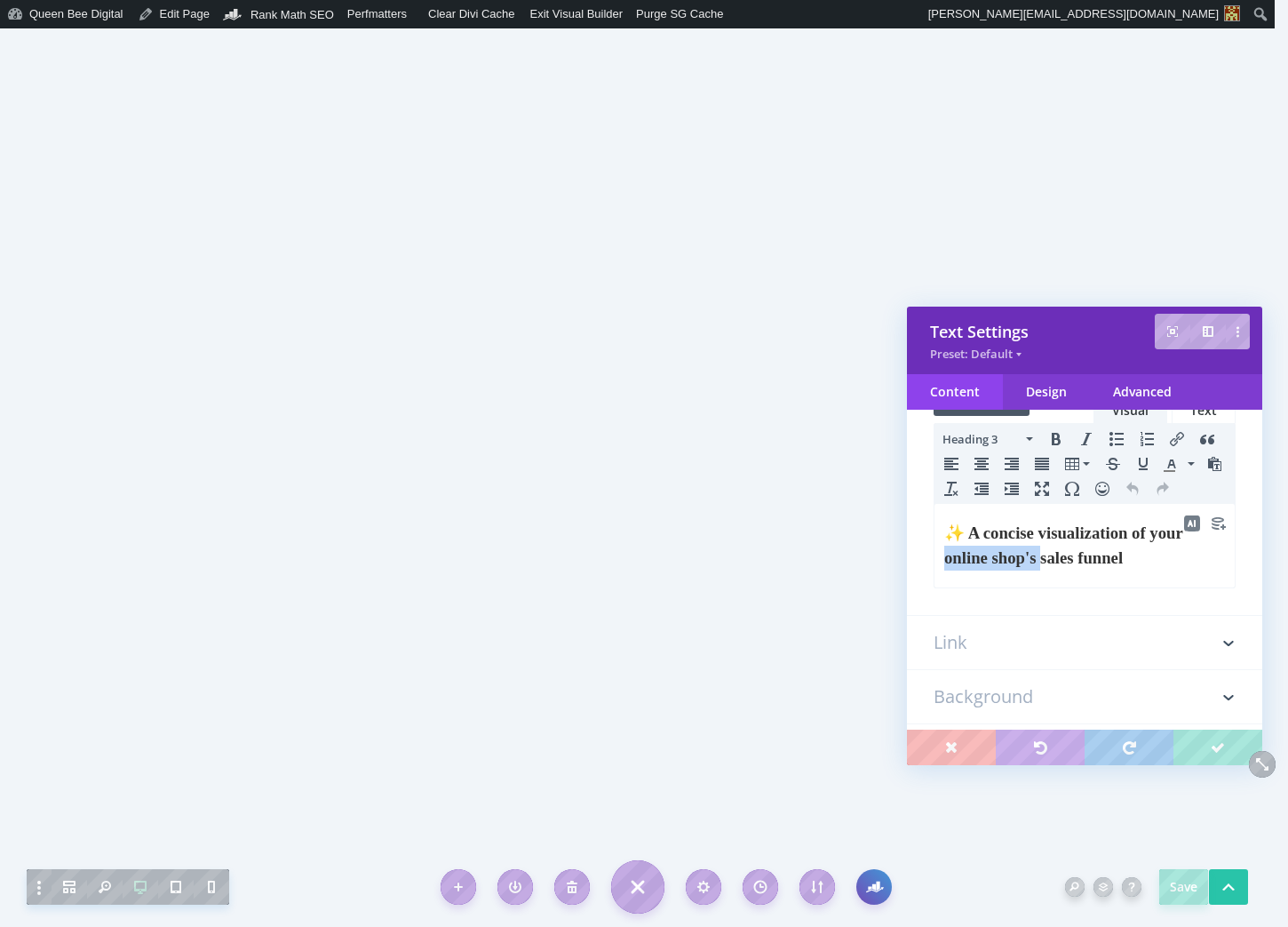
drag, startPoint x: 1016, startPoint y: 561, endPoint x: 1107, endPoint y: 565, distance: 90.7
click at [1107, 565] on span "✨ A concise visualization of your online shop's sales funnel" at bounding box center [1063, 545] width 238 height 44
click at [1108, 554] on h3 "✨ A concise visualization of your sales funnel" at bounding box center [1084, 546] width 281 height 50
click at [946, 567] on span "✨ A concise visualization of your sales funnel's performance" at bounding box center [1082, 545] width 276 height 44
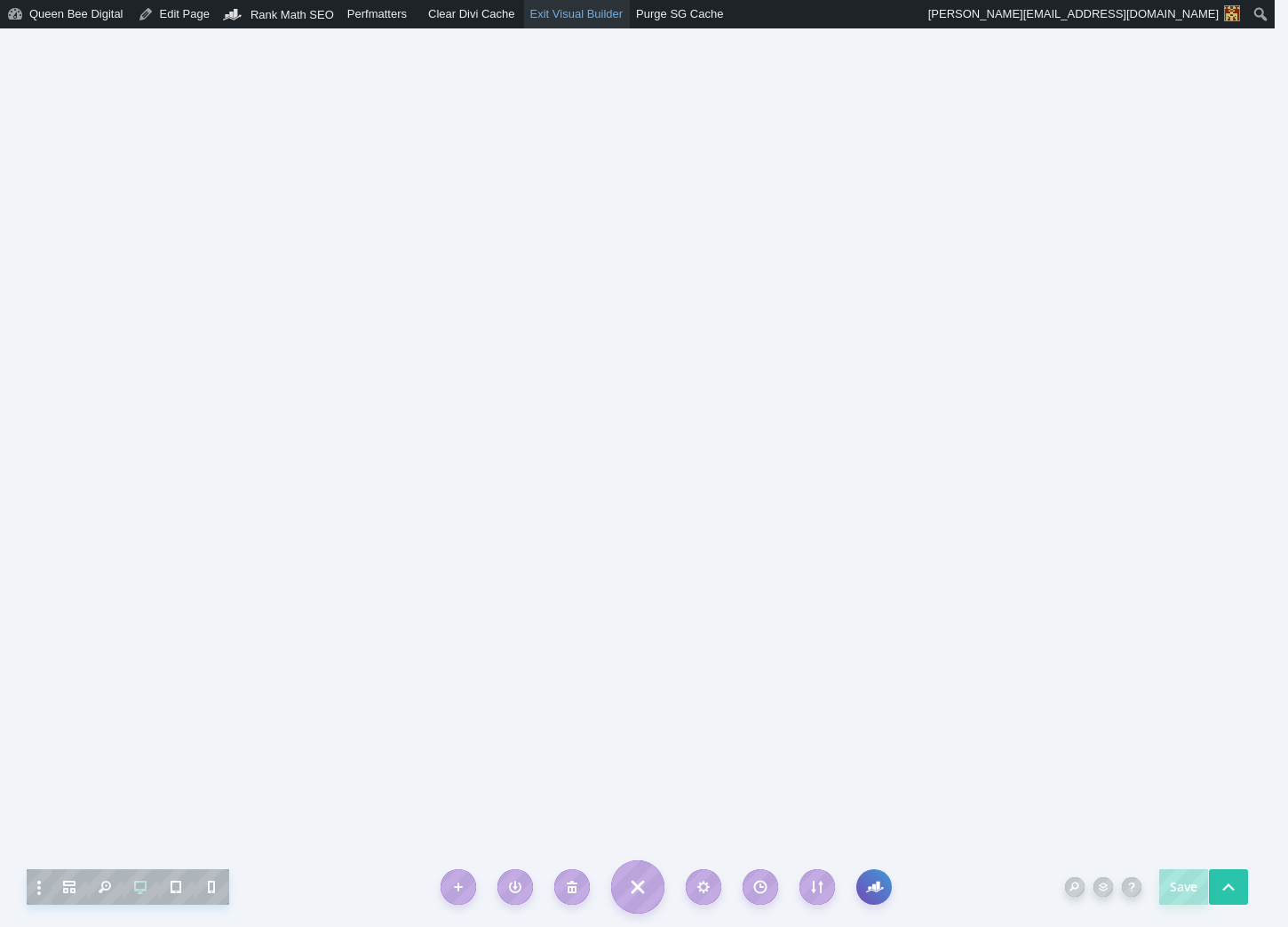
click at [599, 12] on link "Exit Visual Builder" at bounding box center [577, 14] width 107 height 28
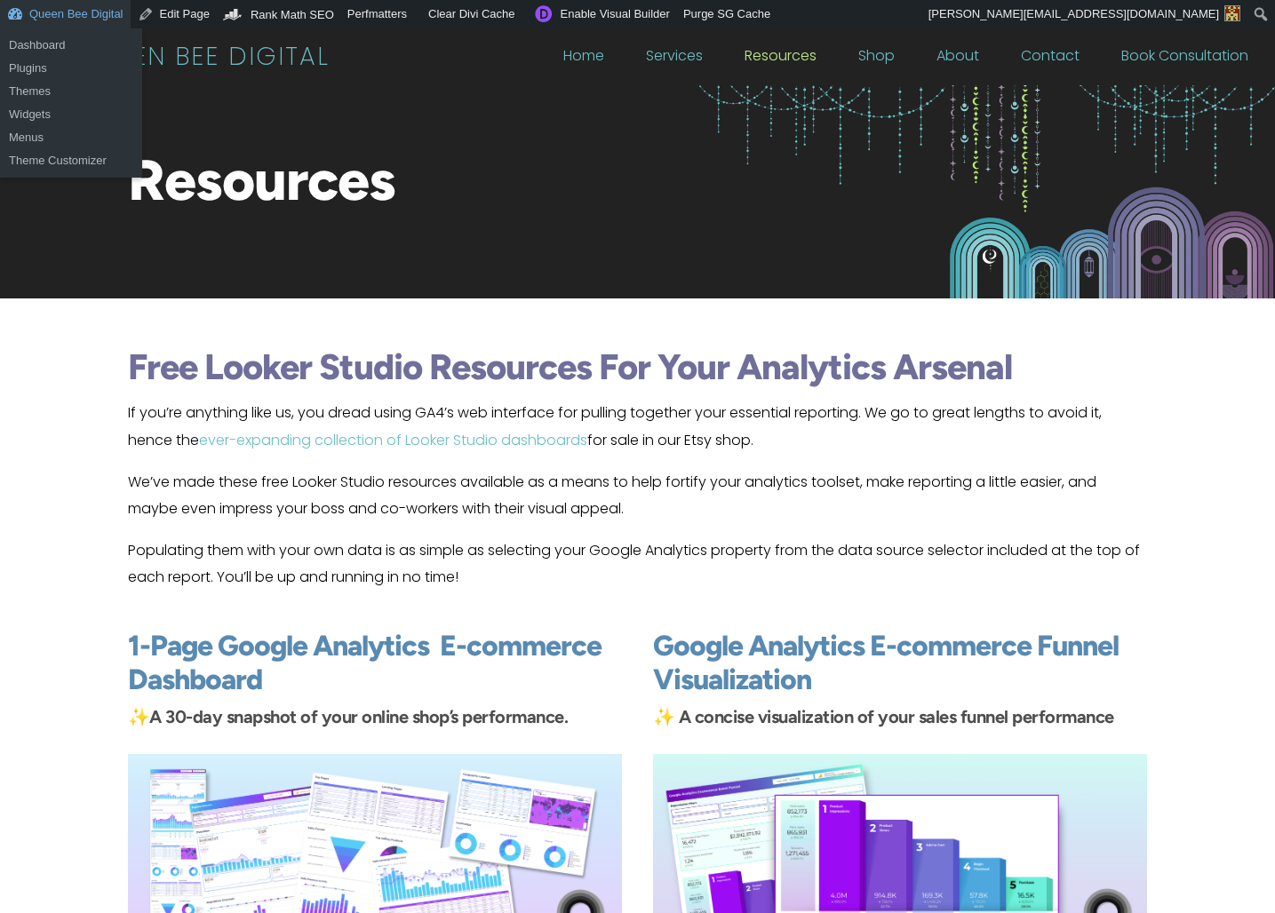
click at [82, 12] on link "Queen Bee Digital" at bounding box center [65, 14] width 131 height 28
